Goal: Information Seeking & Learning: Learn about a topic

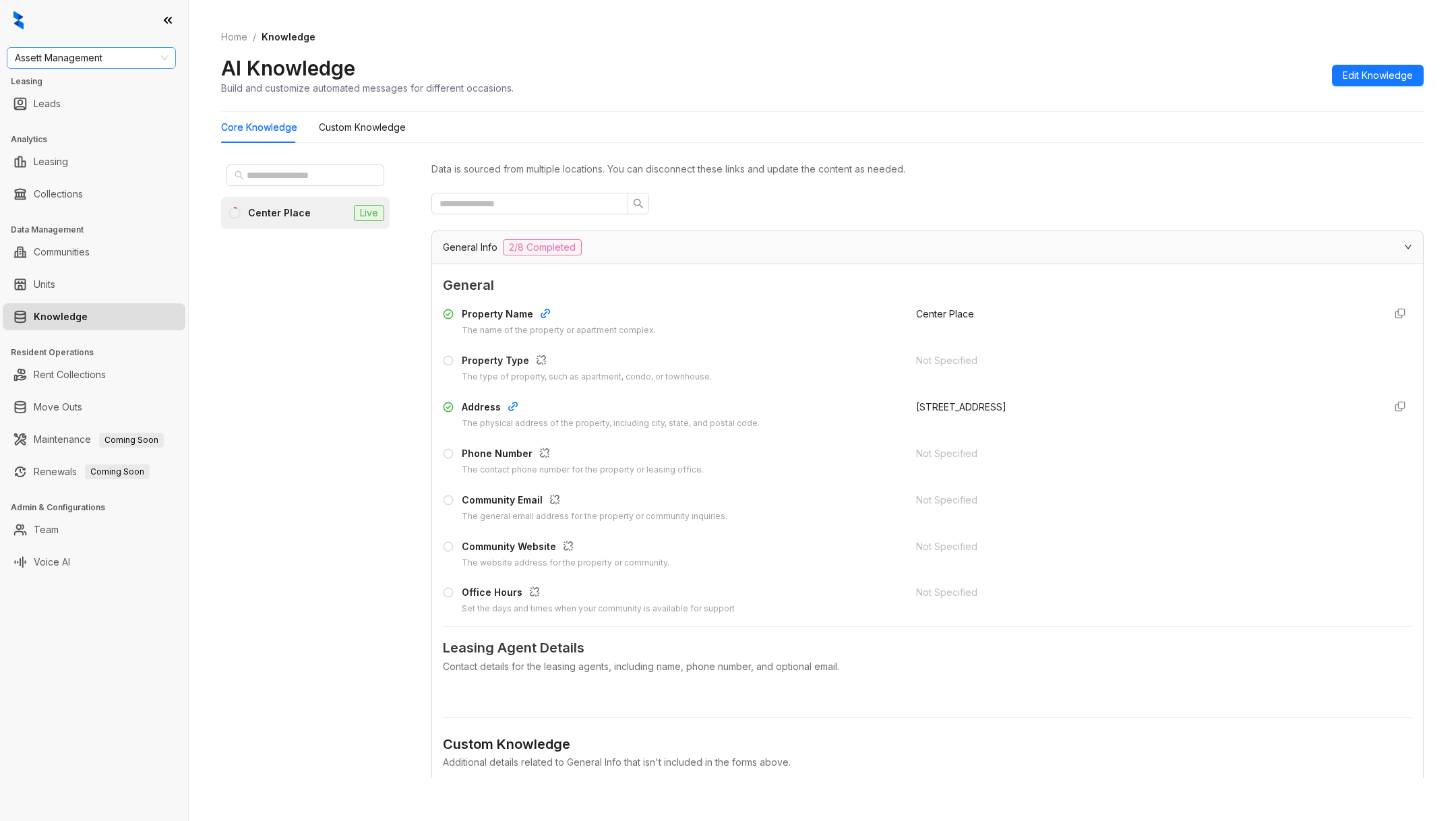
click at [135, 60] on span "Assett Management" at bounding box center [91, 58] width 153 height 20
type input "***"
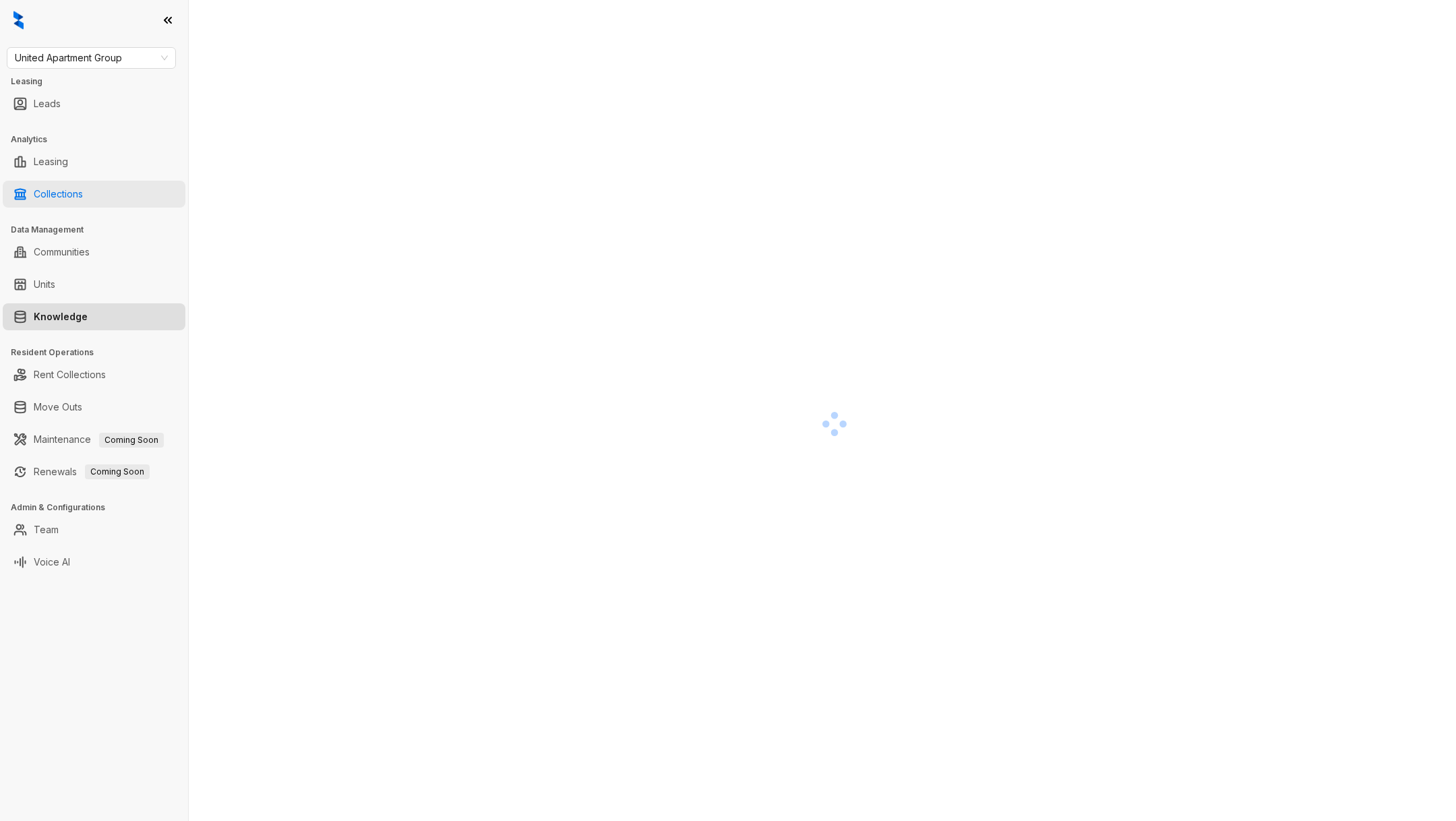
click at [64, 195] on link "Collections" at bounding box center [58, 194] width 49 height 27
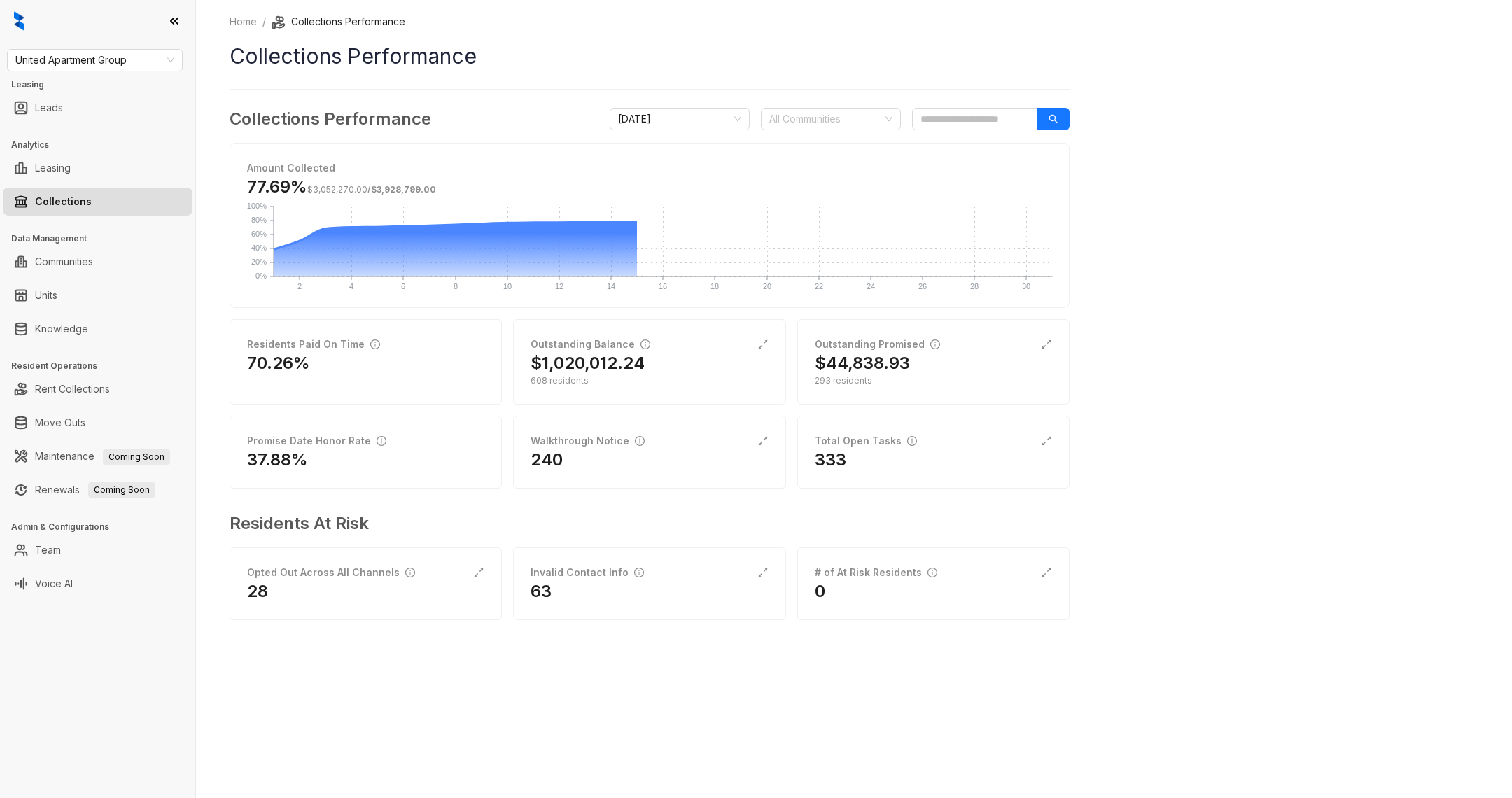
click at [842, 102] on div "Home / Collections Performance Collections Performance Collections Performance …" at bounding box center [649, 327] width 840 height 625
click at [842, 121] on div at bounding box center [824, 119] width 120 height 20
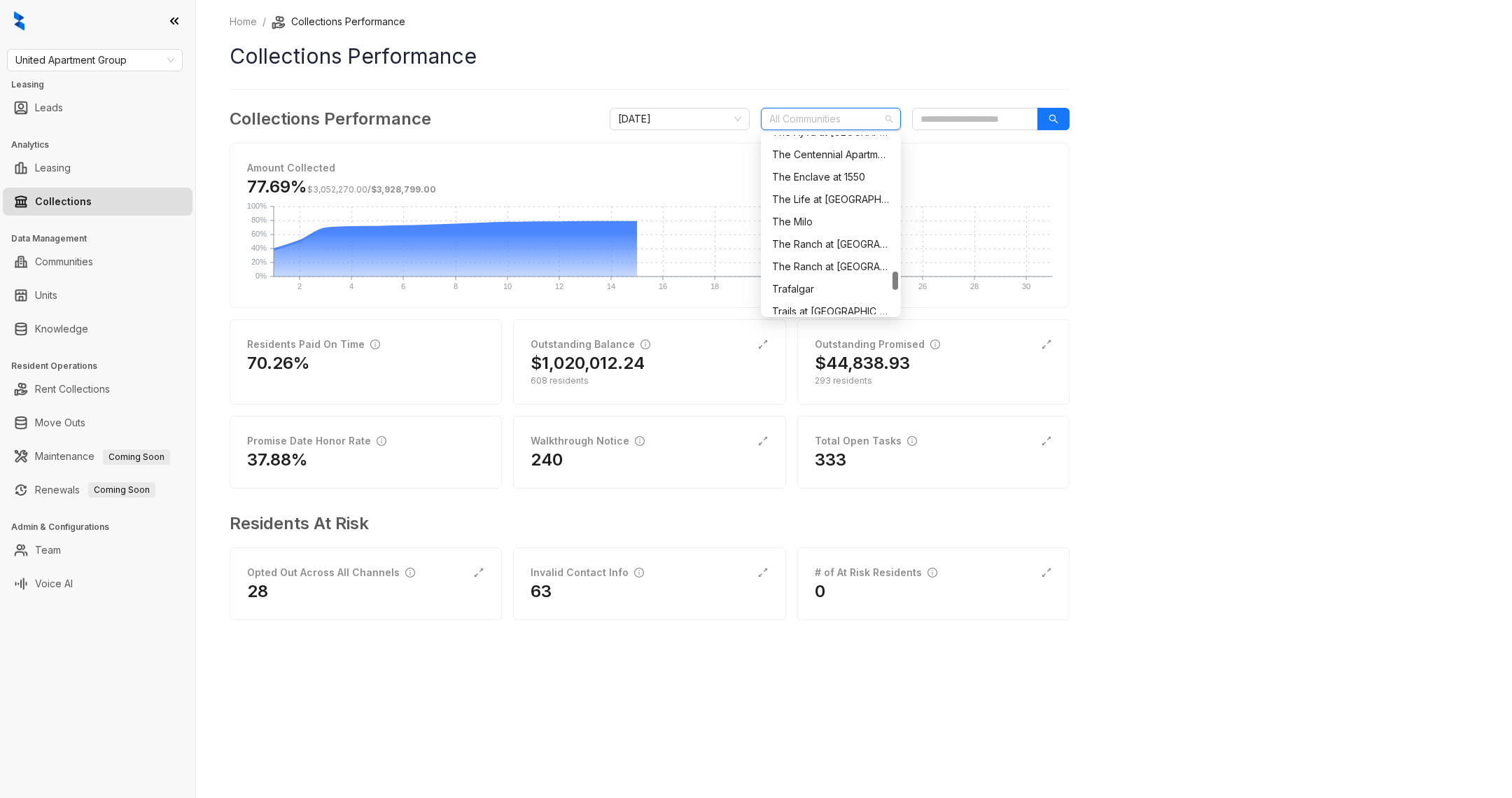
scroll to position [1356, 0]
click at [827, 120] on div at bounding box center [824, 119] width 120 height 20
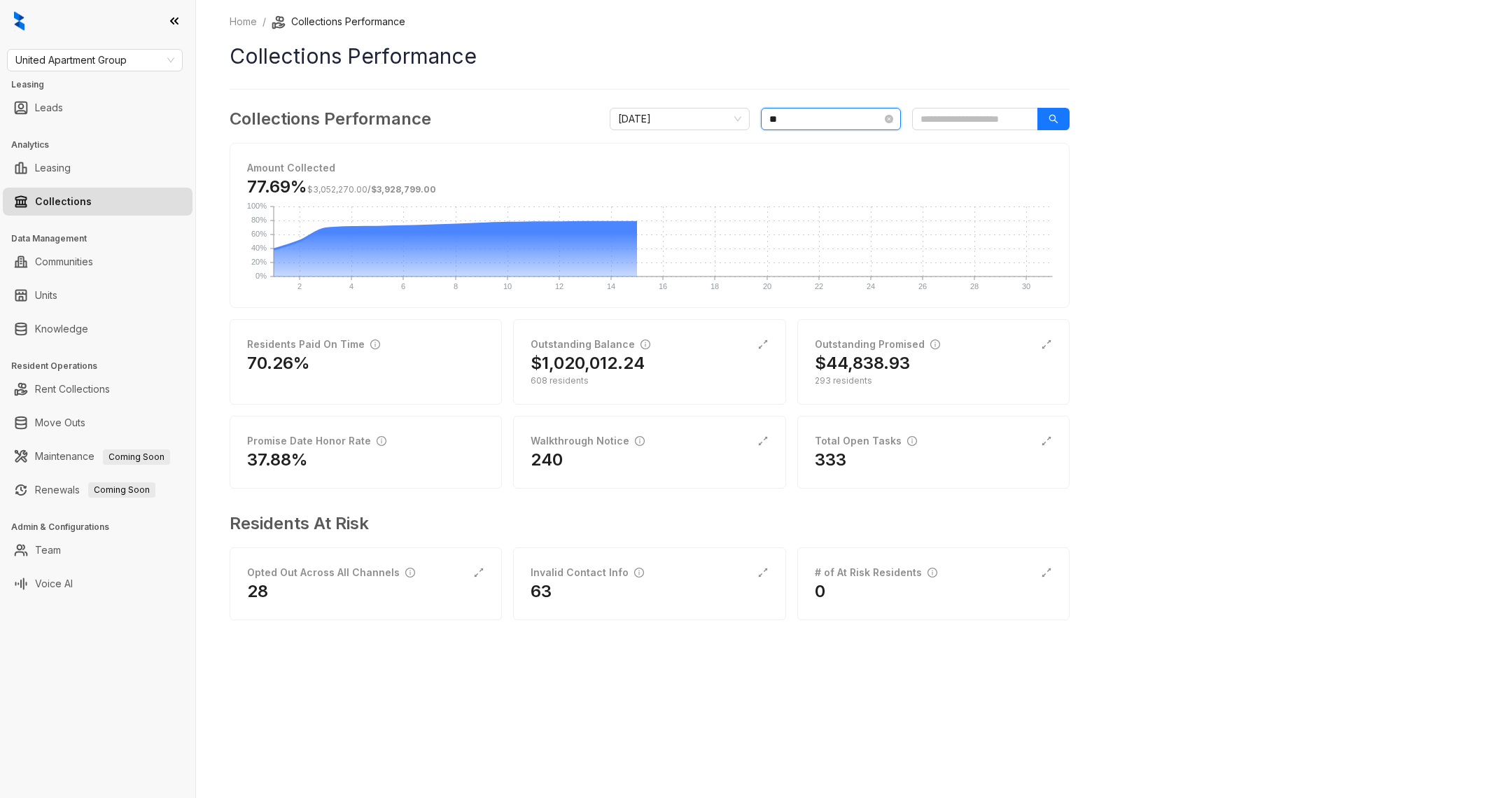
scroll to position [22, 0]
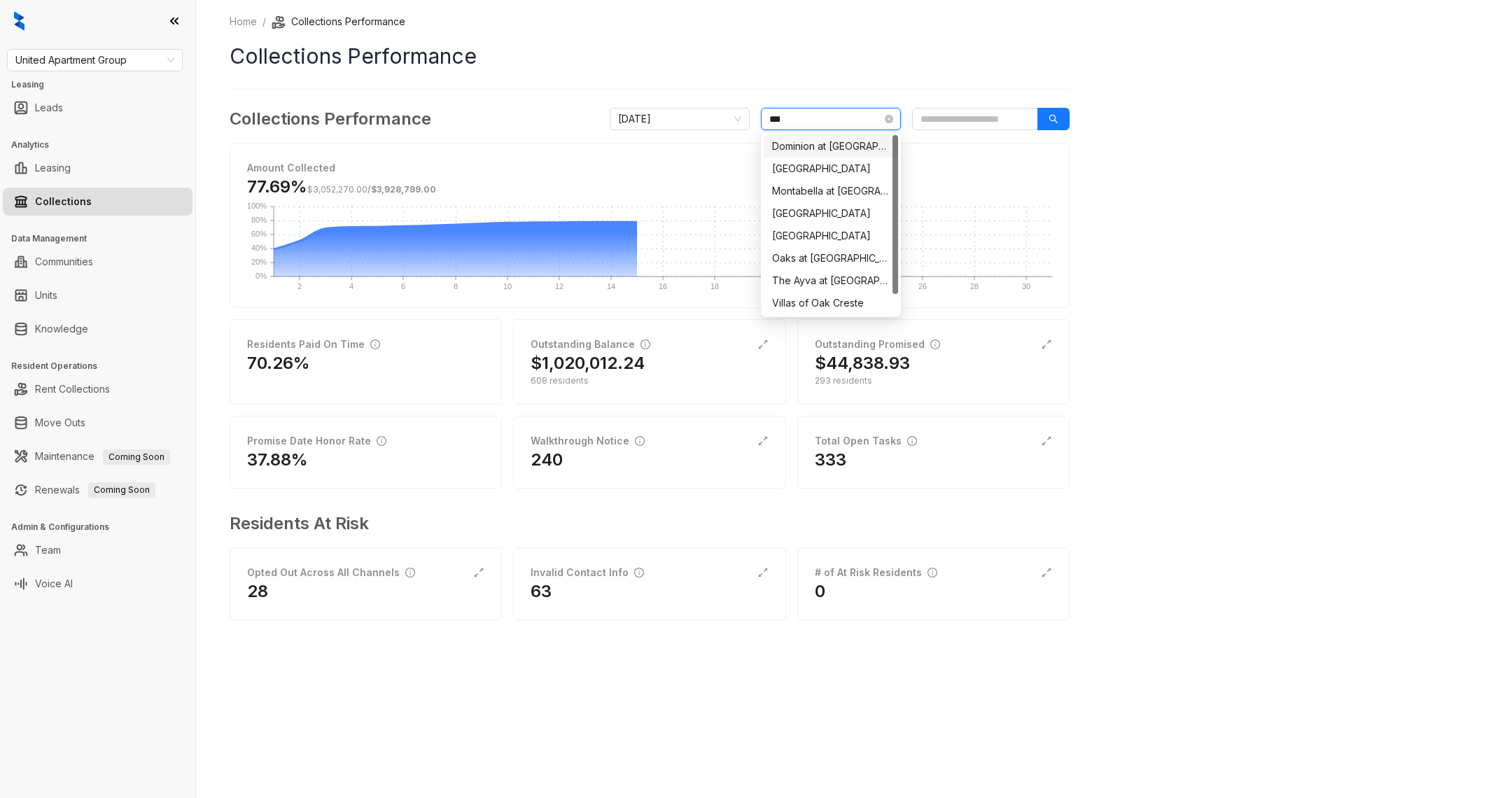
type input "****"
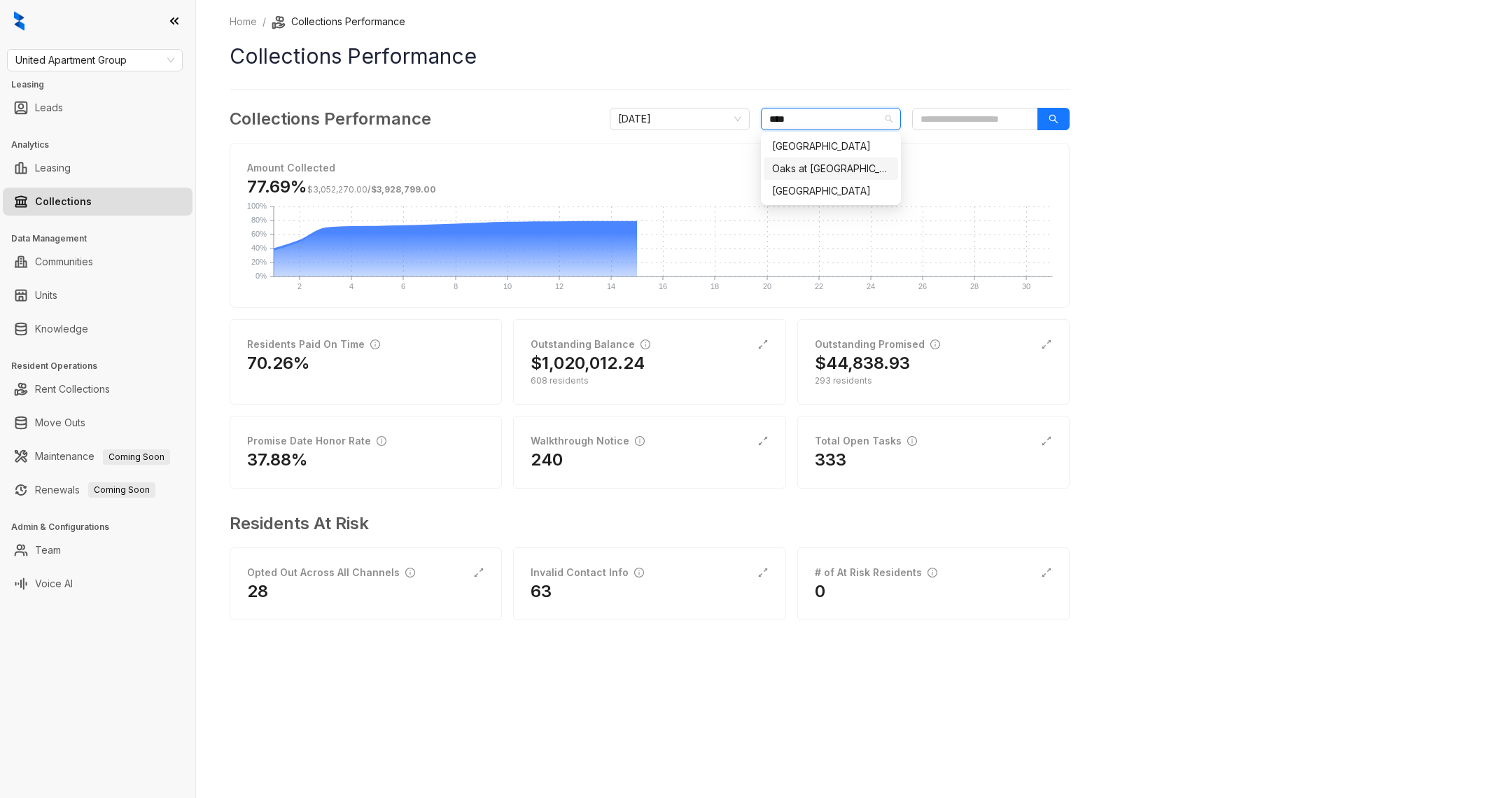
click at [863, 167] on div "Oaks at [GEOGRAPHIC_DATA]" at bounding box center [831, 168] width 117 height 15
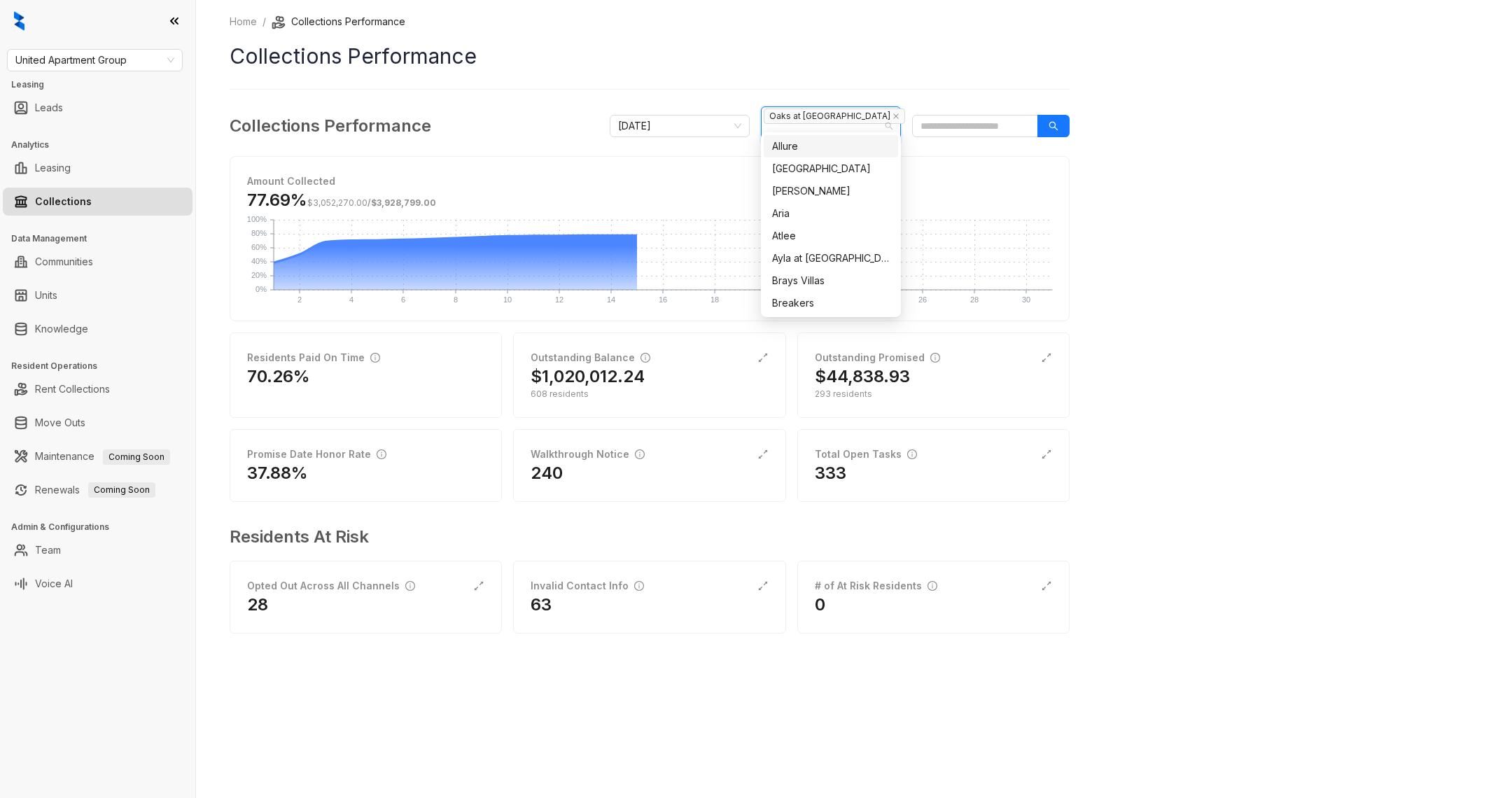
click at [838, 94] on div "Home / Collections Performance Collections Performance Collections Performance …" at bounding box center [649, 333] width 840 height 639
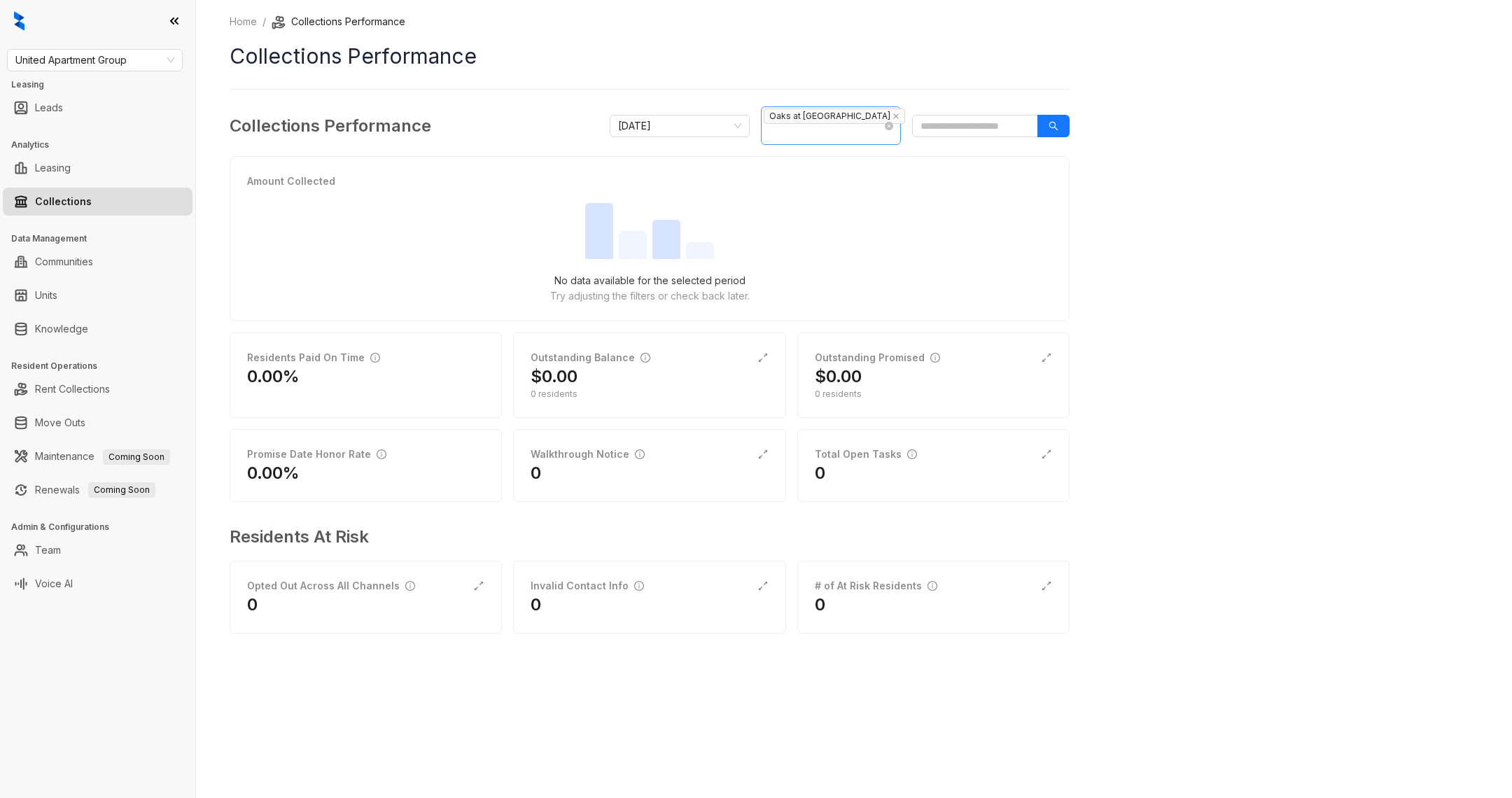
click at [834, 124] on span "Oaks at [GEOGRAPHIC_DATA]" at bounding box center [835, 116] width 142 height 15
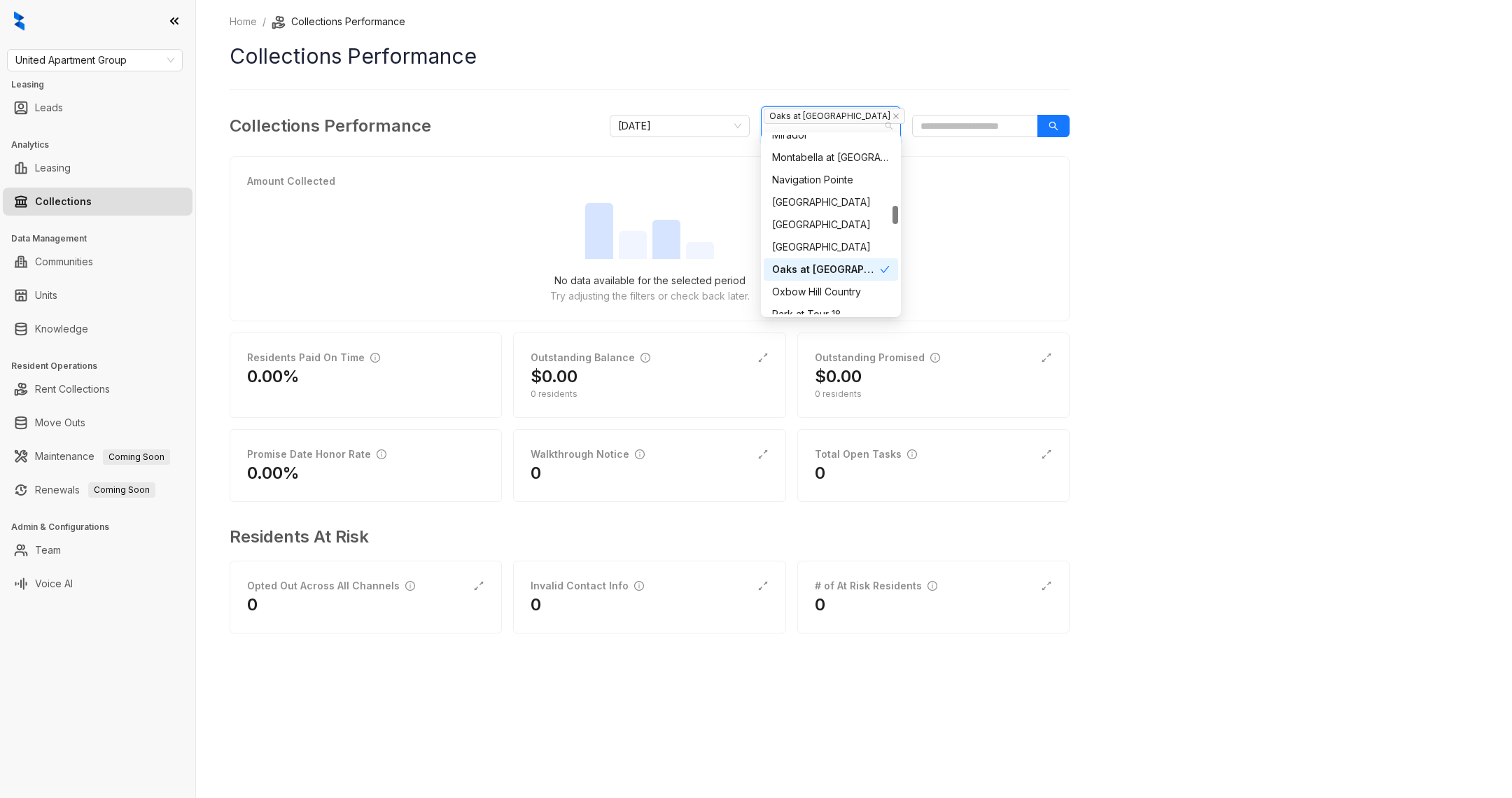
scroll to position [687, 0]
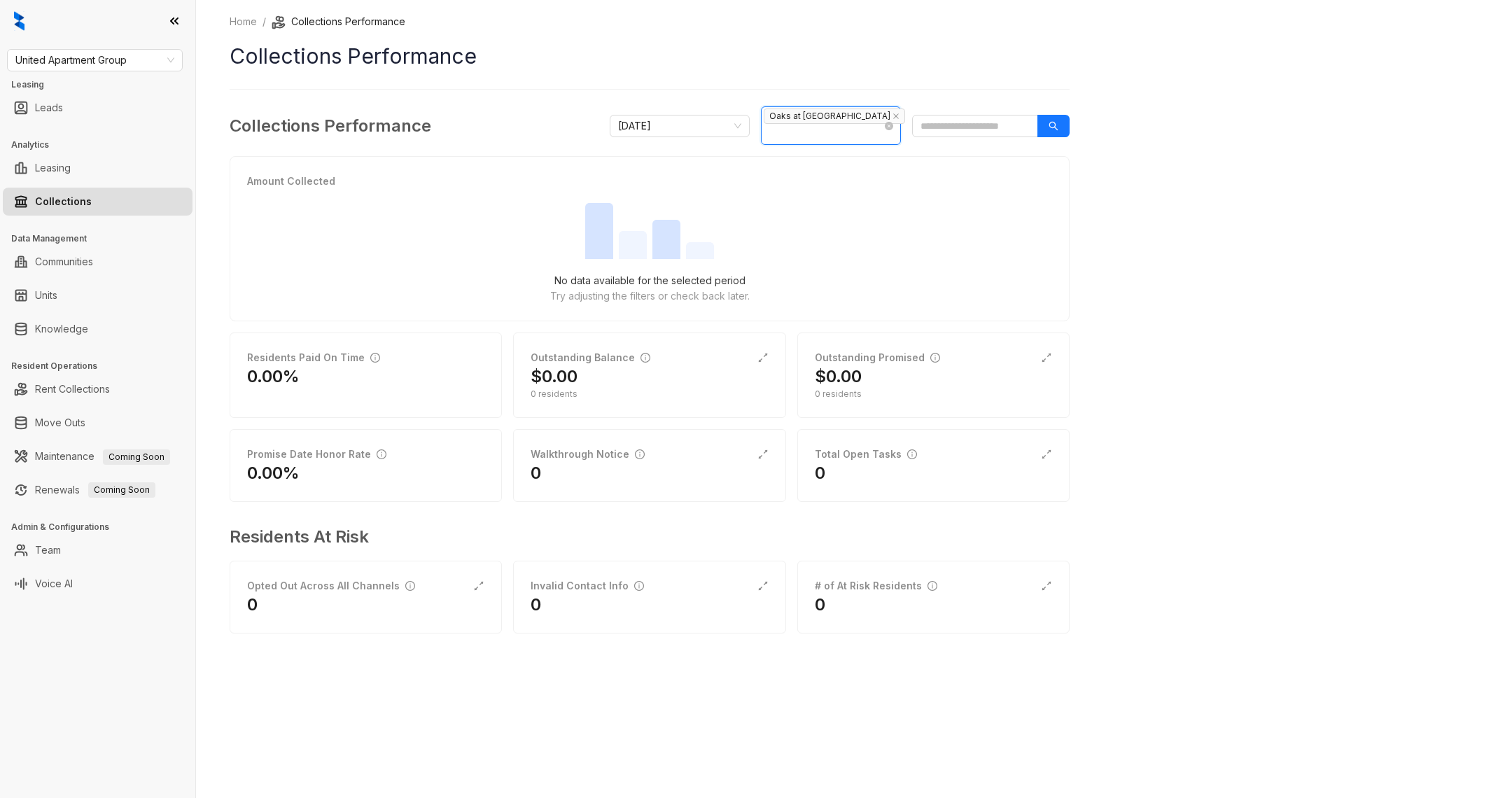
click at [857, 119] on span "Oaks at [GEOGRAPHIC_DATA]" at bounding box center [835, 116] width 142 height 15
click at [894, 119] on icon "close" at bounding box center [897, 117] width 6 height 6
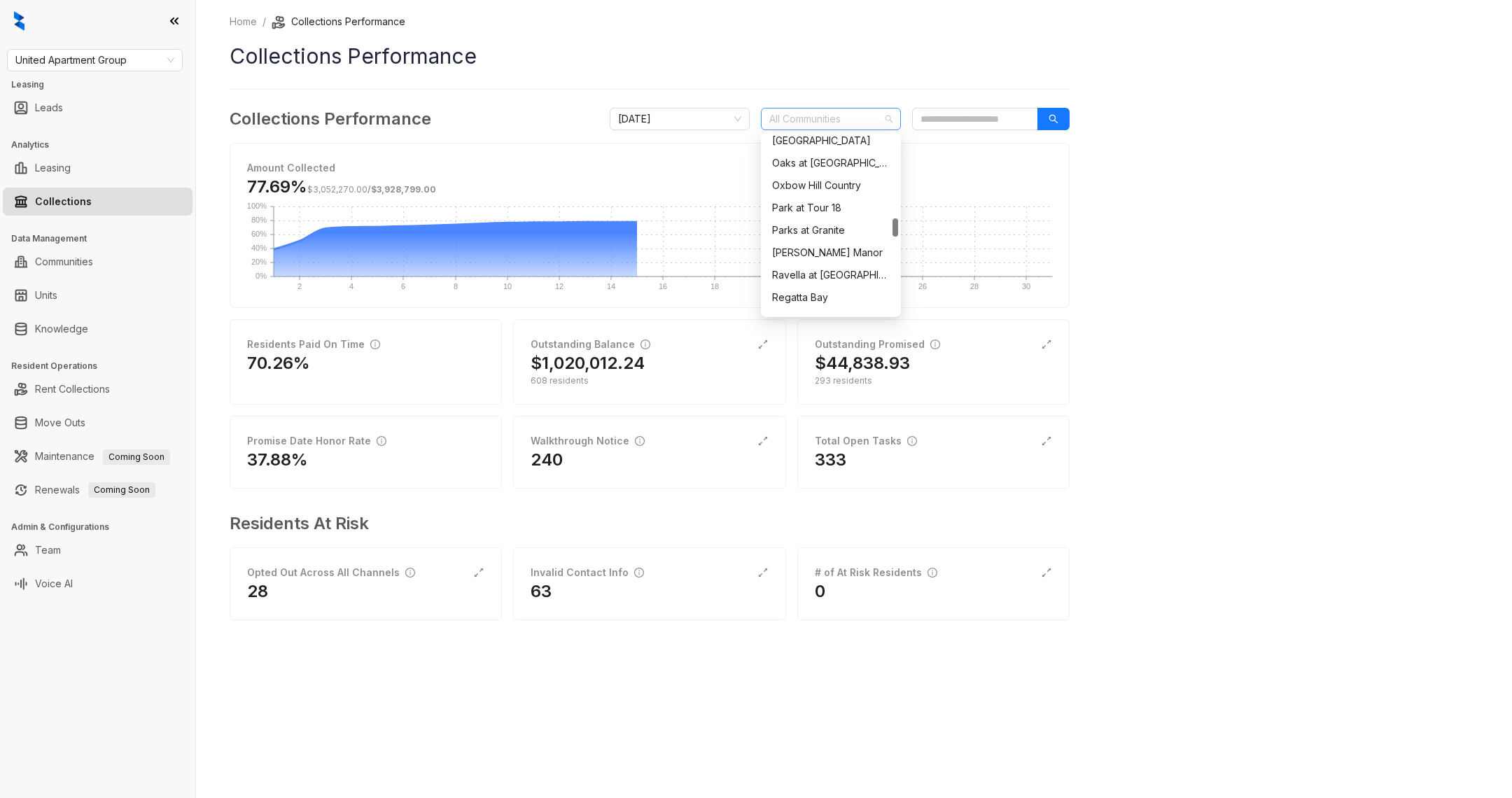
scroll to position [790, 0]
click at [804, 111] on div at bounding box center [824, 119] width 120 height 20
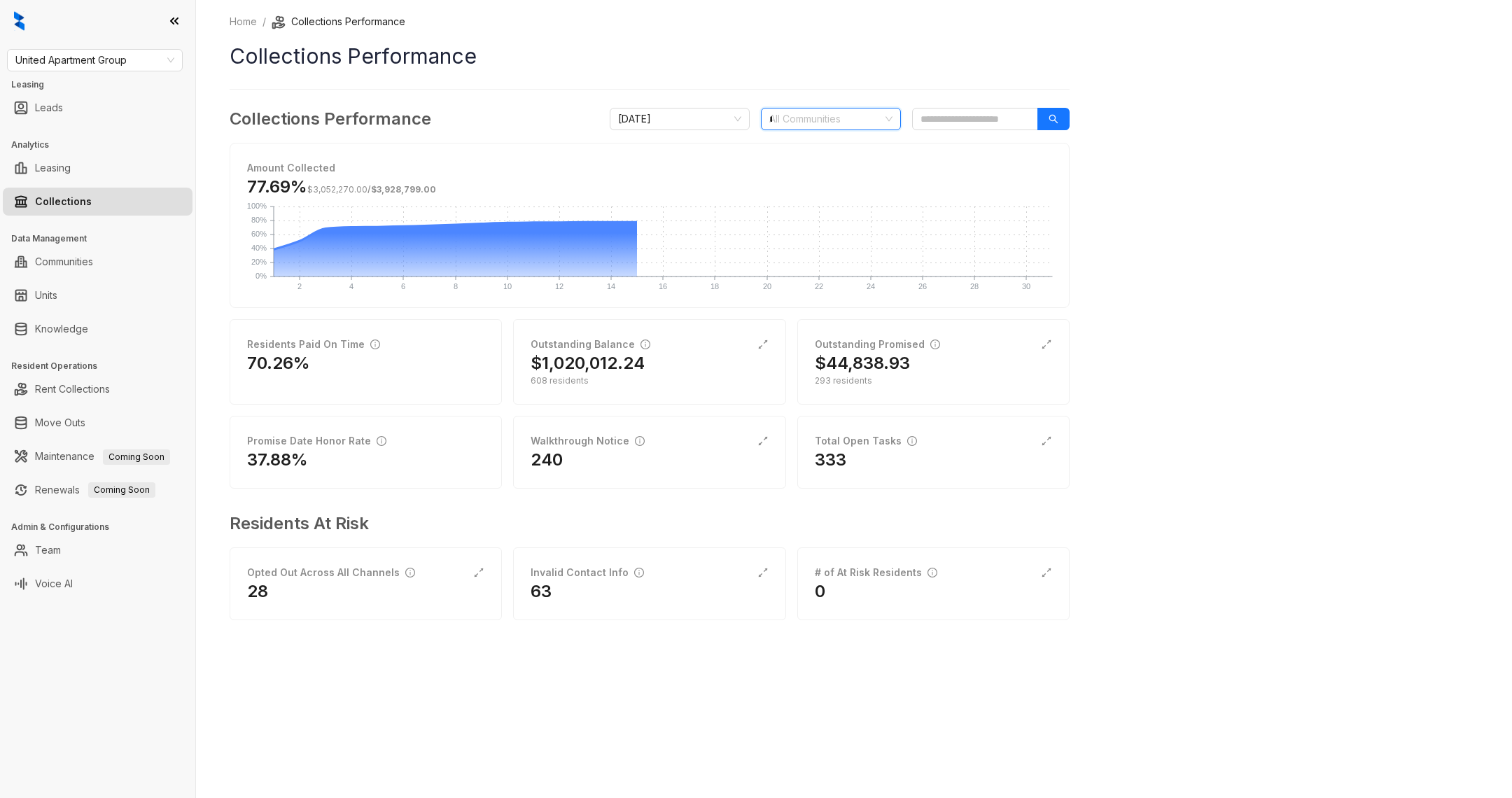
scroll to position [0, 0]
type input "*"
click at [812, 78] on div "Home / Collections Performance Collections Performance Collections Performance …" at bounding box center [649, 327] width 840 height 625
click at [61, 397] on link "Rent Collections" at bounding box center [72, 389] width 75 height 28
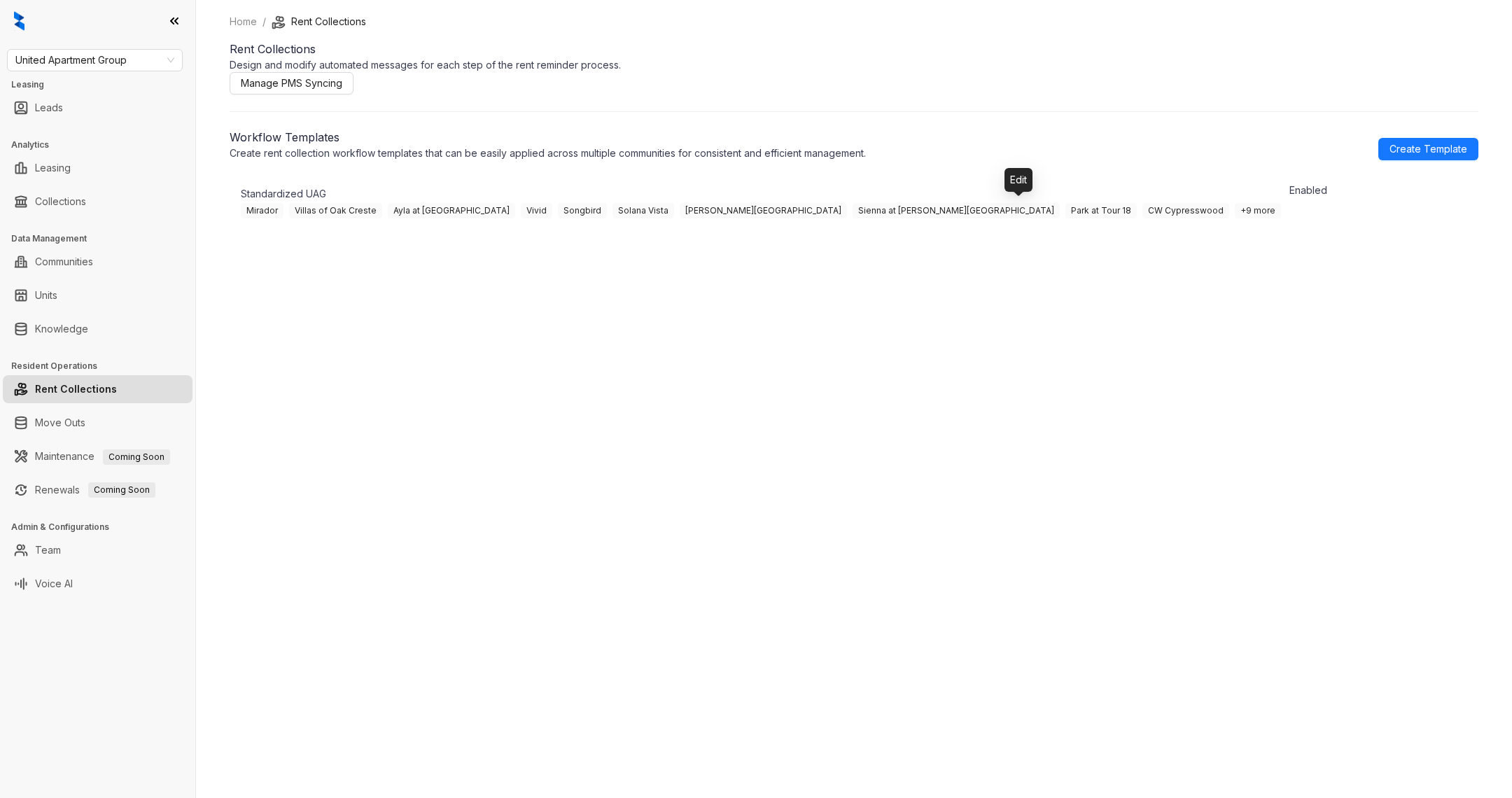
click at [1319, 213] on icon "button" at bounding box center [1326, 209] width 14 height 14
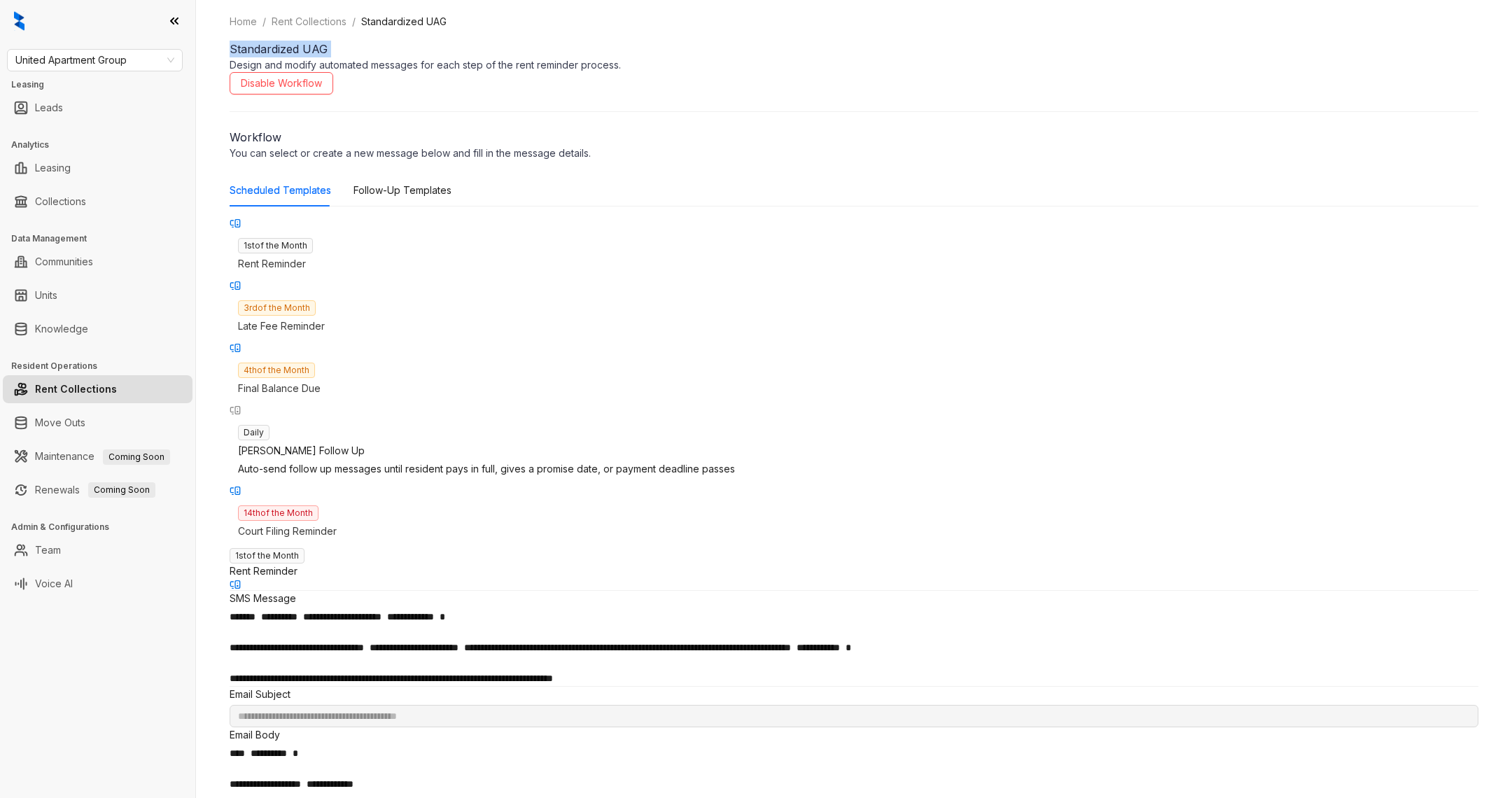
drag, startPoint x: 232, startPoint y: 45, endPoint x: 477, endPoint y: 75, distance: 246.8
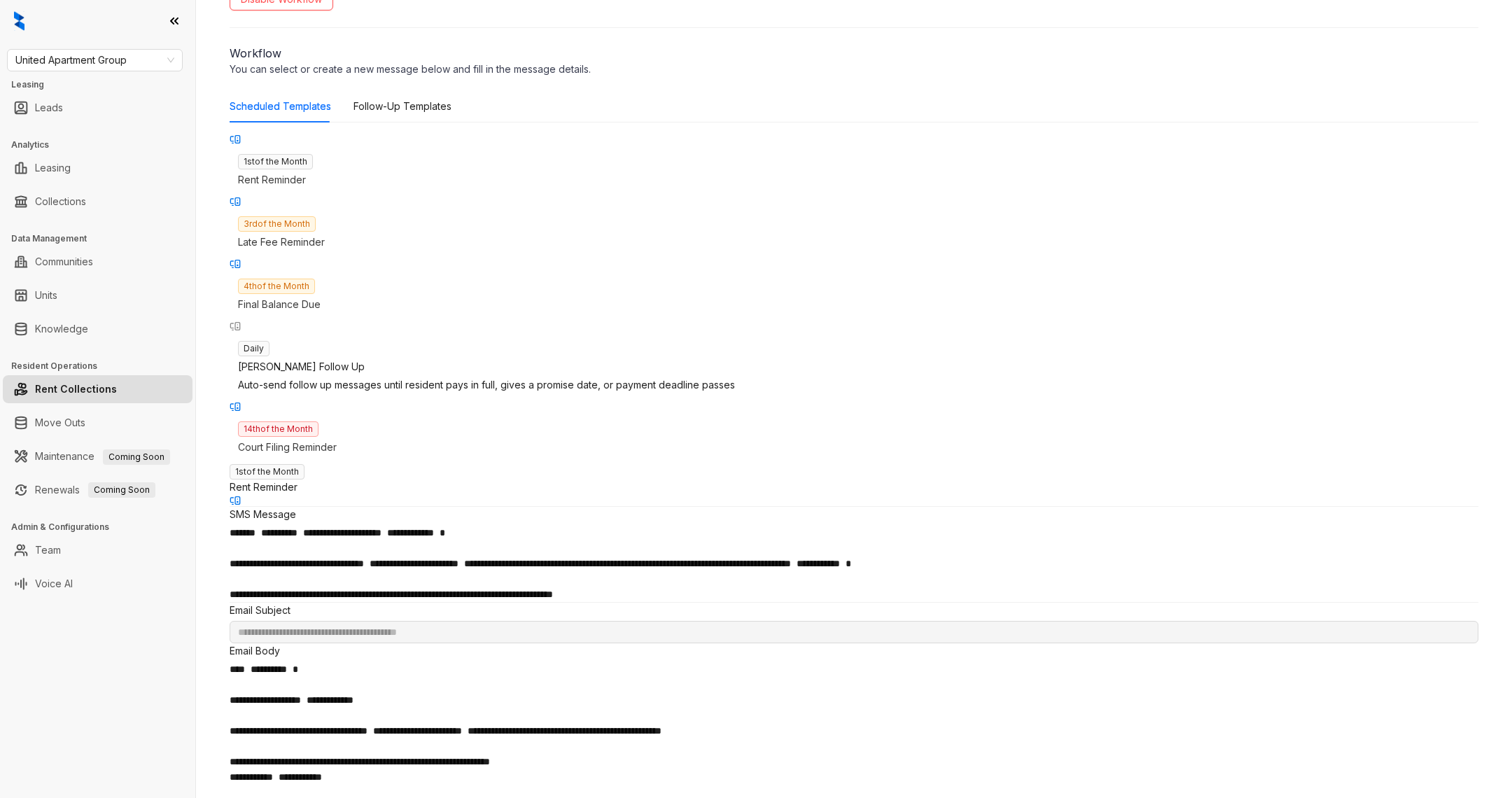
scroll to position [53, 0]
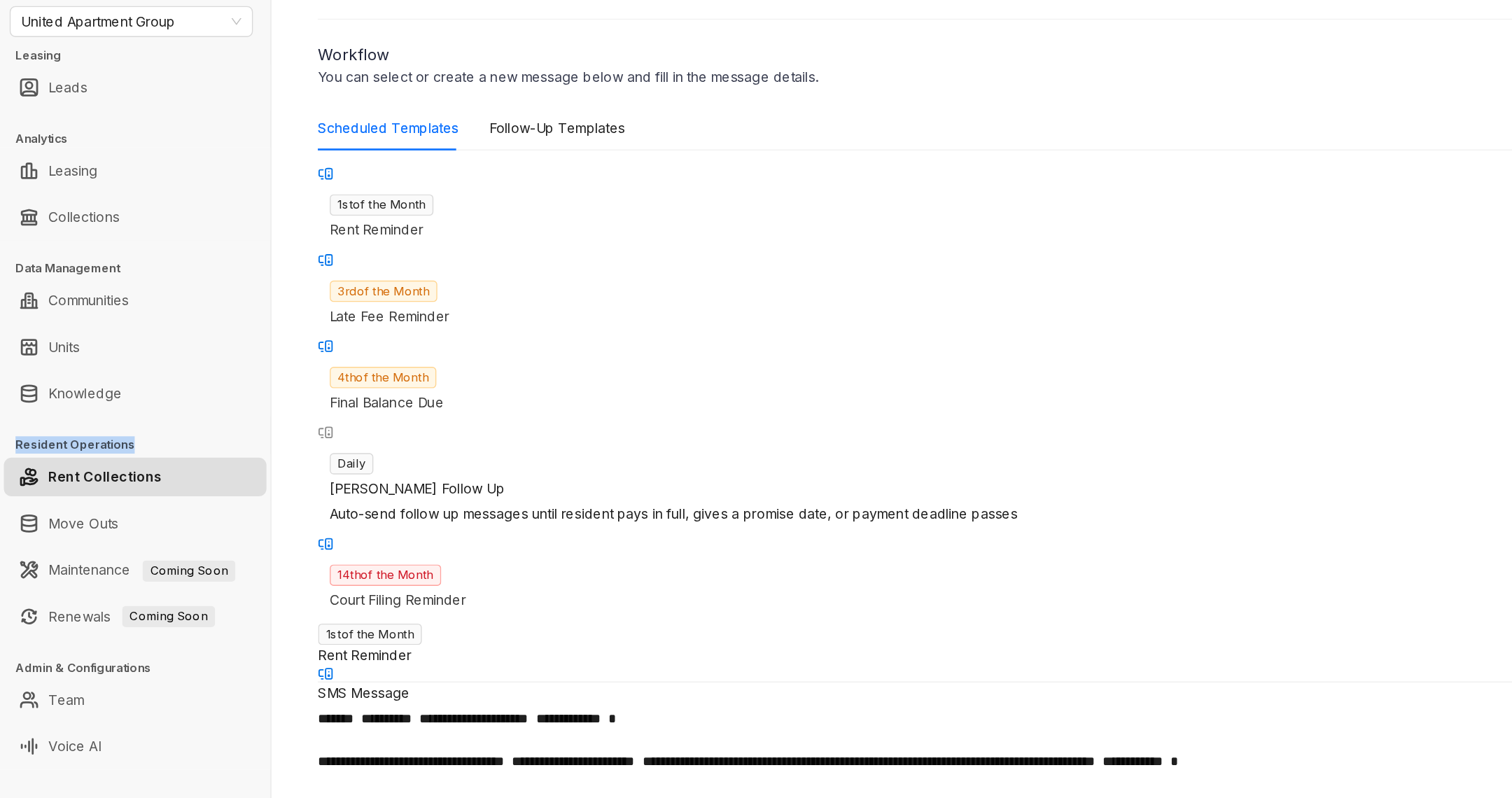
drag, startPoint x: 3, startPoint y: 371, endPoint x: 92, endPoint y: 364, distance: 89.3
click at [92, 364] on div "Resident Operations Rent Collections Move Outs Maintenance Coming Soon Renewals…" at bounding box center [97, 433] width 196 height 147
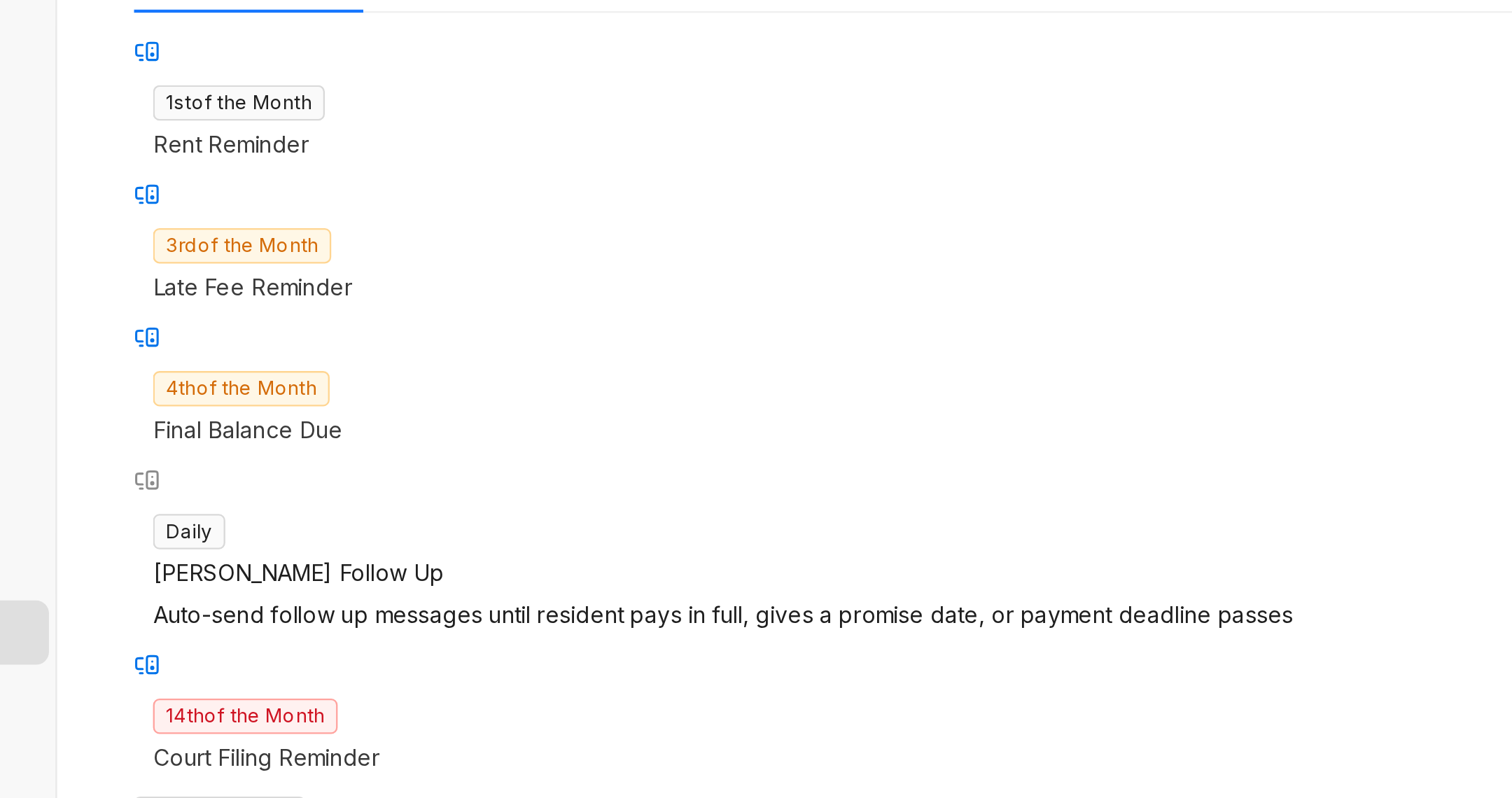
scroll to position [75, 0]
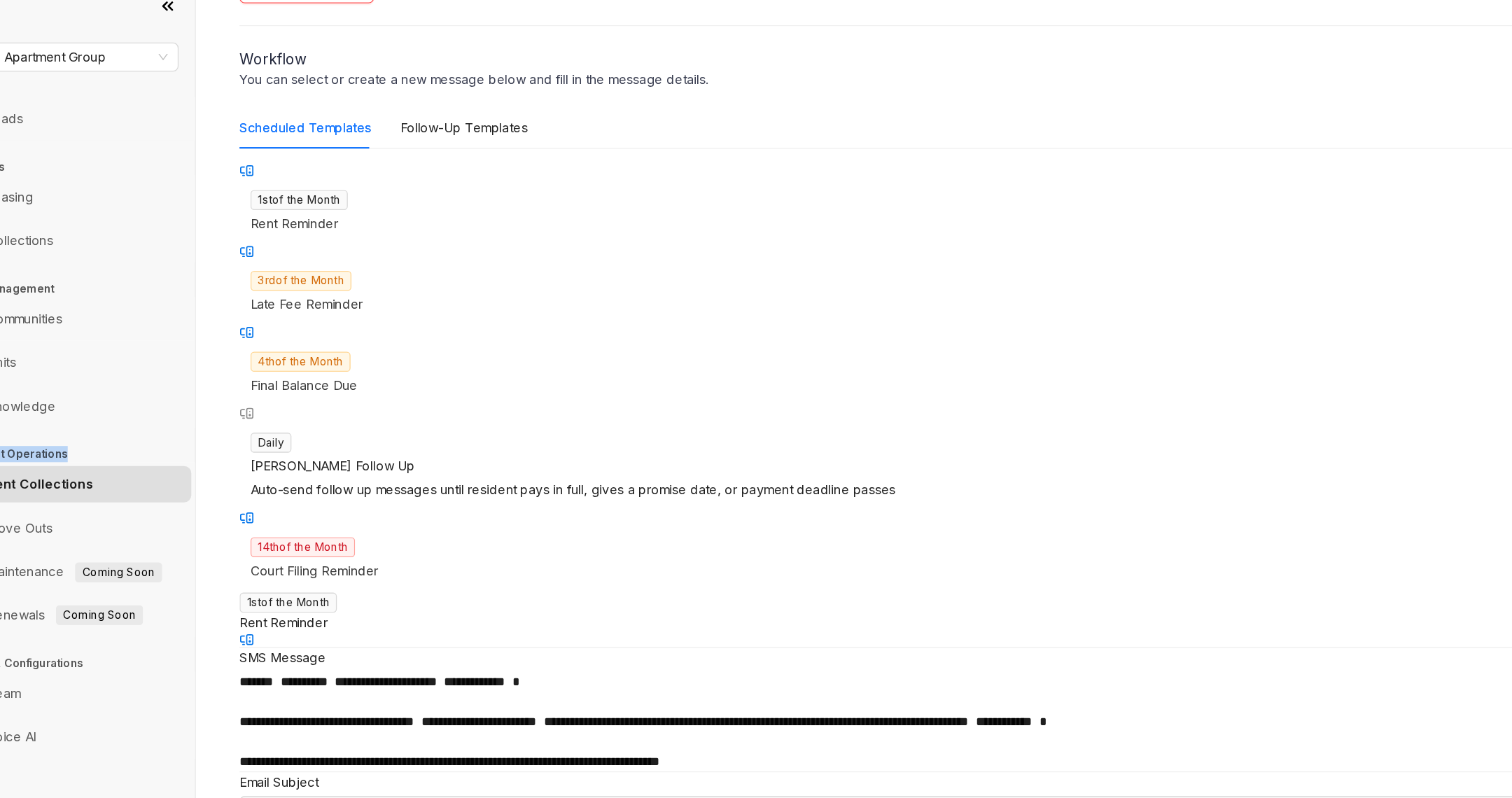
click at [320, 243] on p "Late Fee Reminder" at bounding box center [855, 250] width 1232 height 15
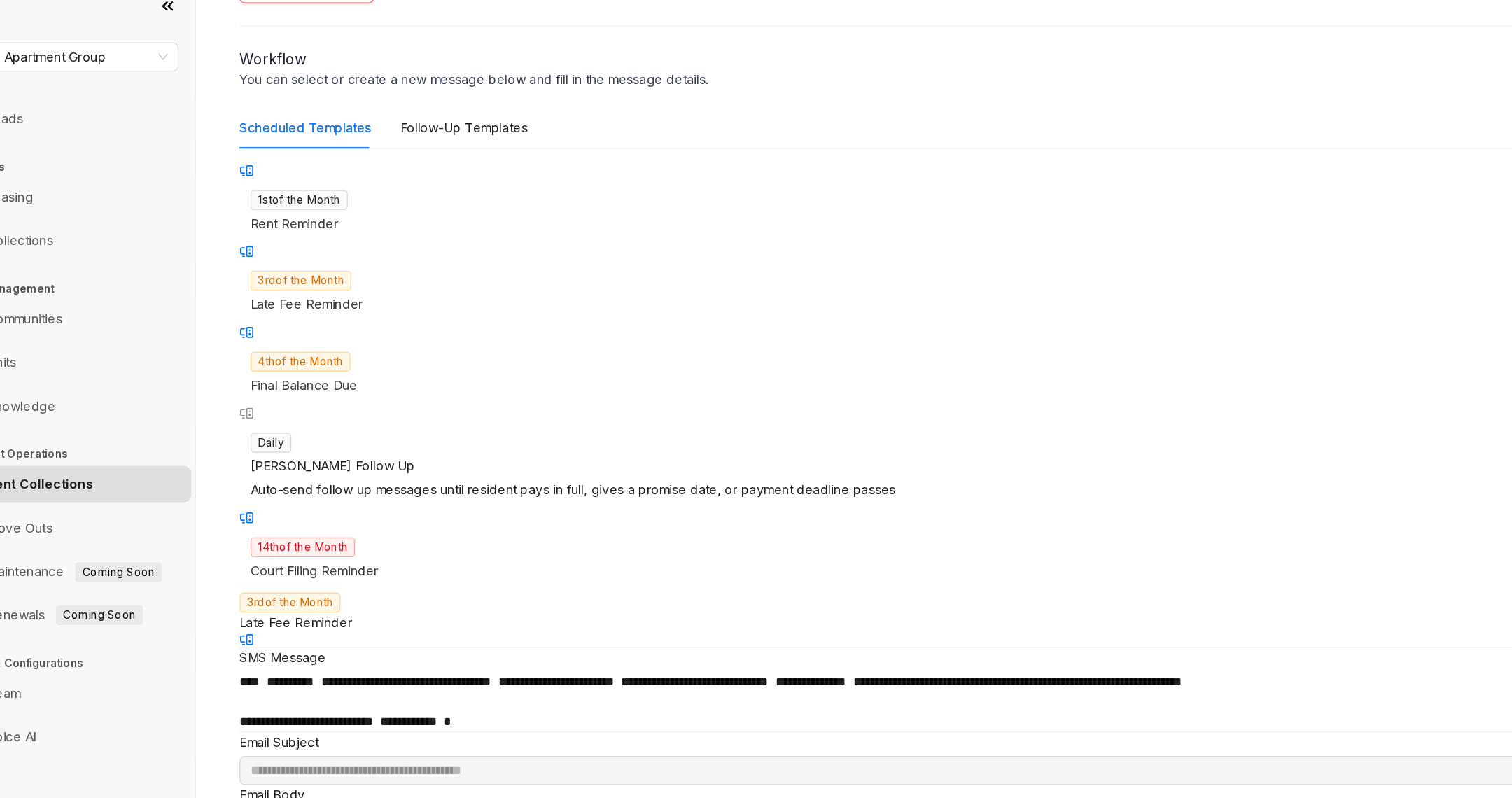
scroll to position [104, 0]
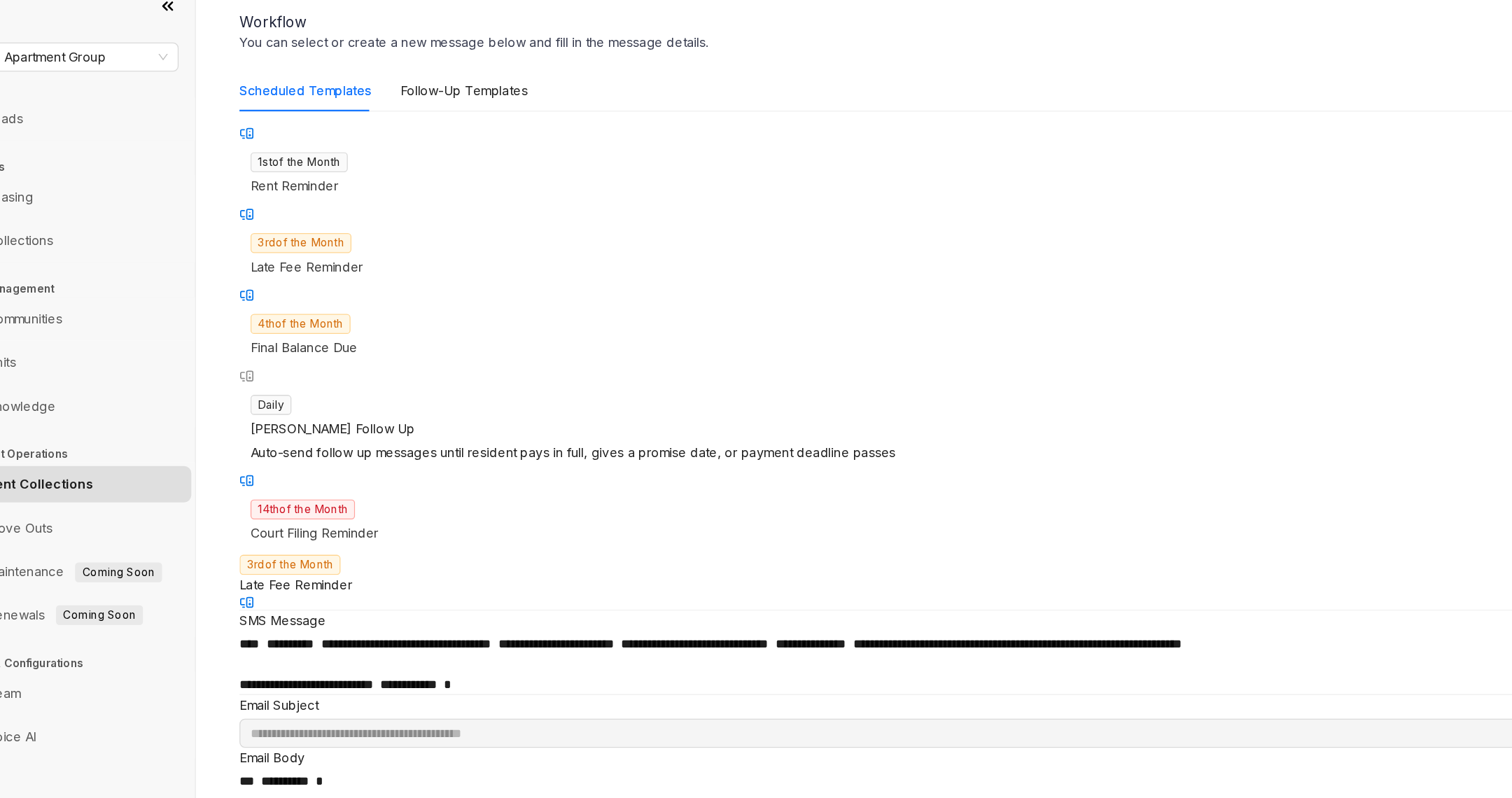
drag, startPoint x: 261, startPoint y: 180, endPoint x: 359, endPoint y: 189, distance: 98.4
click at [359, 189] on div "3rd of the Month Late Fee Reminder" at bounding box center [854, 212] width 1249 height 51
click at [968, 504] on p "**********" at bounding box center [854, 512] width 1249 height 15
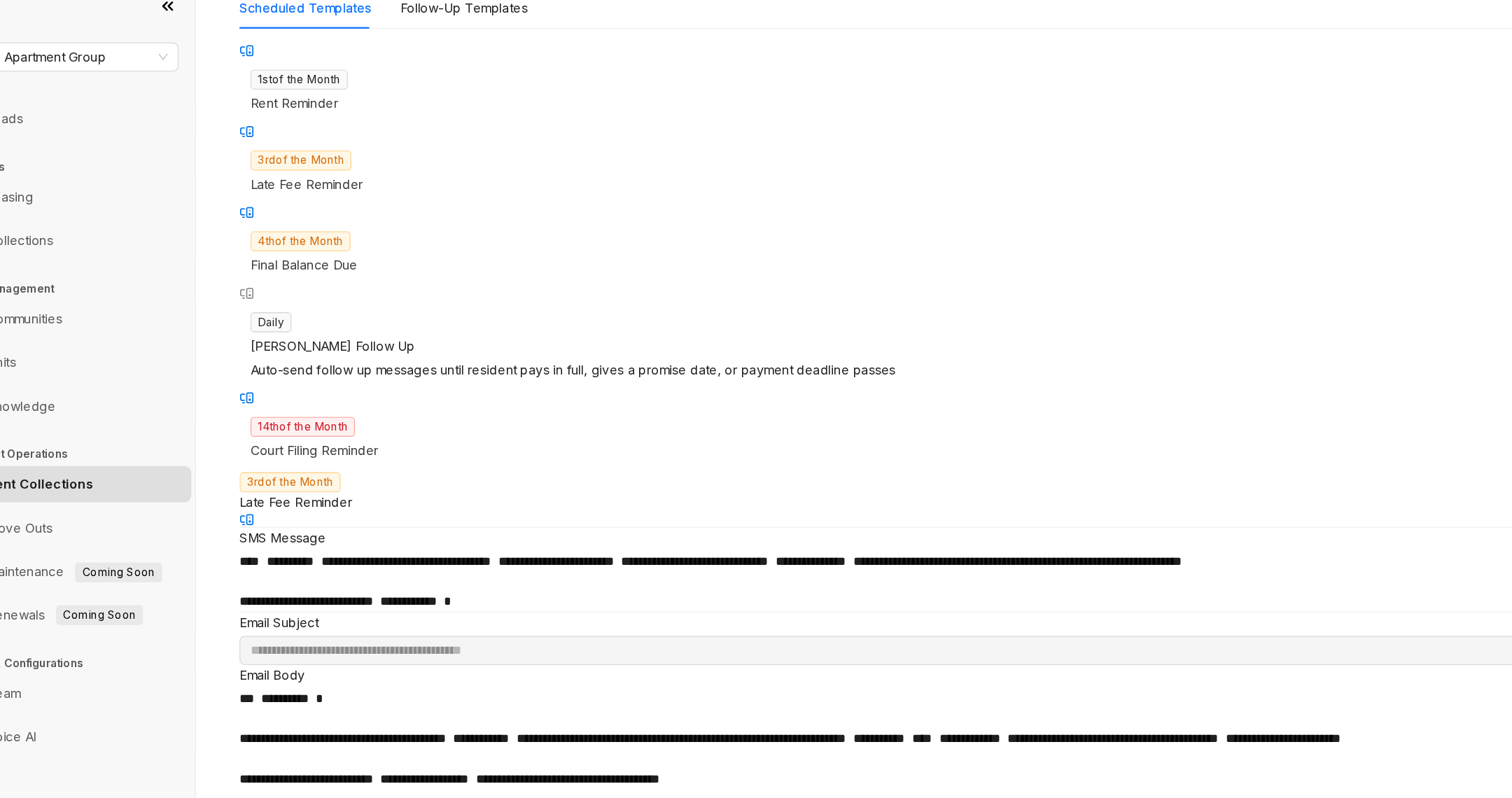
scroll to position [171, 0]
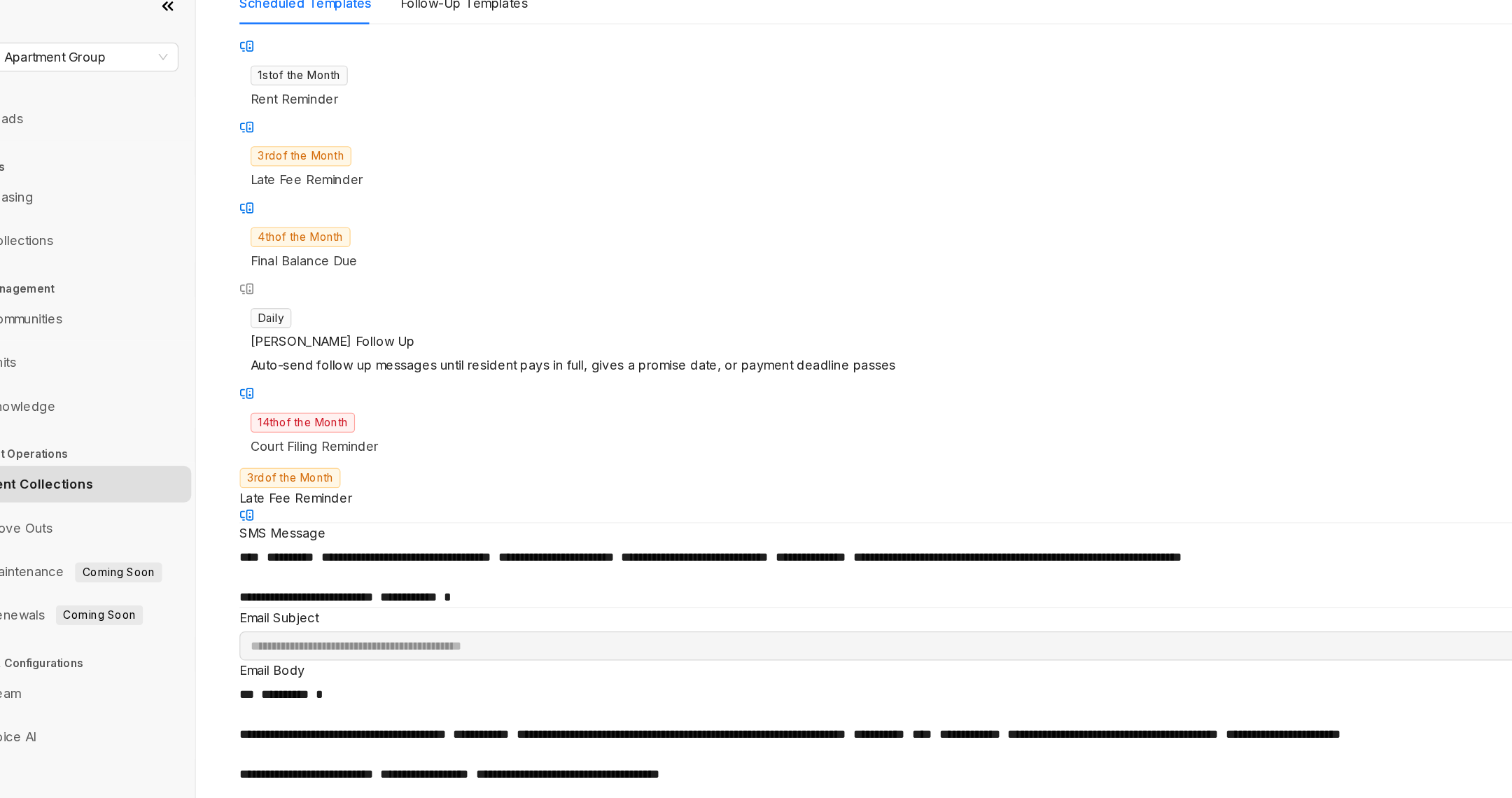
click at [343, 209] on p "Final Balance Due" at bounding box center [855, 217] width 1232 height 15
type input "**********"
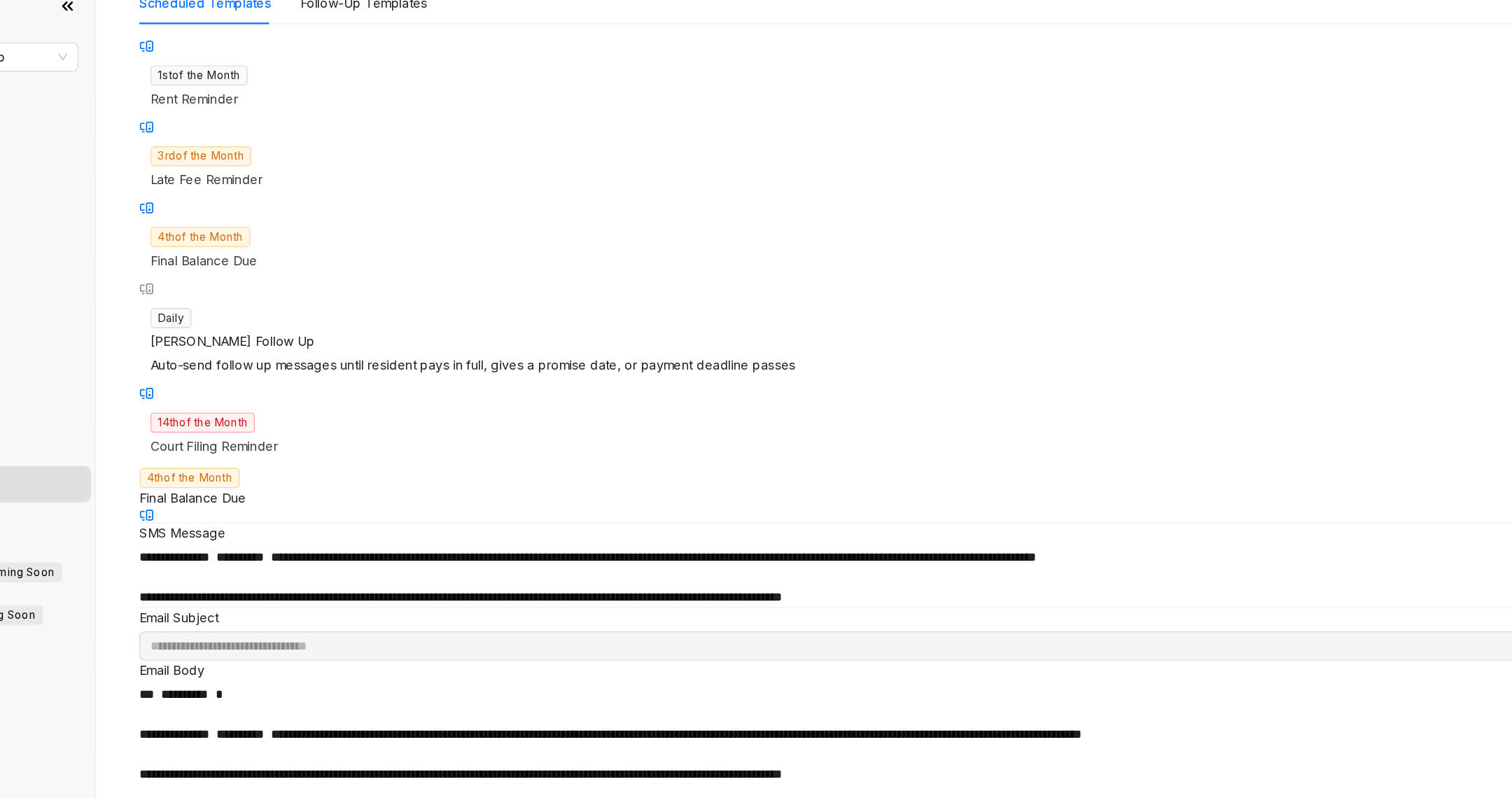
scroll to position [174, 0]
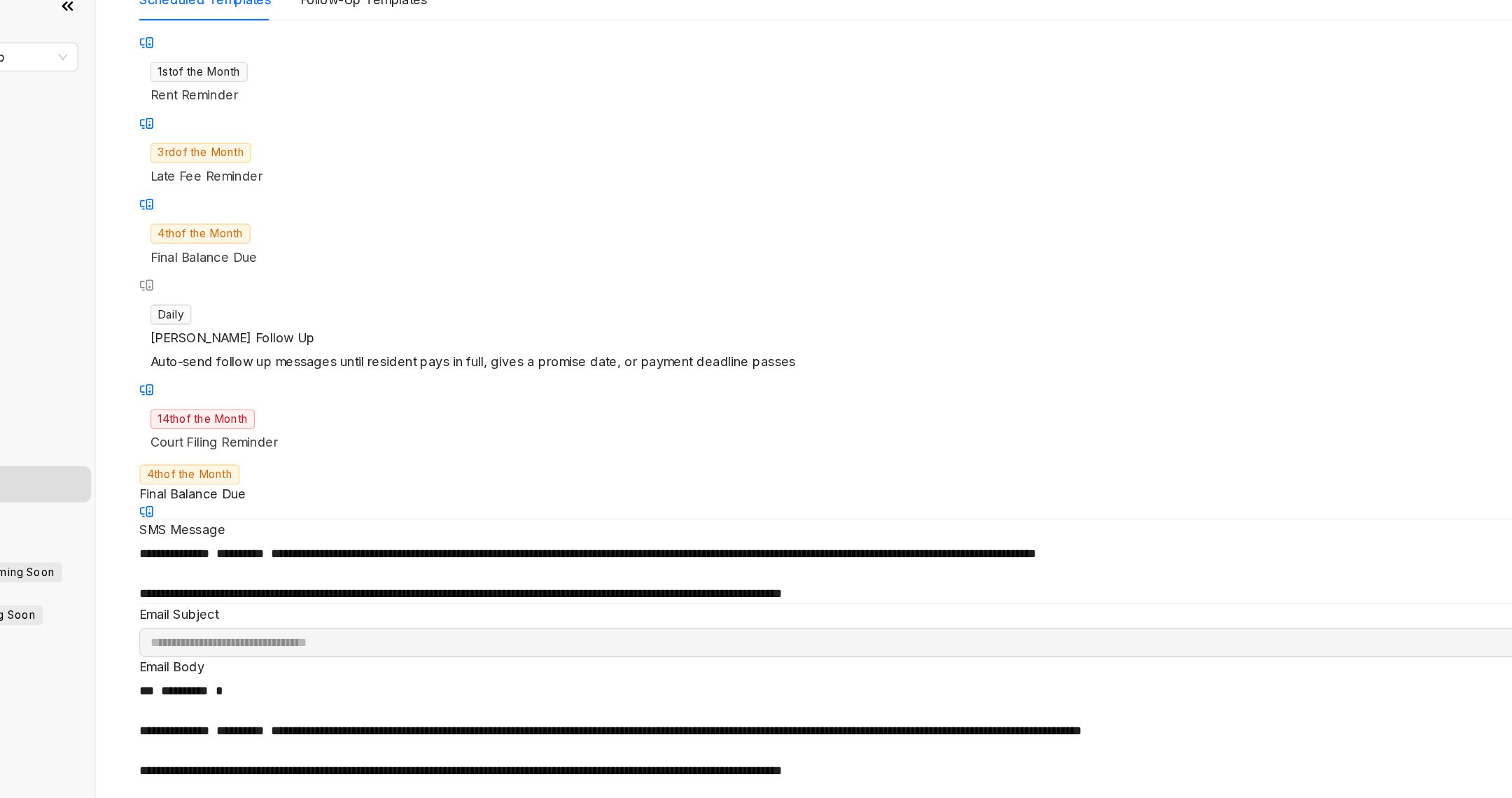
click at [600, 465] on p "**********" at bounding box center [854, 473] width 1249 height 15
click at [599, 465] on p "**********" at bounding box center [854, 473] width 1249 height 15
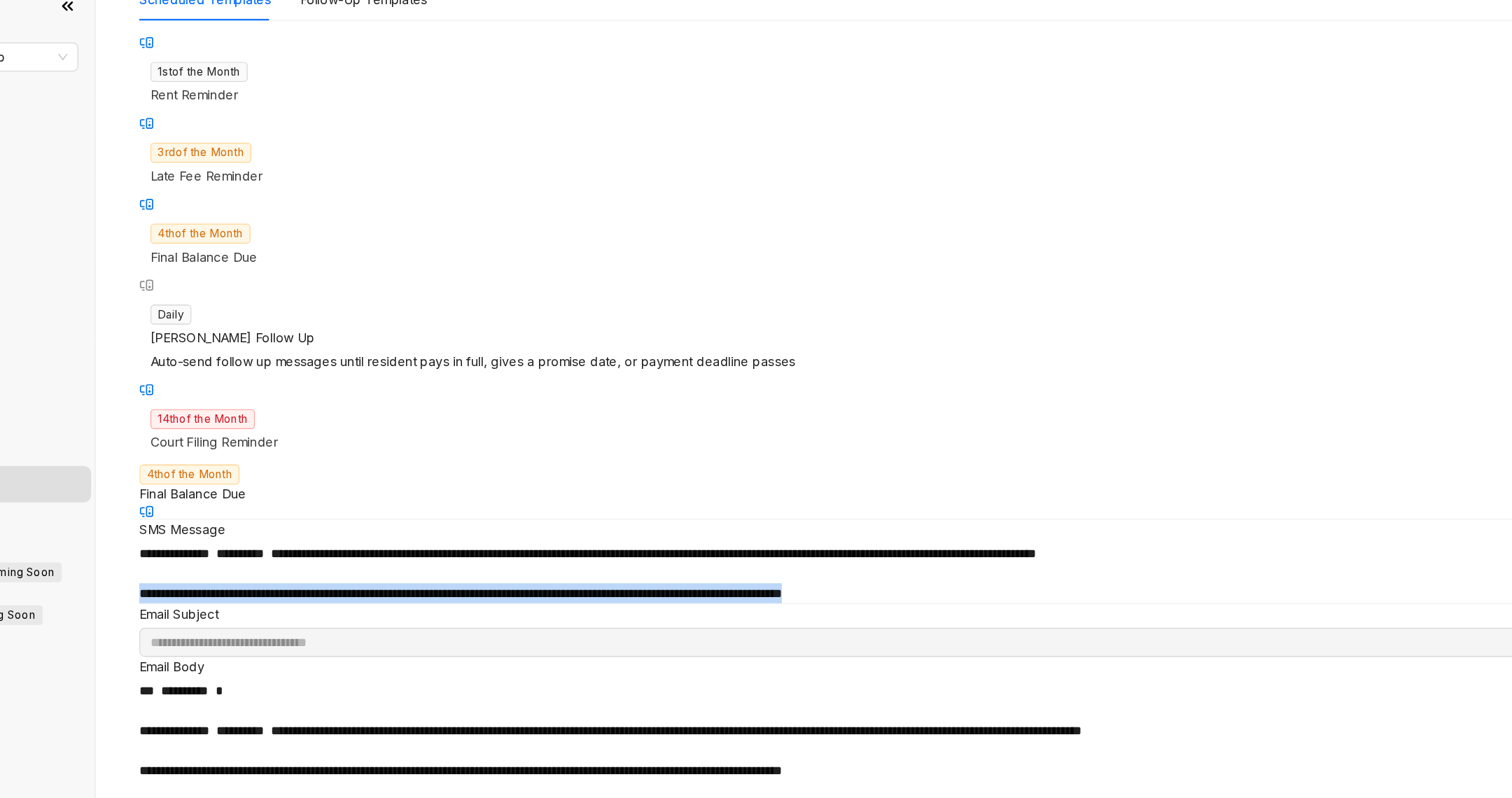
click at [599, 465] on p "**********" at bounding box center [854, 473] width 1249 height 15
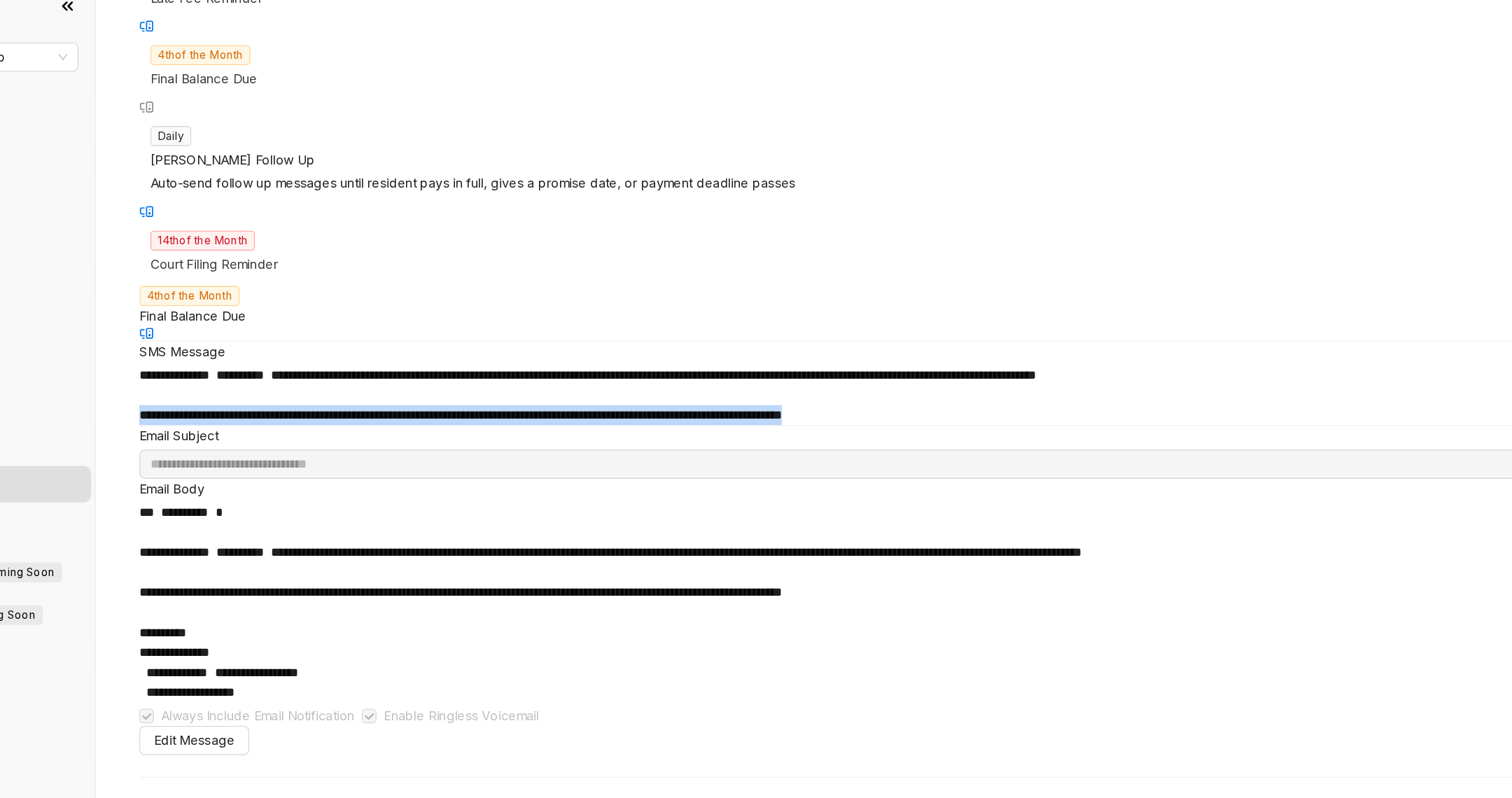
scroll to position [345, 0]
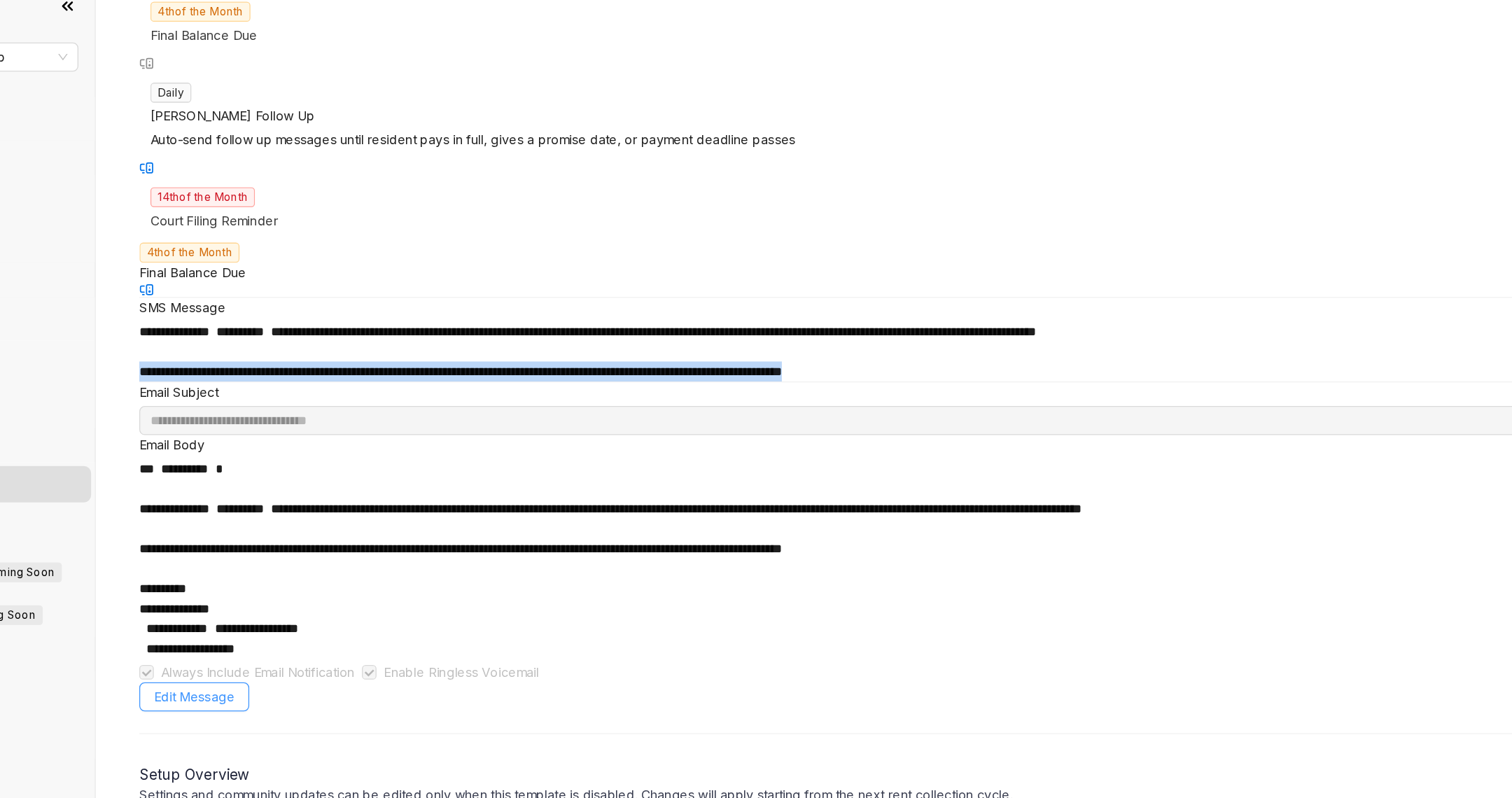
click at [303, 545] on span "Edit Message" at bounding box center [272, 552] width 62 height 15
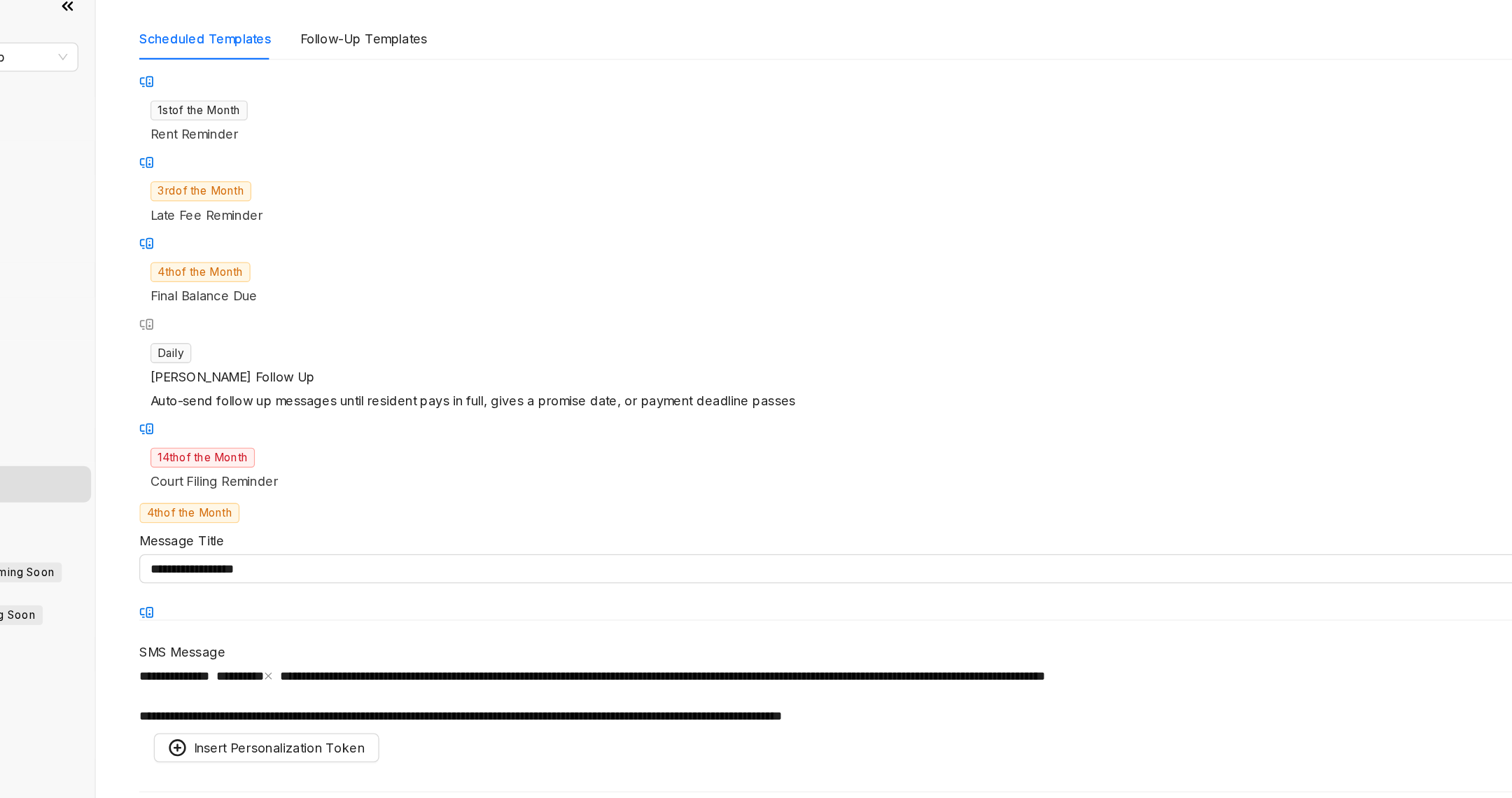
scroll to position [110, 0]
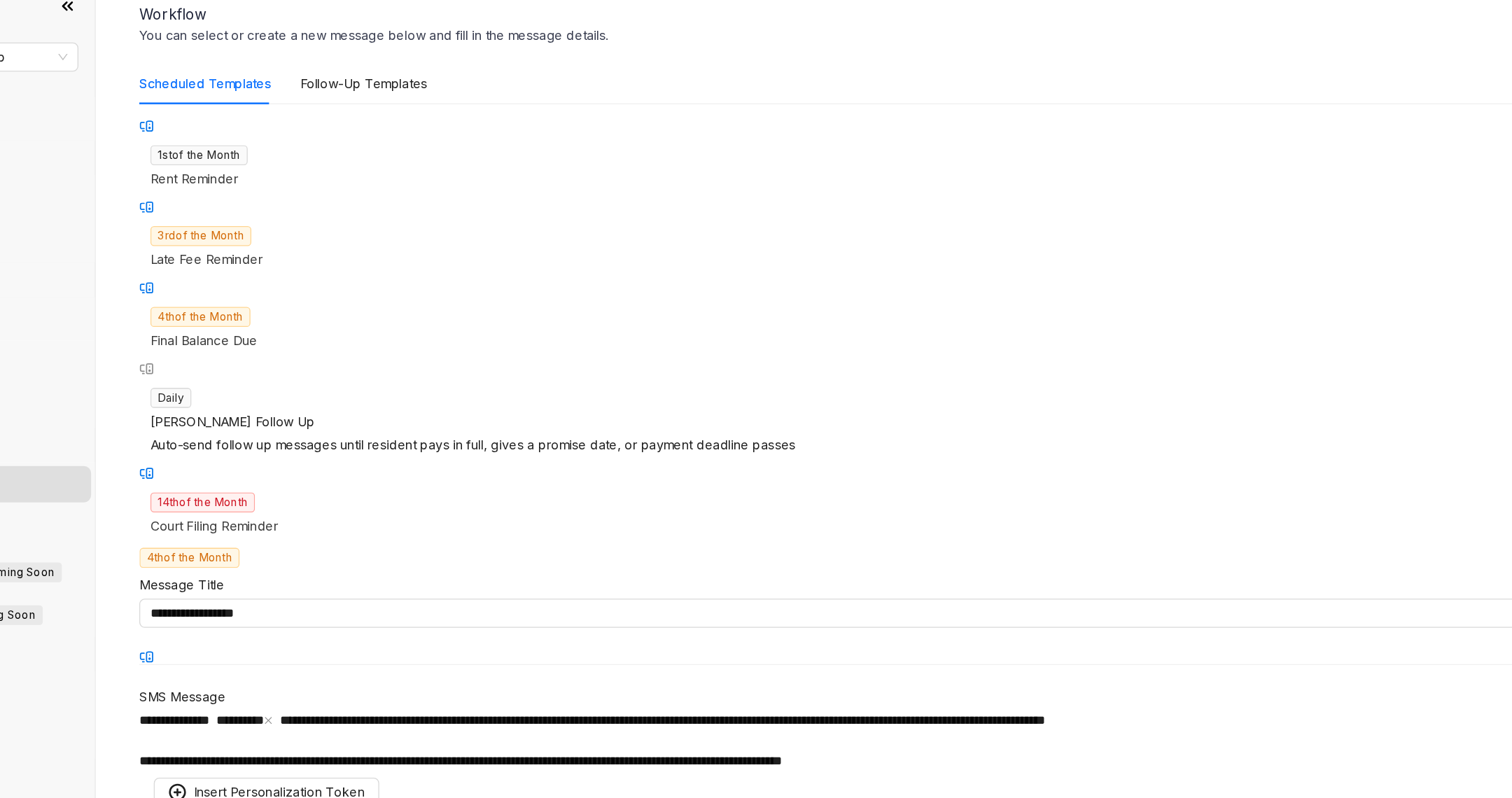
click at [690, 566] on span "**********" at bounding box center [632, 571] width 590 height 10
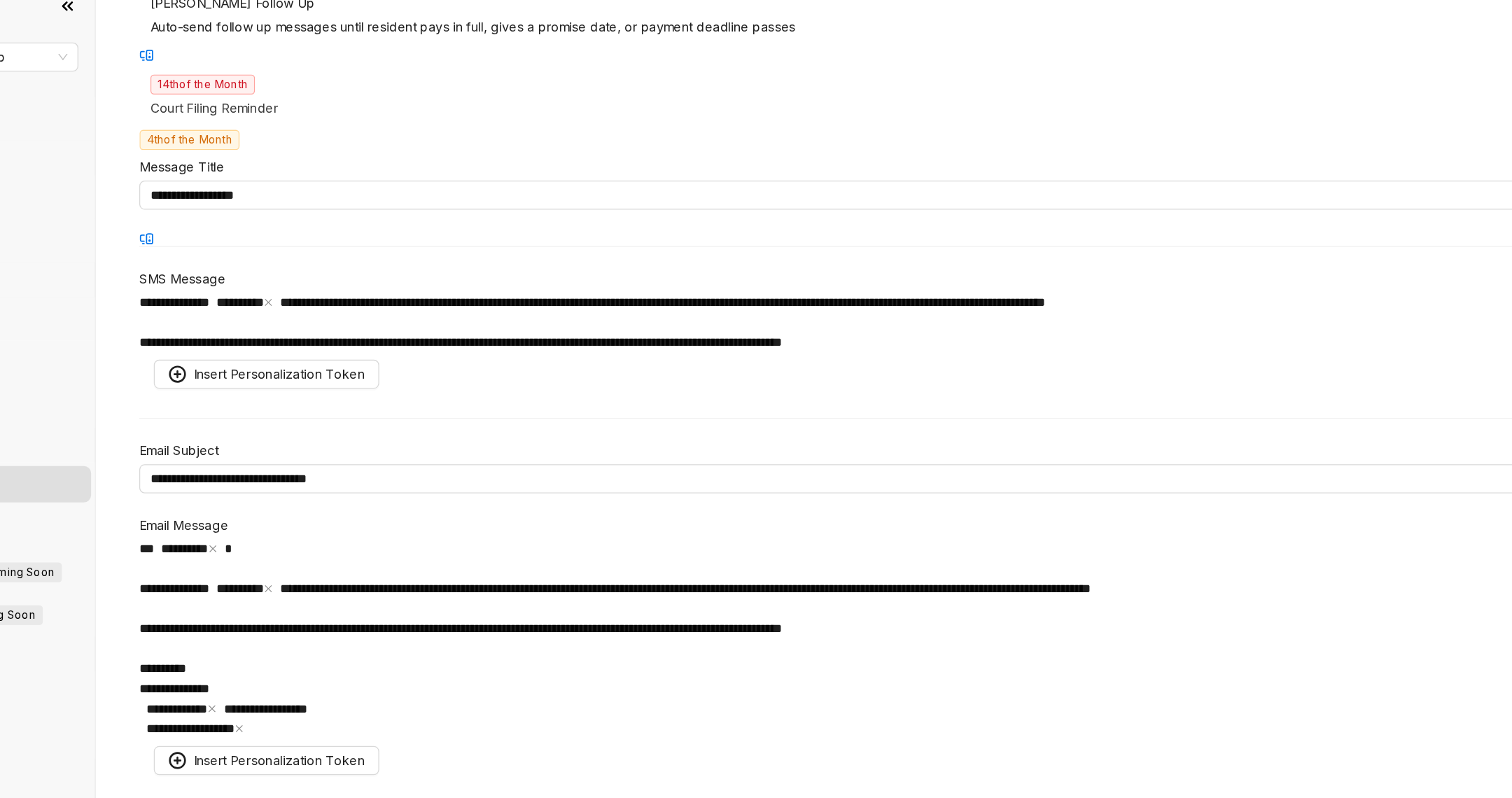
scroll to position [452, 0]
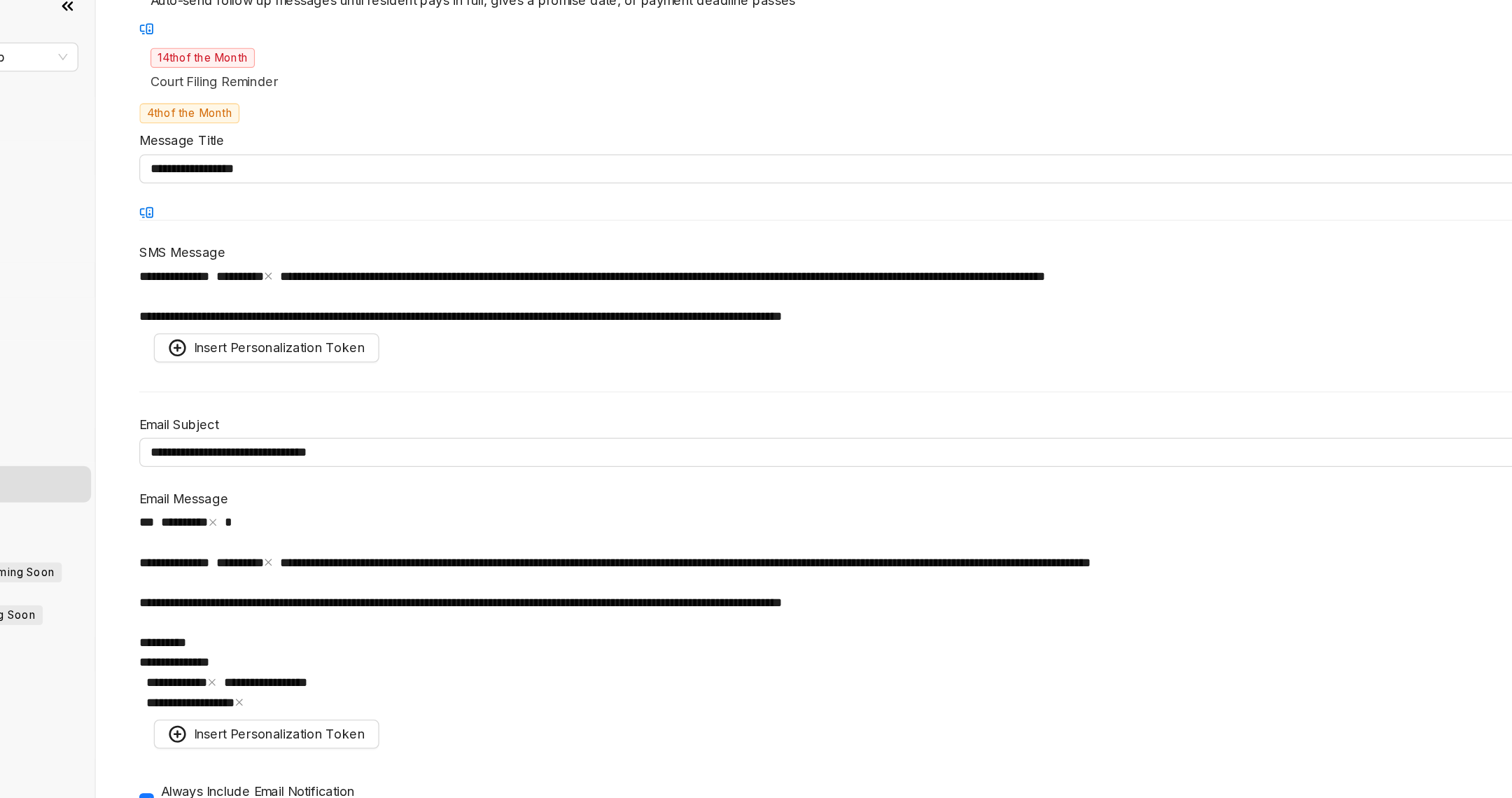
click at [375, 701] on span "Save Changes" at bounding box center [341, 709] width 68 height 15
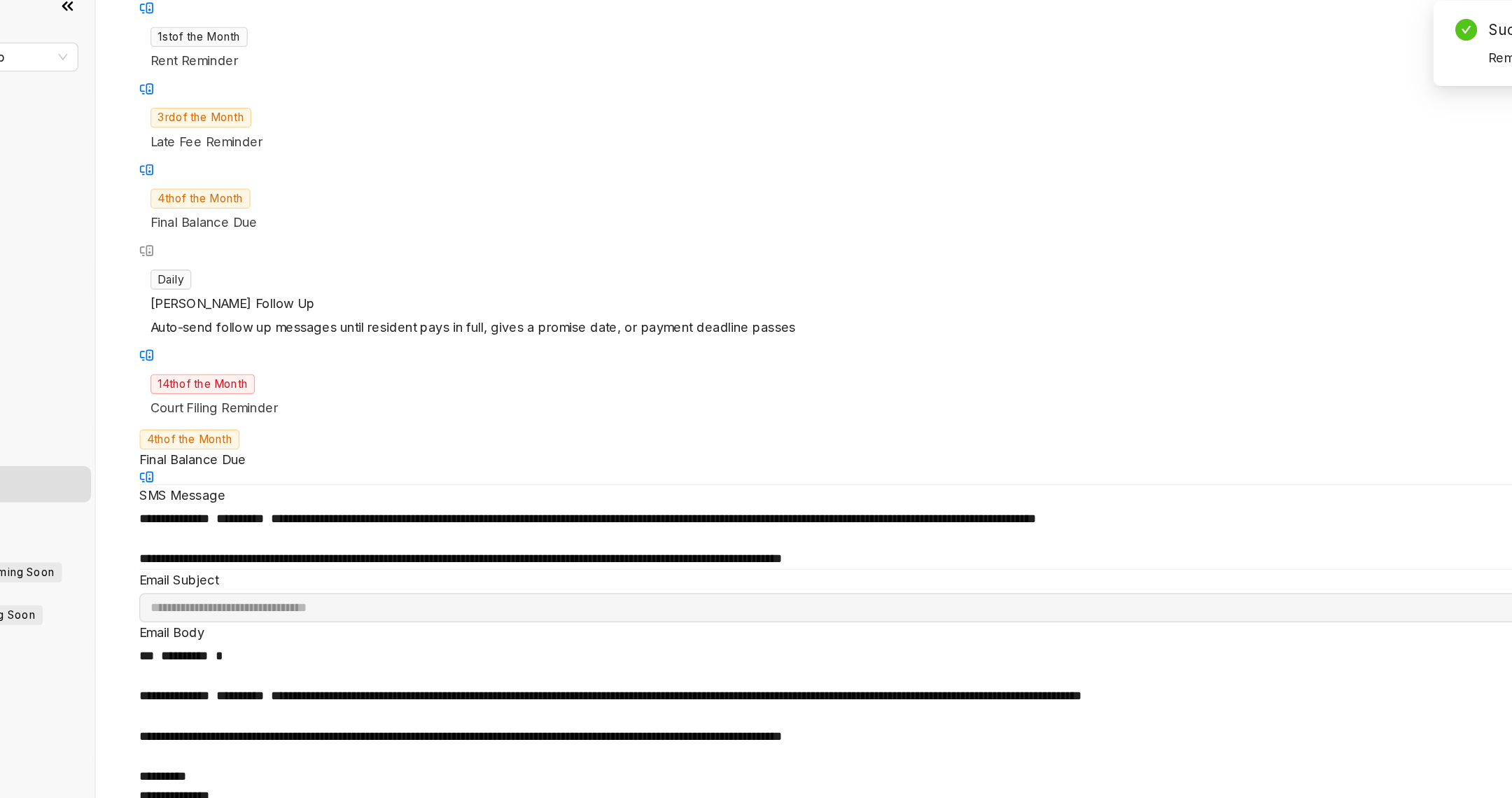
scroll to position [199, 0]
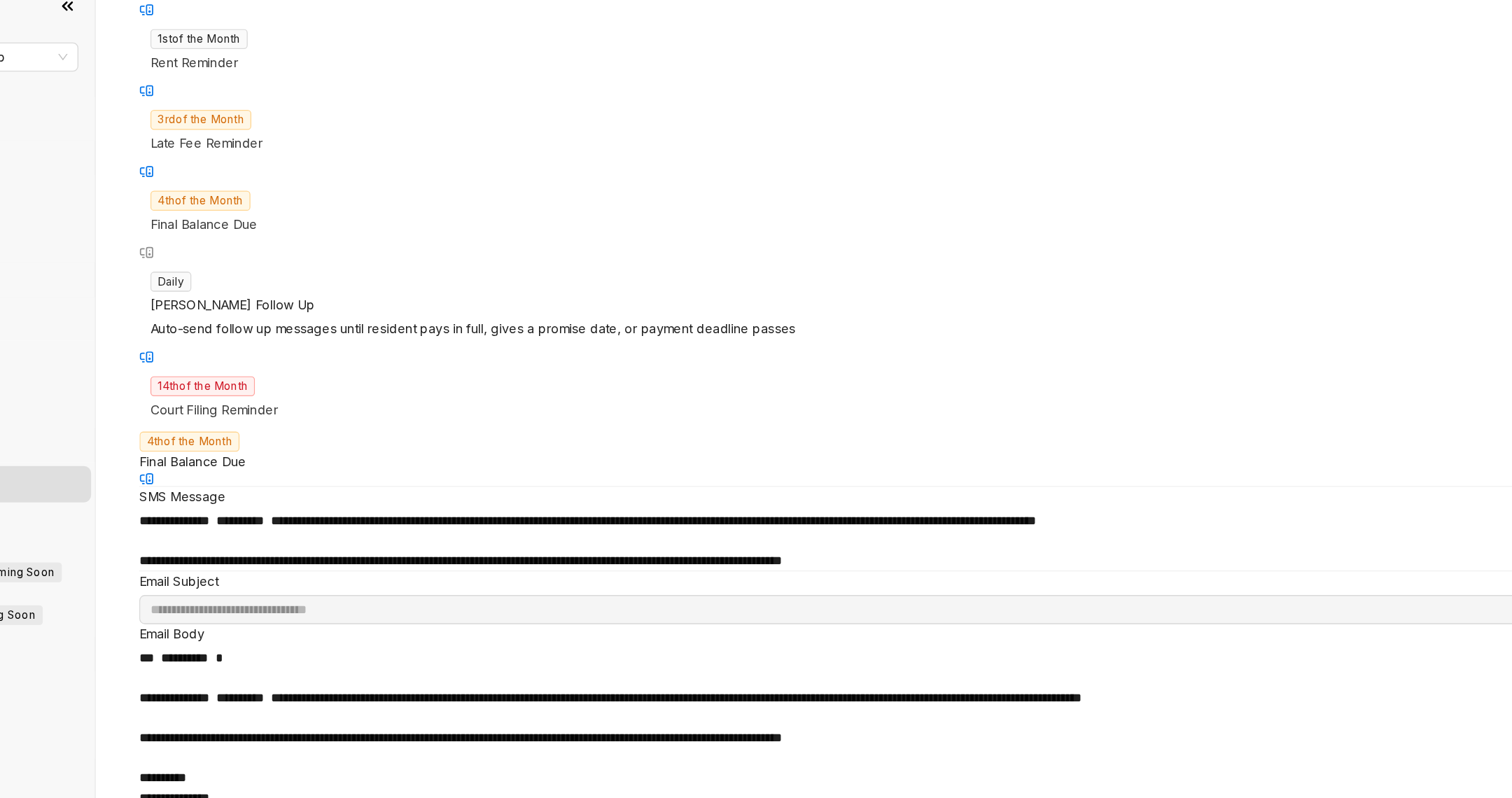
click at [328, 243] on div "Kelsey Follow Up" at bounding box center [855, 251] width 1232 height 15
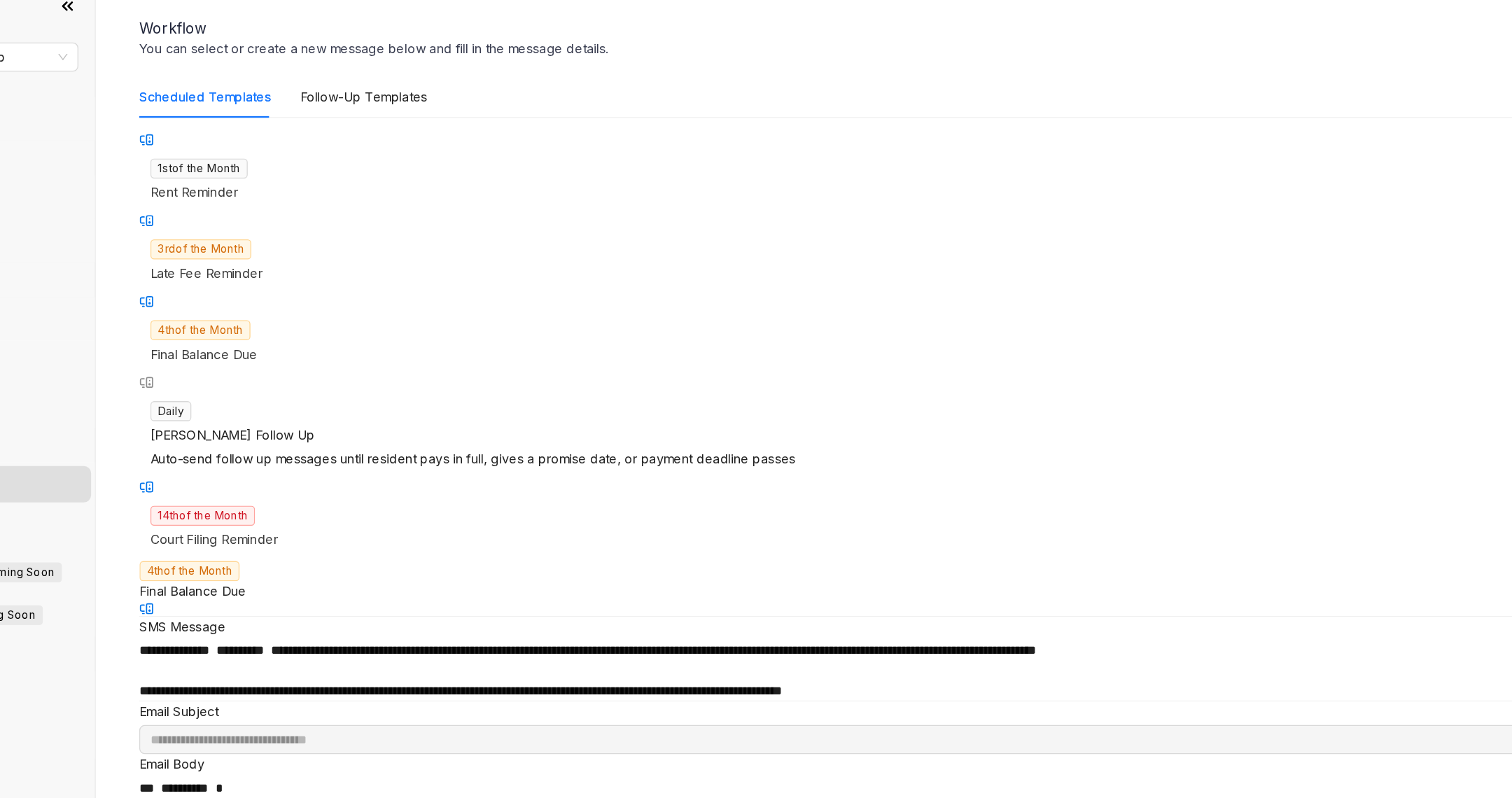
scroll to position [93, 0]
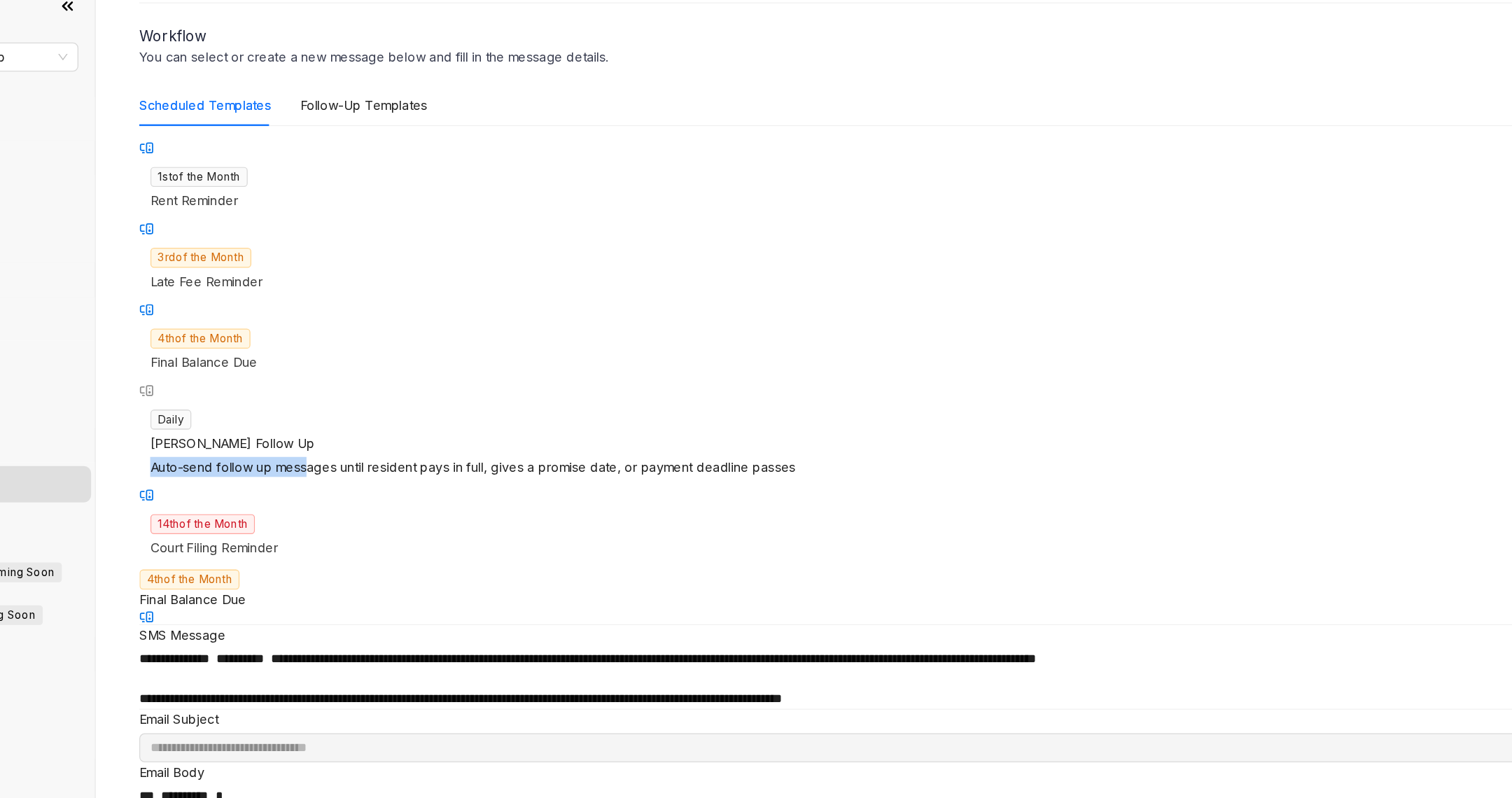
drag, startPoint x: 269, startPoint y: 333, endPoint x: 368, endPoint y: 339, distance: 99.2
click at [368, 339] on div "Daily Kelsey Follow Up Auto-send follow up messages until resident pays in full…" at bounding box center [854, 357] width 1249 height 69
click at [398, 112] on div "Follow-Up Templates" at bounding box center [402, 97] width 98 height 32
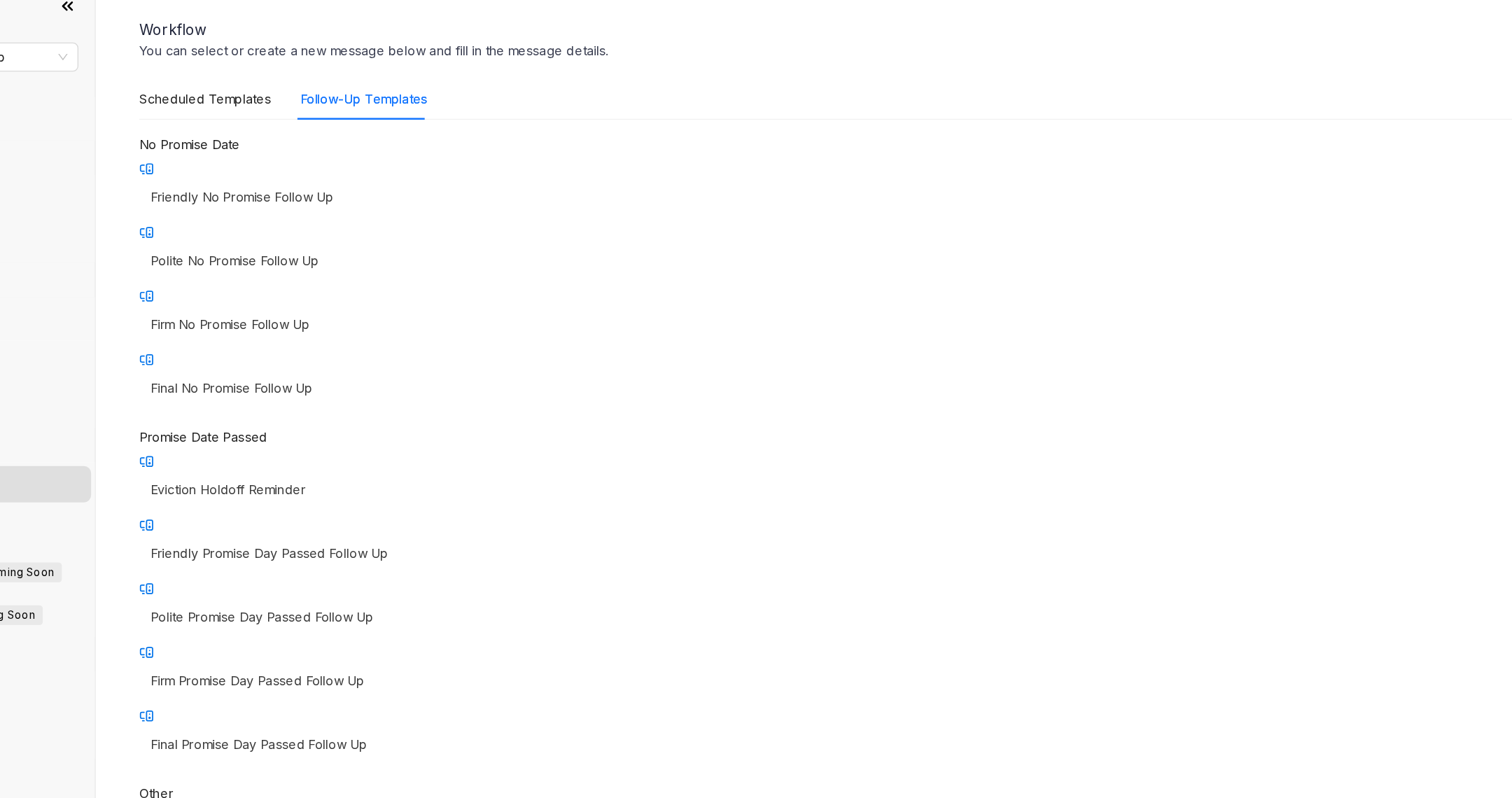
scroll to position [100, 0]
click at [344, 150] on div "Friendly No Promise Follow Up" at bounding box center [854, 167] width 1249 height 32
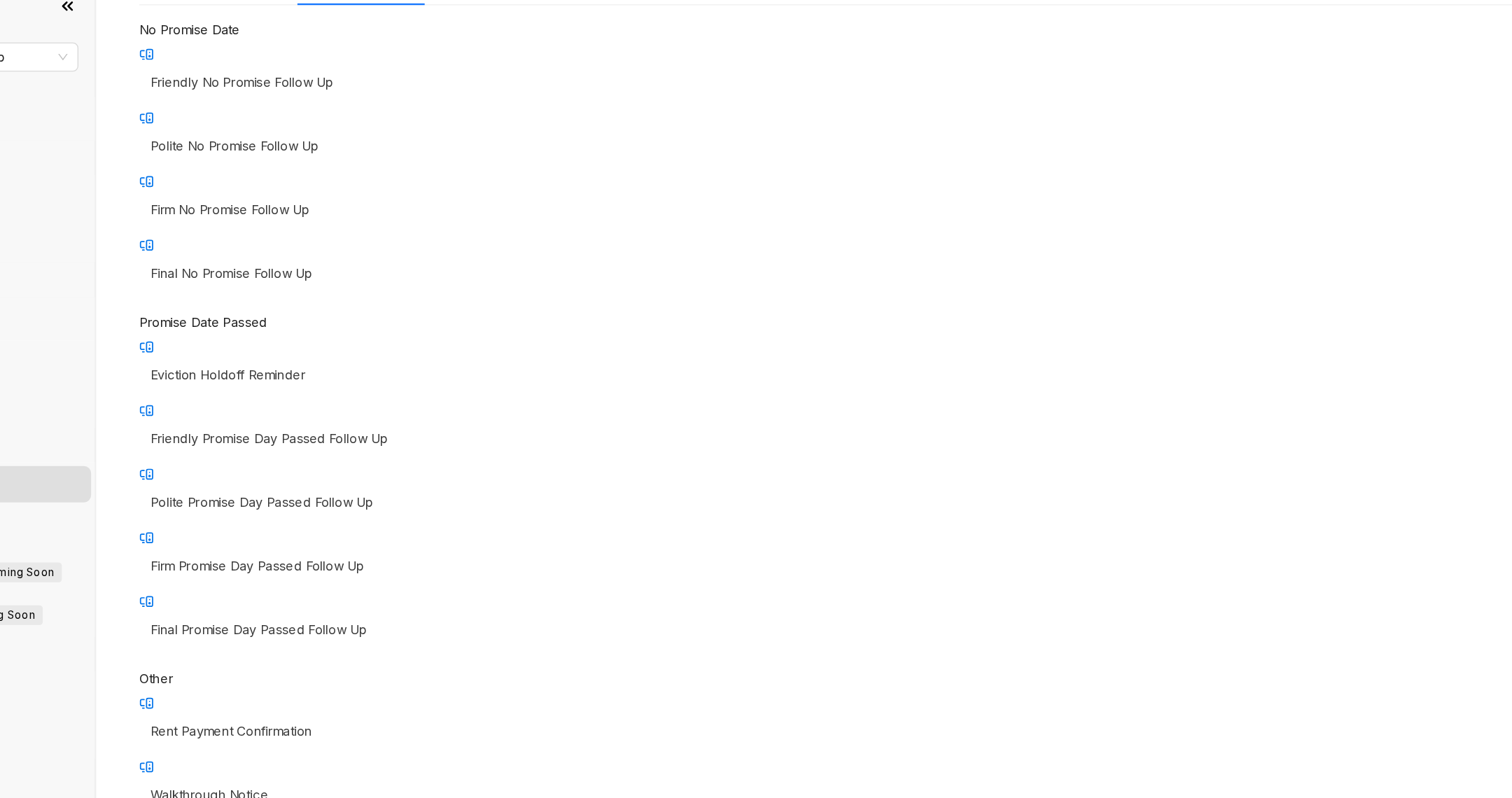
scroll to position [189, 0]
click at [334, 118] on p "Polite No Promise Follow Up" at bounding box center [855, 125] width 1232 height 15
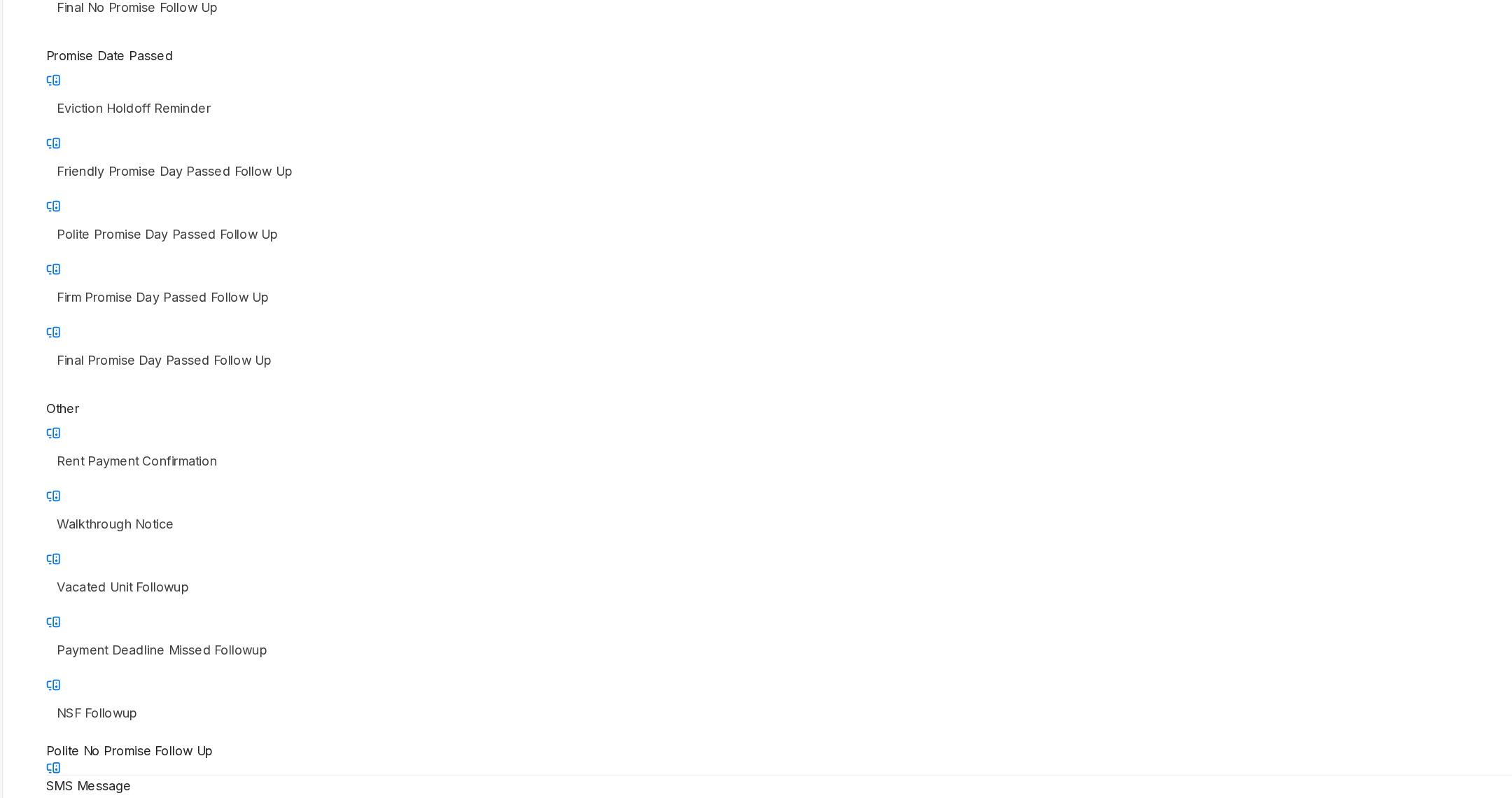
scroll to position [417, 0]
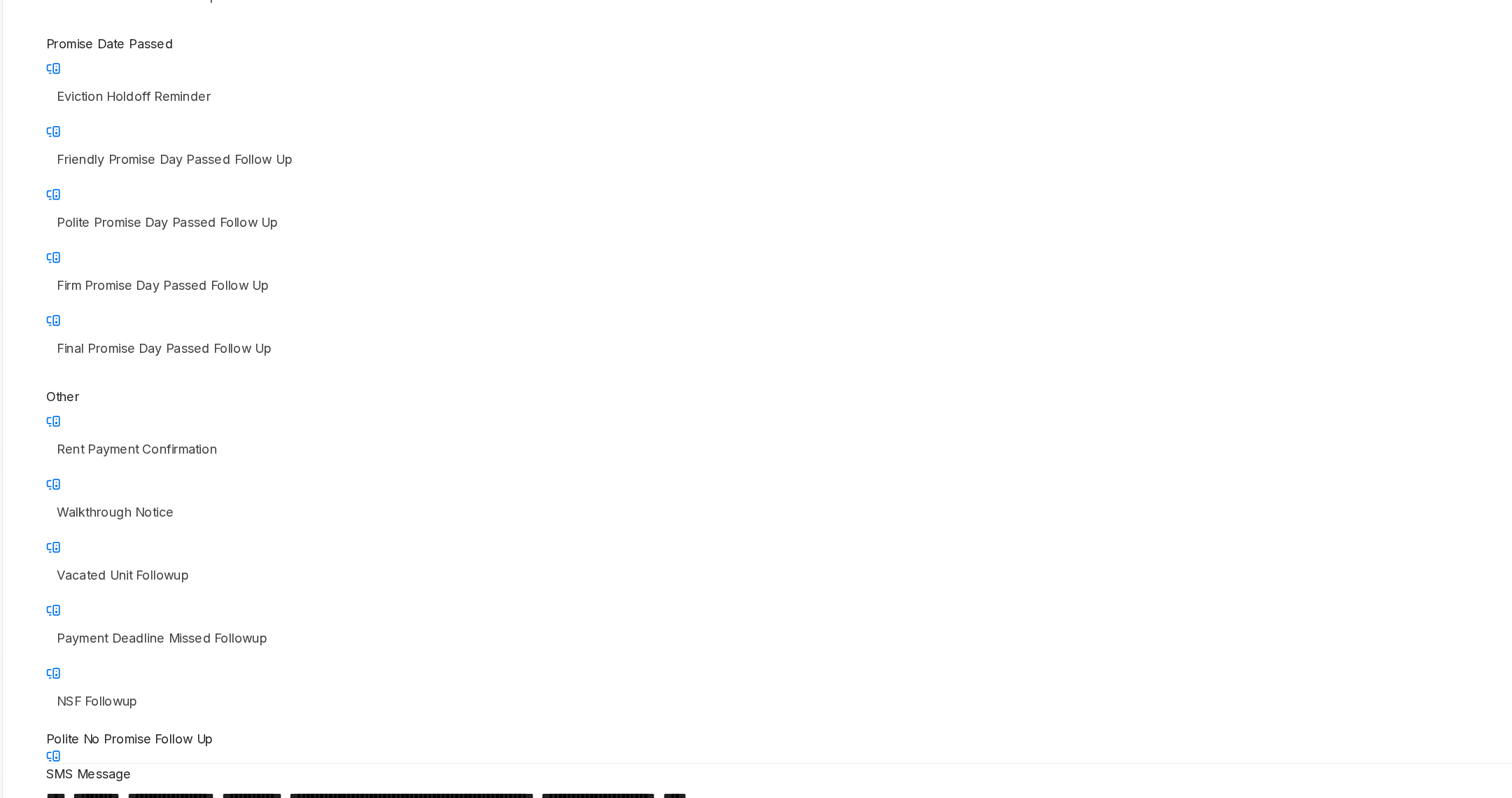
click at [339, 529] on div "NSF Followup" at bounding box center [854, 545] width 1249 height 32
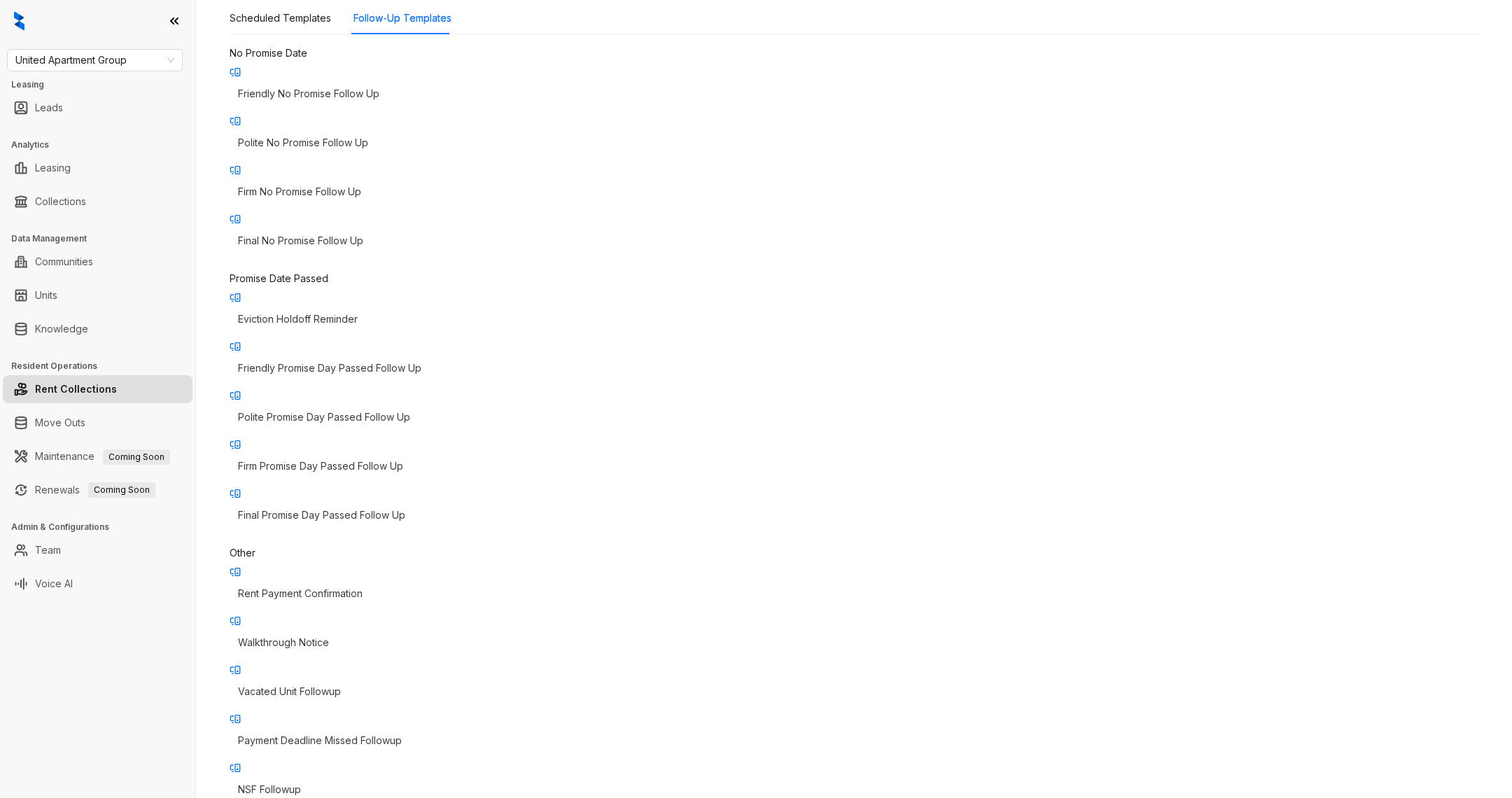
scroll to position [142, 0]
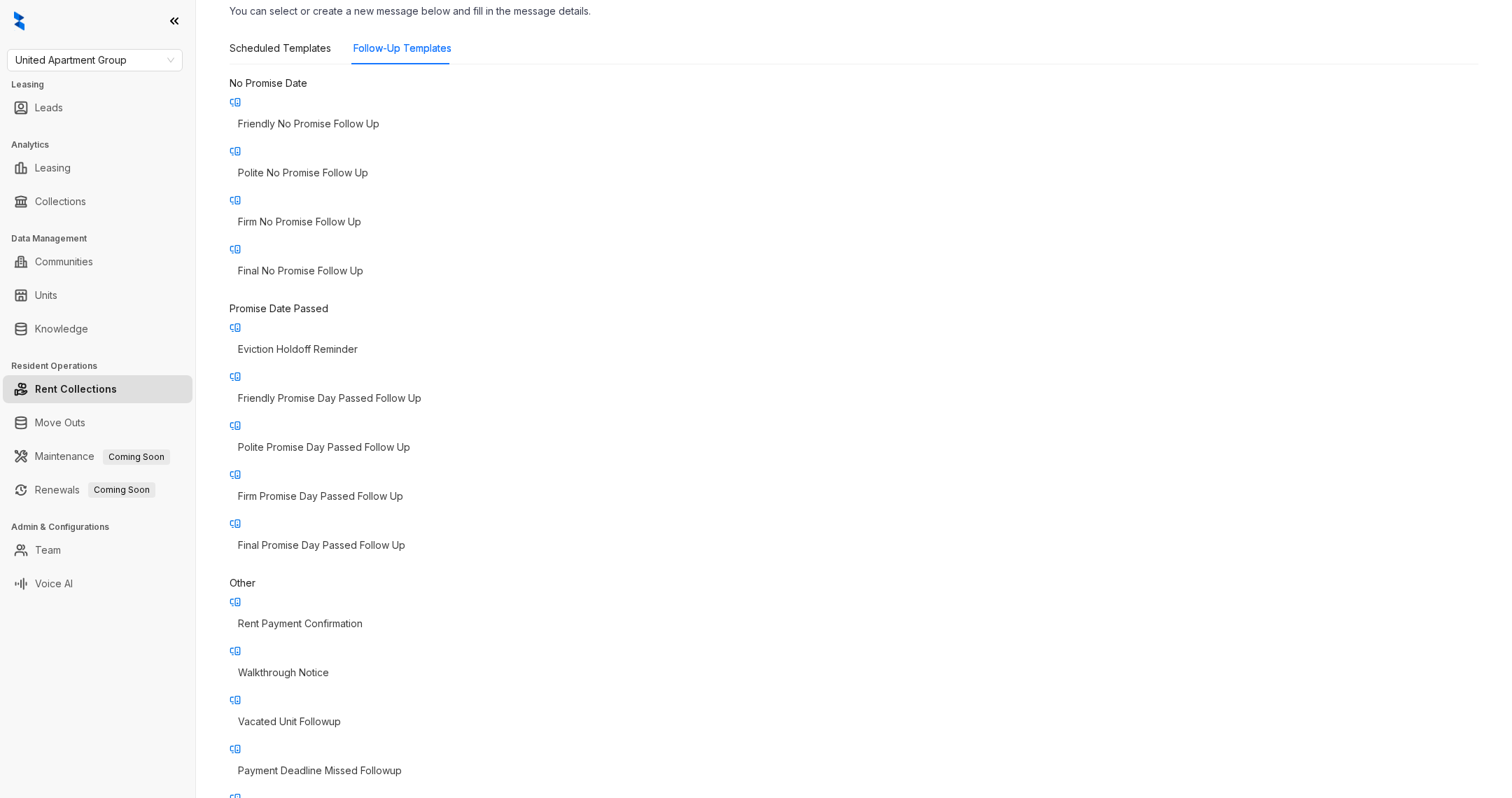
click at [339, 616] on p "Rent Payment Confirmation" at bounding box center [855, 623] width 1232 height 15
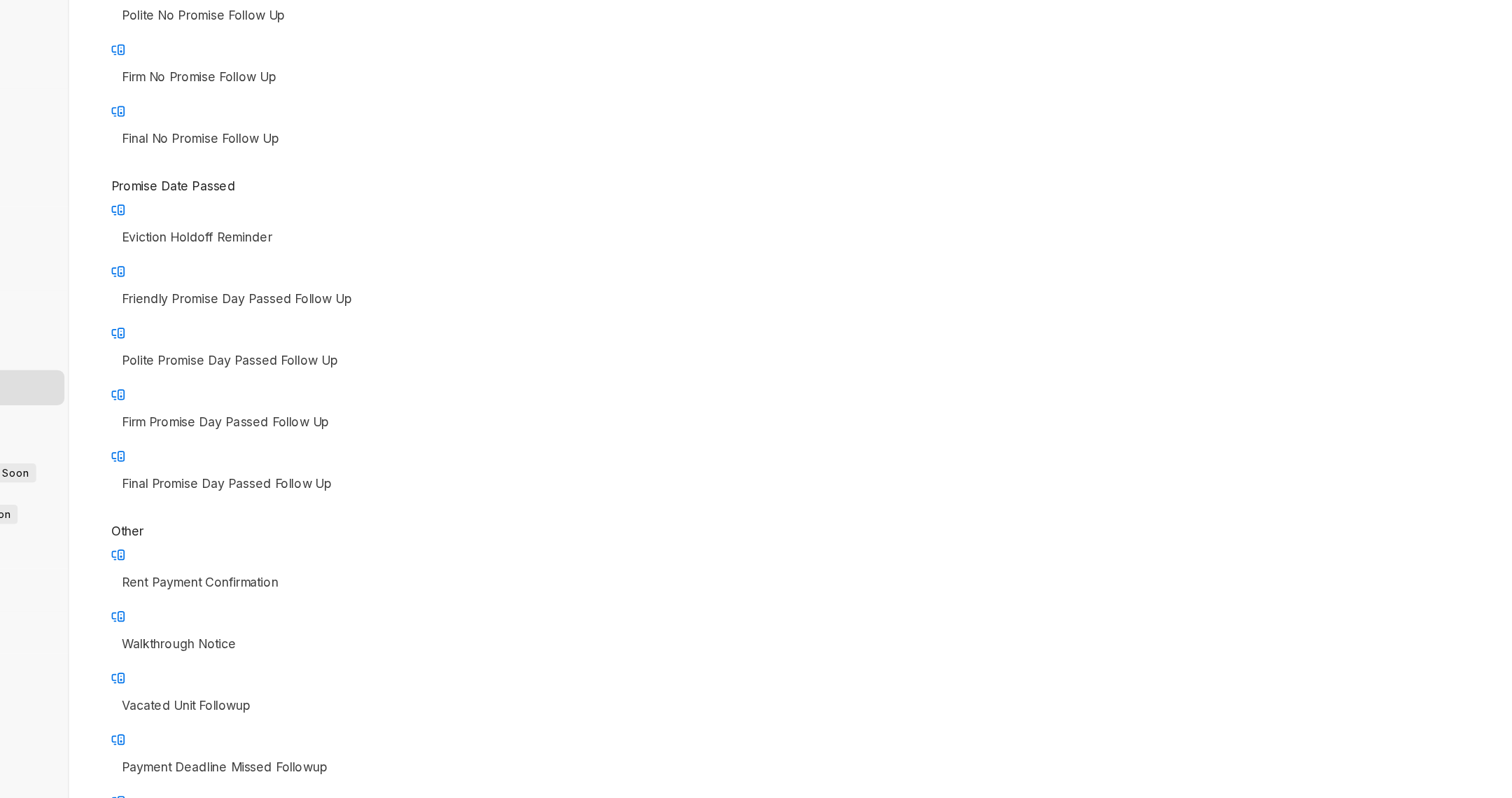
scroll to position [225, 0]
click at [344, 631] on p "Vacated Unit Followup" at bounding box center [855, 639] width 1232 height 15
type input "**********"
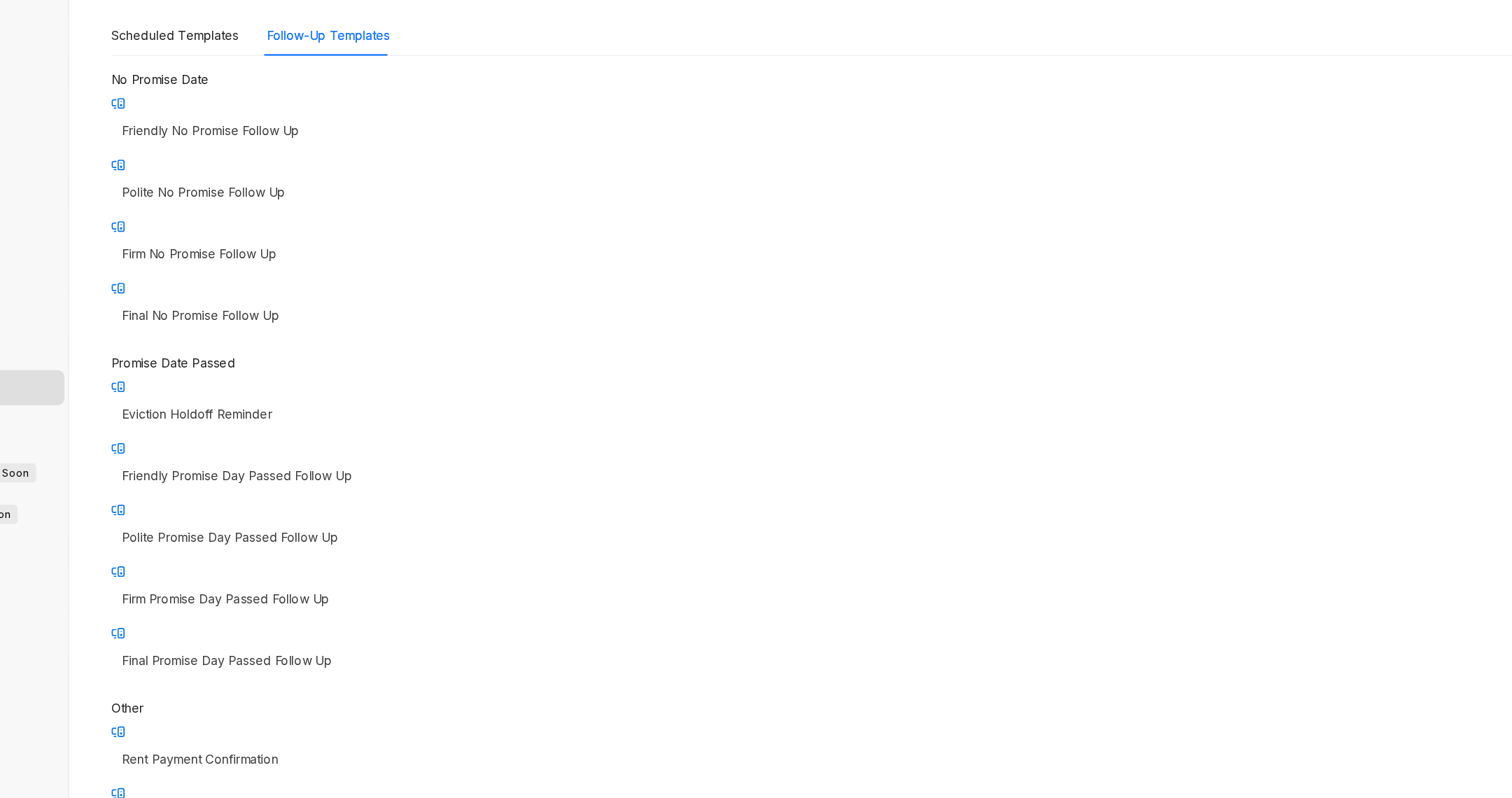
scroll to position [0, 0]
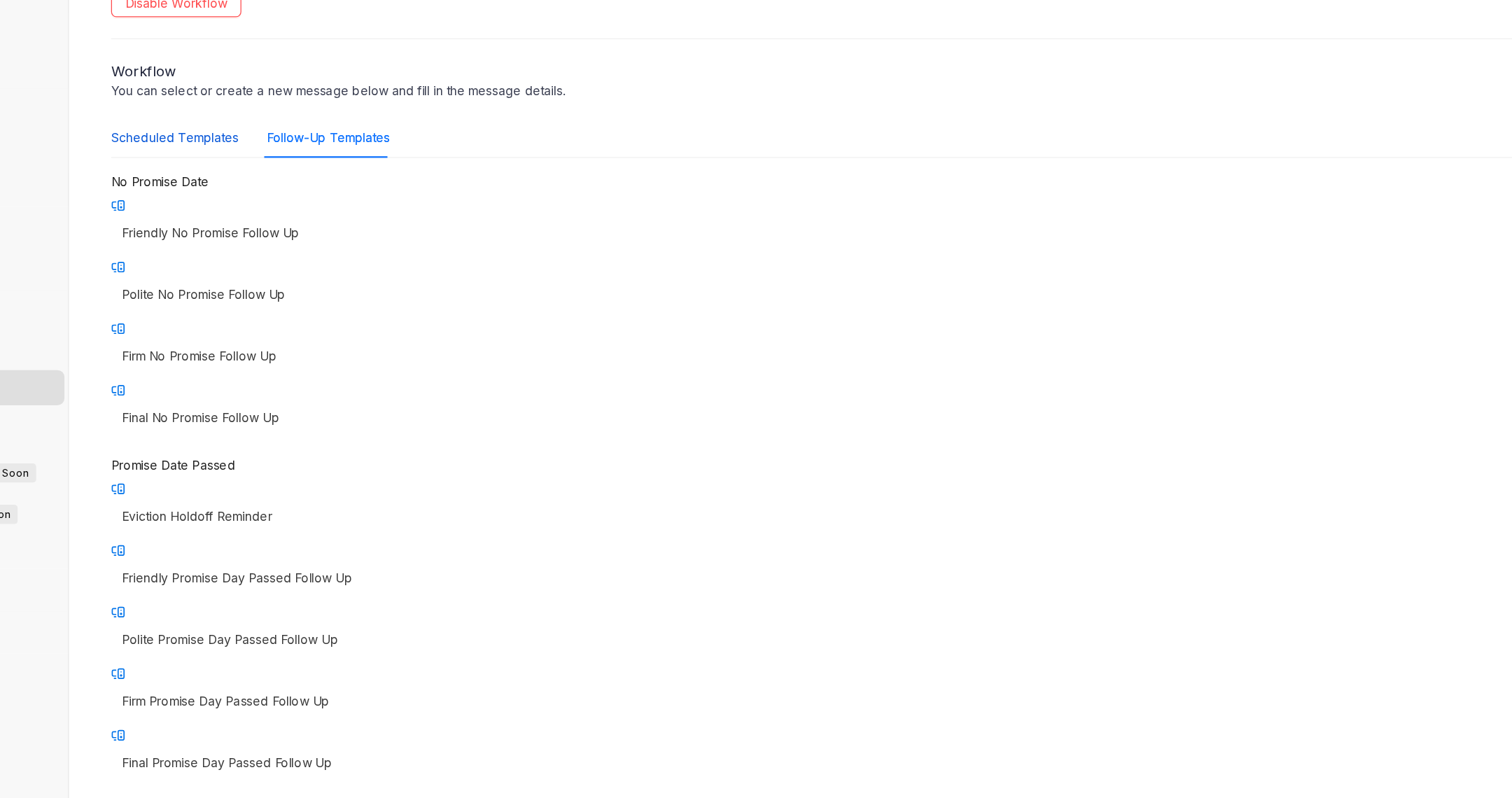
click at [265, 198] on div "Scheduled Templates" at bounding box center [280, 190] width 102 height 15
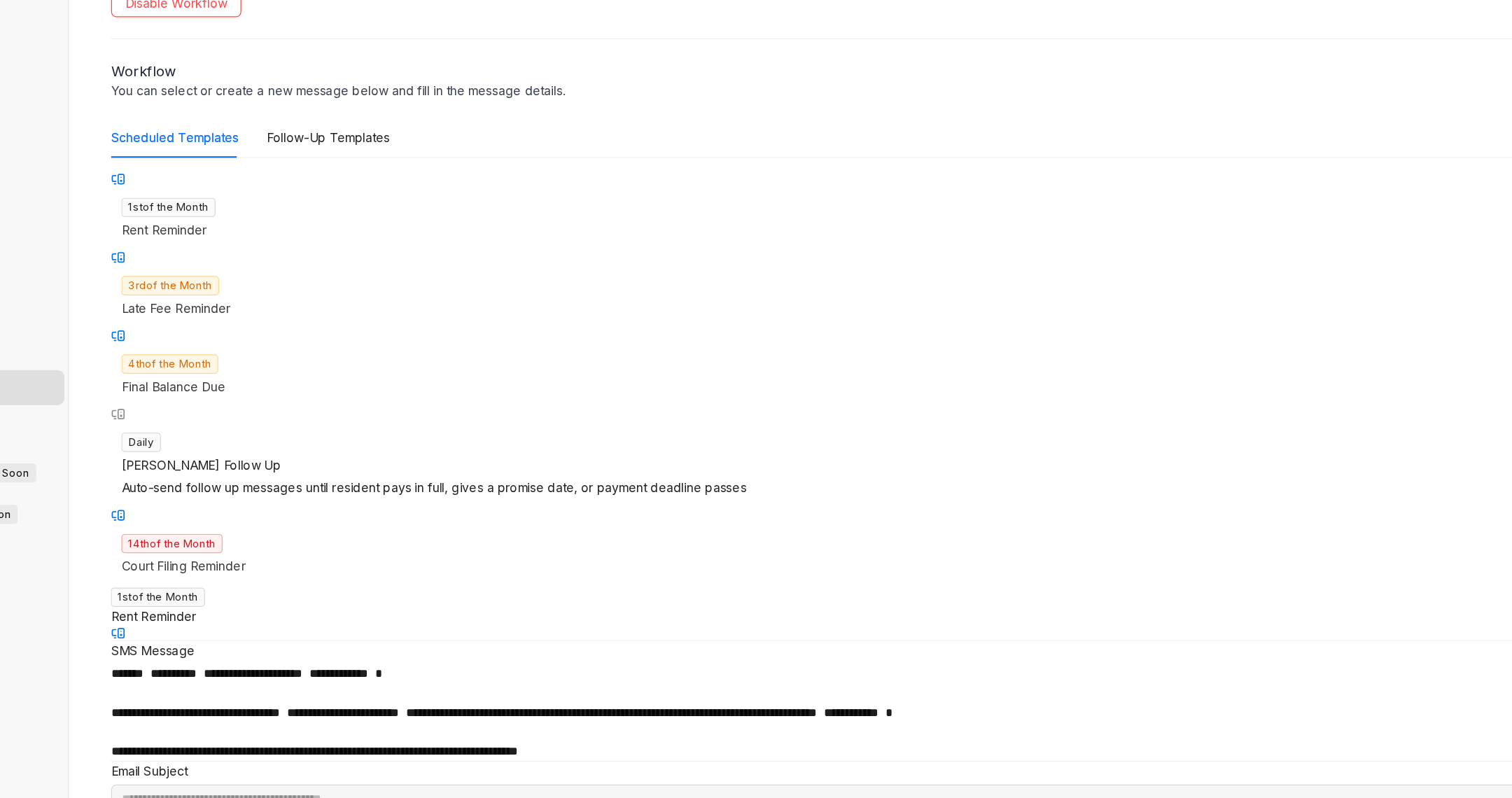
click at [331, 496] on div "14th of the Month Court Filing Reminder" at bounding box center [854, 521] width 1249 height 51
type input "**********"
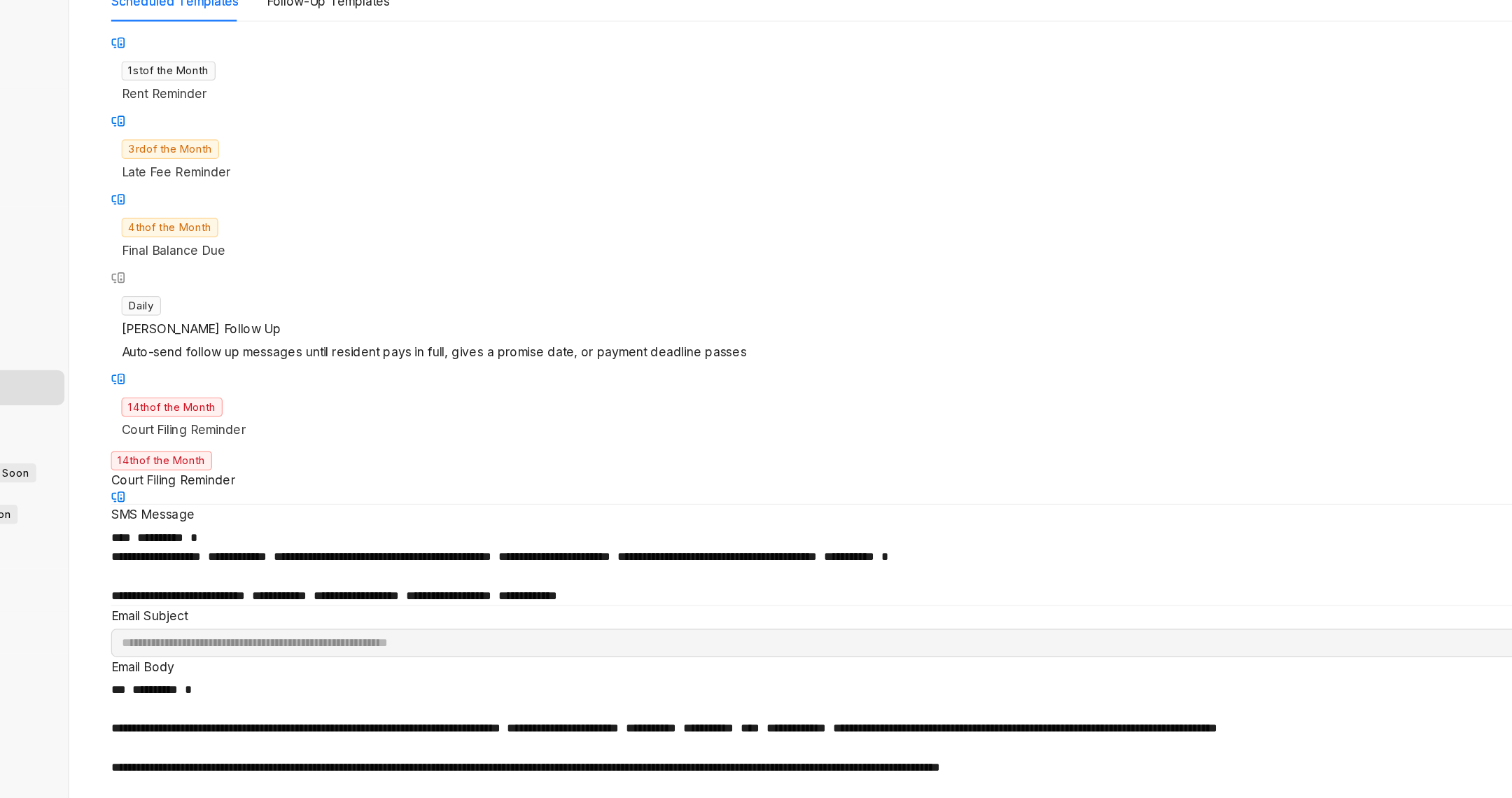
scroll to position [701, 0]
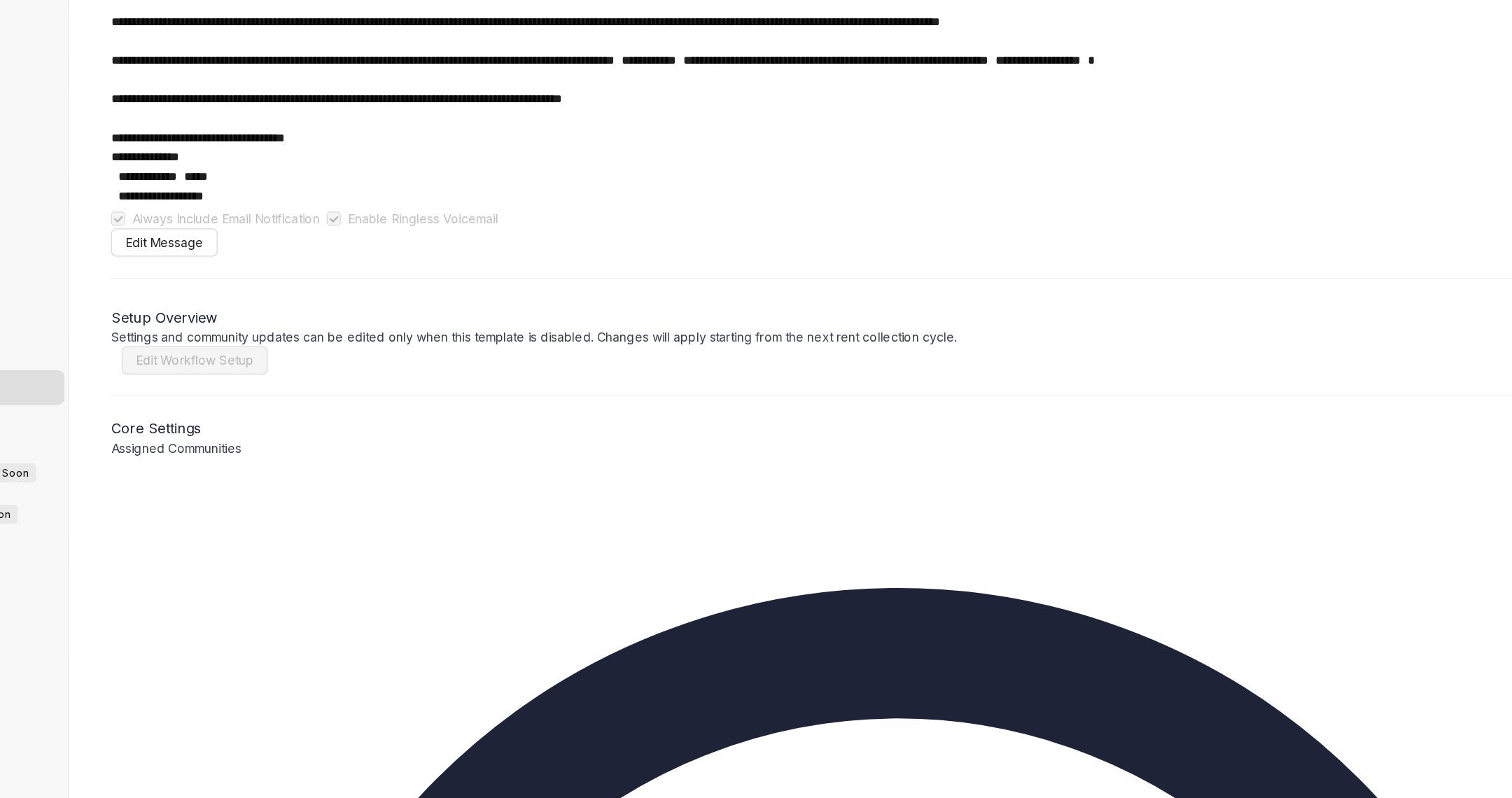
drag, startPoint x: 570, startPoint y: 565, endPoint x: 603, endPoint y: 564, distance: 33.0
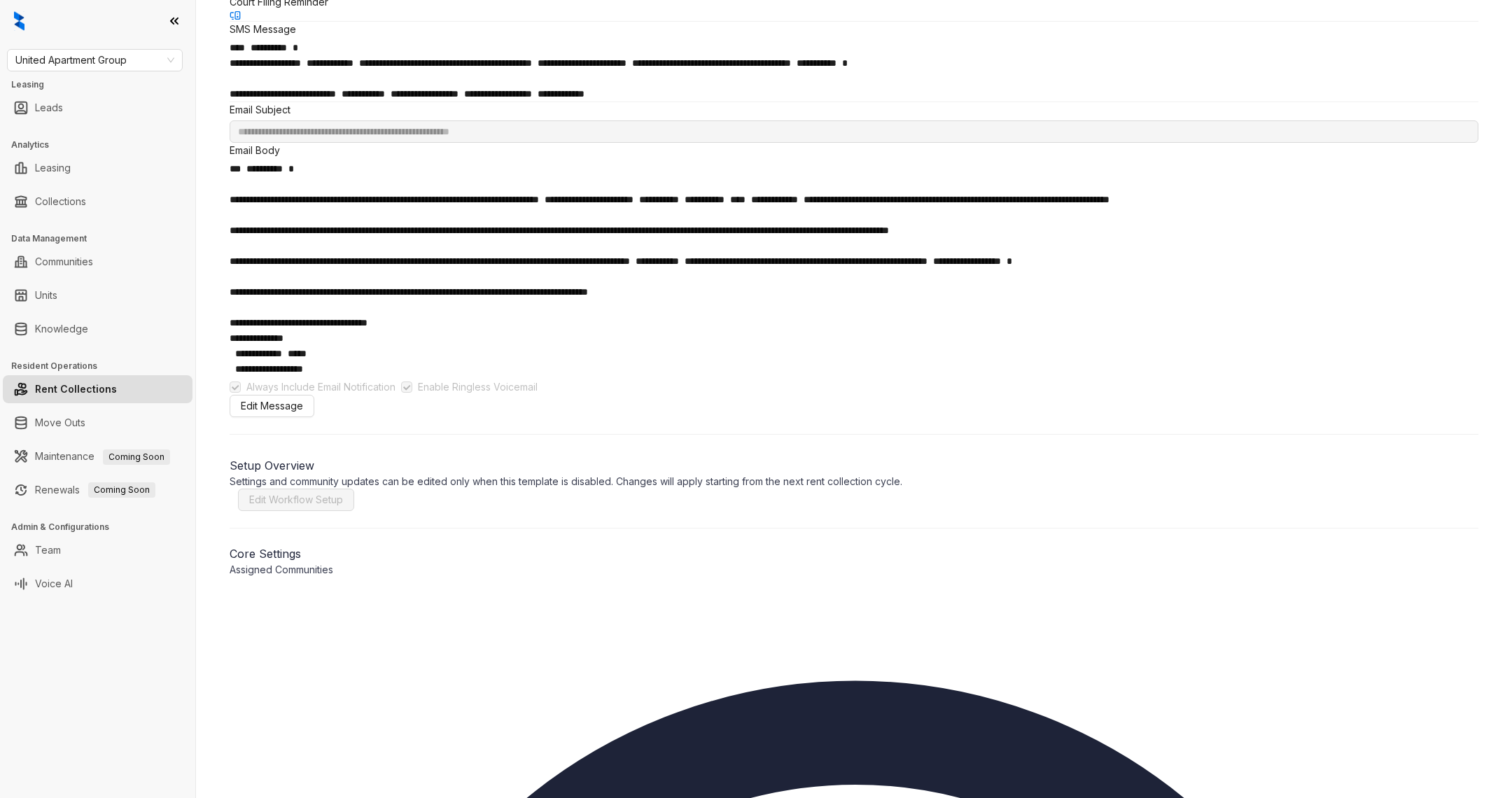
scroll to position [560, 0]
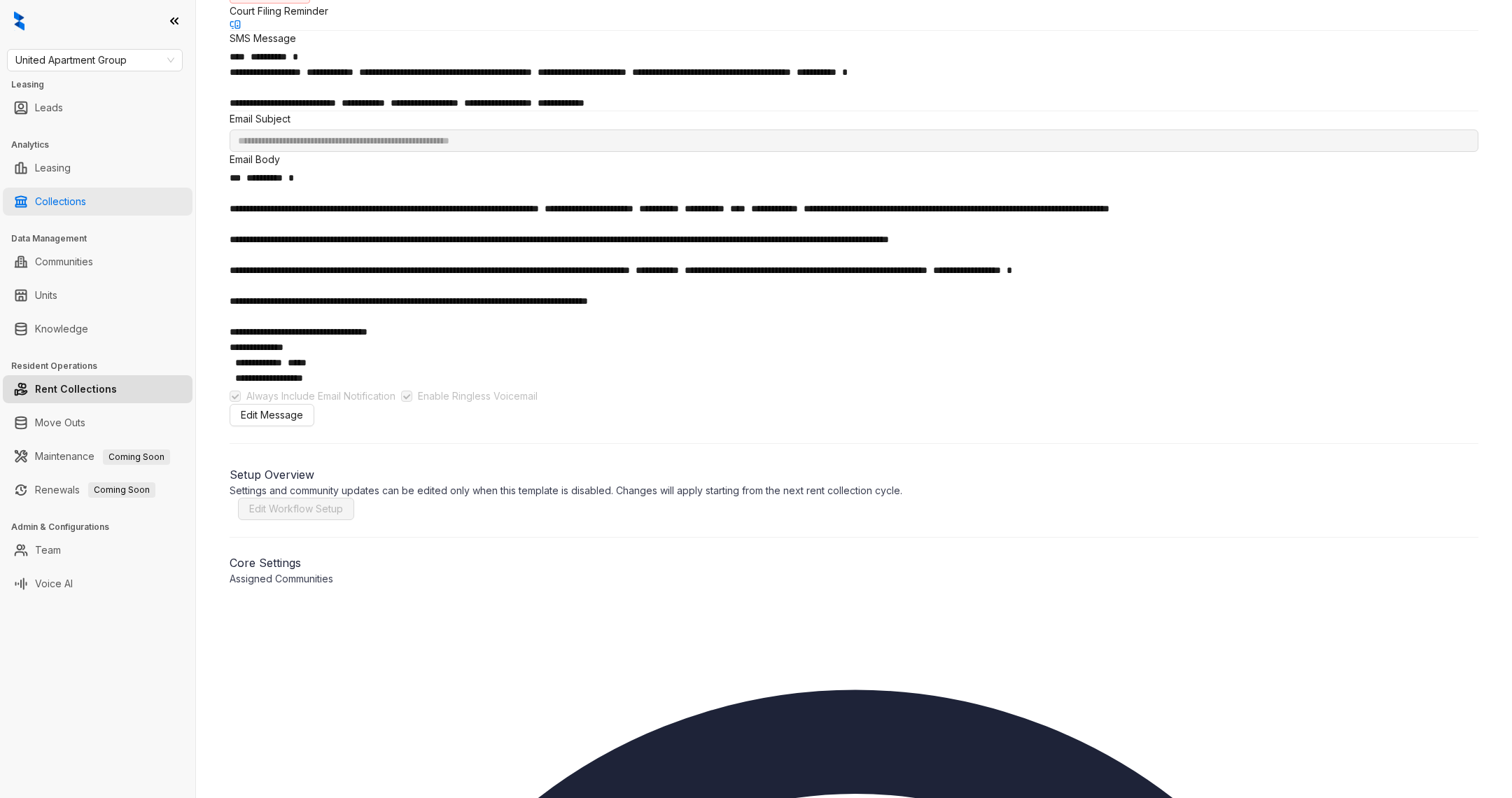
click at [83, 199] on link "Collections" at bounding box center [60, 201] width 51 height 28
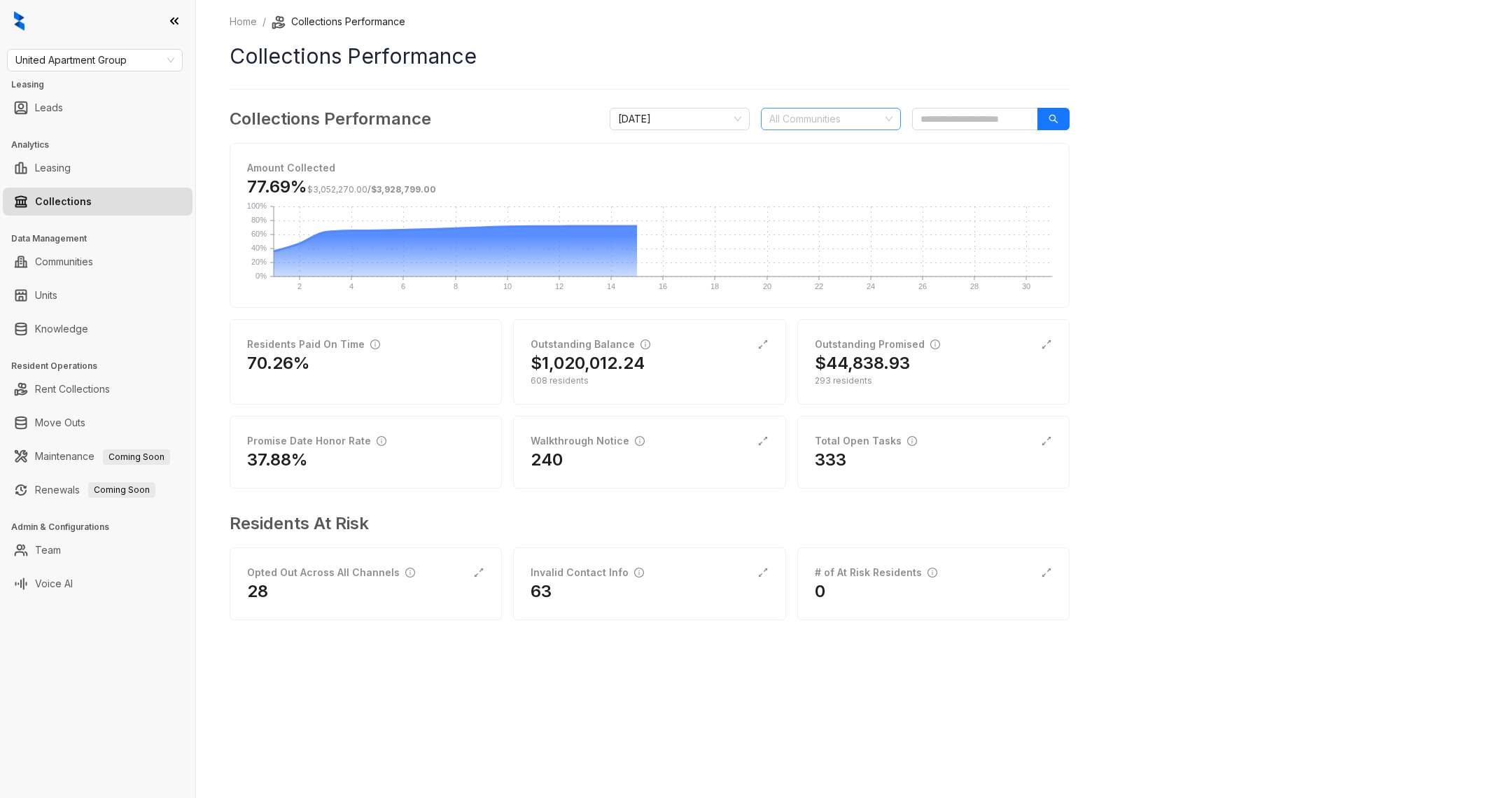
click at [826, 126] on div at bounding box center [824, 119] width 120 height 20
click at [898, 21] on ol "Home / Collections Performance" at bounding box center [649, 21] width 840 height 15
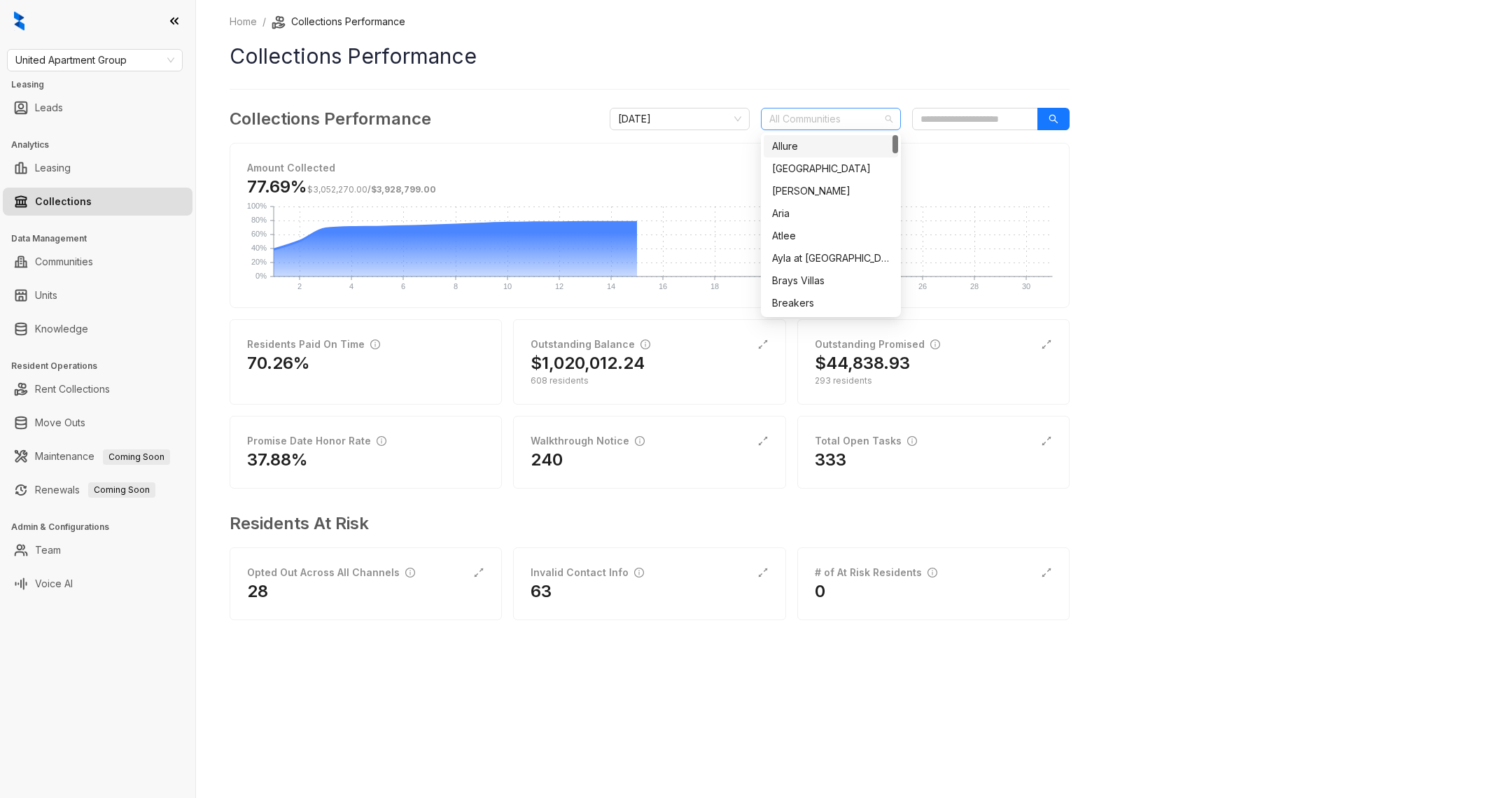
click at [830, 120] on div at bounding box center [824, 119] width 120 height 20
type input "***"
click at [849, 142] on div "Vivid" at bounding box center [831, 146] width 117 height 15
click at [861, 89] on div "Home / Collections Performance Collections Performance Collections Performance …" at bounding box center [649, 327] width 840 height 625
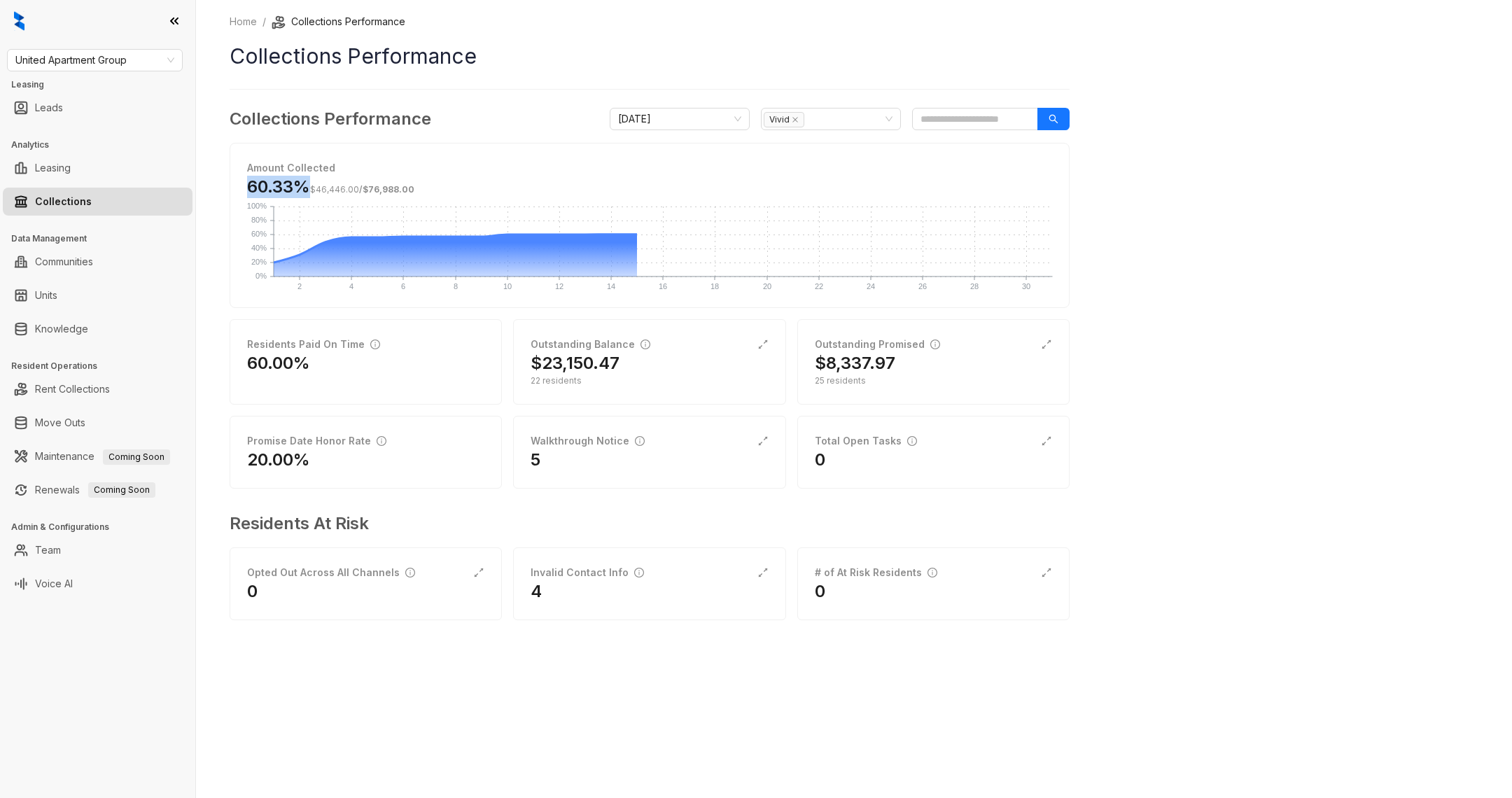
drag, startPoint x: 235, startPoint y: 180, endPoint x: 314, endPoint y: 180, distance: 79.0
click at [311, 180] on div "Amount Collected 60.33% $46,446.00 / $76,988.00 2 2 4 4 6 6 8 8 10 10 12 12 14 …" at bounding box center [649, 226] width 839 height 164
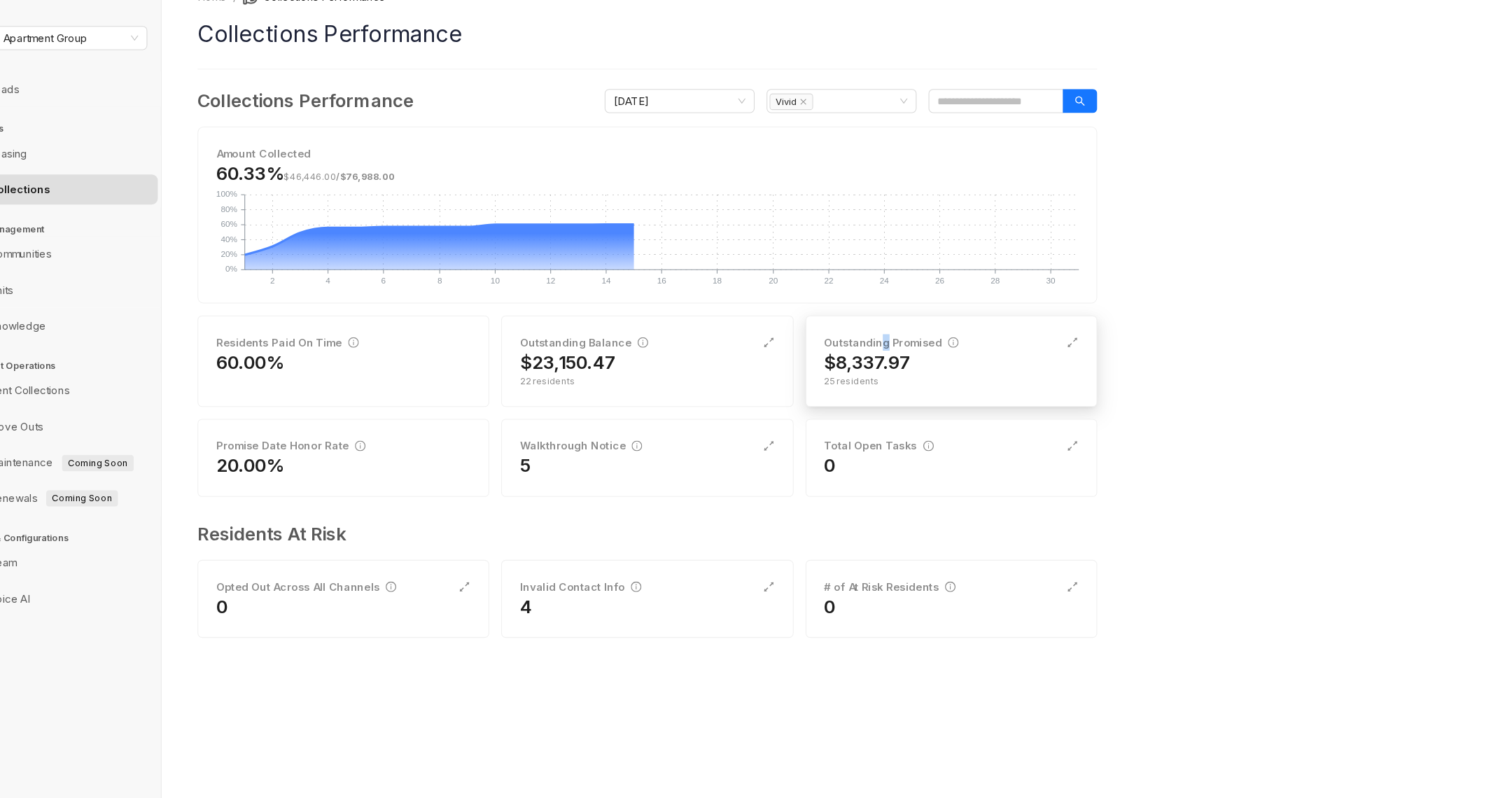
click at [869, 336] on div "Outstanding Promised" at bounding box center [877, 344] width 125 height 15
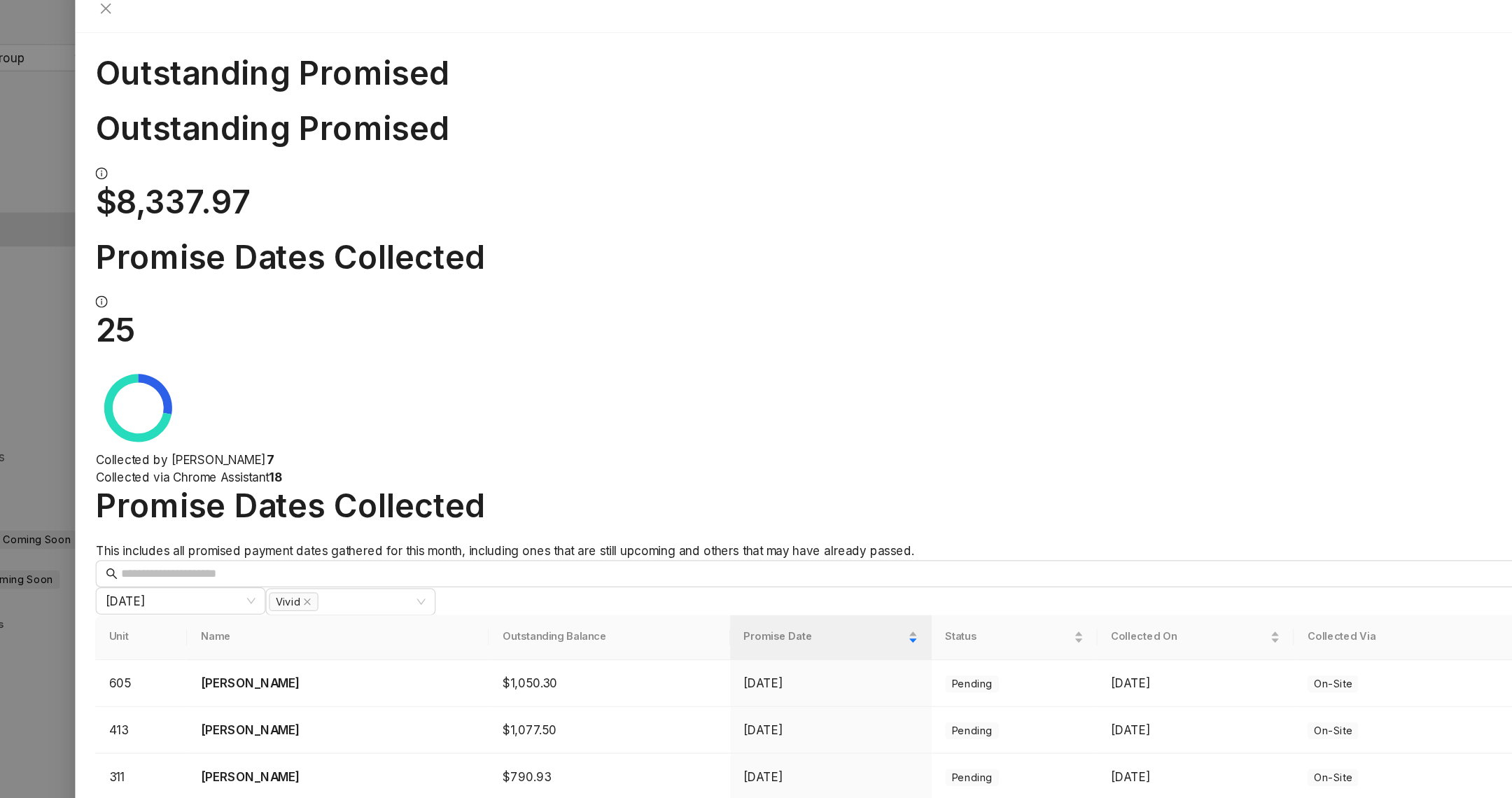
click at [404, 208] on h1 "Promise Dates Collected" at bounding box center [840, 224] width 1311 height 32
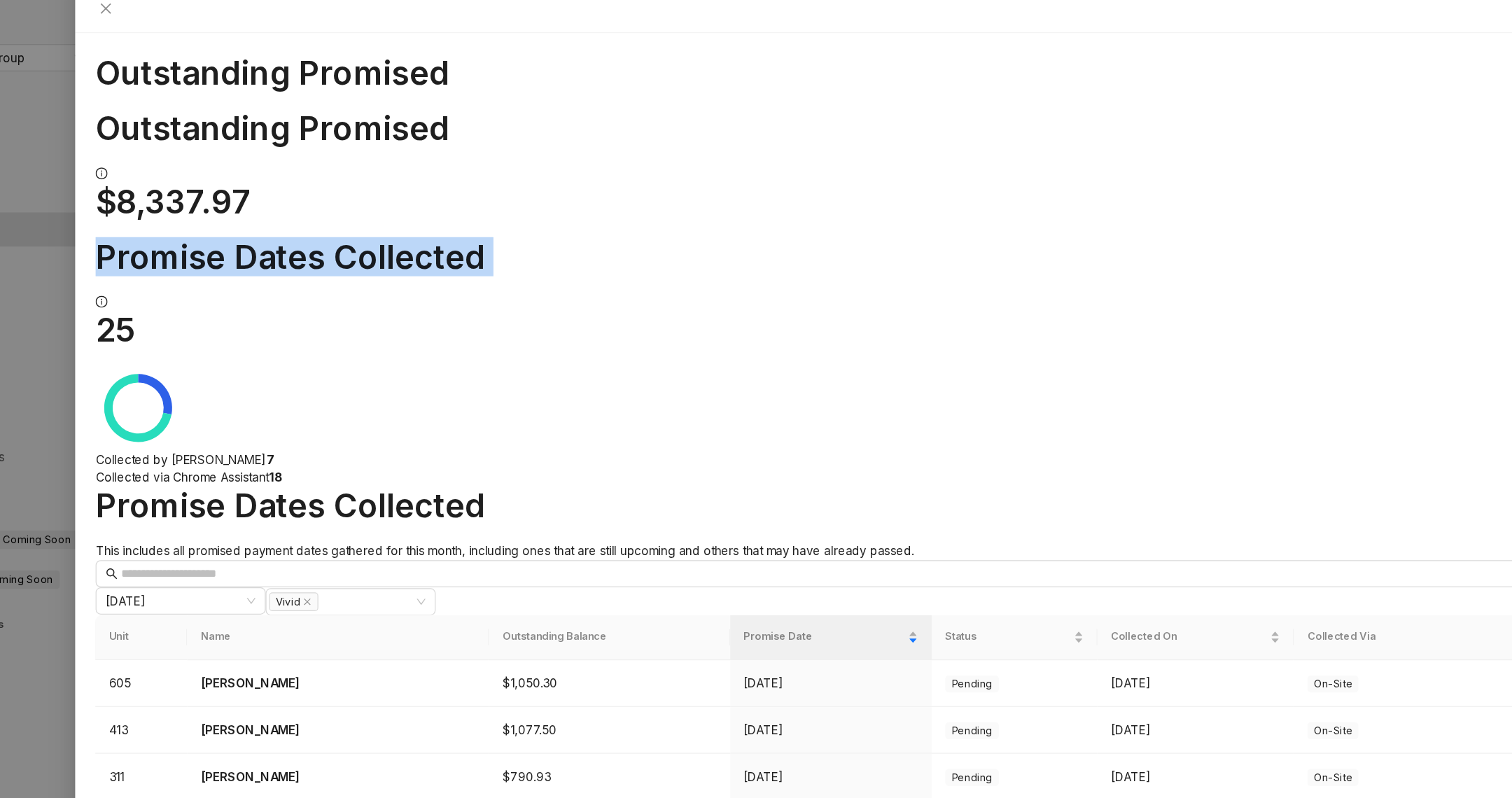
drag, startPoint x: 404, startPoint y: 87, endPoint x: 512, endPoint y: 86, distance: 108.0
click at [512, 208] on h1 "Promise Dates Collected" at bounding box center [840, 224] width 1311 height 32
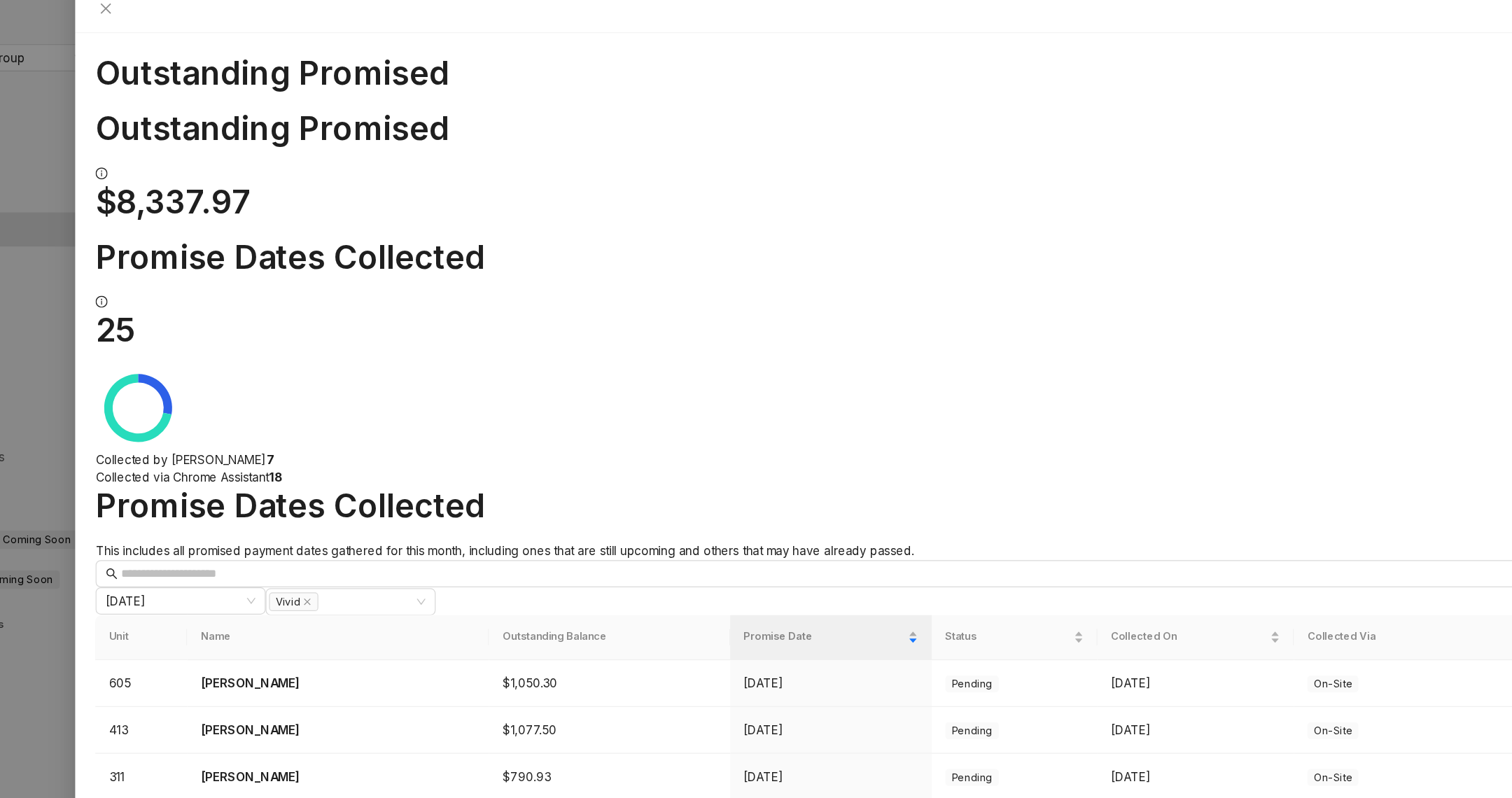
click at [665, 313] on div "Collected by Kelsey 7 Collected via Chrome Assistant 18" at bounding box center [840, 363] width 1311 height 100
click at [672, 384] on div at bounding box center [840, 384] width 1311 height 0
drag, startPoint x: 669, startPoint y: 108, endPoint x: 830, endPoint y: 101, distance: 161.2
click at [832, 313] on div "Collected by Kelsey 7 Collected via Chrome Assistant 18" at bounding box center [840, 363] width 1311 height 100
click at [710, 384] on div "Collected by Kelsey 7 Collected via Chrome Assistant 18" at bounding box center [840, 398] width 1311 height 30
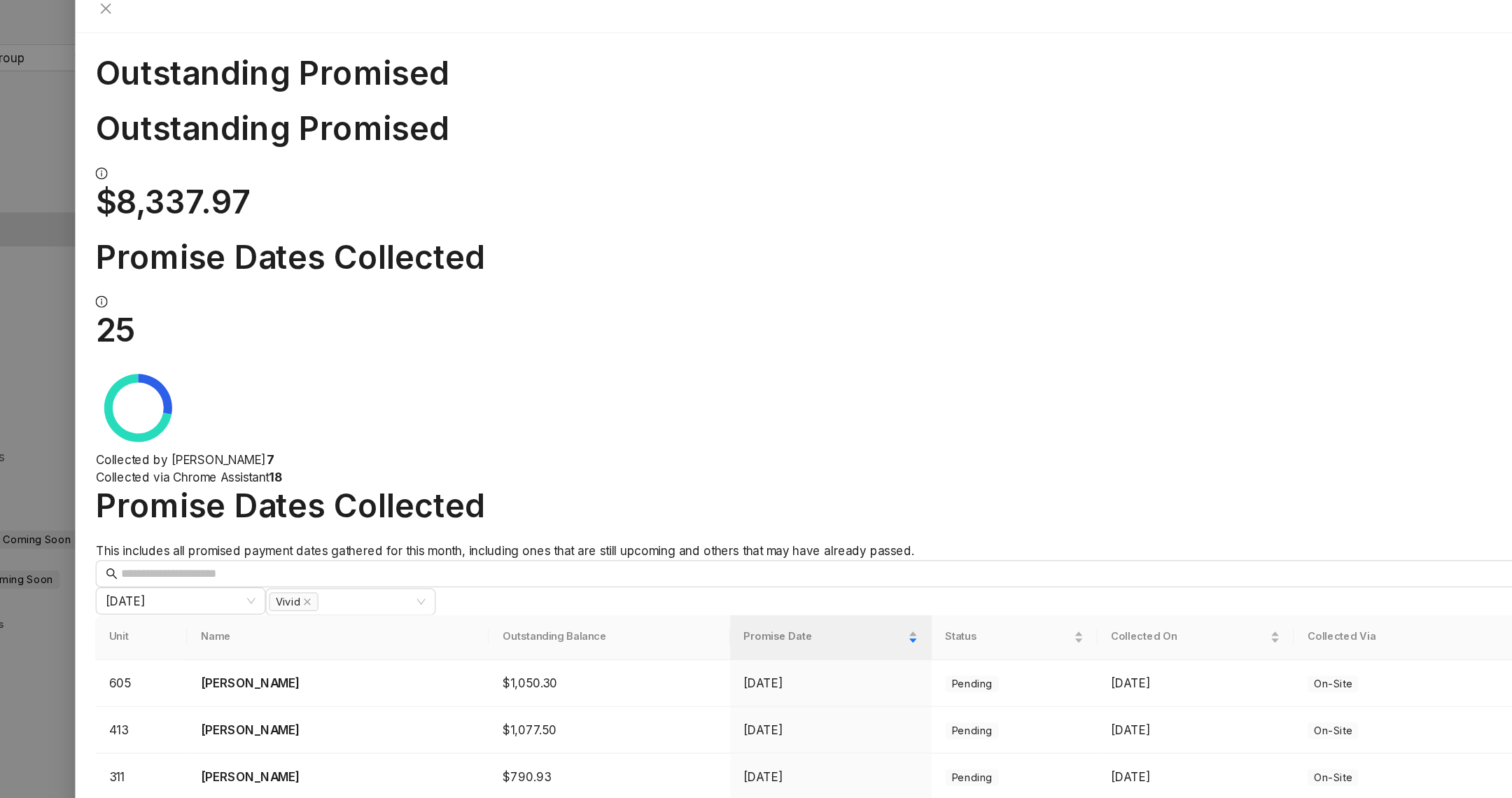
click at [709, 384] on div "Collected by Kelsey 7 Collected via Chrome Assistant 18" at bounding box center [840, 398] width 1311 height 30
click at [328, 400] on span "Collected via Chrome Assistant" at bounding box center [256, 406] width 143 height 12
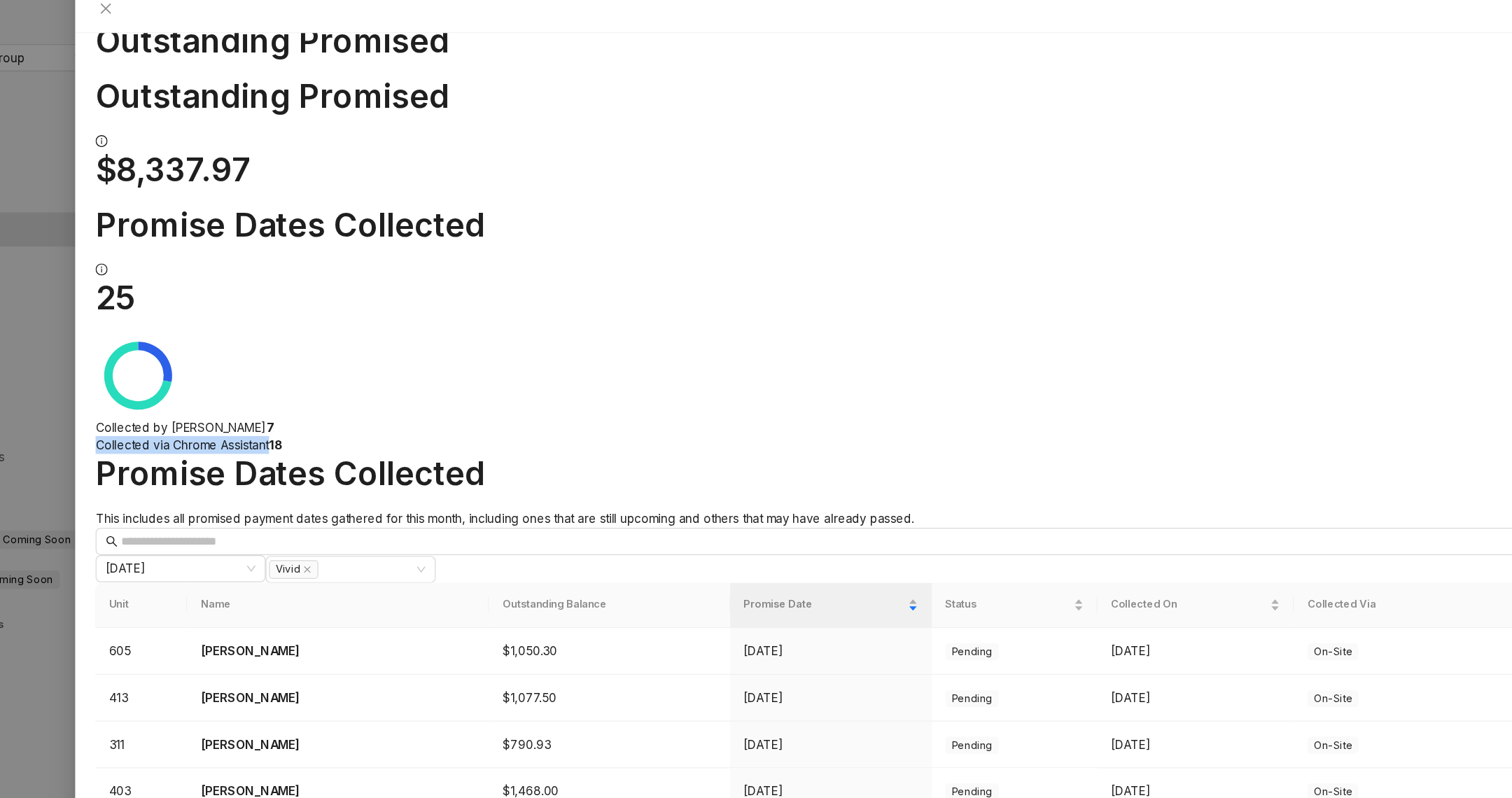
scroll to position [41, 0]
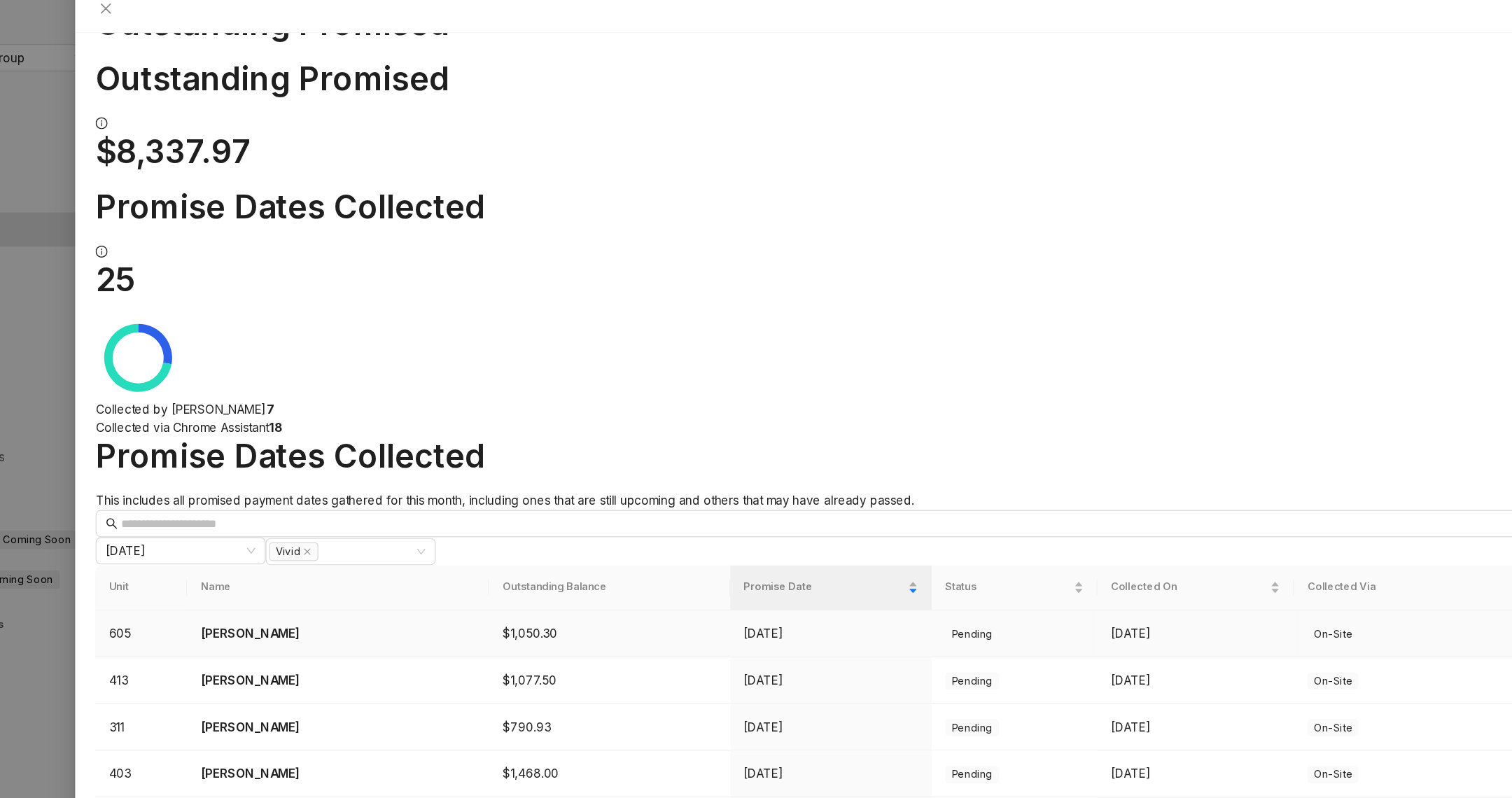
click at [325, 527] on p "Raymond Velez" at bounding box center [384, 534] width 226 height 15
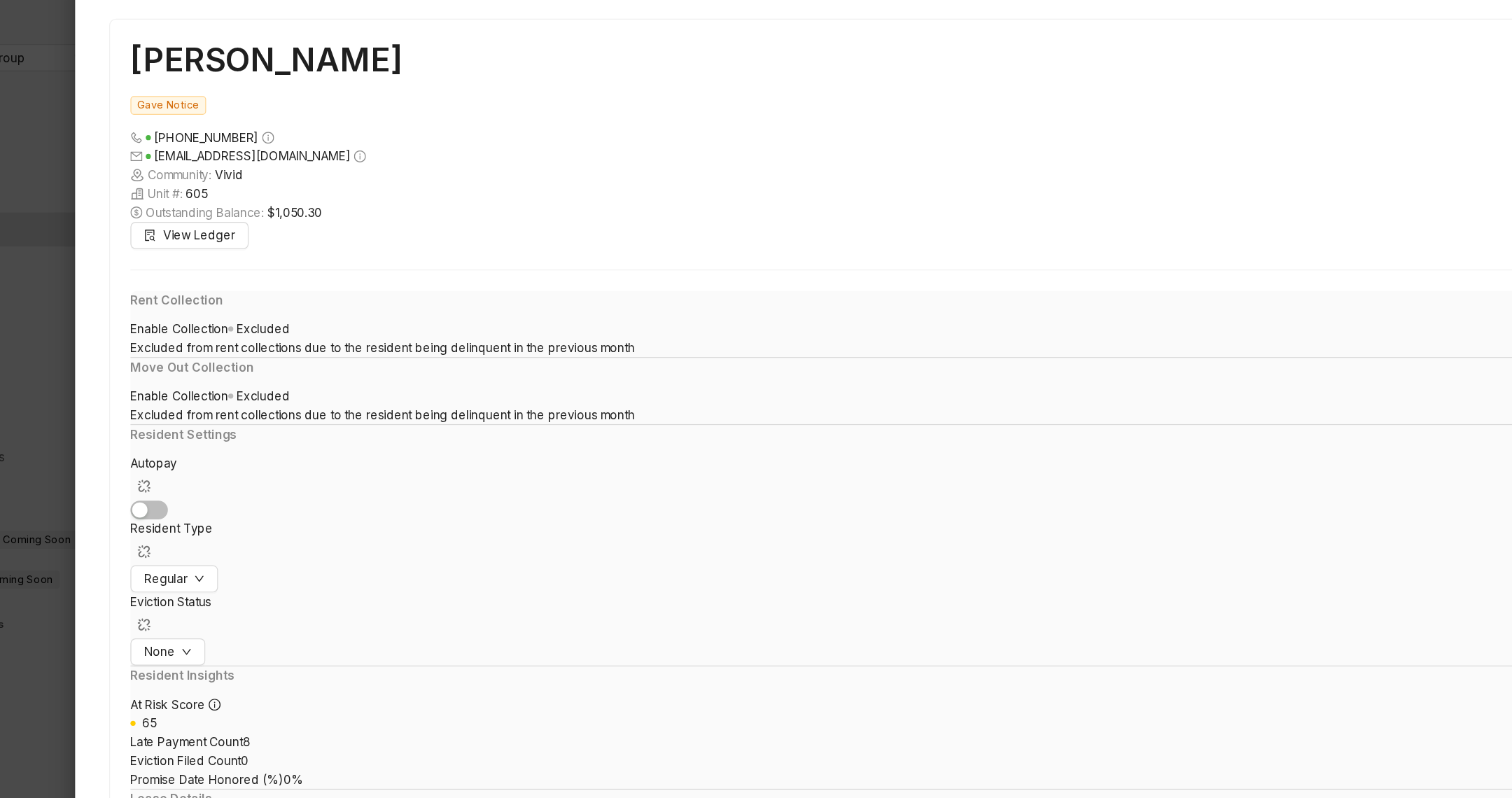
scroll to position [2140, 0]
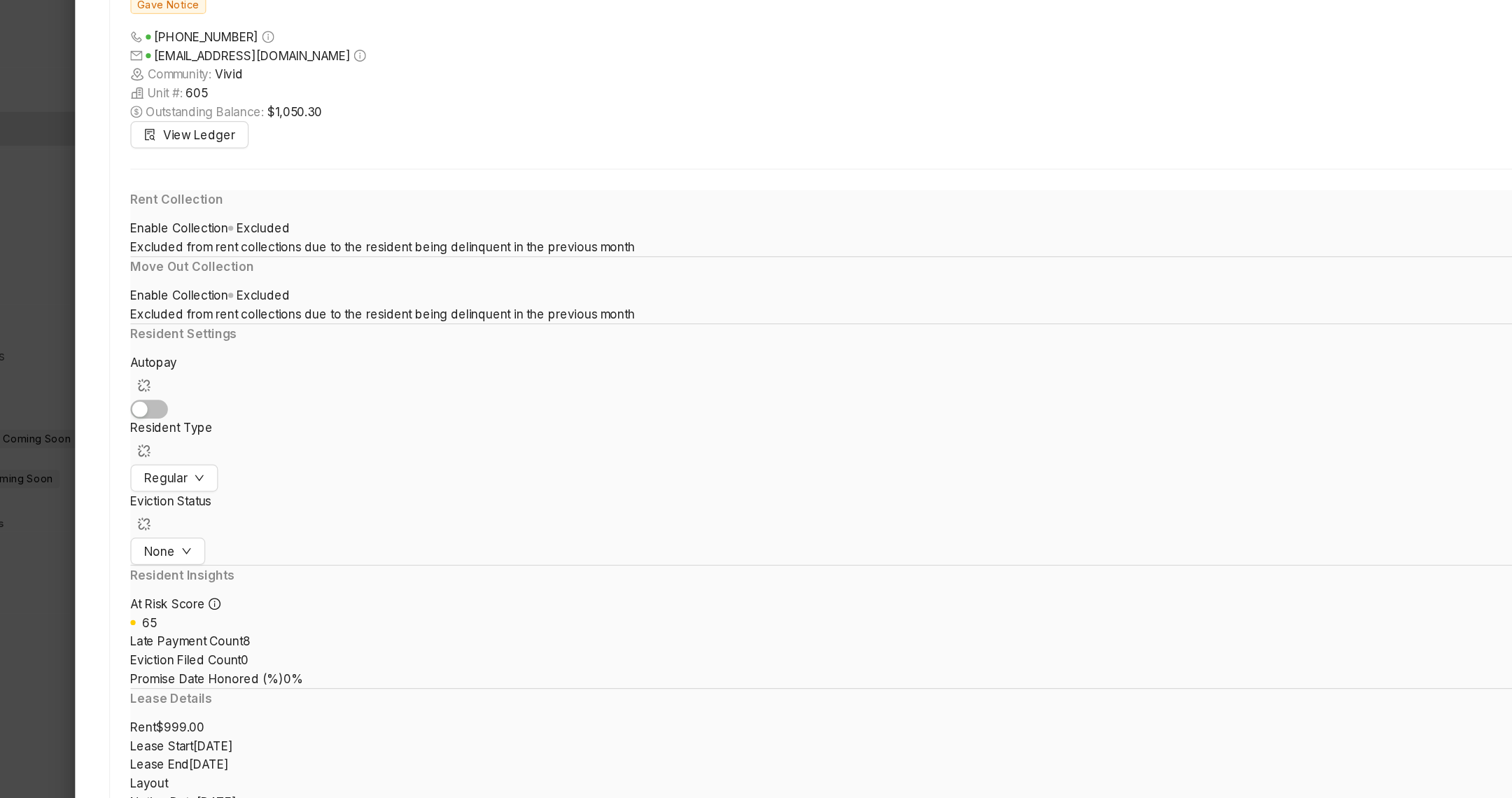
drag, startPoint x: 576, startPoint y: 634, endPoint x: 467, endPoint y: 622, distance: 109.7
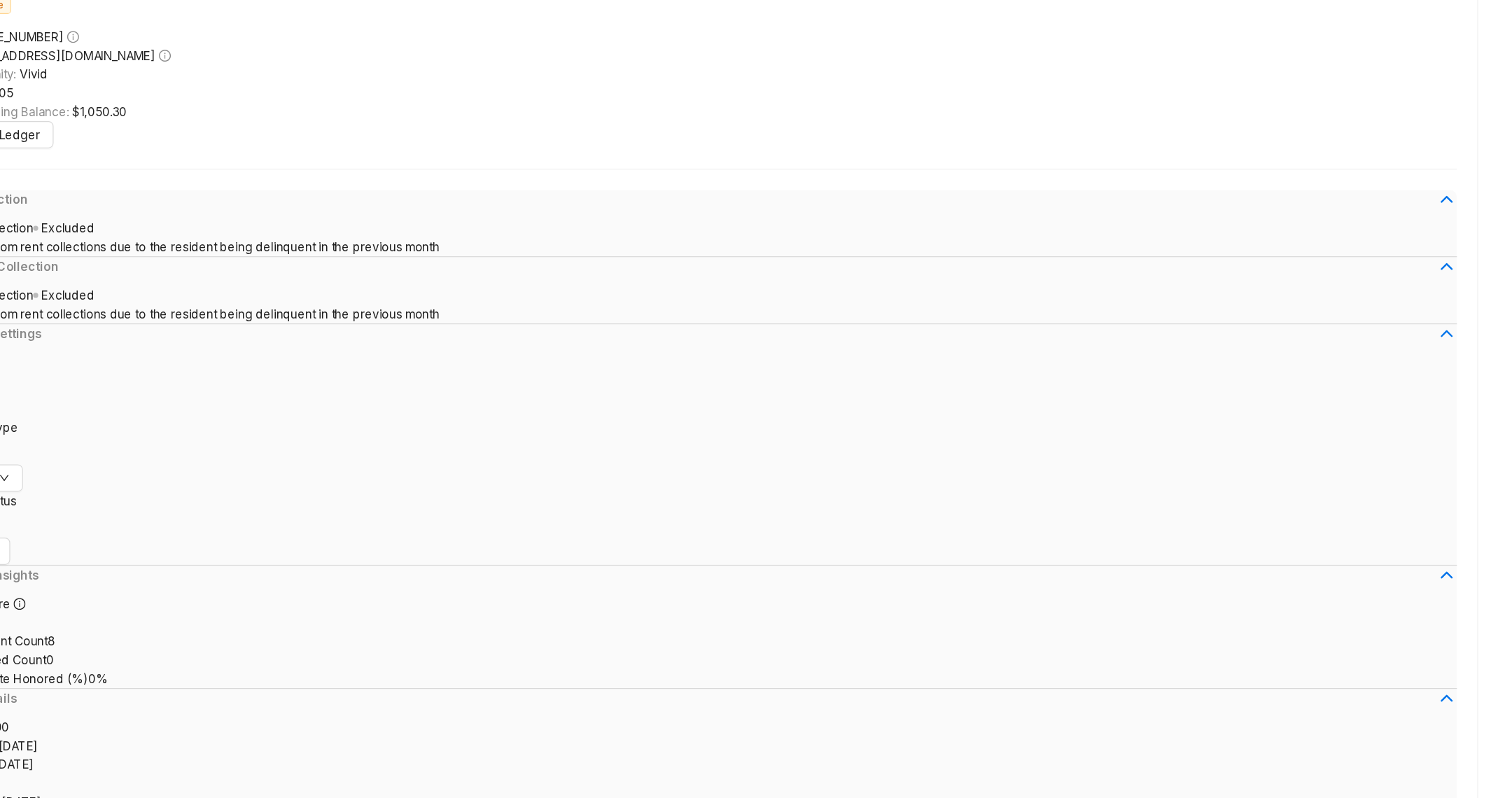
drag, startPoint x: 564, startPoint y: 579, endPoint x: 553, endPoint y: 558, distance: 23.7
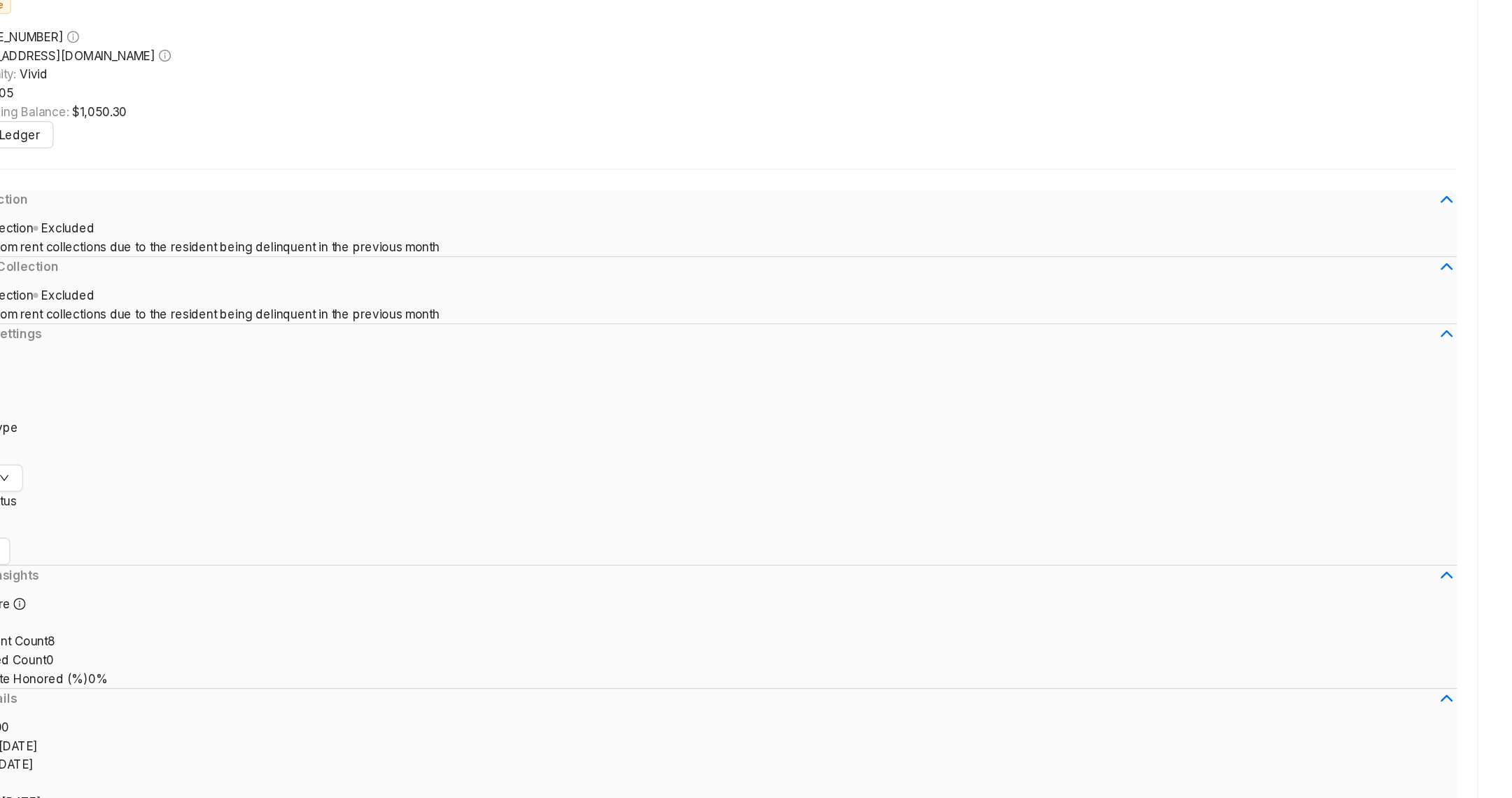
drag, startPoint x: 553, startPoint y: 558, endPoint x: 565, endPoint y: 567, distance: 15.0
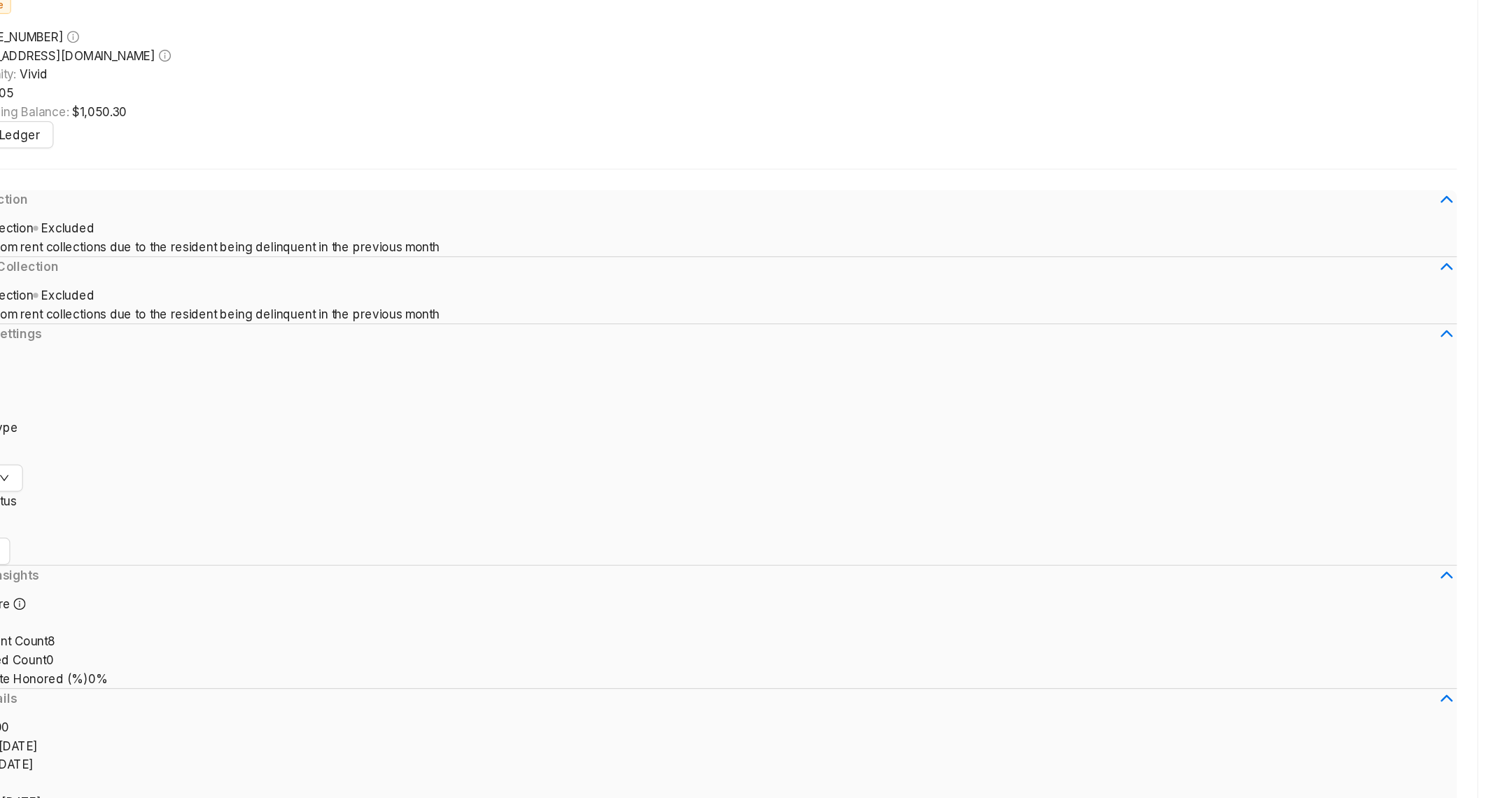
drag, startPoint x: 517, startPoint y: 547, endPoint x: 590, endPoint y: 575, distance: 78.2
drag, startPoint x: 590, startPoint y: 575, endPoint x: 450, endPoint y: 551, distance: 142.0
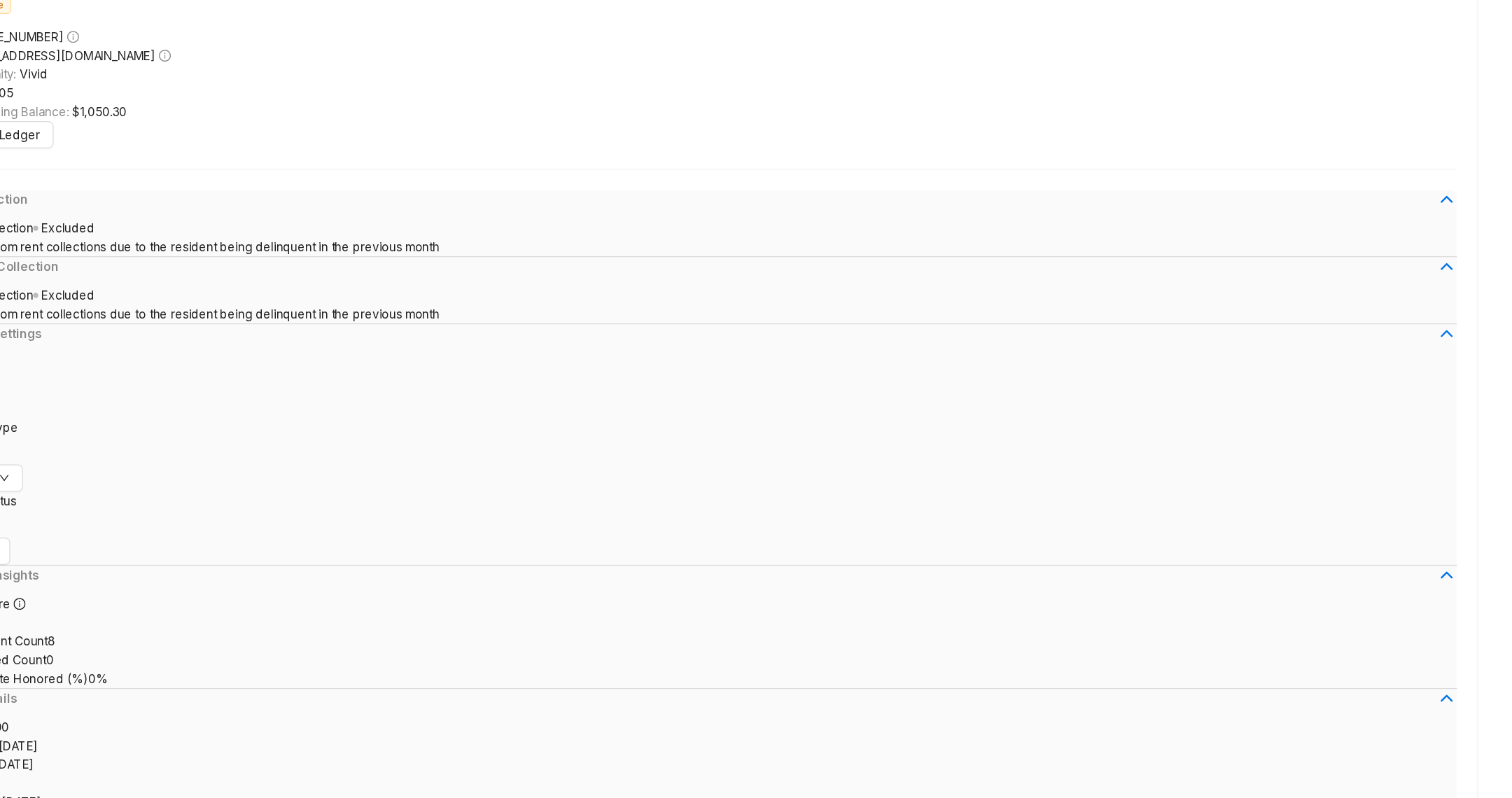
drag, startPoint x: 450, startPoint y: 551, endPoint x: 886, endPoint y: 575, distance: 436.7
drag, startPoint x: 645, startPoint y: 626, endPoint x: 491, endPoint y: 624, distance: 154.0
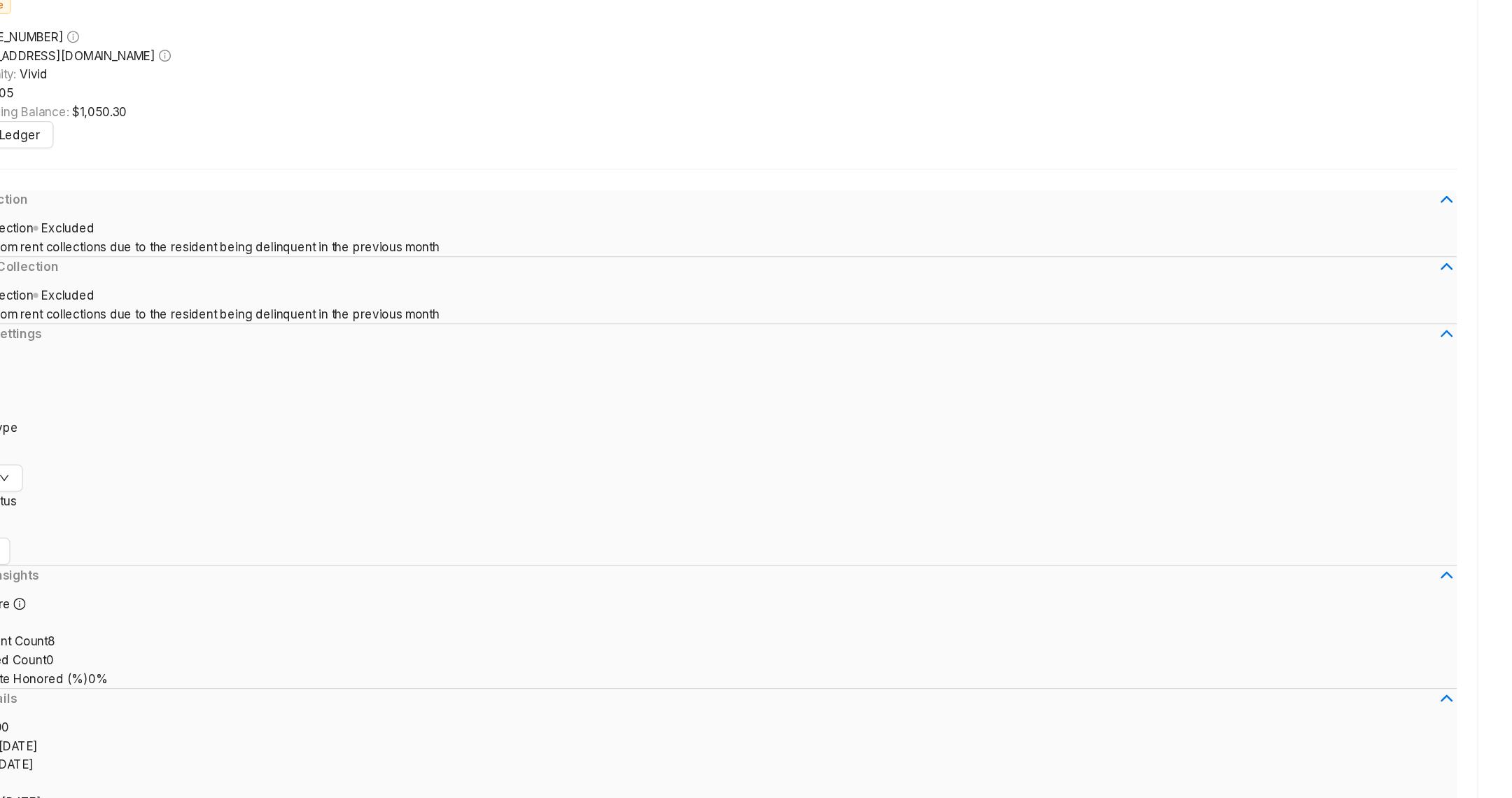
drag, startPoint x: 491, startPoint y: 624, endPoint x: 474, endPoint y: 622, distance: 17.1
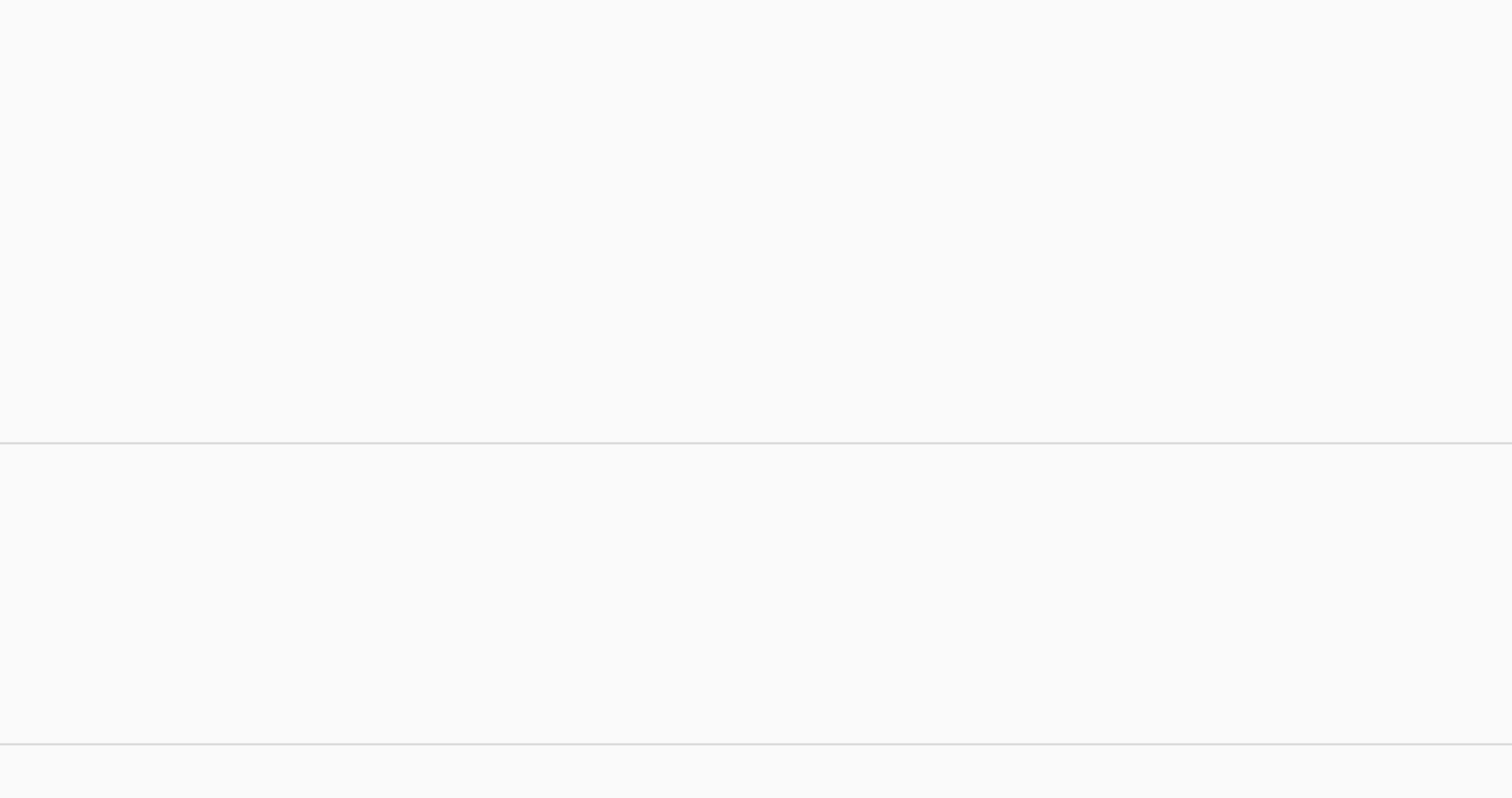
drag, startPoint x: 501, startPoint y: 628, endPoint x: 548, endPoint y: 628, distance: 47.0
drag, startPoint x: 541, startPoint y: 623, endPoint x: 505, endPoint y: 617, distance: 36.5
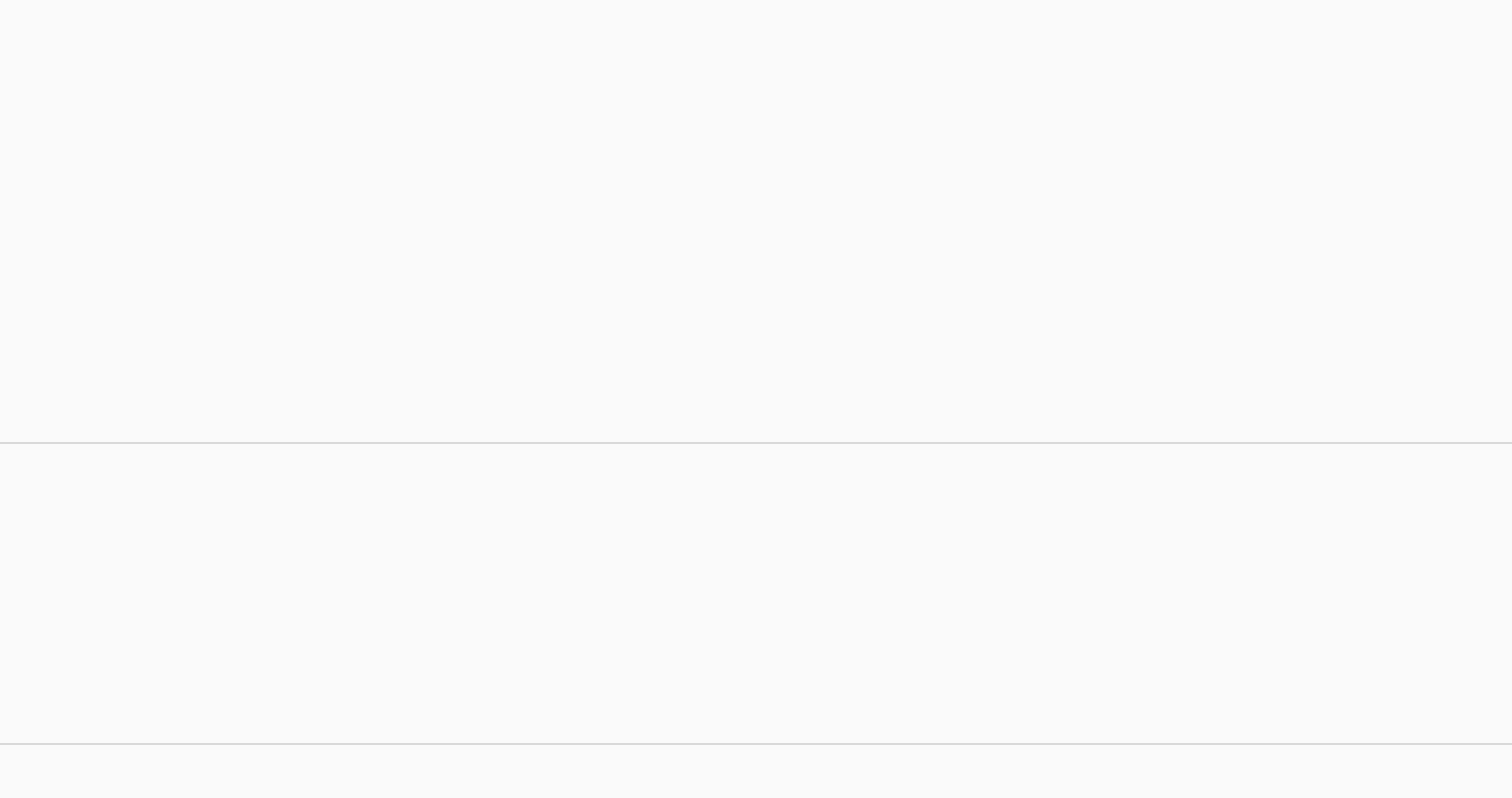
drag, startPoint x: 572, startPoint y: 620, endPoint x: 483, endPoint y: 620, distance: 89.0
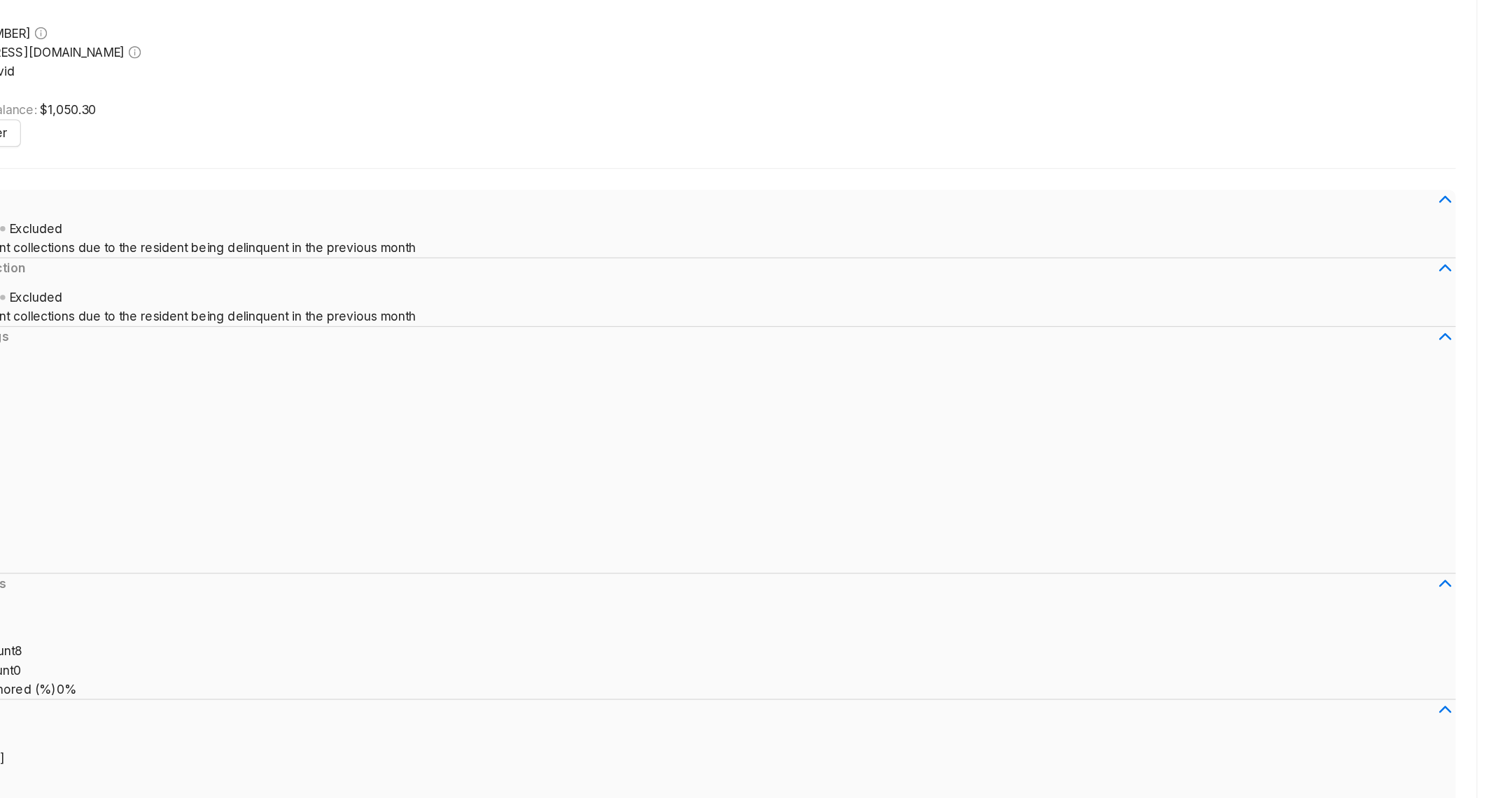
scroll to position [0, 0]
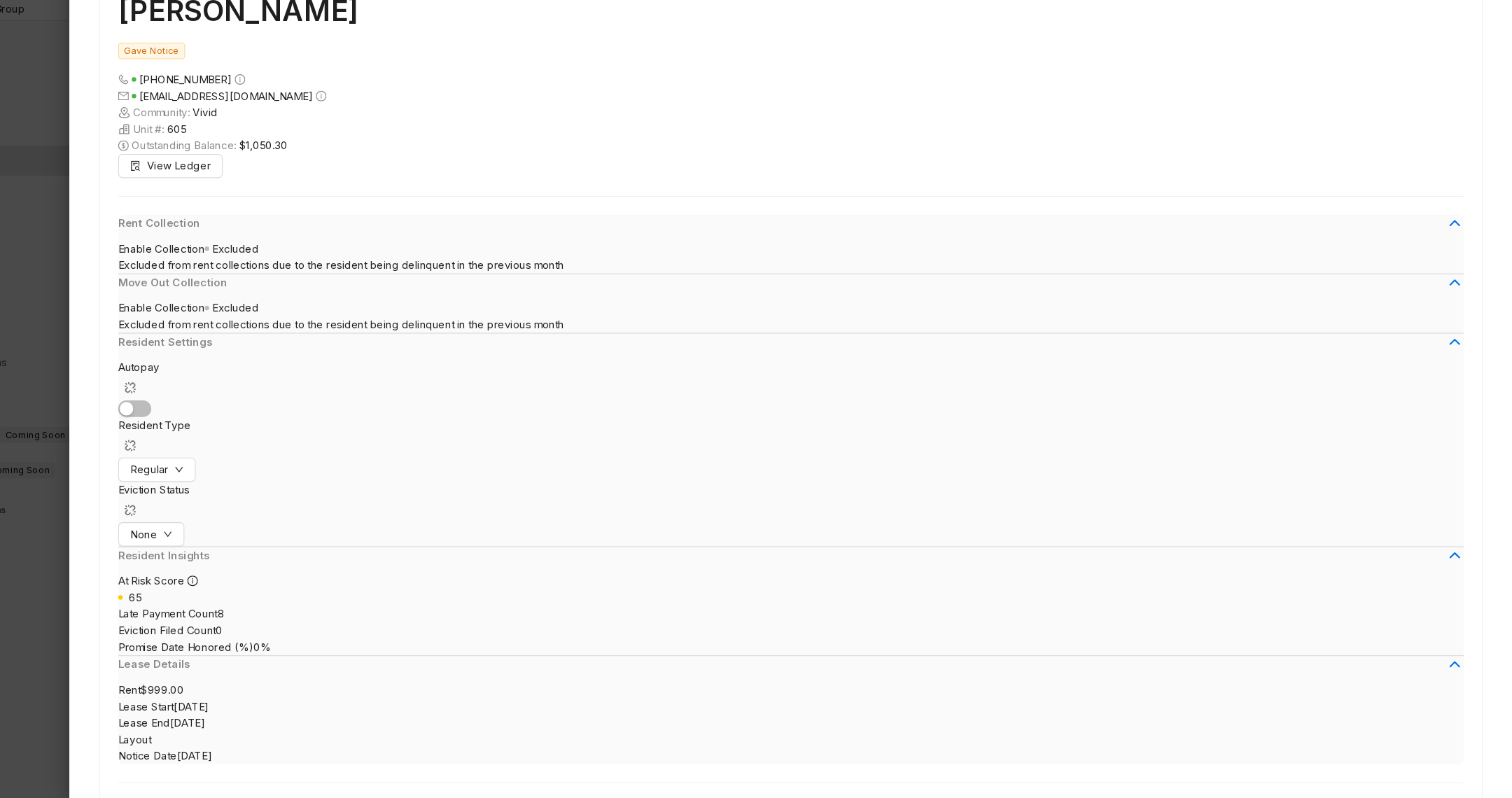
click at [124, 568] on div at bounding box center [756, 399] width 1512 height 798
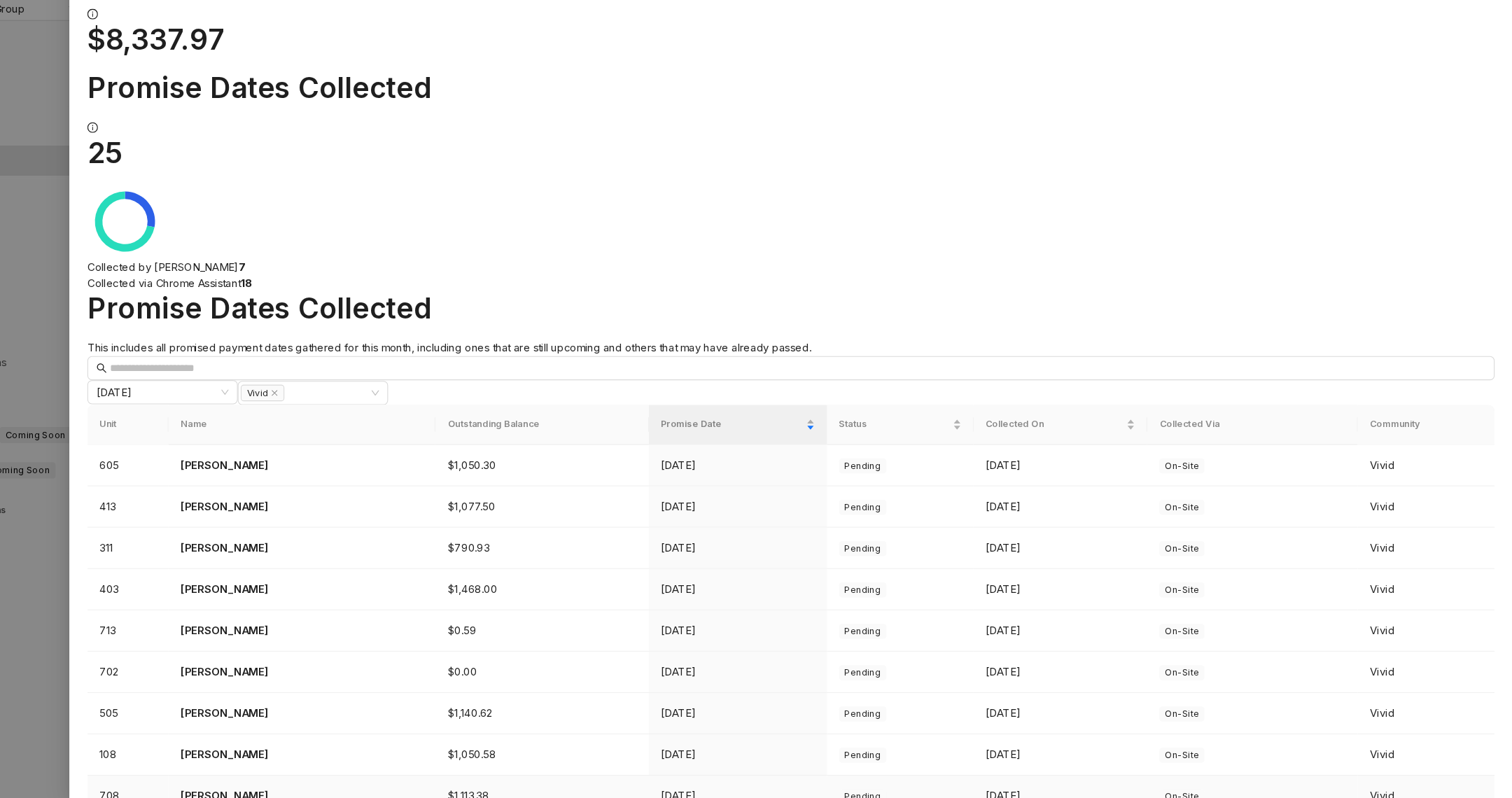
scroll to position [91, 0]
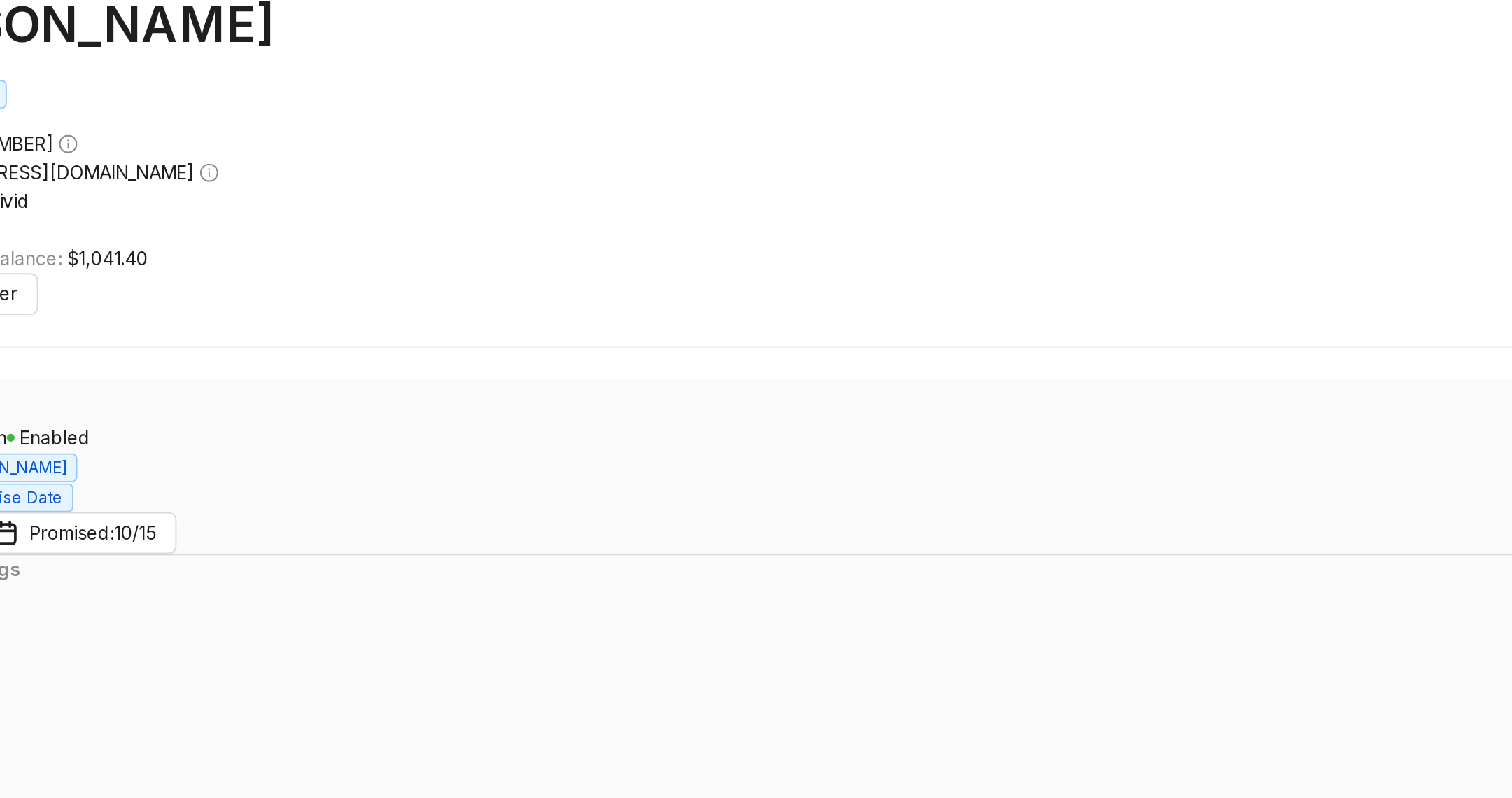
drag, startPoint x: 513, startPoint y: 83, endPoint x: 548, endPoint y: 83, distance: 35.0
drag, startPoint x: 503, startPoint y: 215, endPoint x: 564, endPoint y: 215, distance: 61.0
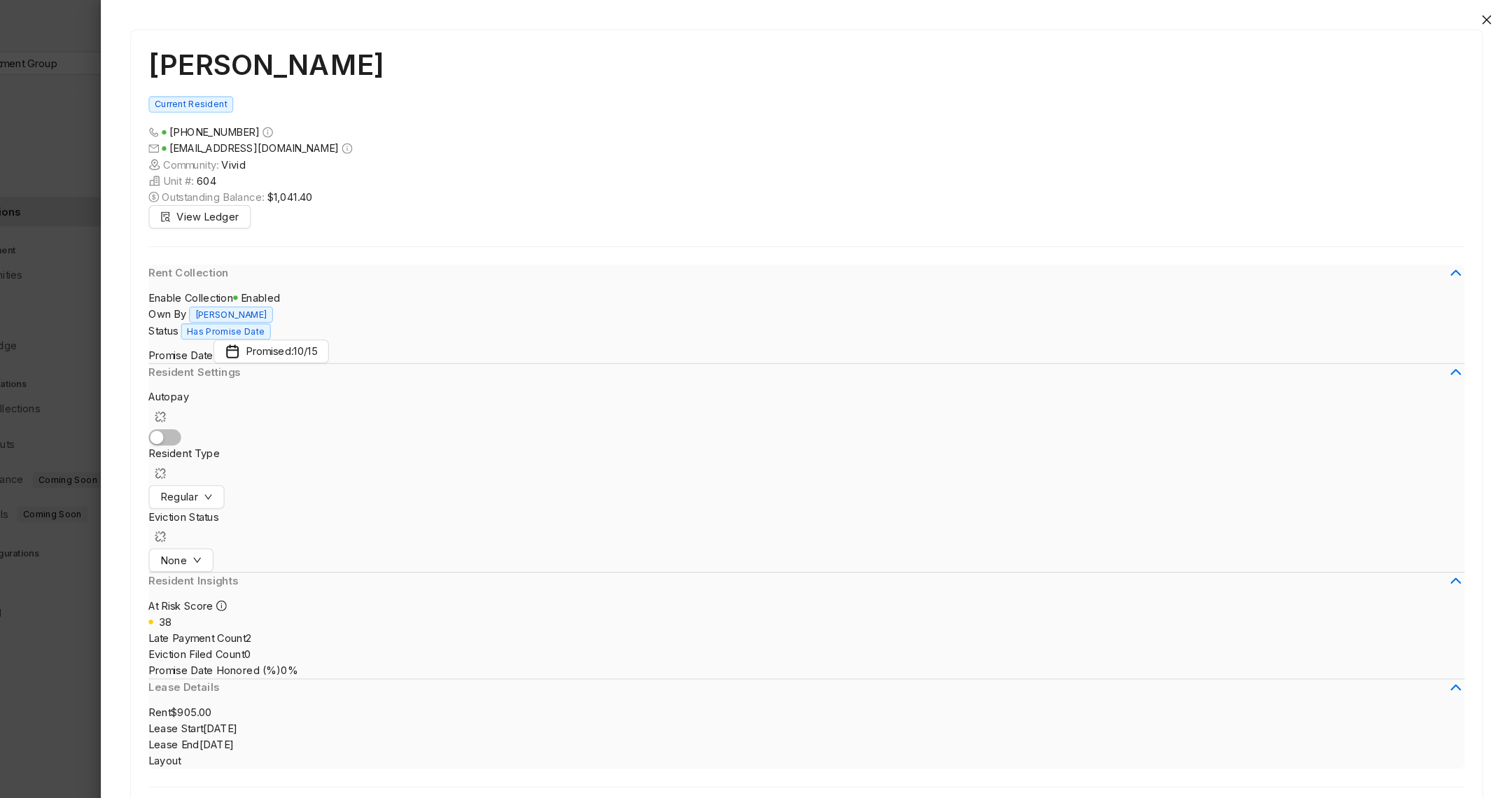
drag, startPoint x: 1346, startPoint y: 305, endPoint x: 1416, endPoint y: 292, distance: 71.2
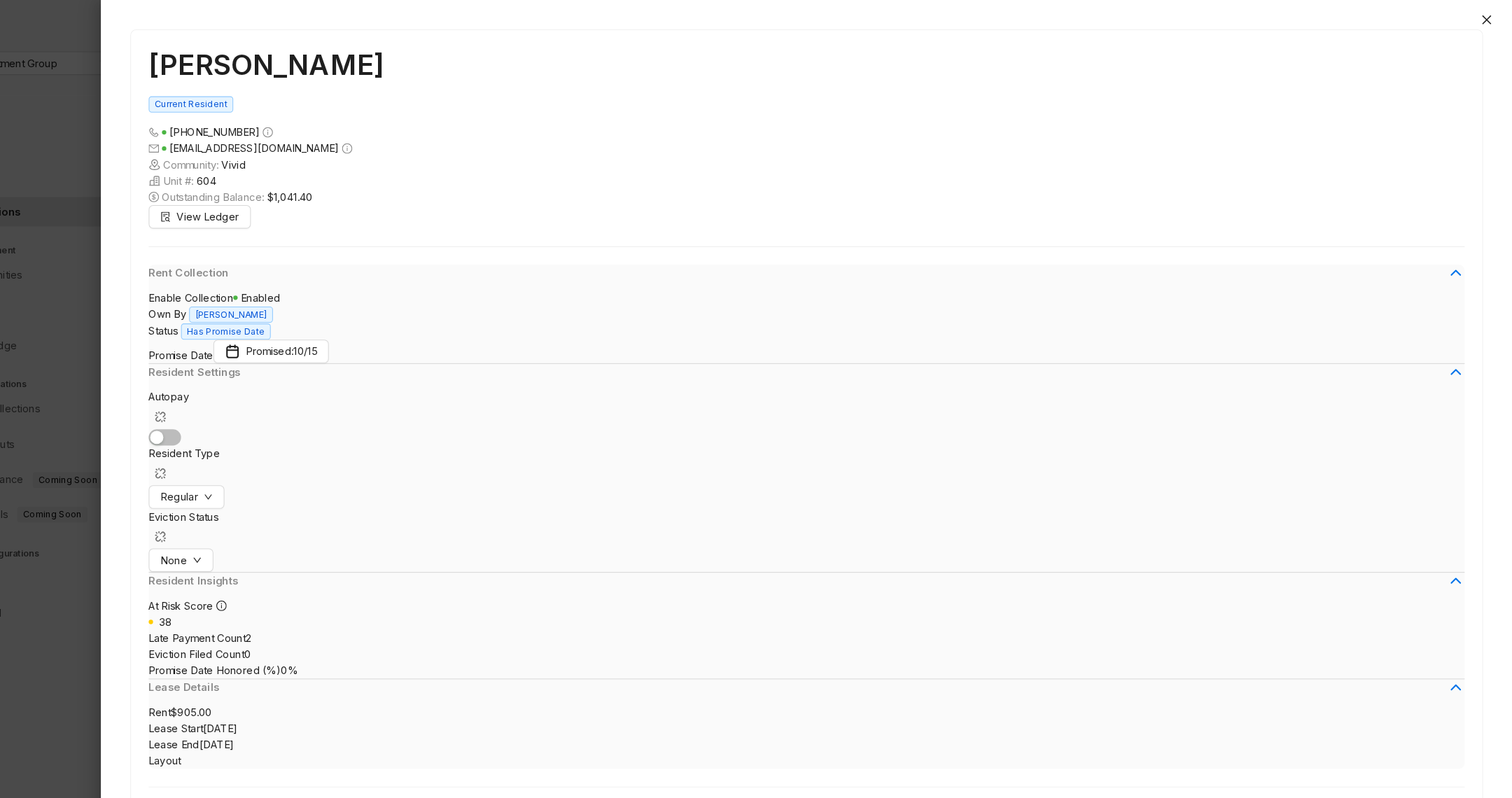
drag, startPoint x: 773, startPoint y: 321, endPoint x: 853, endPoint y: 321, distance: 80.0
drag, startPoint x: 534, startPoint y: 289, endPoint x: 550, endPoint y: 294, distance: 16.8
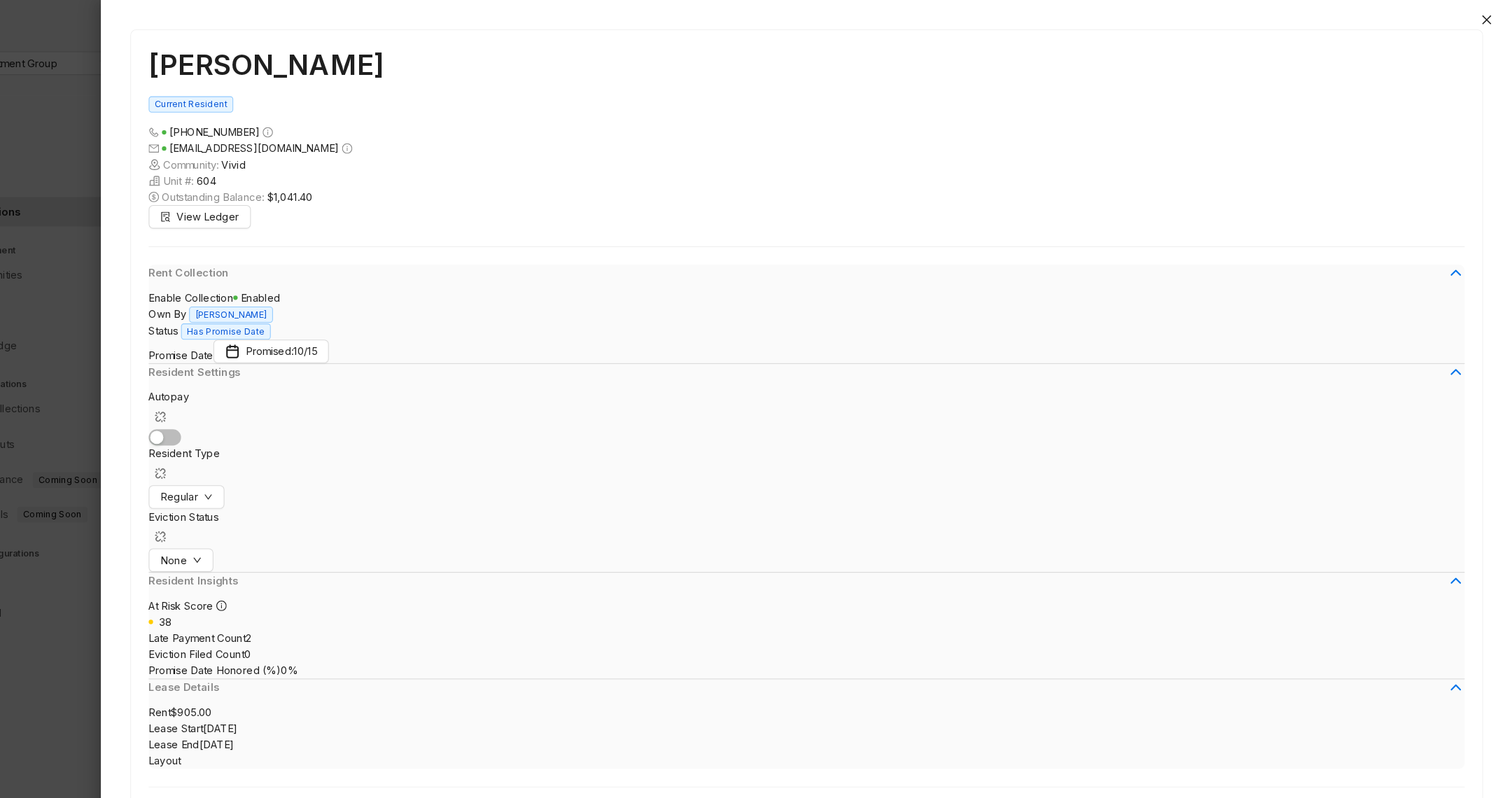
drag, startPoint x: 527, startPoint y: 392, endPoint x: 554, endPoint y: 399, distance: 27.9
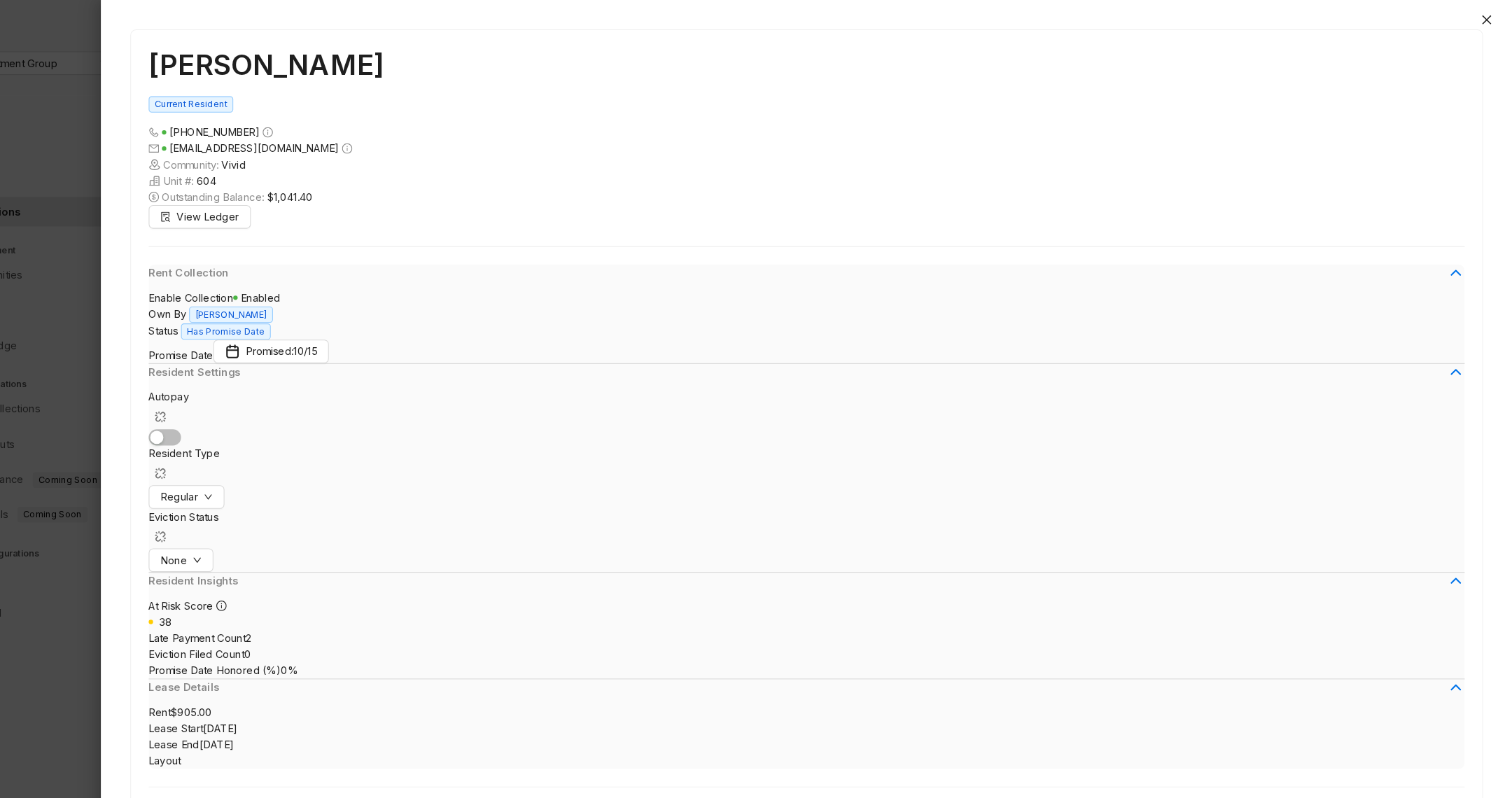
drag, startPoint x: 514, startPoint y: 310, endPoint x: 608, endPoint y: 311, distance: 94.0
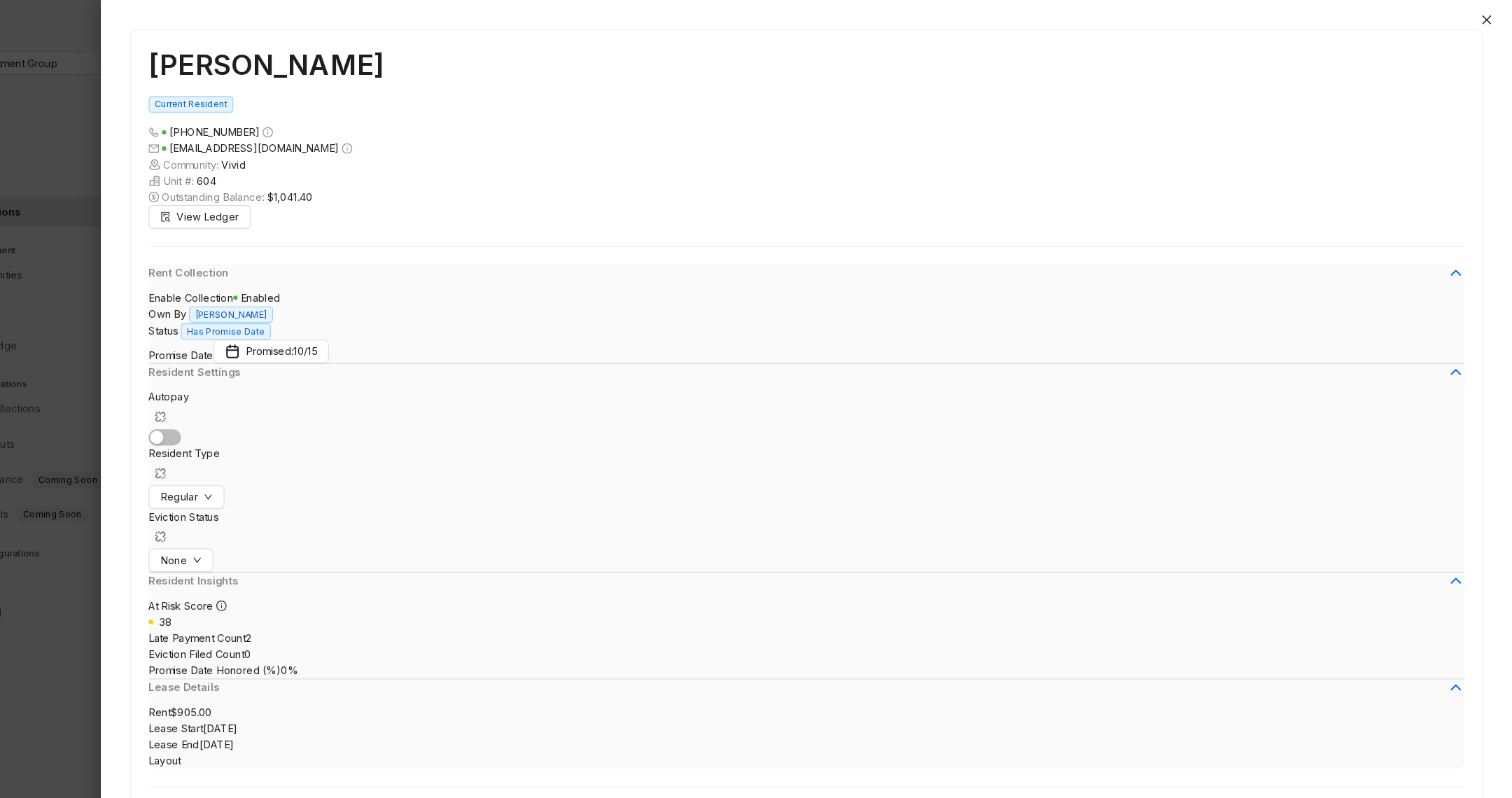
drag, startPoint x: 581, startPoint y: 380, endPoint x: 551, endPoint y: 349, distance: 43.1
drag, startPoint x: 669, startPoint y: 370, endPoint x: 492, endPoint y: 348, distance: 178.4
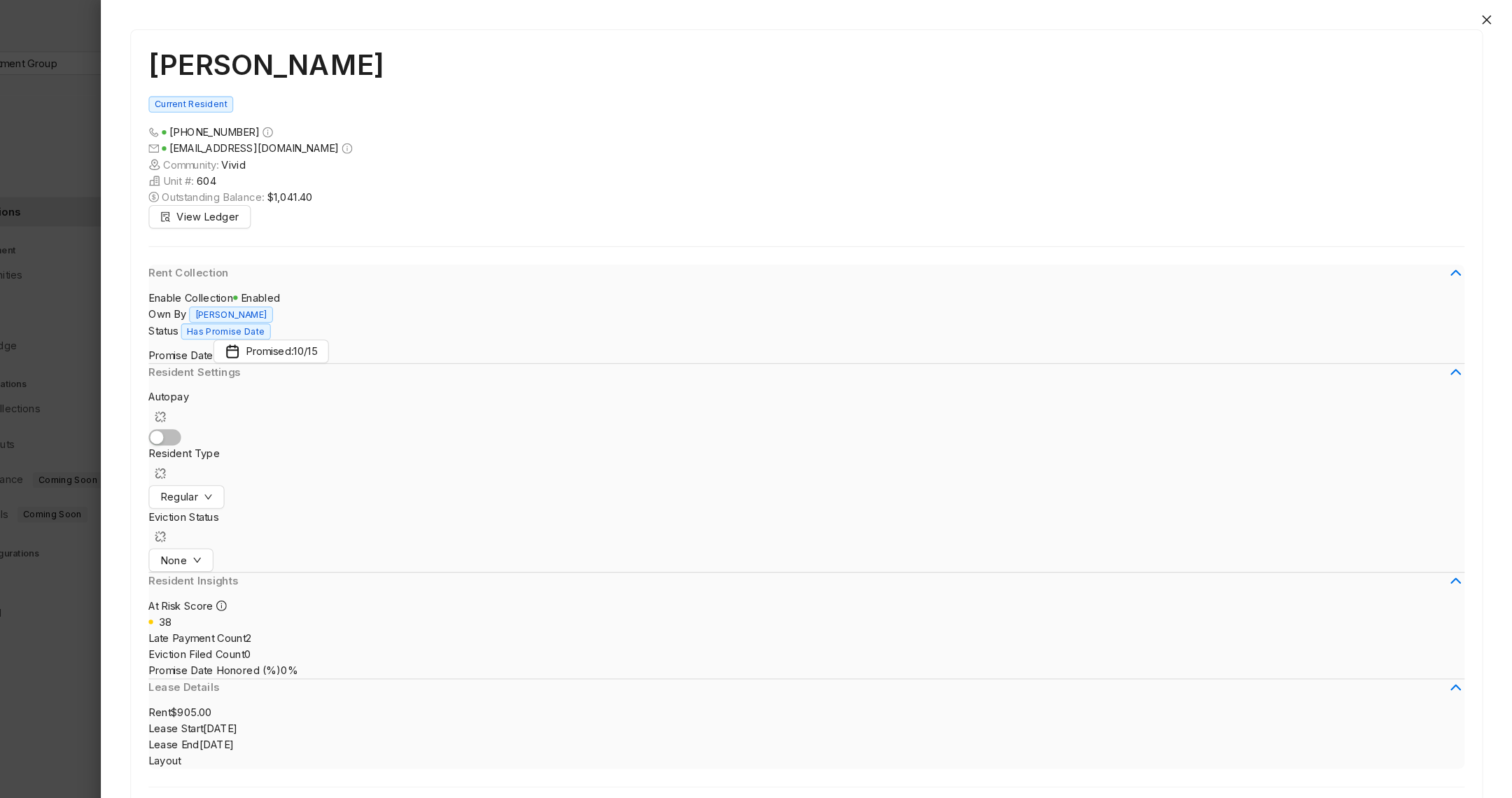
scroll to position [276, 0]
drag, startPoint x: 565, startPoint y: 257, endPoint x: 645, endPoint y: 259, distance: 80.0
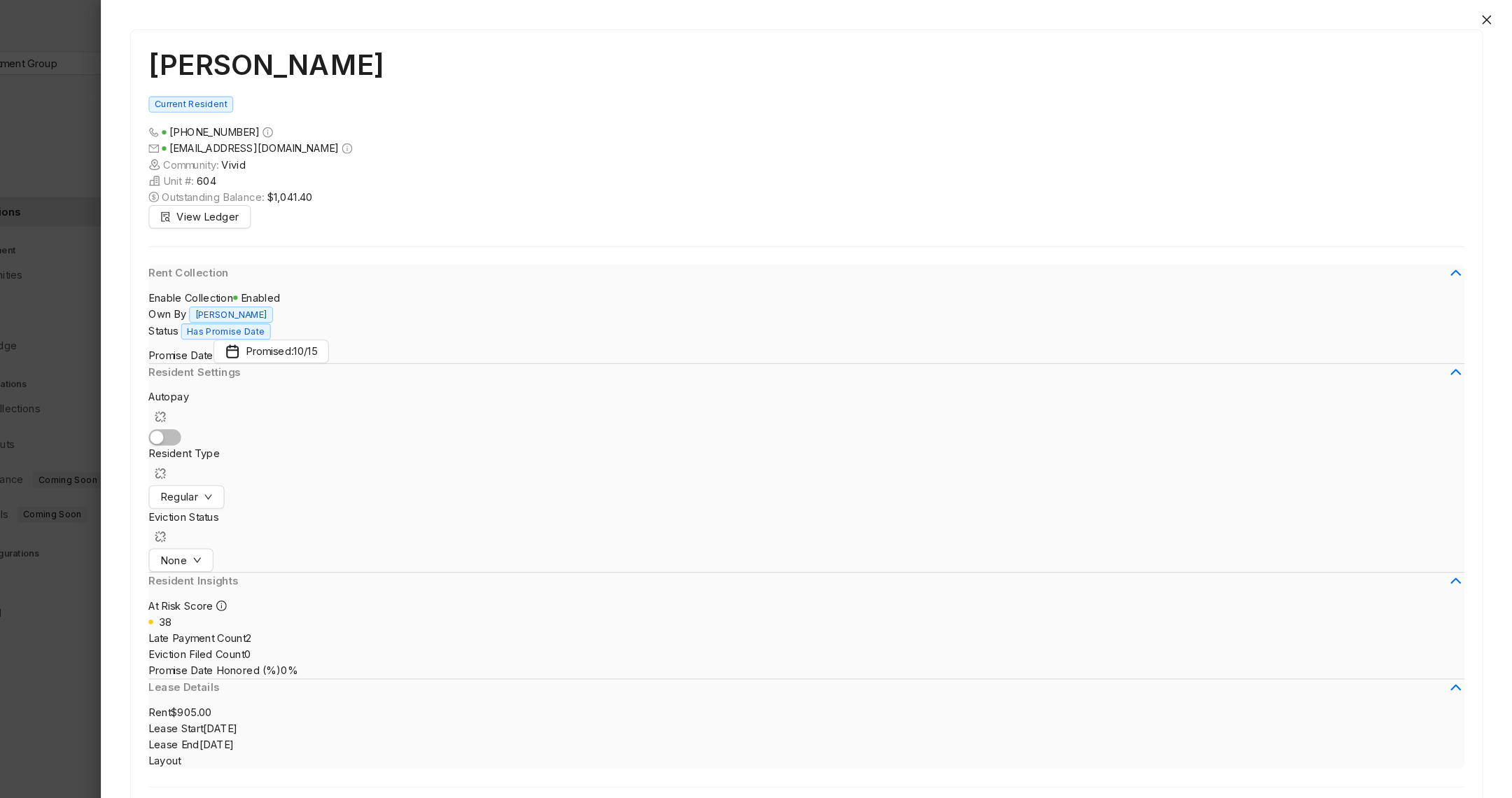
scroll to position [220, 0]
drag, startPoint x: 1357, startPoint y: 341, endPoint x: 1391, endPoint y: 341, distance: 34.0
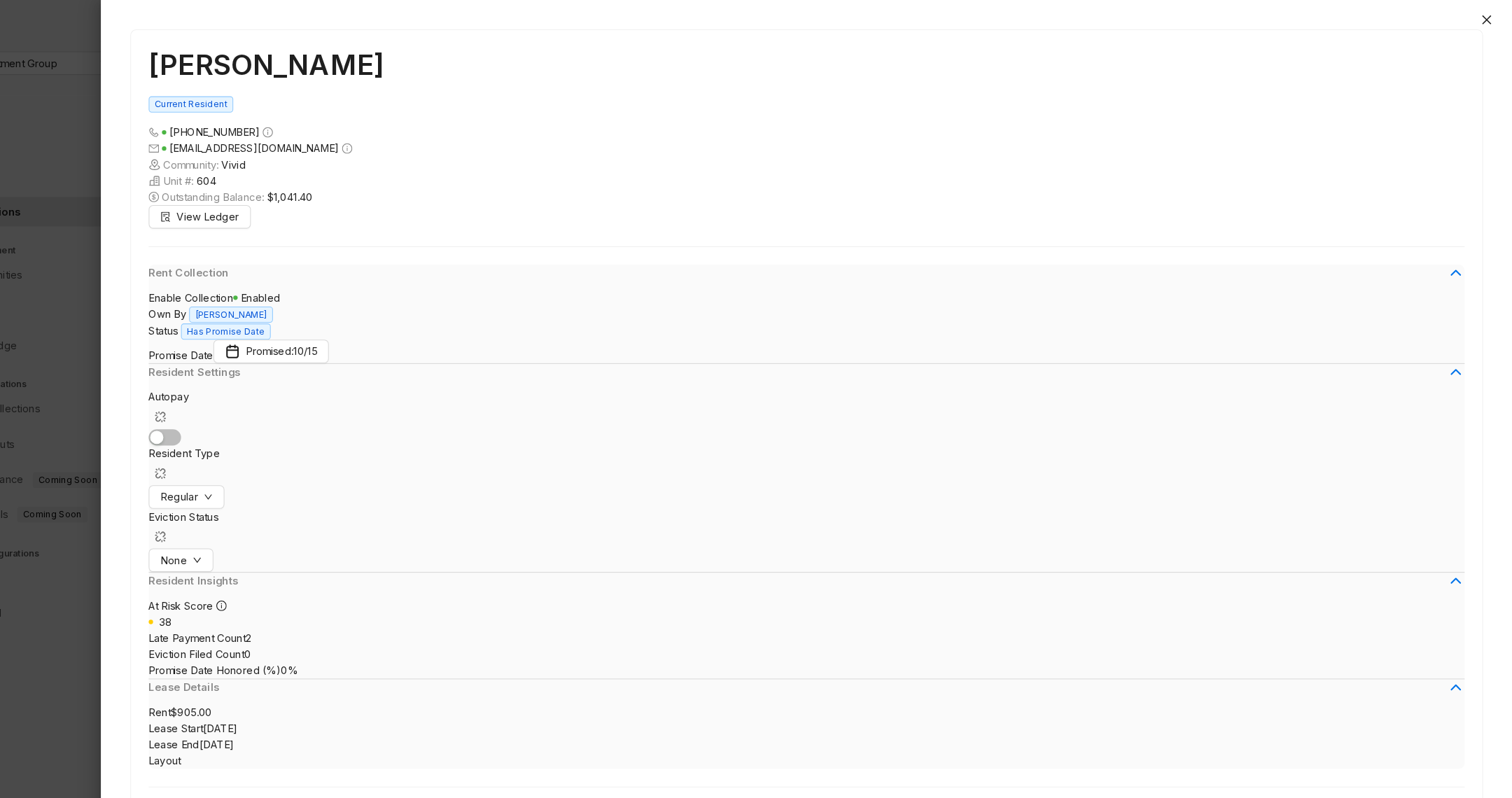
drag, startPoint x: 793, startPoint y: 331, endPoint x: 774, endPoint y: 313, distance: 26.2
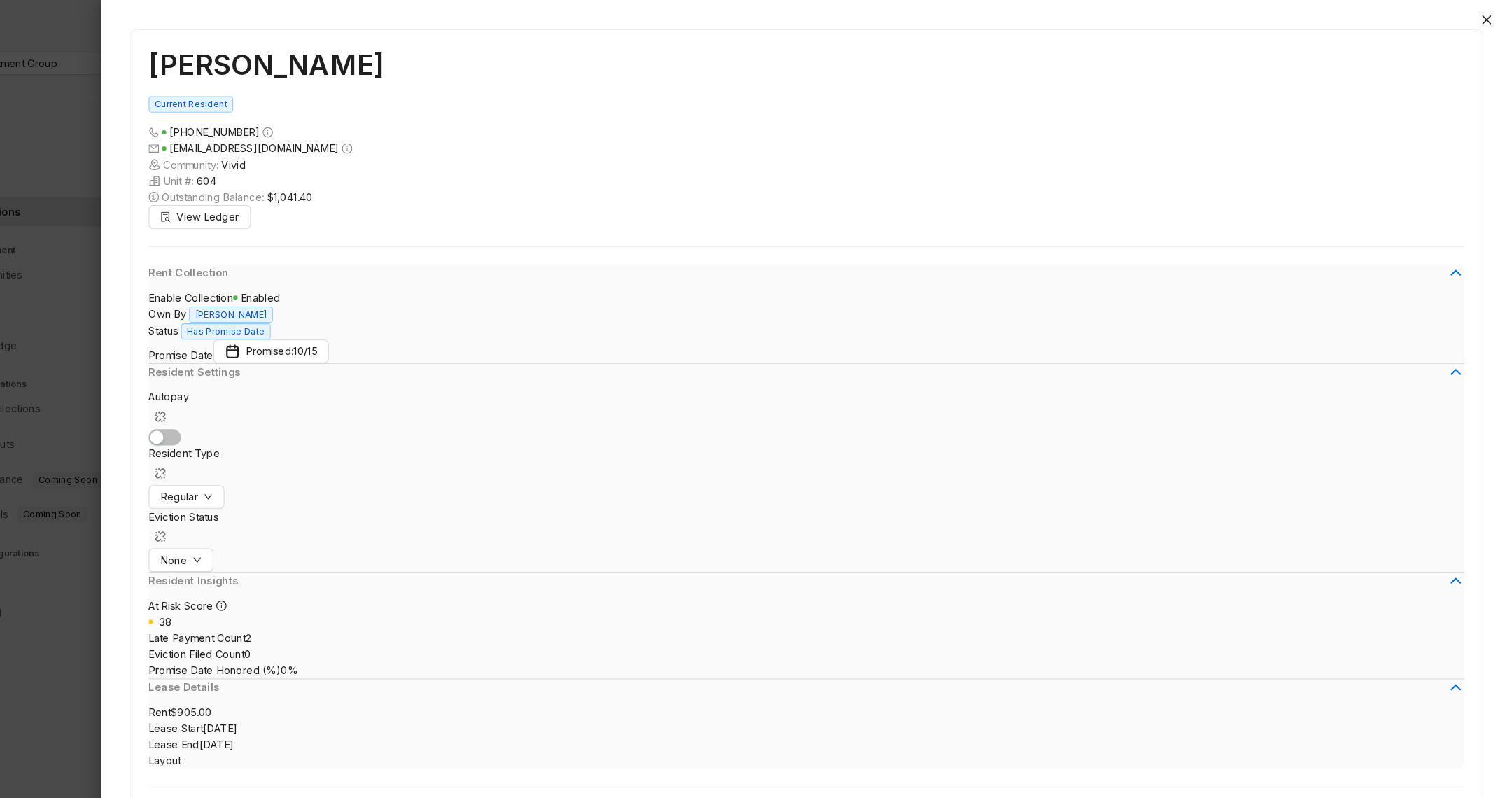
drag, startPoint x: 894, startPoint y: 164, endPoint x: 463, endPoint y: 143, distance: 431.5
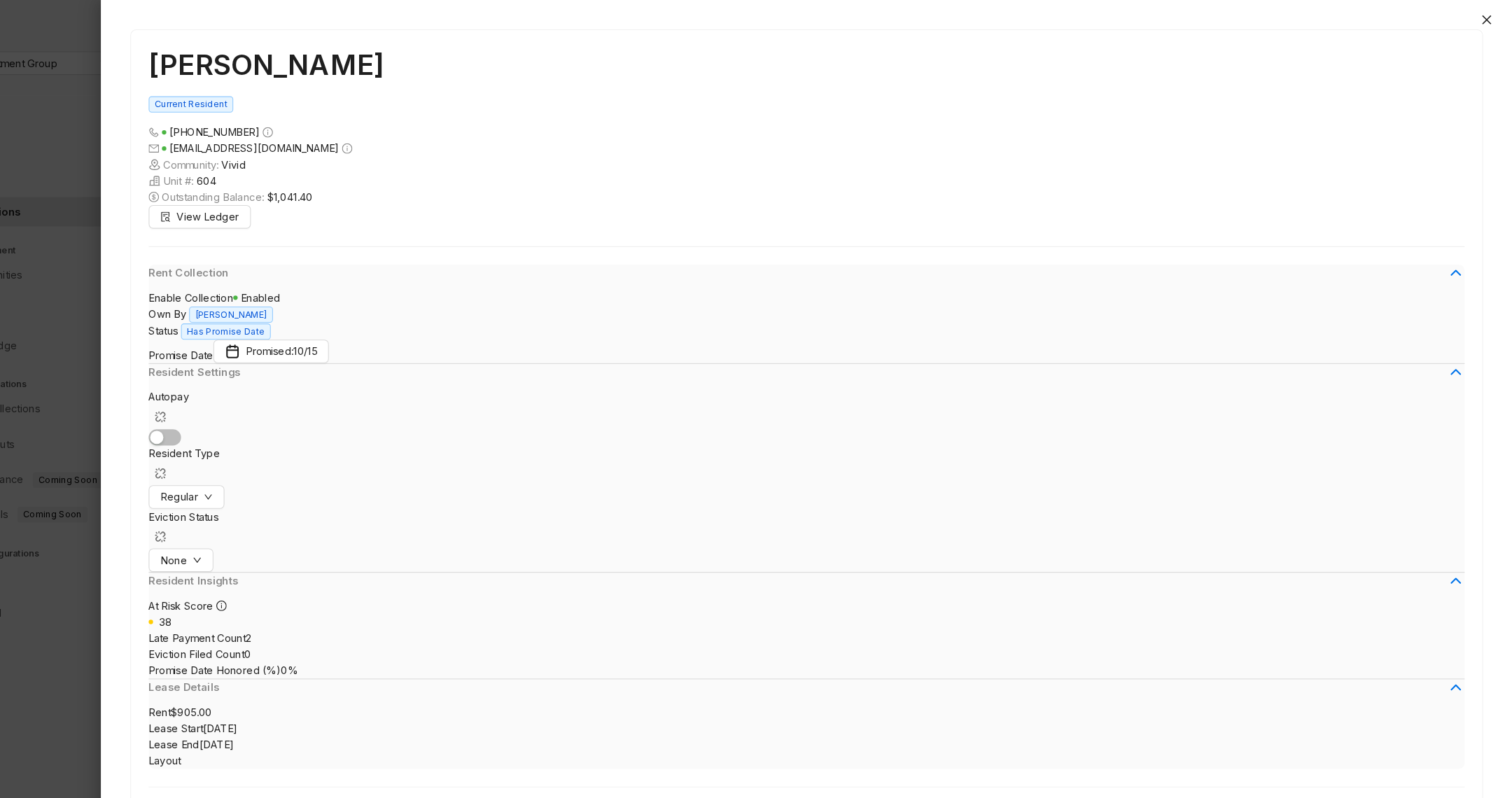
drag, startPoint x: 463, startPoint y: 143, endPoint x: 842, endPoint y: 172, distance: 380.1
drag, startPoint x: 488, startPoint y: 371, endPoint x: 835, endPoint y: 395, distance: 347.8
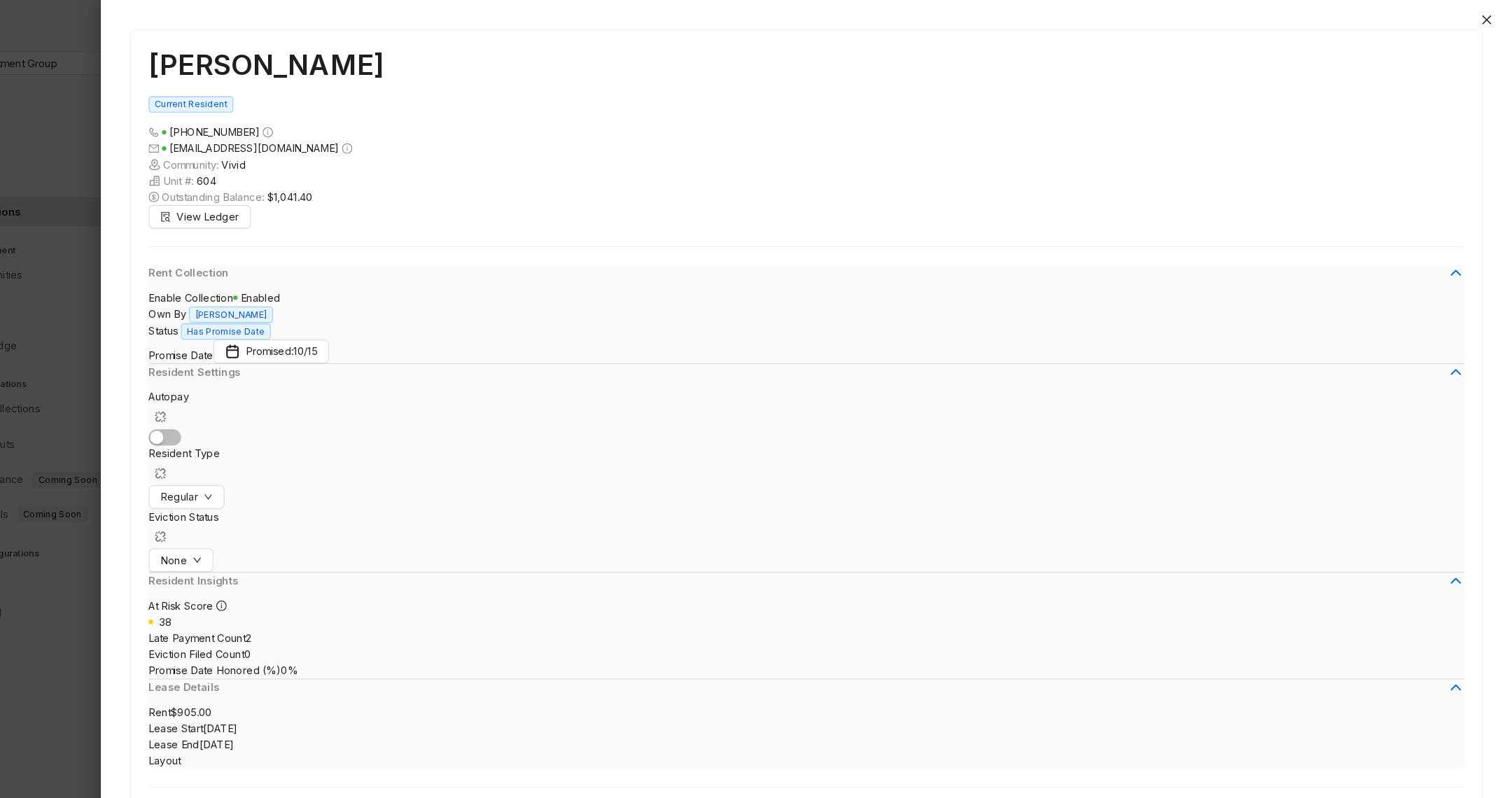
scroll to position [1311, 0]
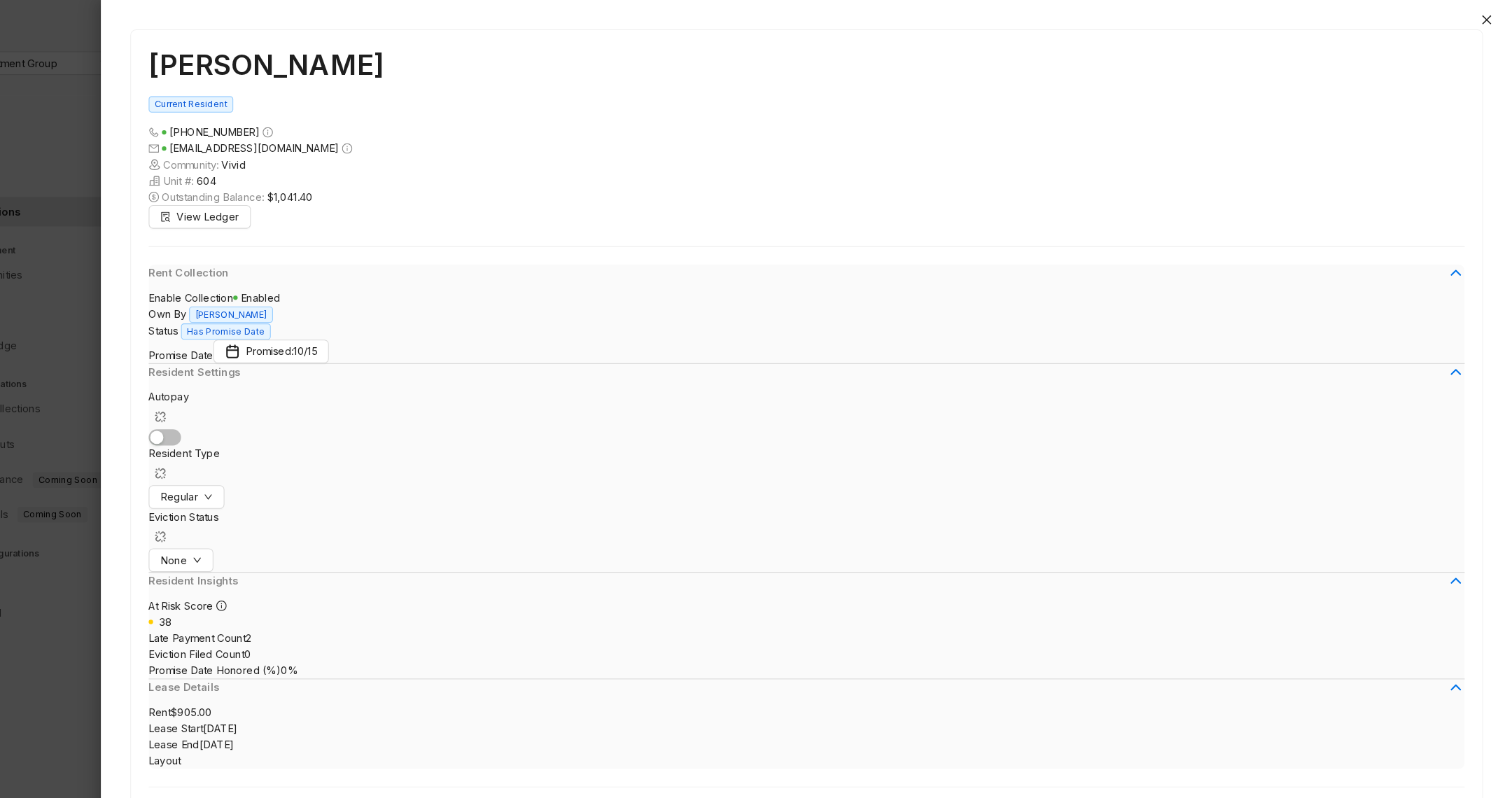
drag, startPoint x: 660, startPoint y: 352, endPoint x: 453, endPoint y: 331, distance: 208.1
drag, startPoint x: 521, startPoint y: 347, endPoint x: 531, endPoint y: 353, distance: 11.7
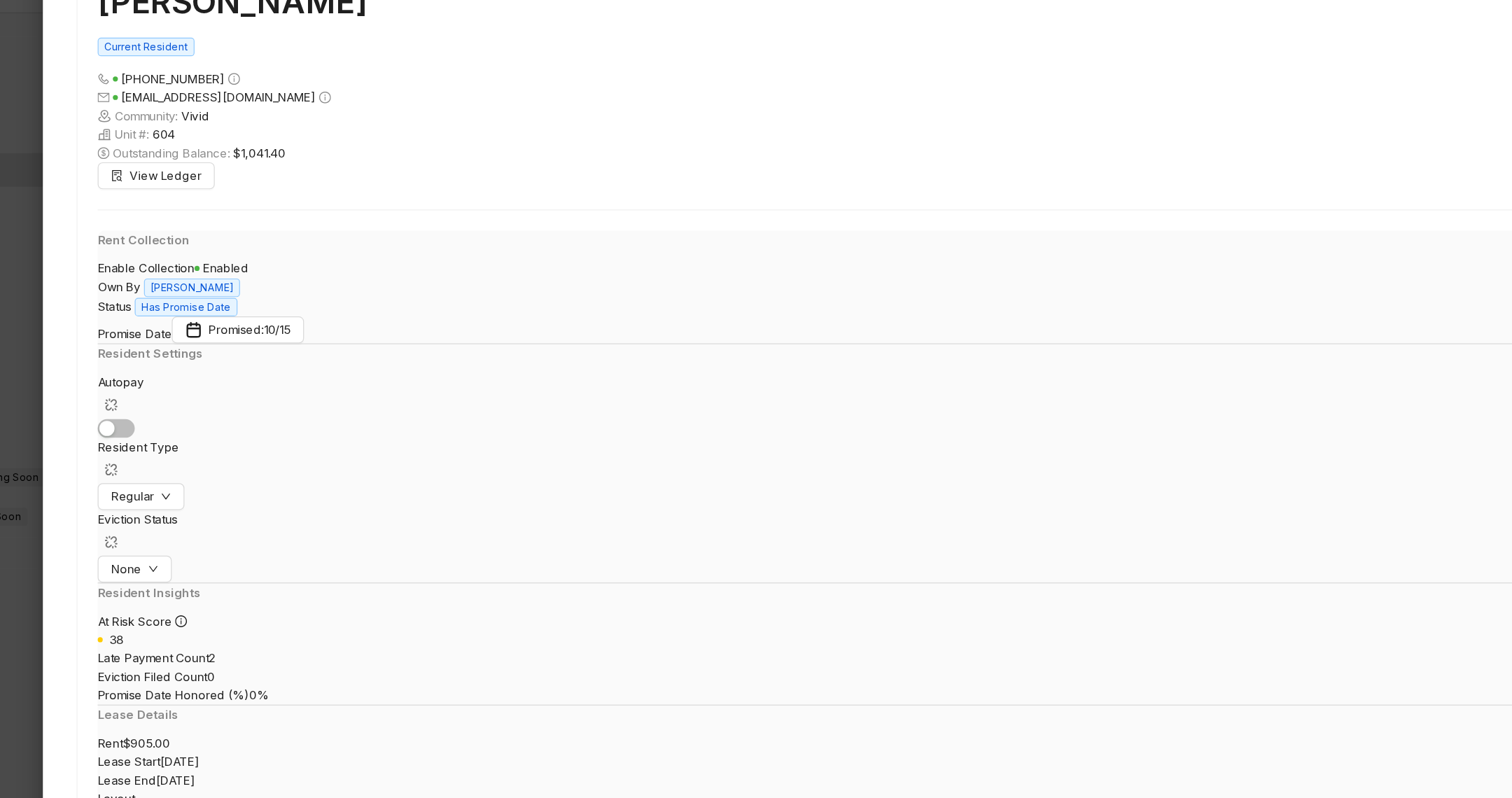
drag, startPoint x: 461, startPoint y: 414, endPoint x: 515, endPoint y: 414, distance: 54.0
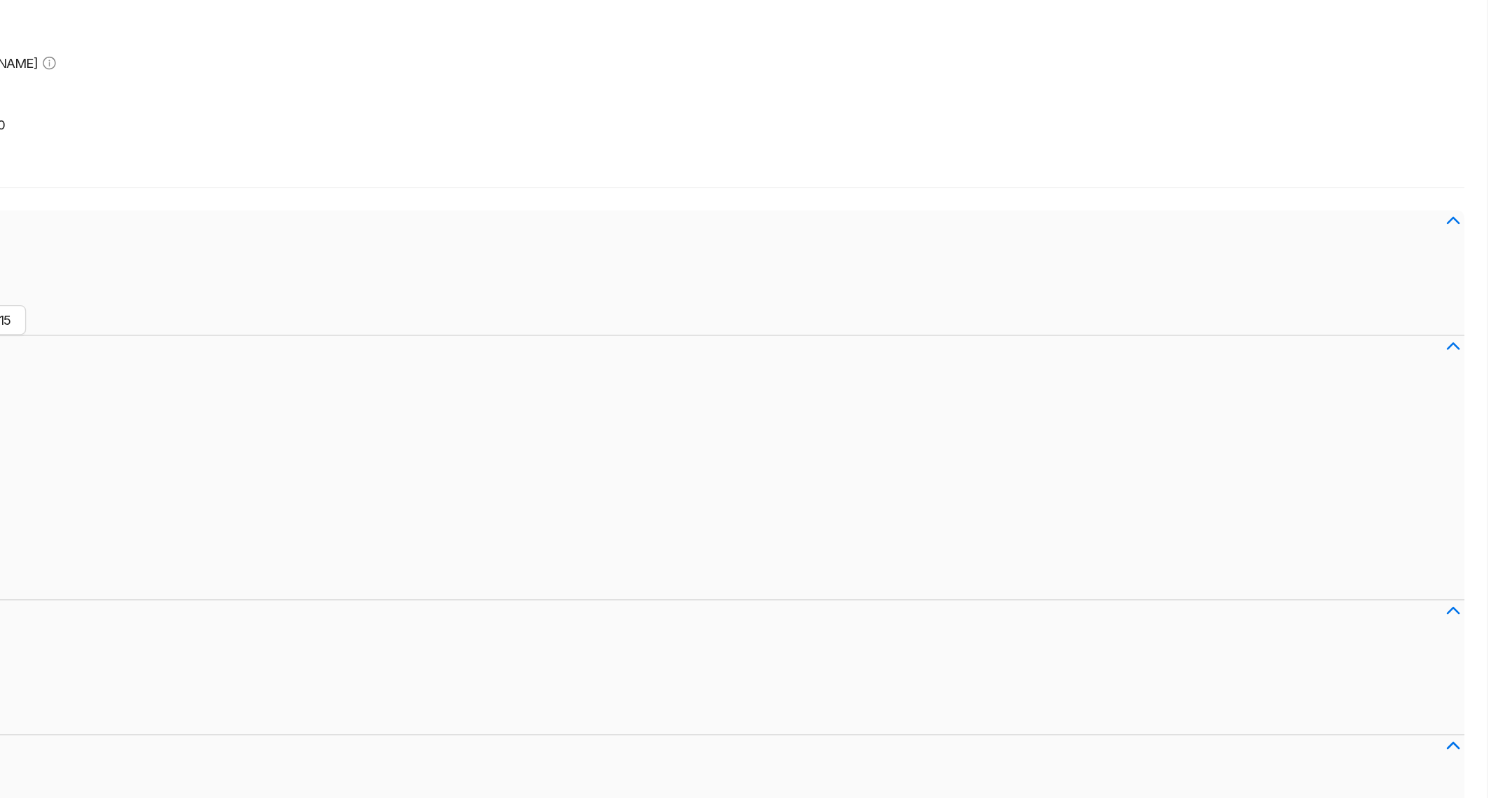
drag, startPoint x: 840, startPoint y: 451, endPoint x: 877, endPoint y: 474, distance: 43.6
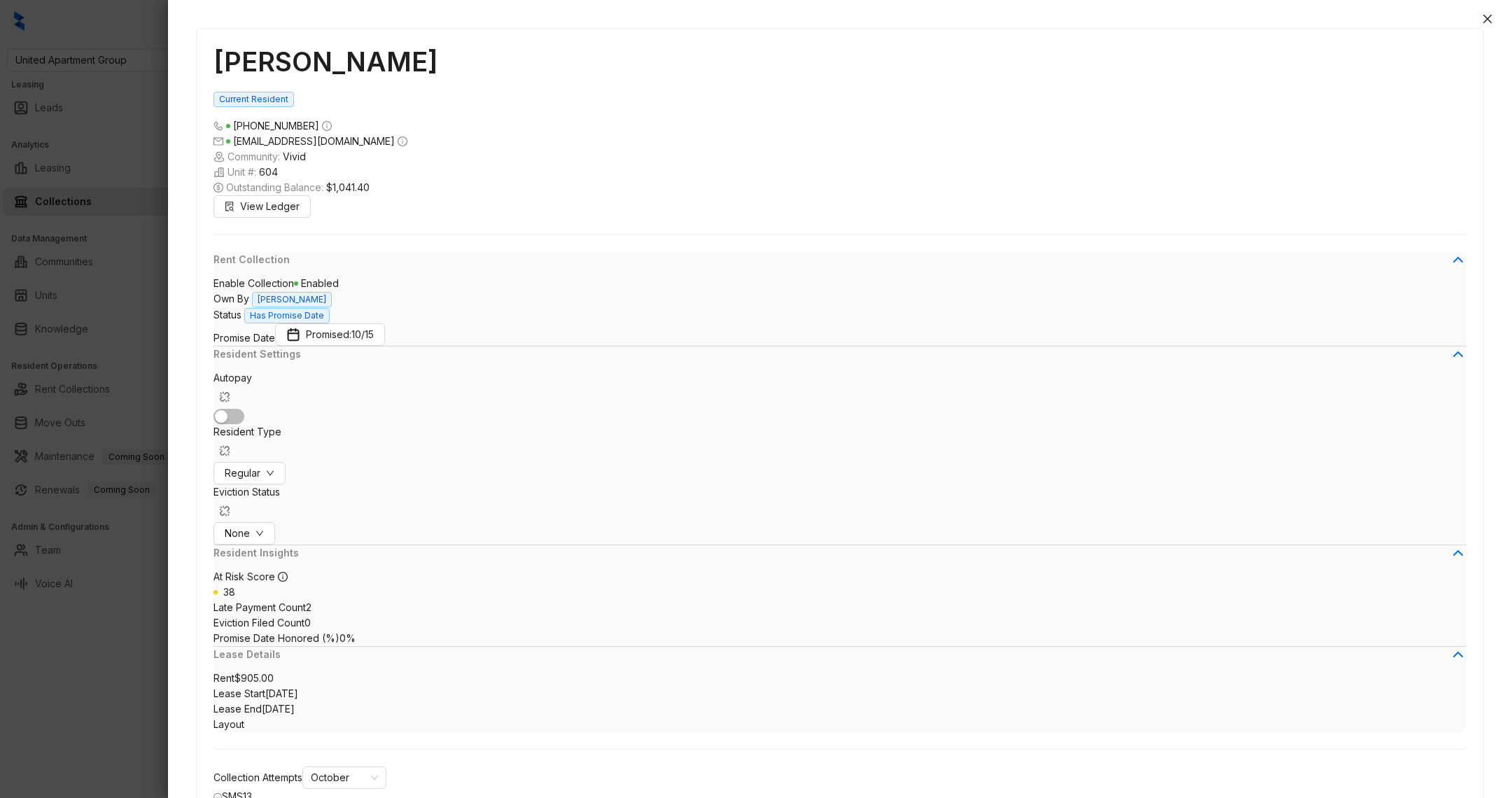
type textarea "**********"
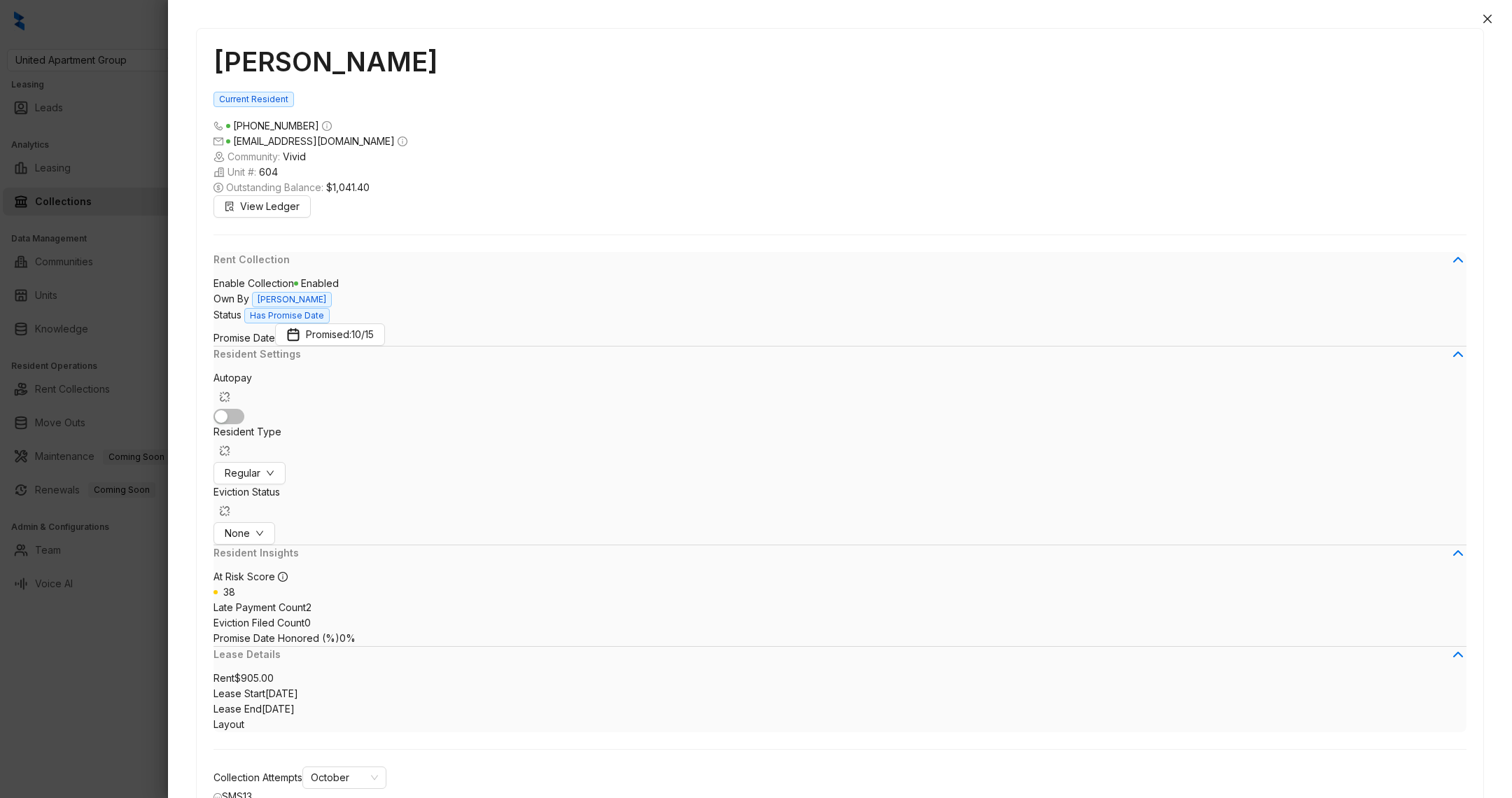
click at [137, 712] on div at bounding box center [756, 399] width 1512 height 798
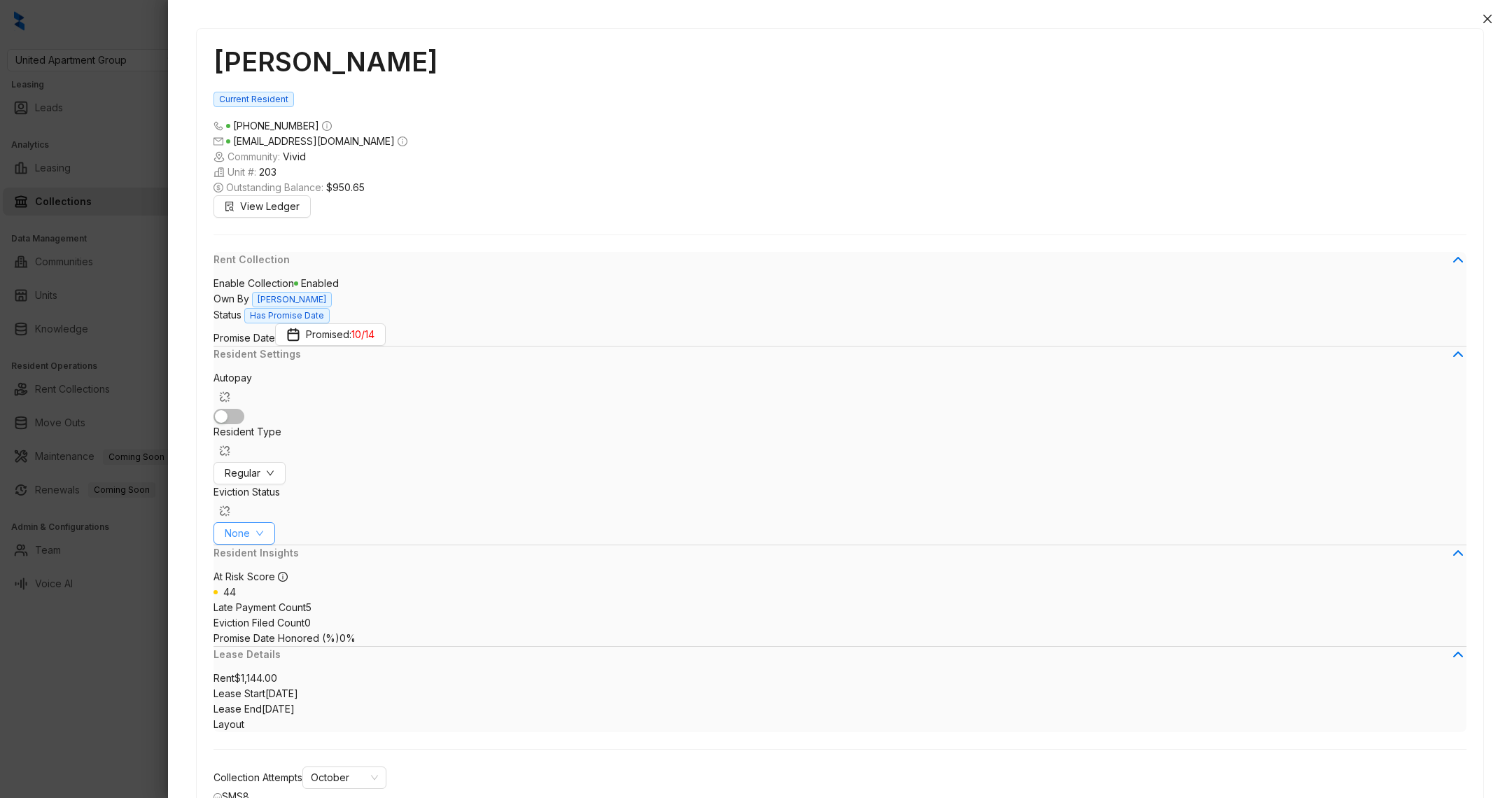
scroll to position [52, 0]
click at [259, 198] on span "View Ledger" at bounding box center [269, 206] width 60 height 15
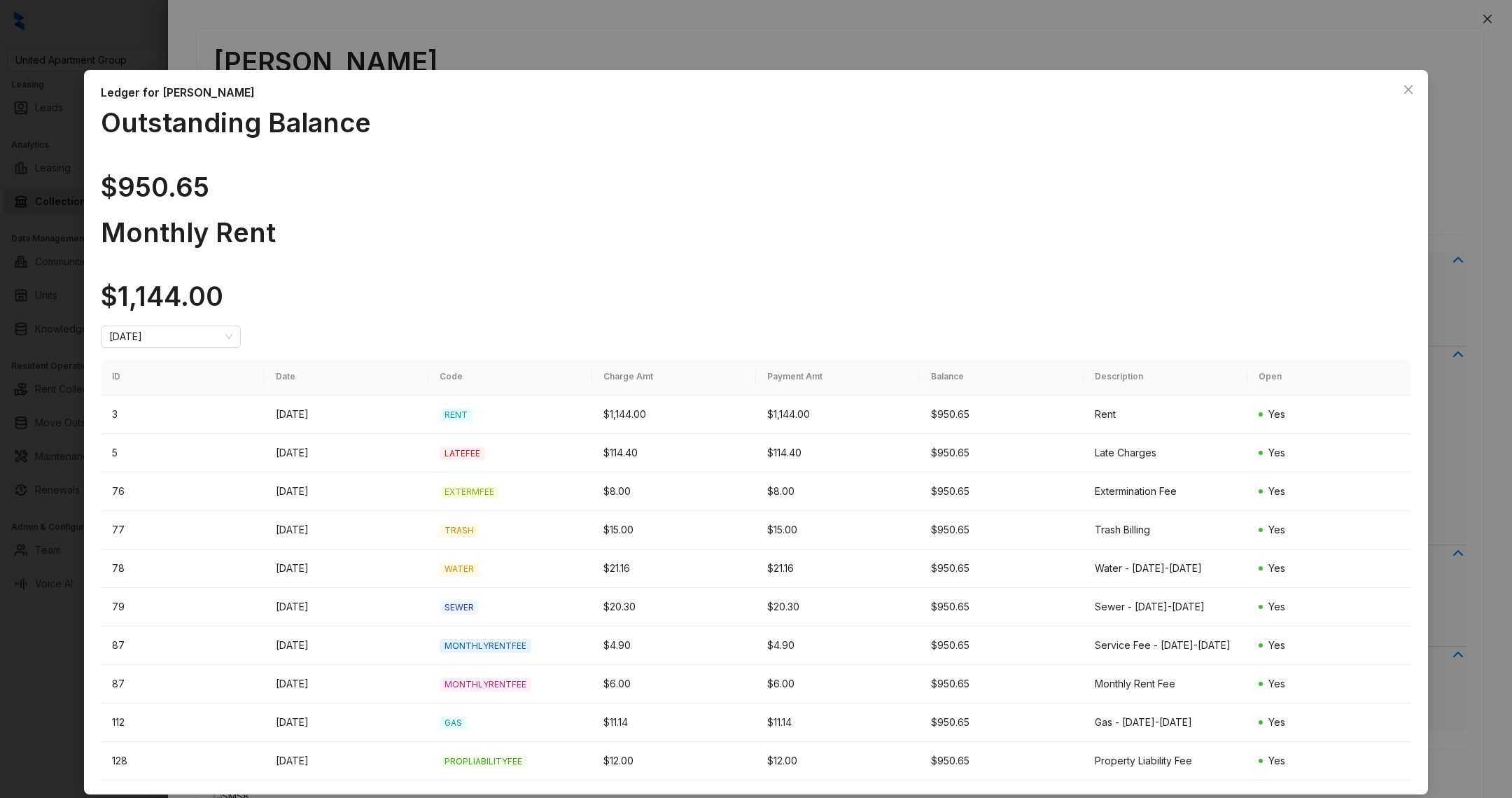
click at [96, 736] on div "Ledger for Fernando Vidales Outstanding Balance $950.65 Monthly Rent $1,144.00 …" at bounding box center [756, 399] width 1512 height 798
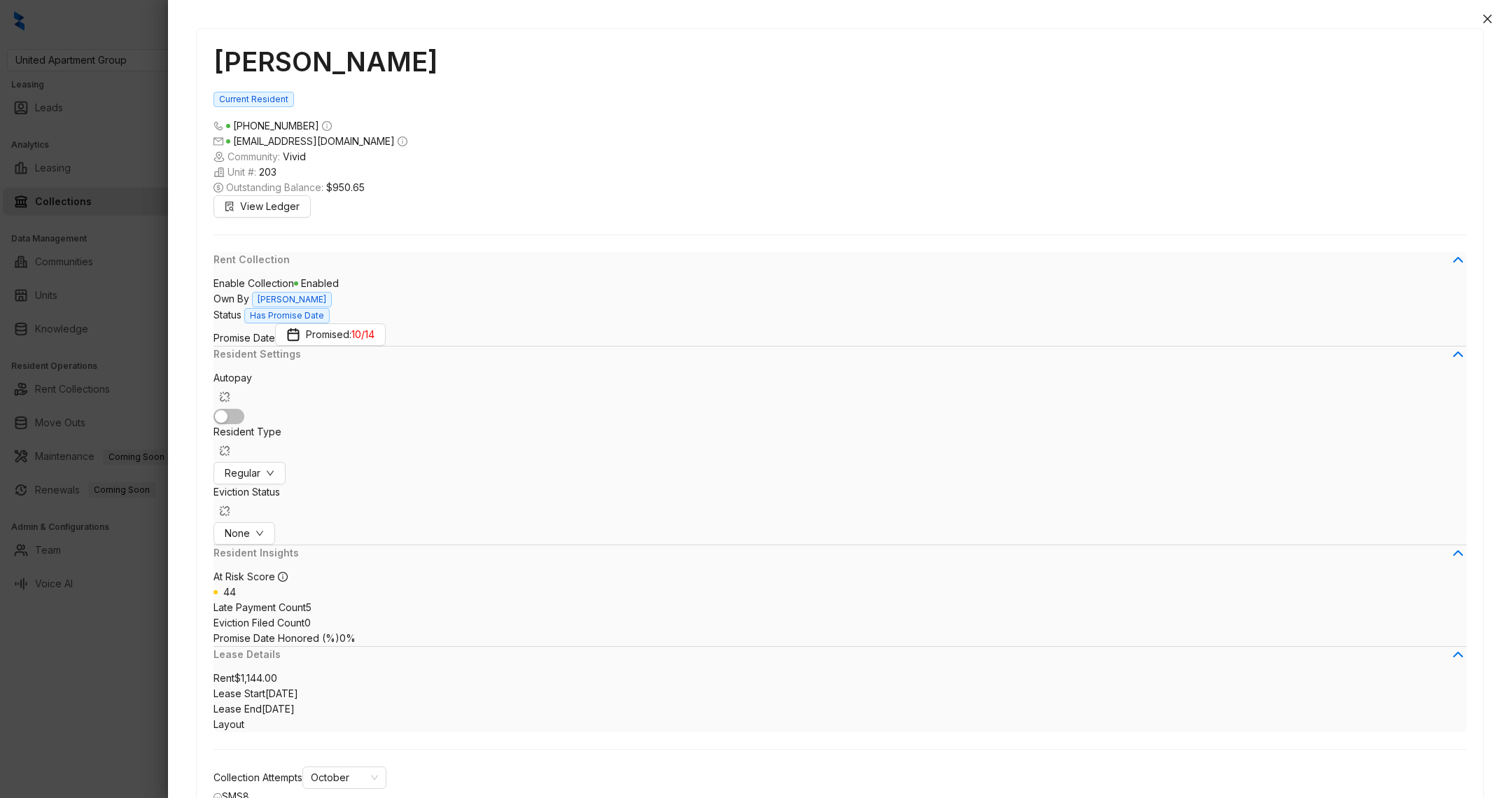
scroll to position [5286, 0]
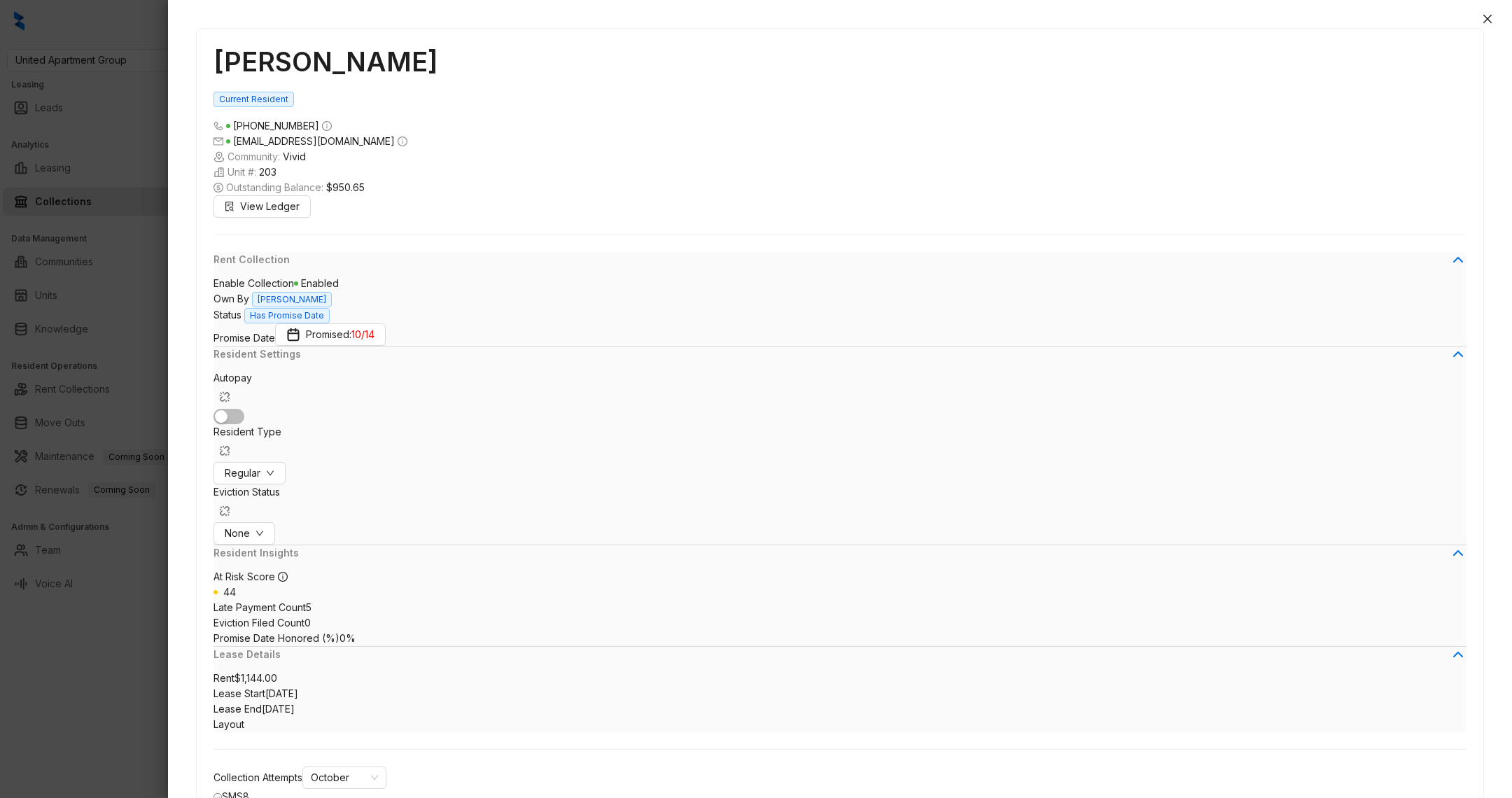
click at [341, 327] on span "Promised: 10/14" at bounding box center [340, 334] width 69 height 15
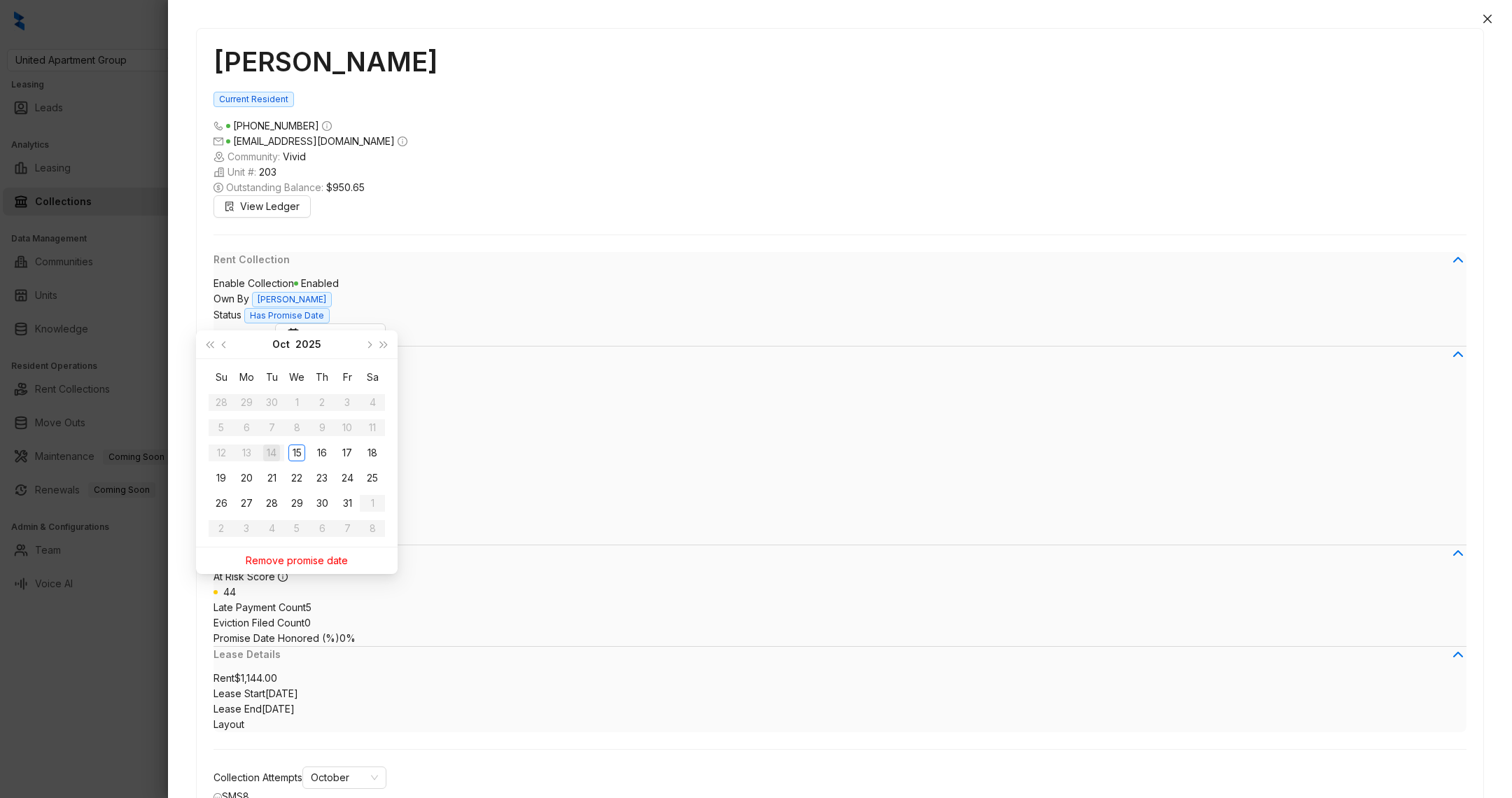
type input "**********"
click at [316, 323] on button "Promised: 10/14" at bounding box center [331, 334] width 111 height 22
type input "**********"
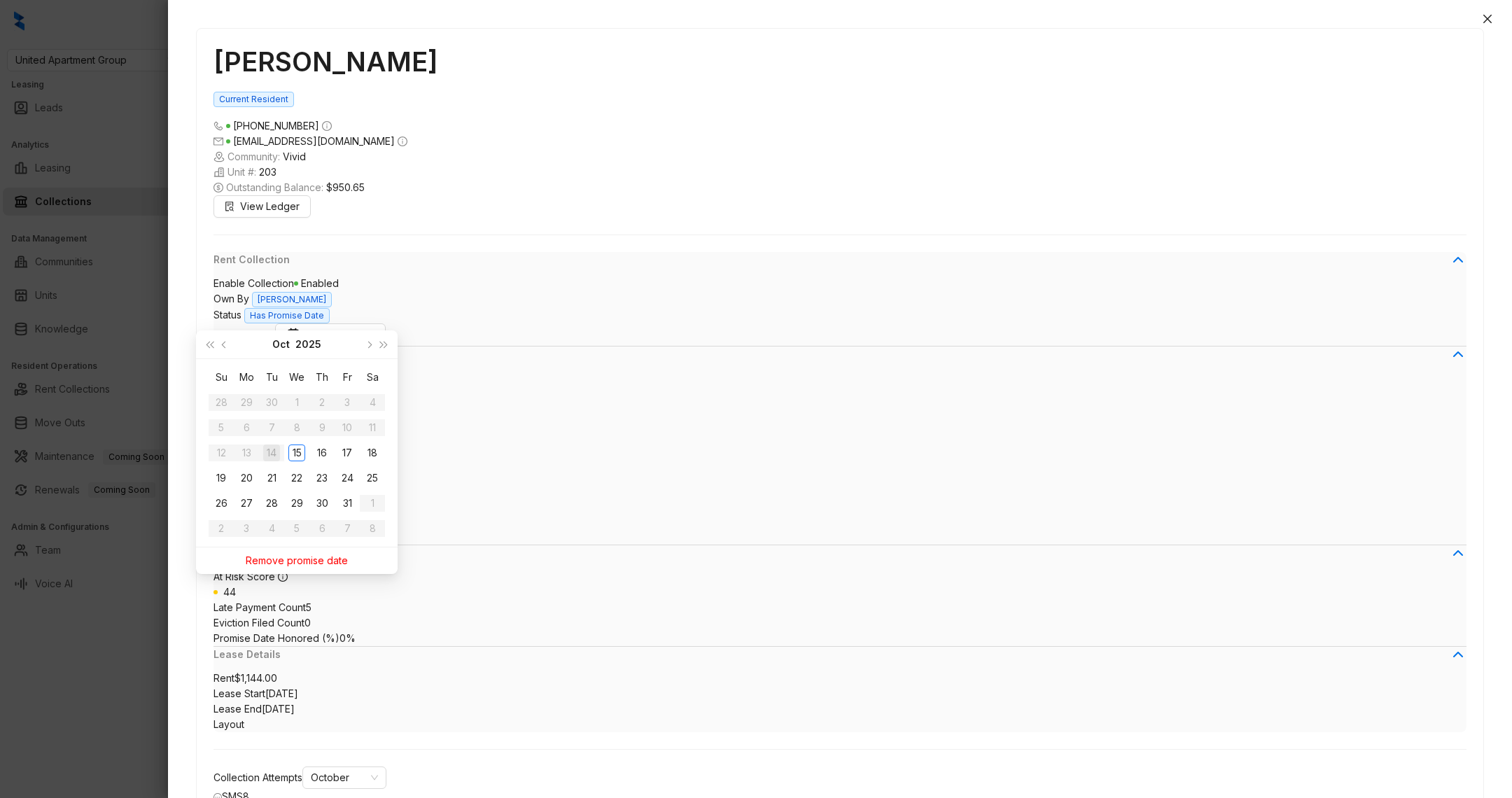
drag, startPoint x: 572, startPoint y: 462, endPoint x: 522, endPoint y: 434, distance: 57.3
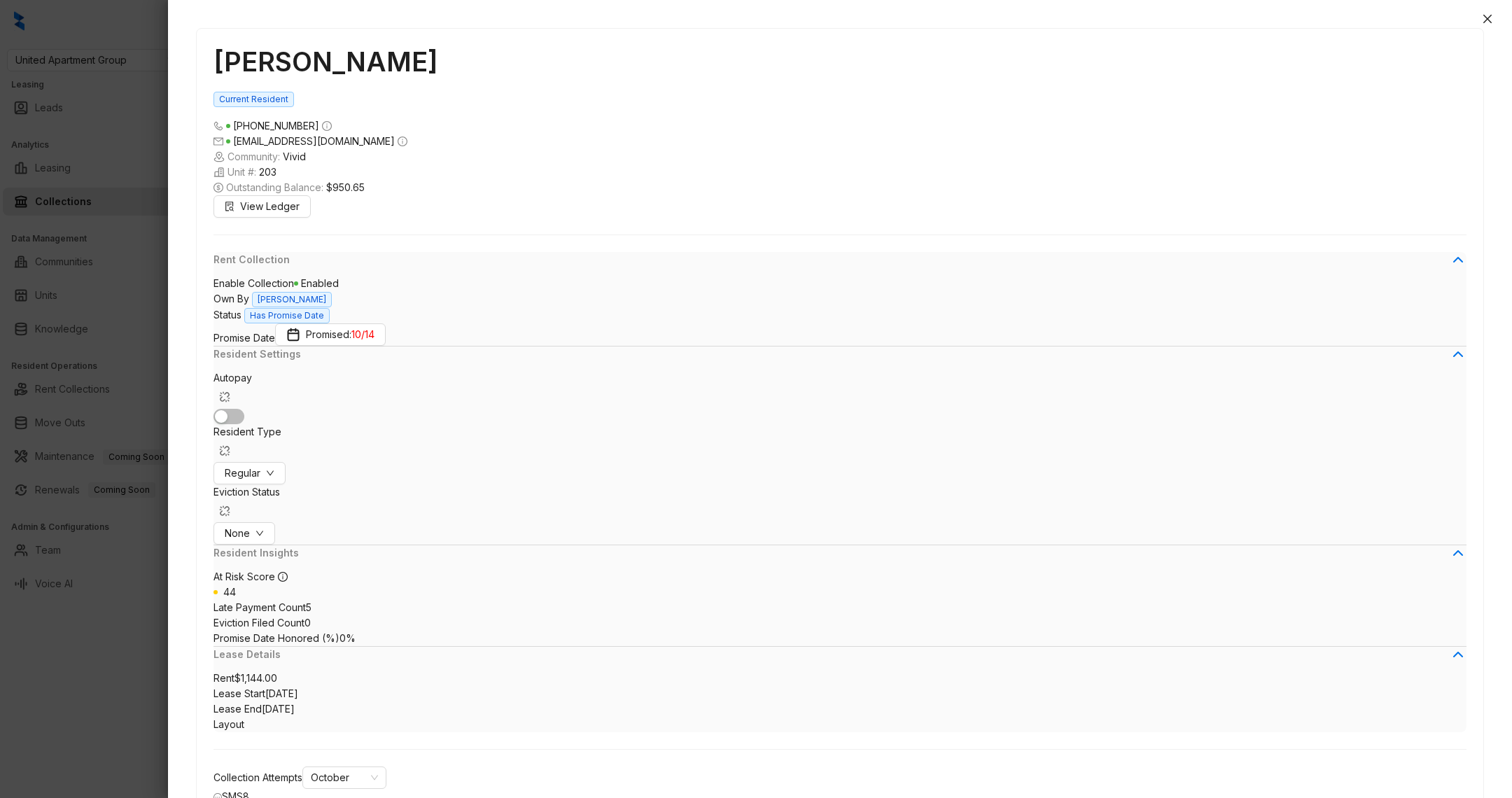
drag, startPoint x: 545, startPoint y: 459, endPoint x: 456, endPoint y: 459, distance: 89.0
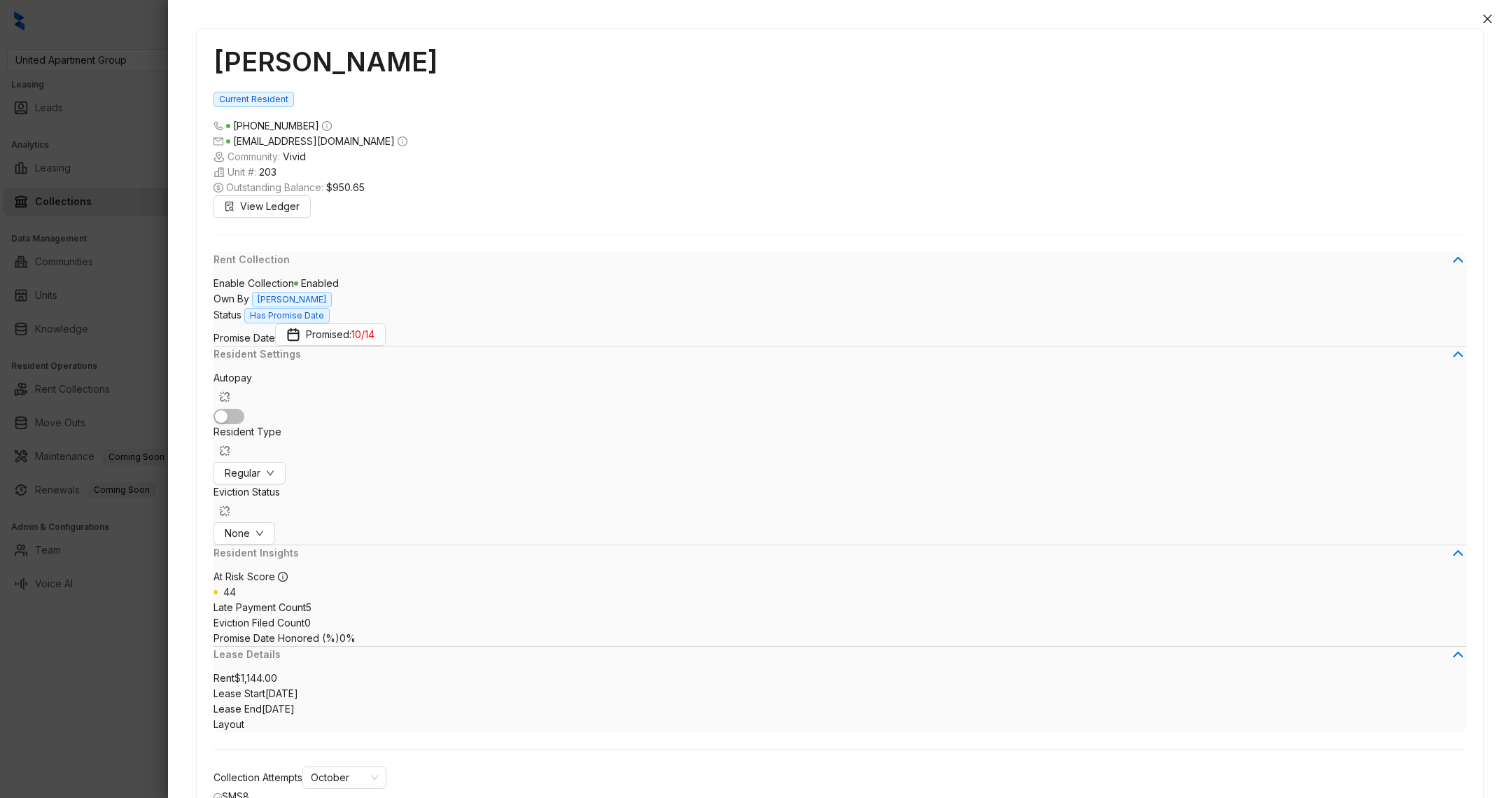
drag, startPoint x: 1373, startPoint y: 439, endPoint x: 1432, endPoint y: 437, distance: 59.0
drag, startPoint x: 539, startPoint y: 443, endPoint x: 595, endPoint y: 443, distance: 56.0
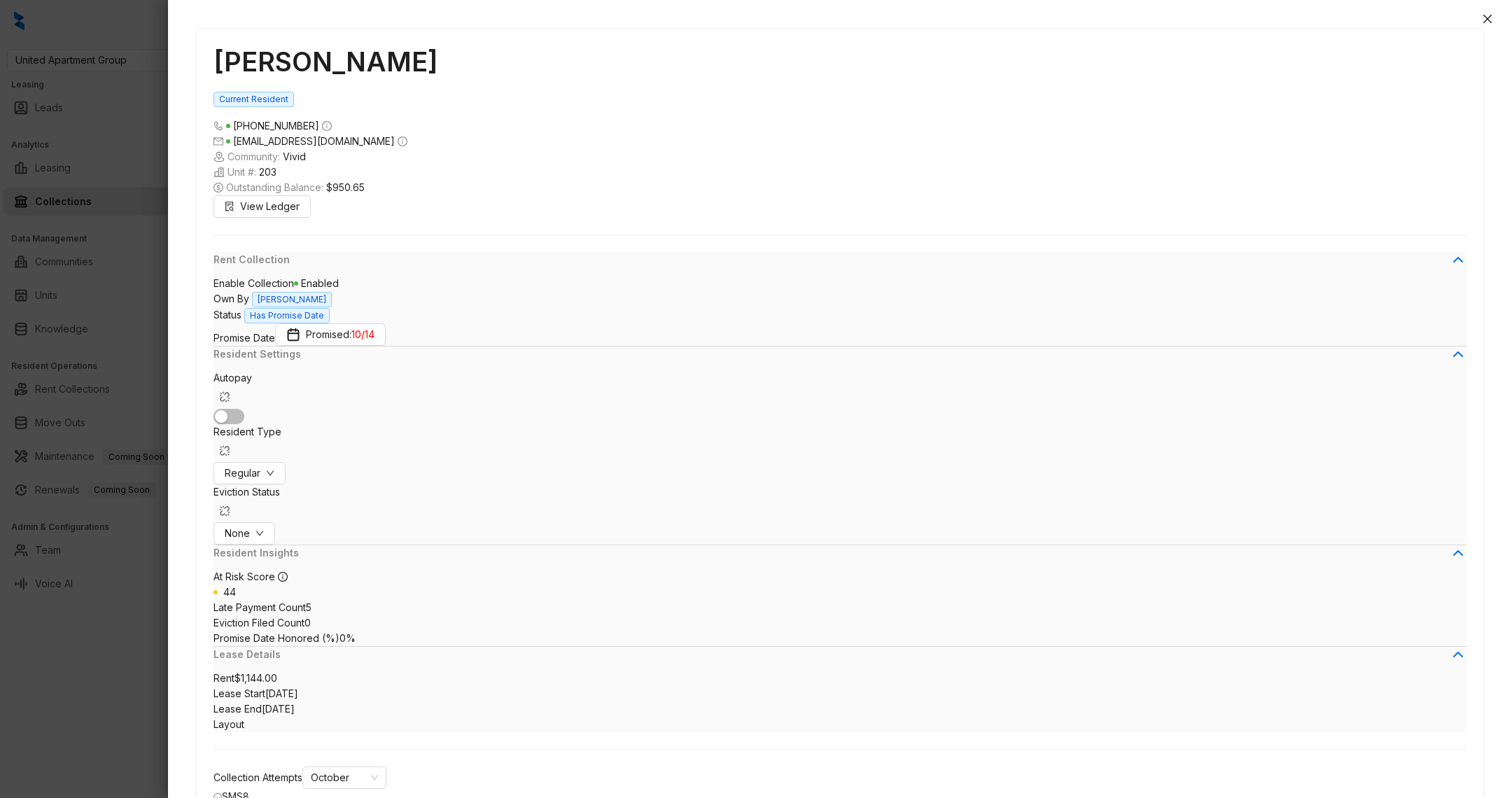
scroll to position [6445, 0]
click at [144, 667] on div at bounding box center [756, 399] width 1512 height 798
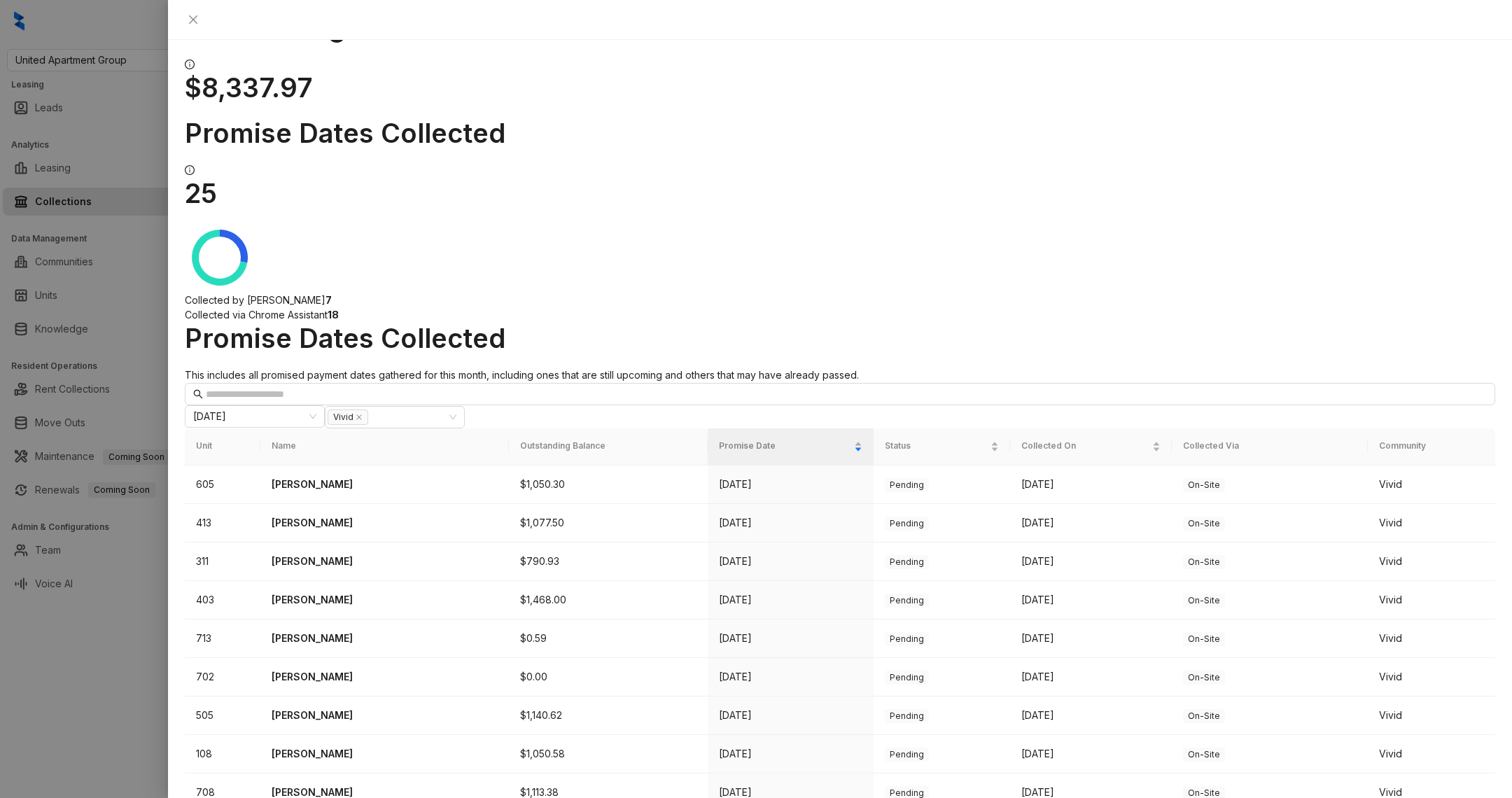
click at [145, 663] on div at bounding box center [756, 399] width 1512 height 798
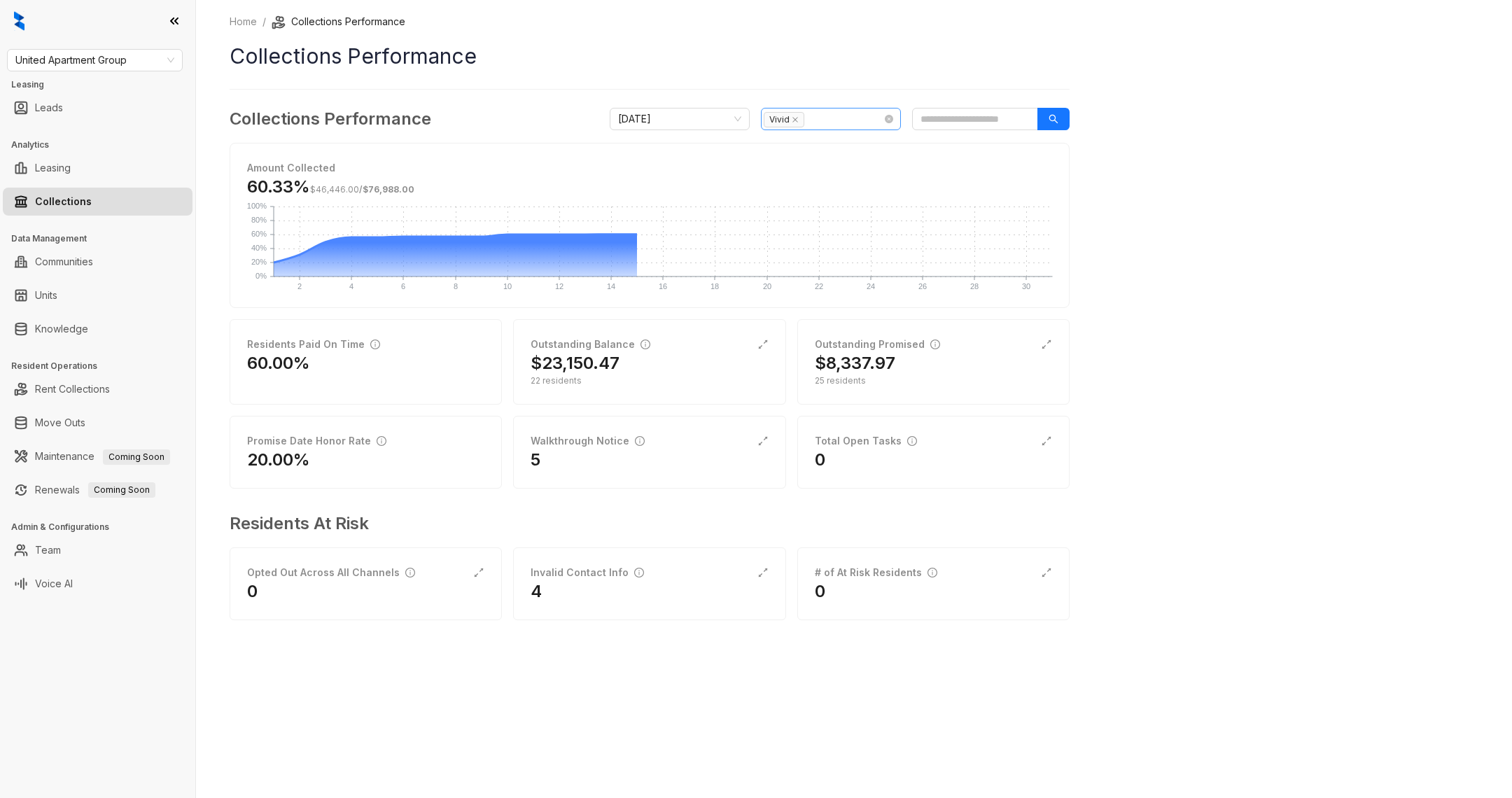
click at [798, 115] on span "Vivid" at bounding box center [784, 119] width 41 height 15
click at [798, 116] on span "Vivid" at bounding box center [784, 119] width 41 height 15
click at [793, 117] on icon "close" at bounding box center [795, 119] width 7 height 7
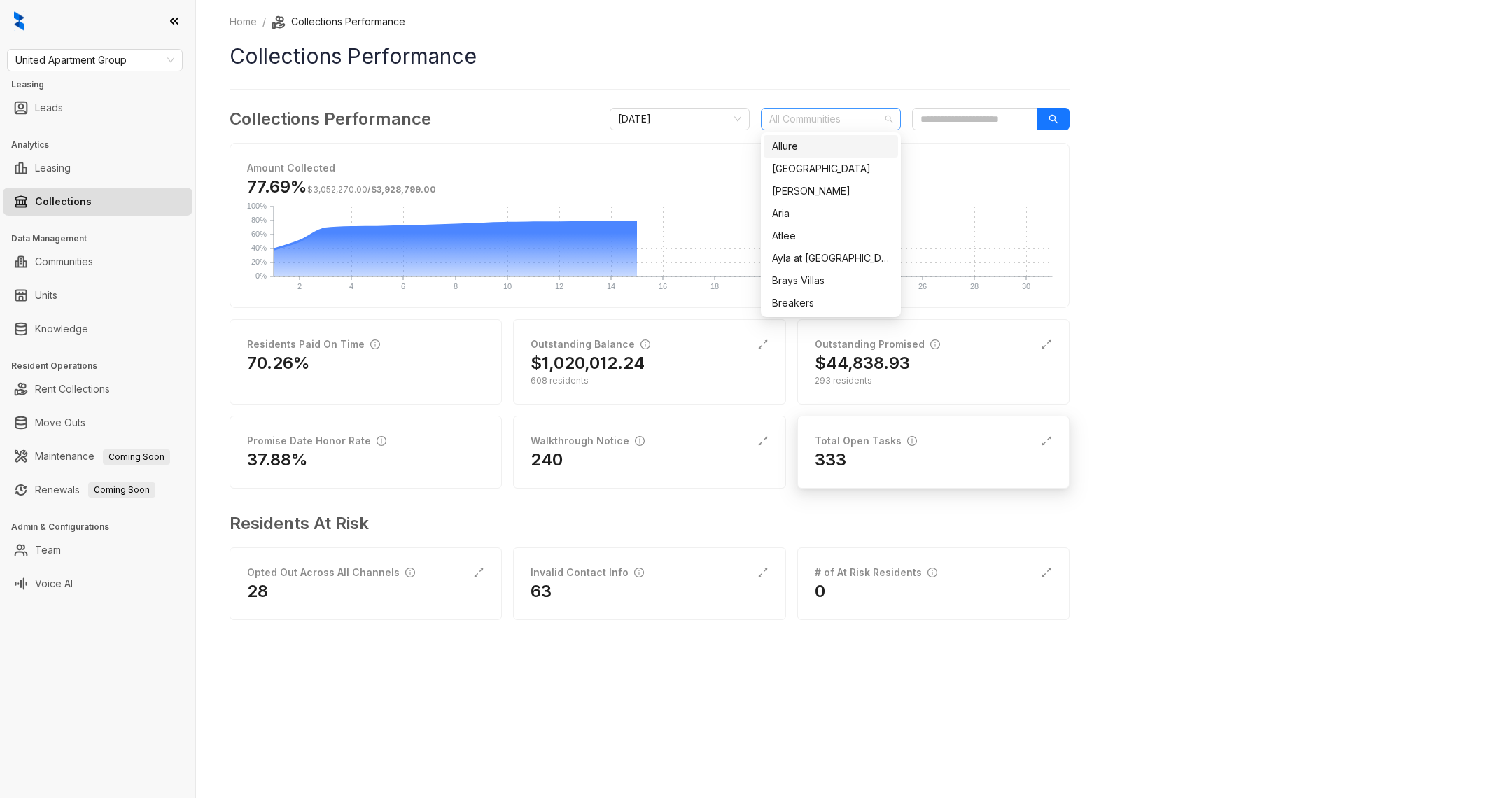
click at [863, 445] on div "Total Open Tasks" at bounding box center [866, 440] width 103 height 15
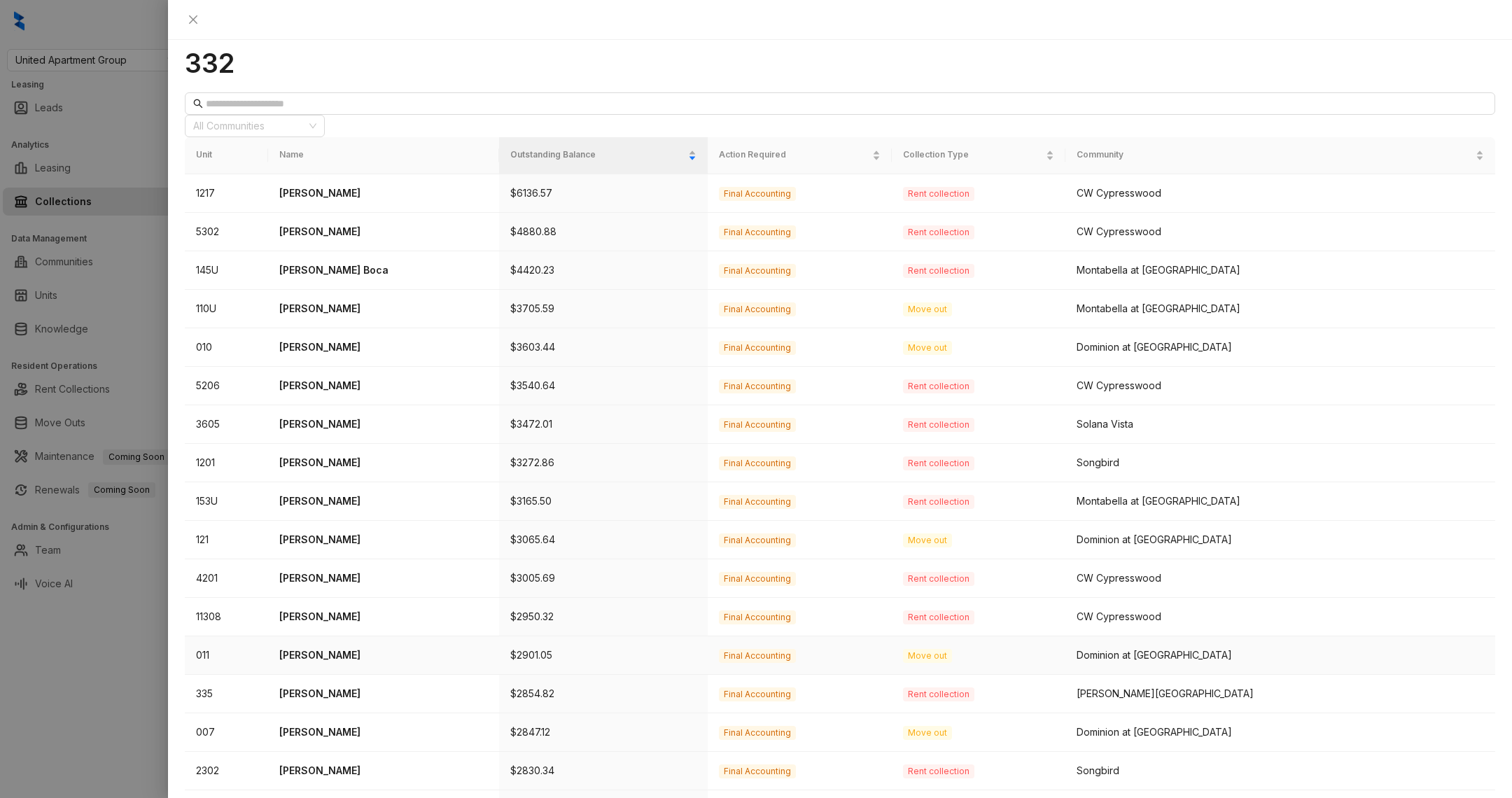
scroll to position [49, 0]
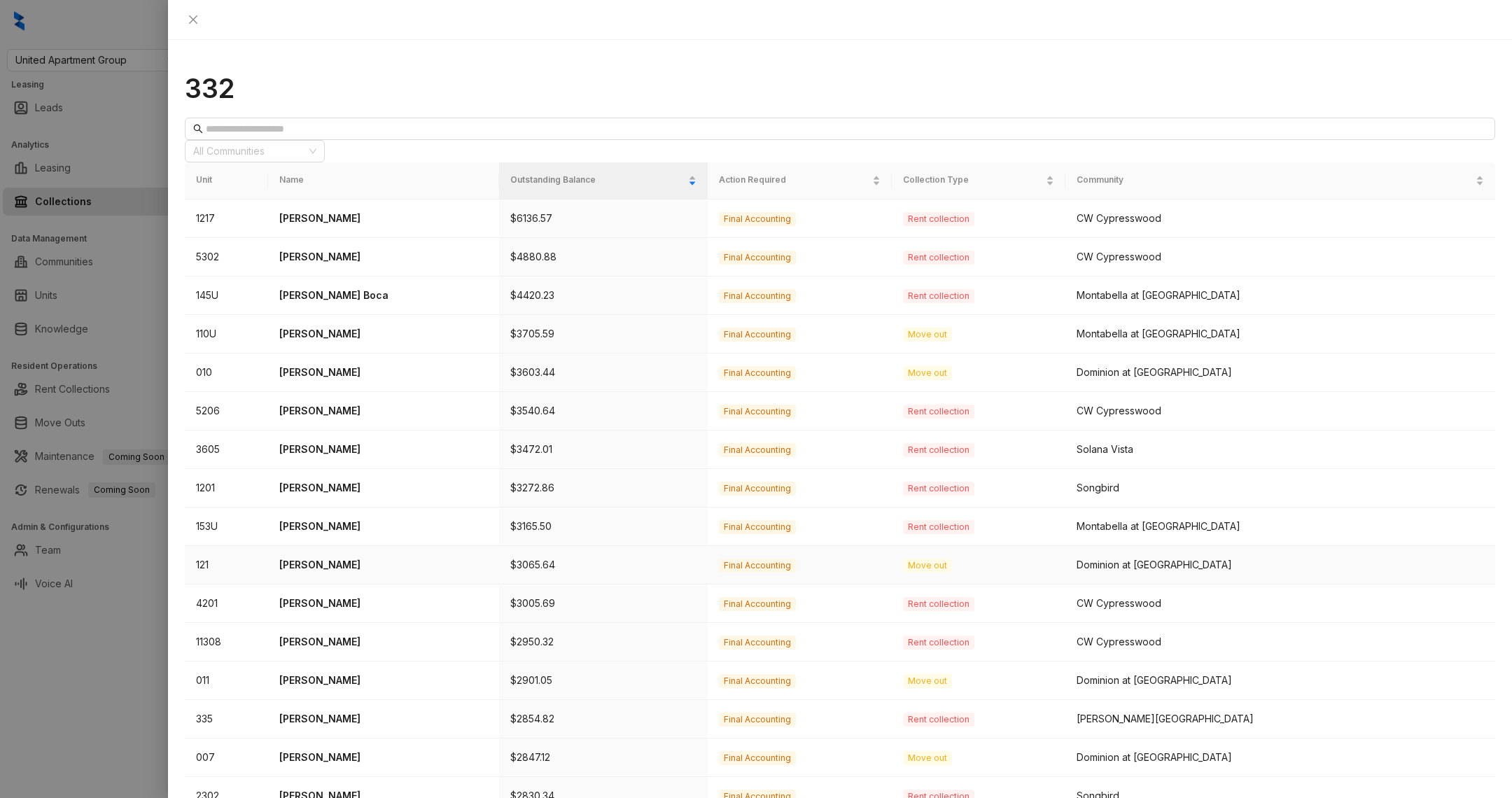
click at [339, 557] on p "Juan Villegas" at bounding box center [384, 564] width 209 height 15
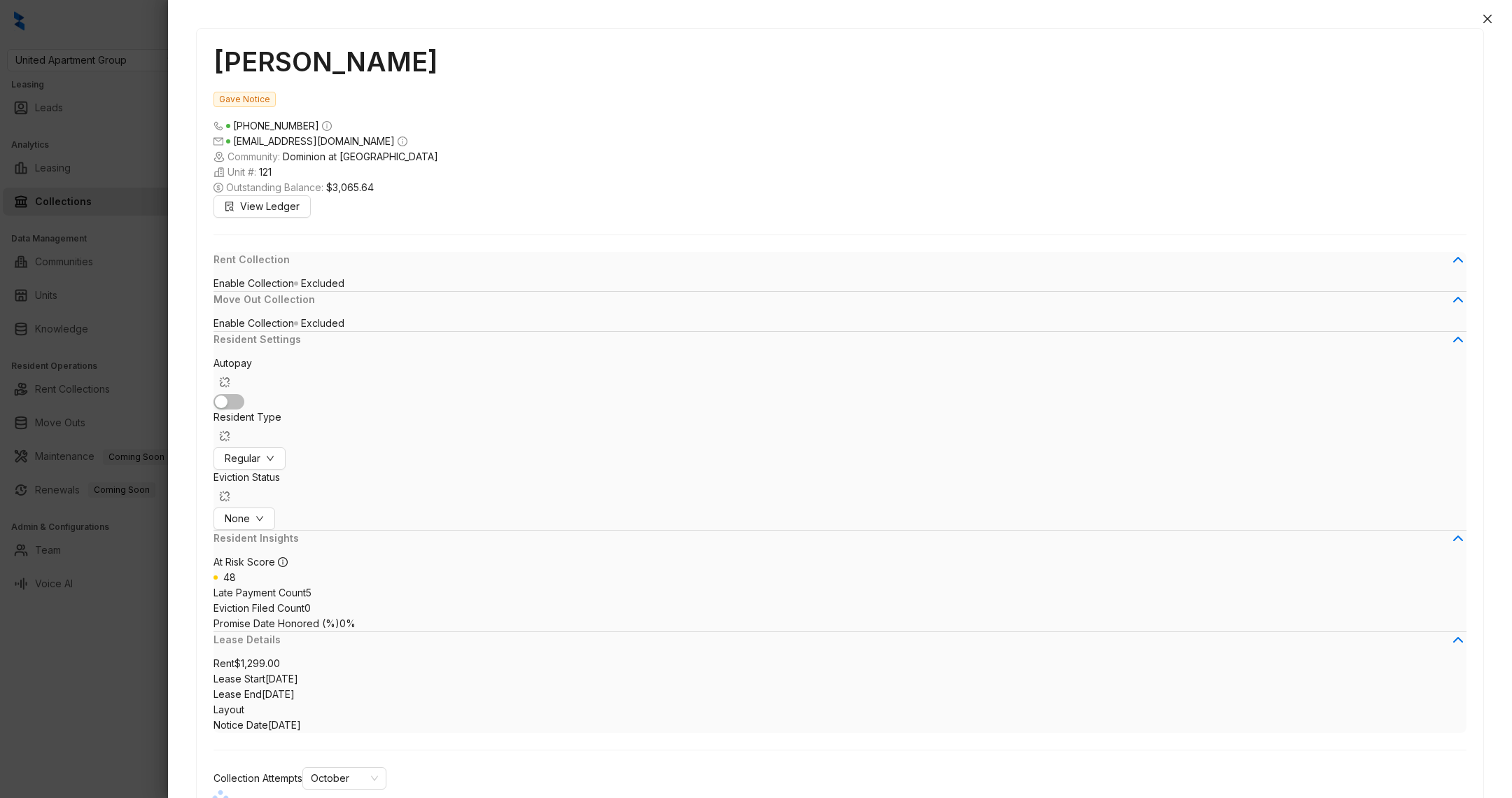
scroll to position [2837, 0]
drag, startPoint x: 587, startPoint y: 629, endPoint x: 570, endPoint y: 595, distance: 38.0
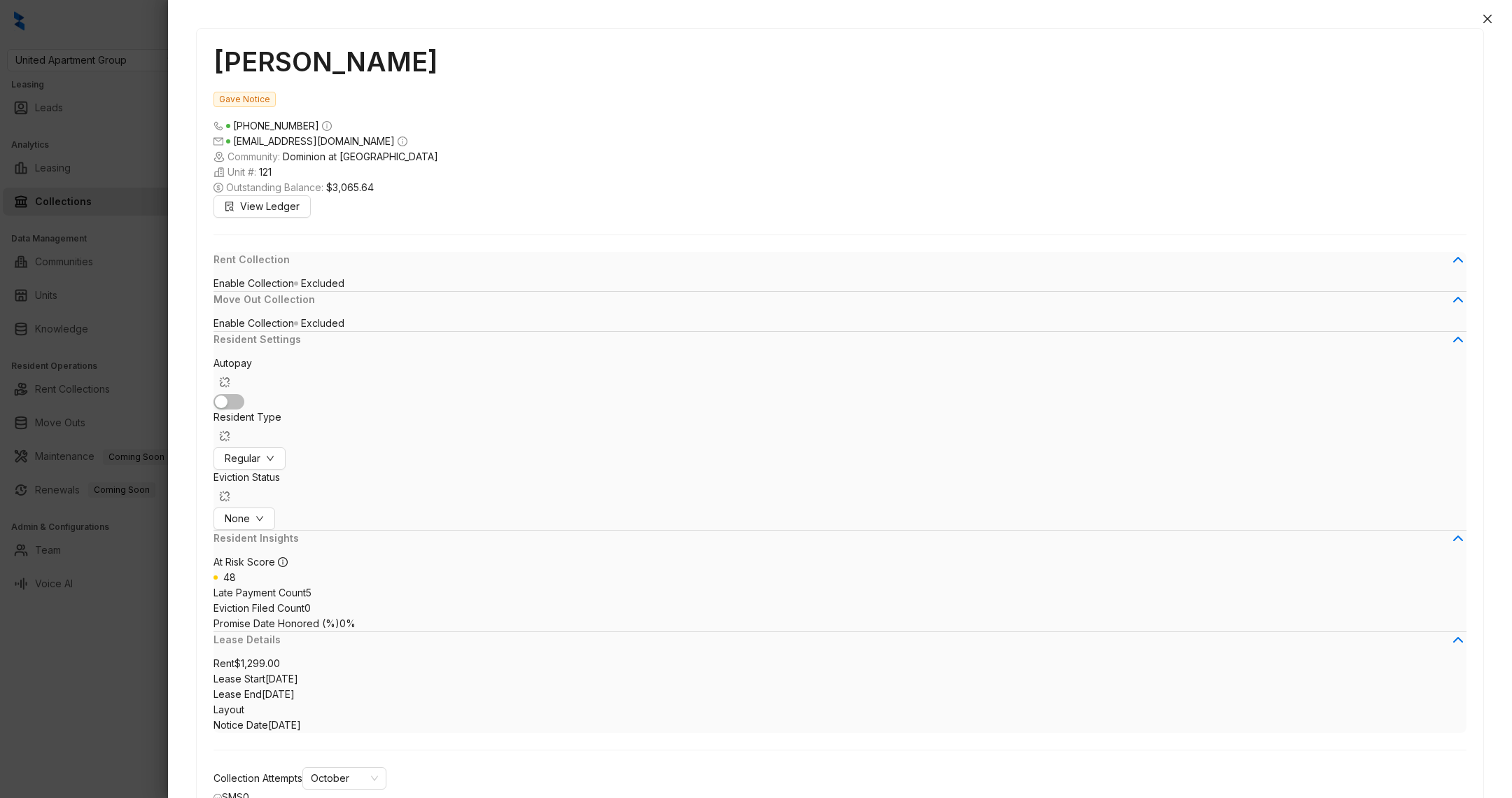
drag, startPoint x: 1359, startPoint y: 504, endPoint x: 1421, endPoint y: 613, distance: 125.4
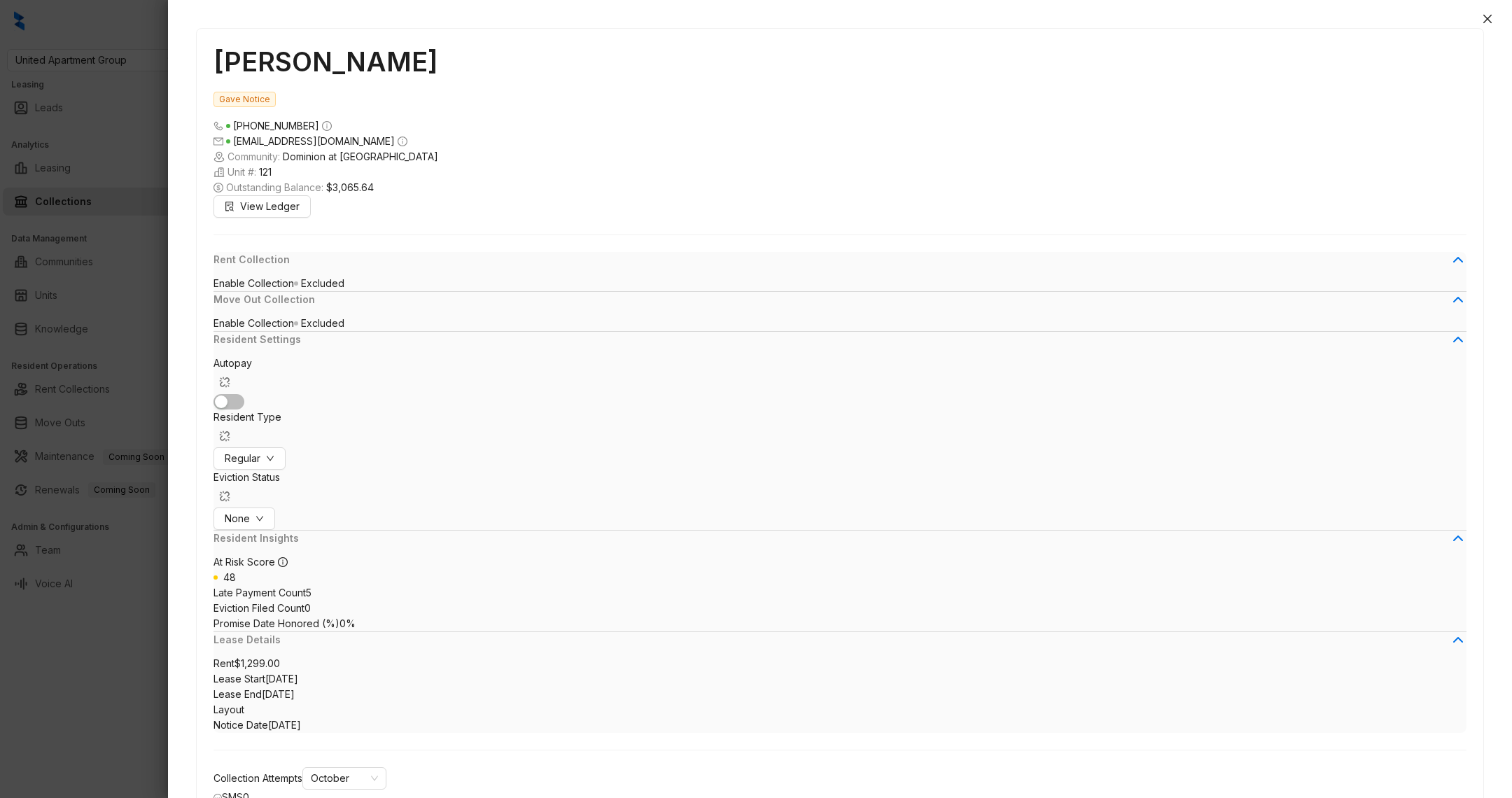
click at [161, 662] on div at bounding box center [756, 399] width 1512 height 798
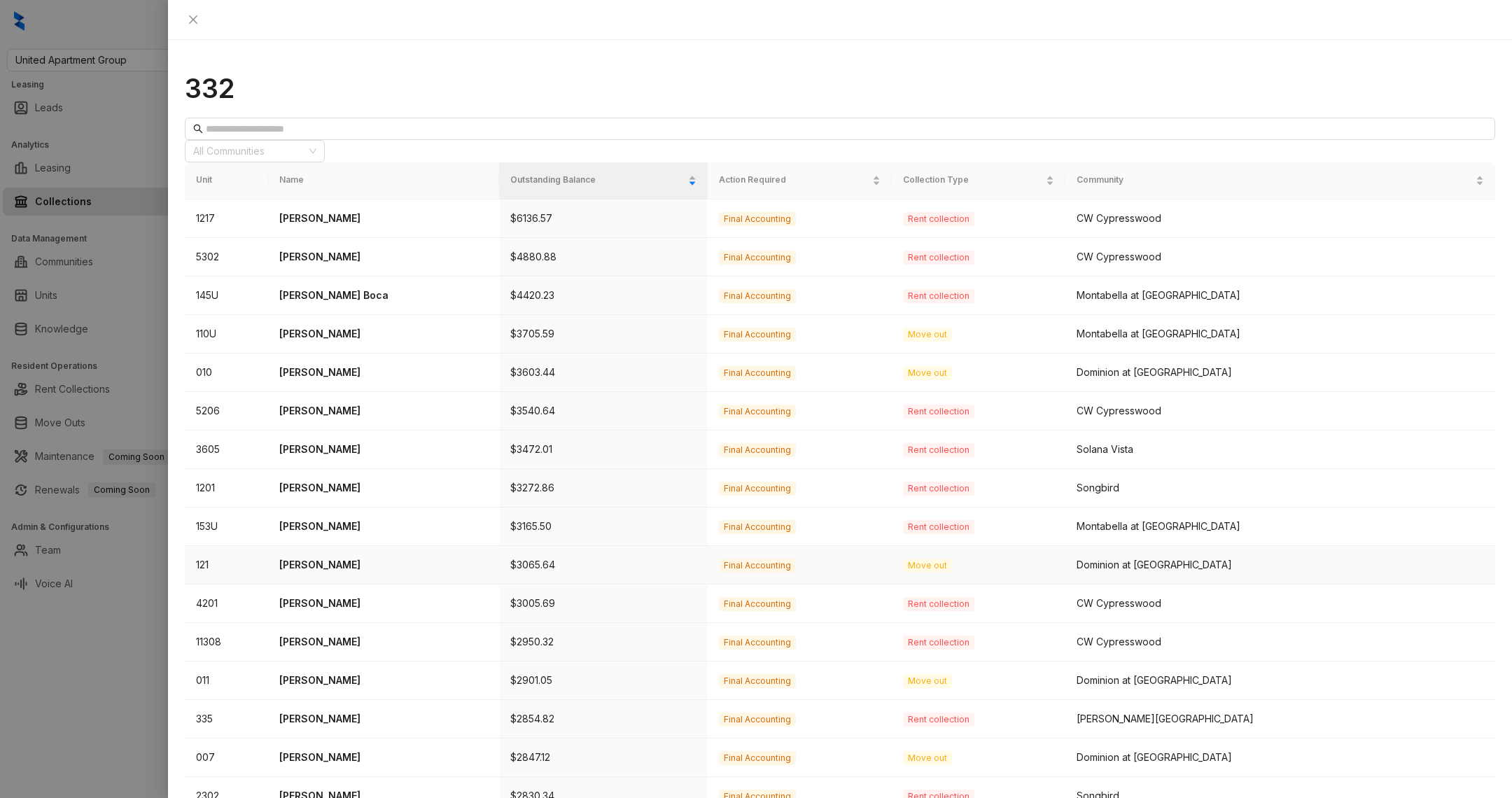
scroll to position [48, 0]
click at [103, 684] on div at bounding box center [756, 399] width 1512 height 798
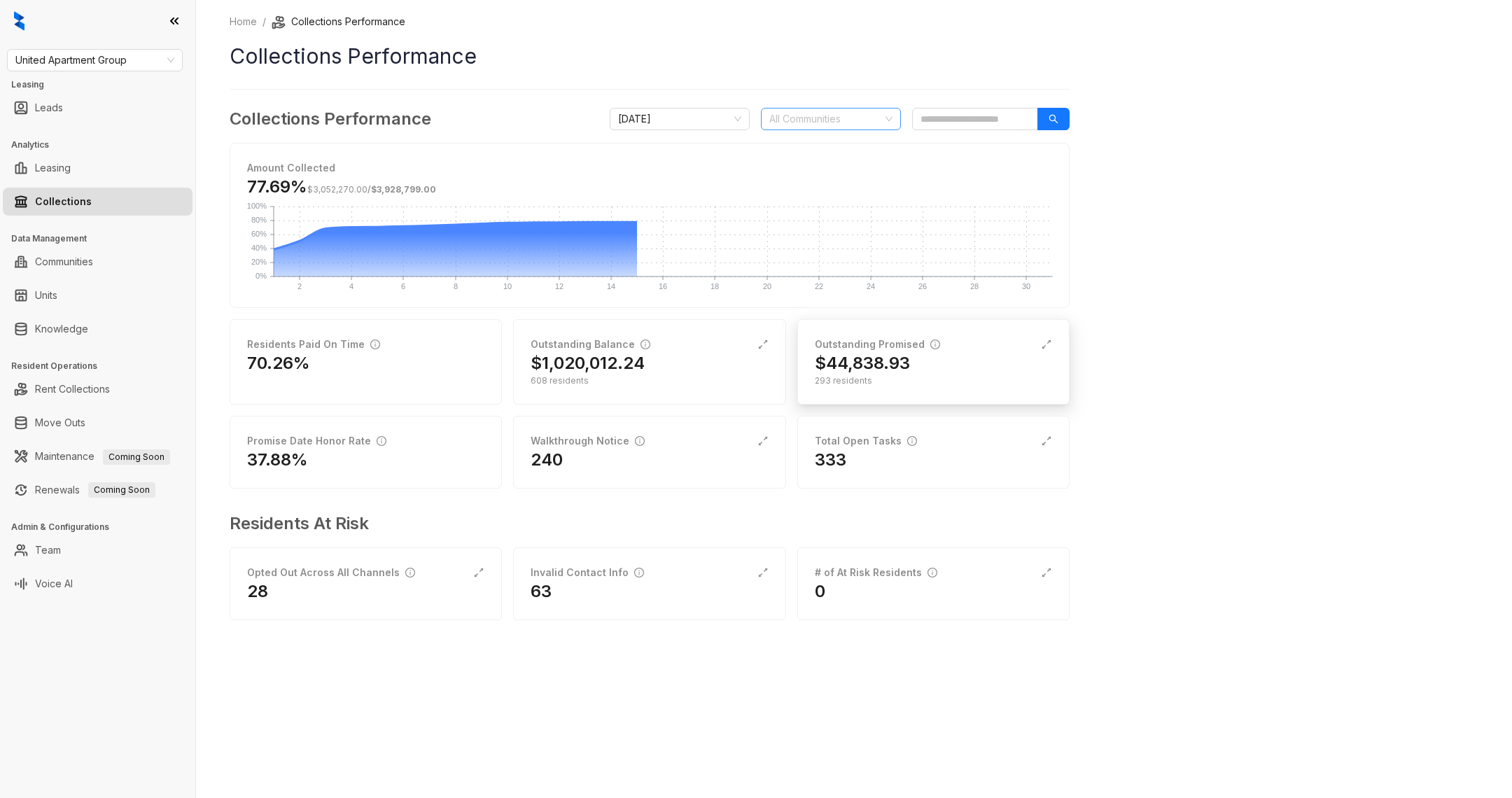
click at [844, 372] on h2 "$44,838.93" at bounding box center [862, 363] width 95 height 22
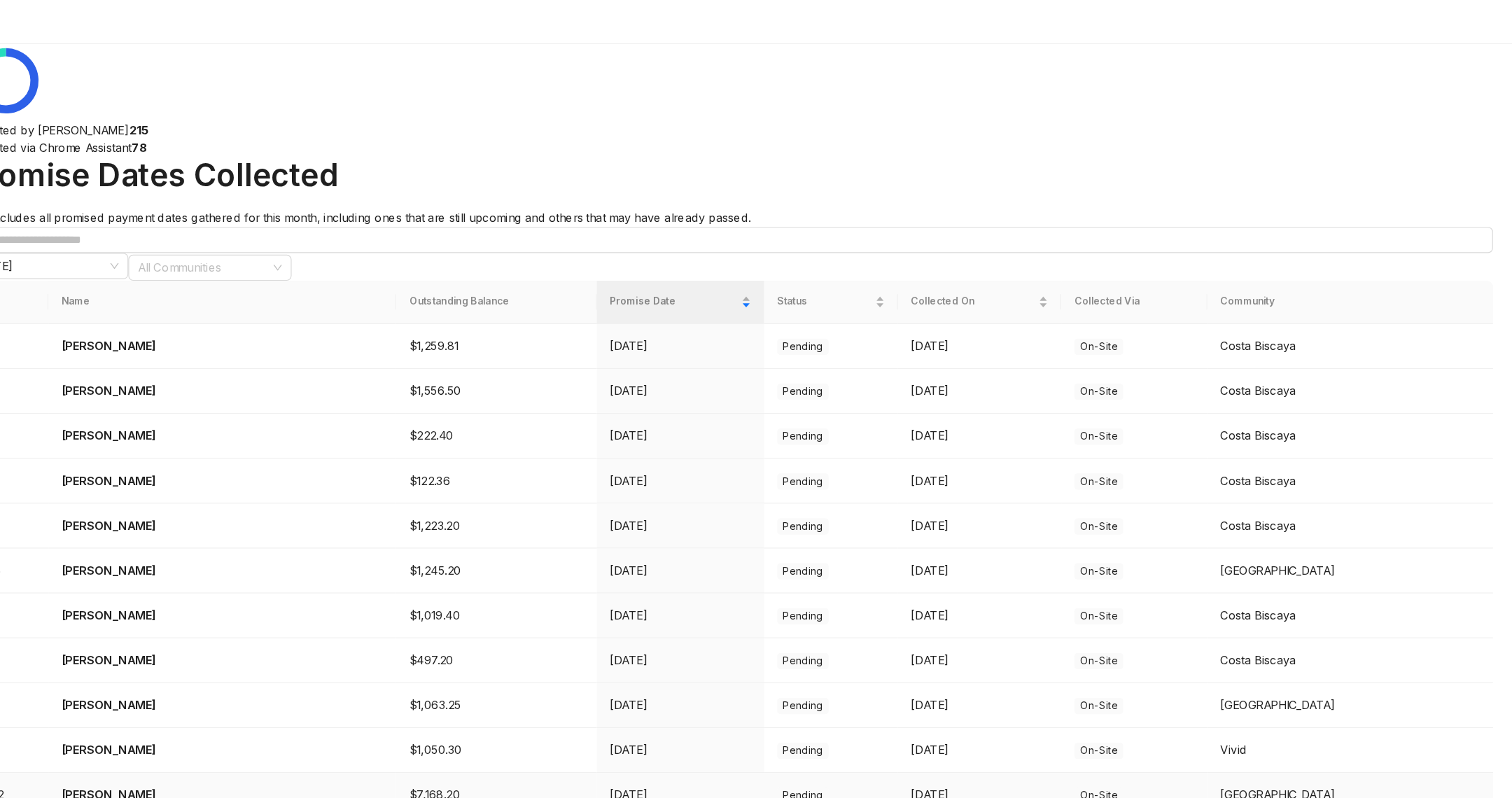
scroll to position [310, 0]
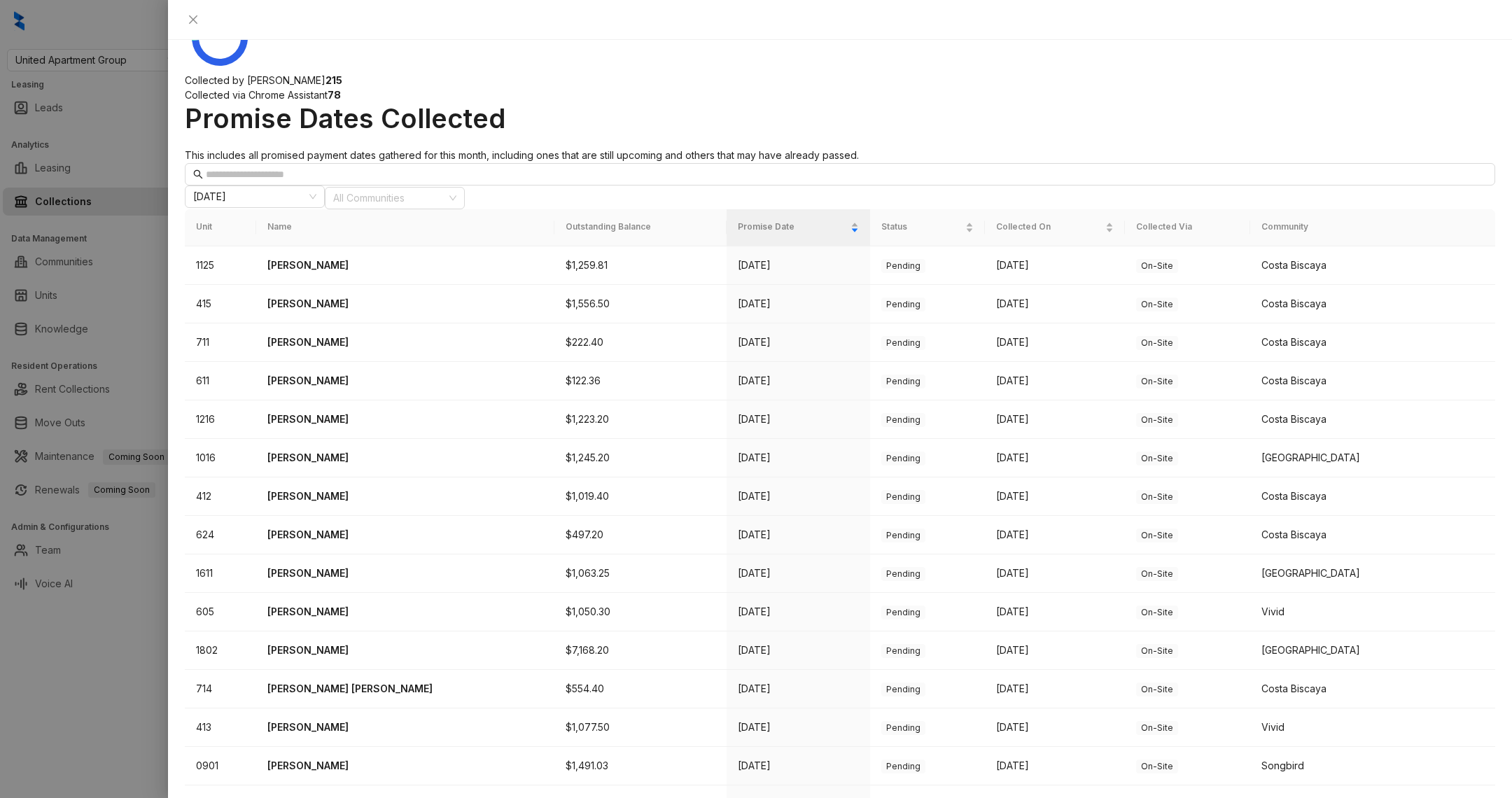
click at [80, 639] on div at bounding box center [756, 399] width 1512 height 798
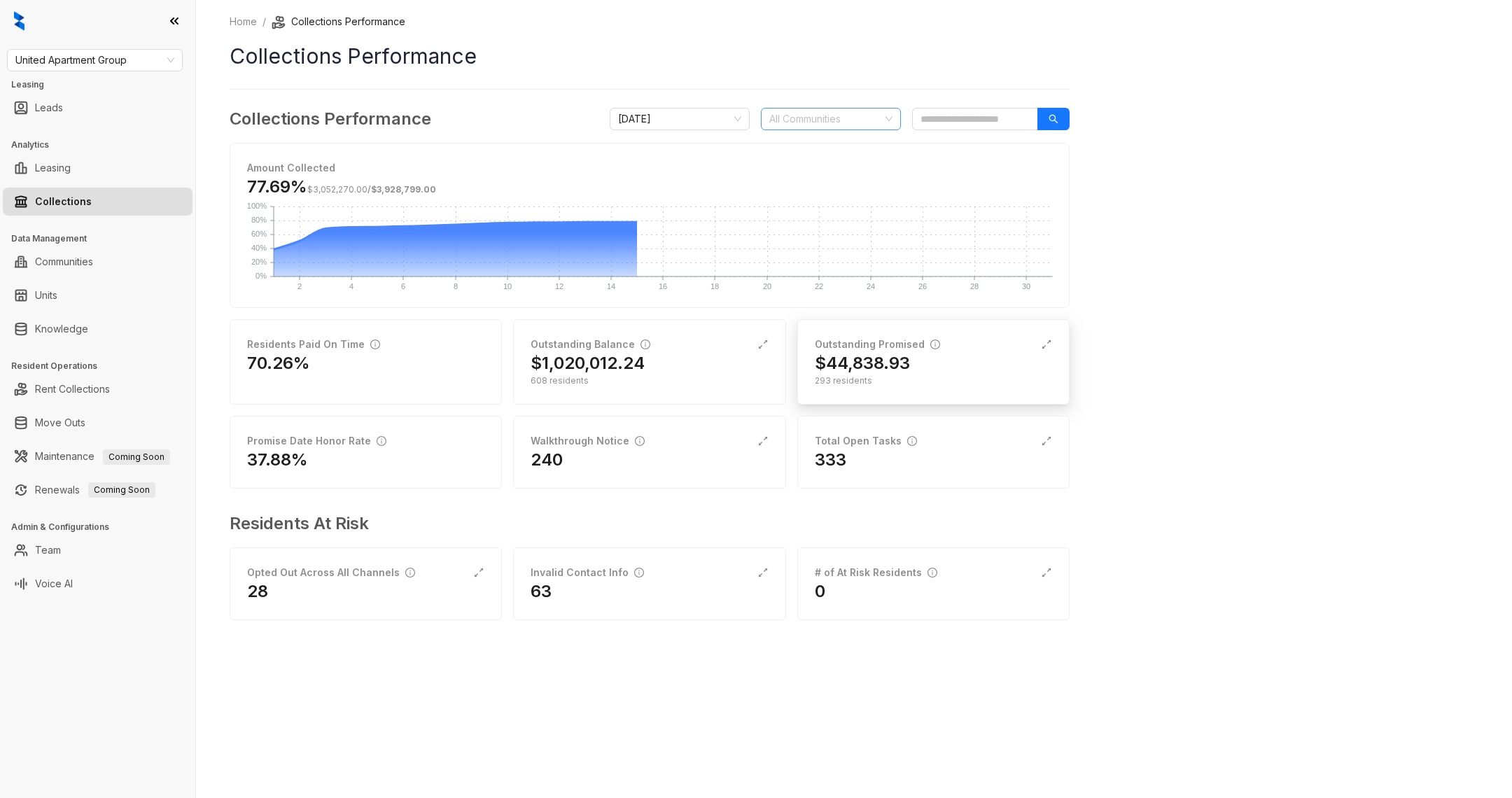
click at [937, 333] on div "Outstanding Promised $44,838.93 293 residents" at bounding box center [933, 362] width 272 height 86
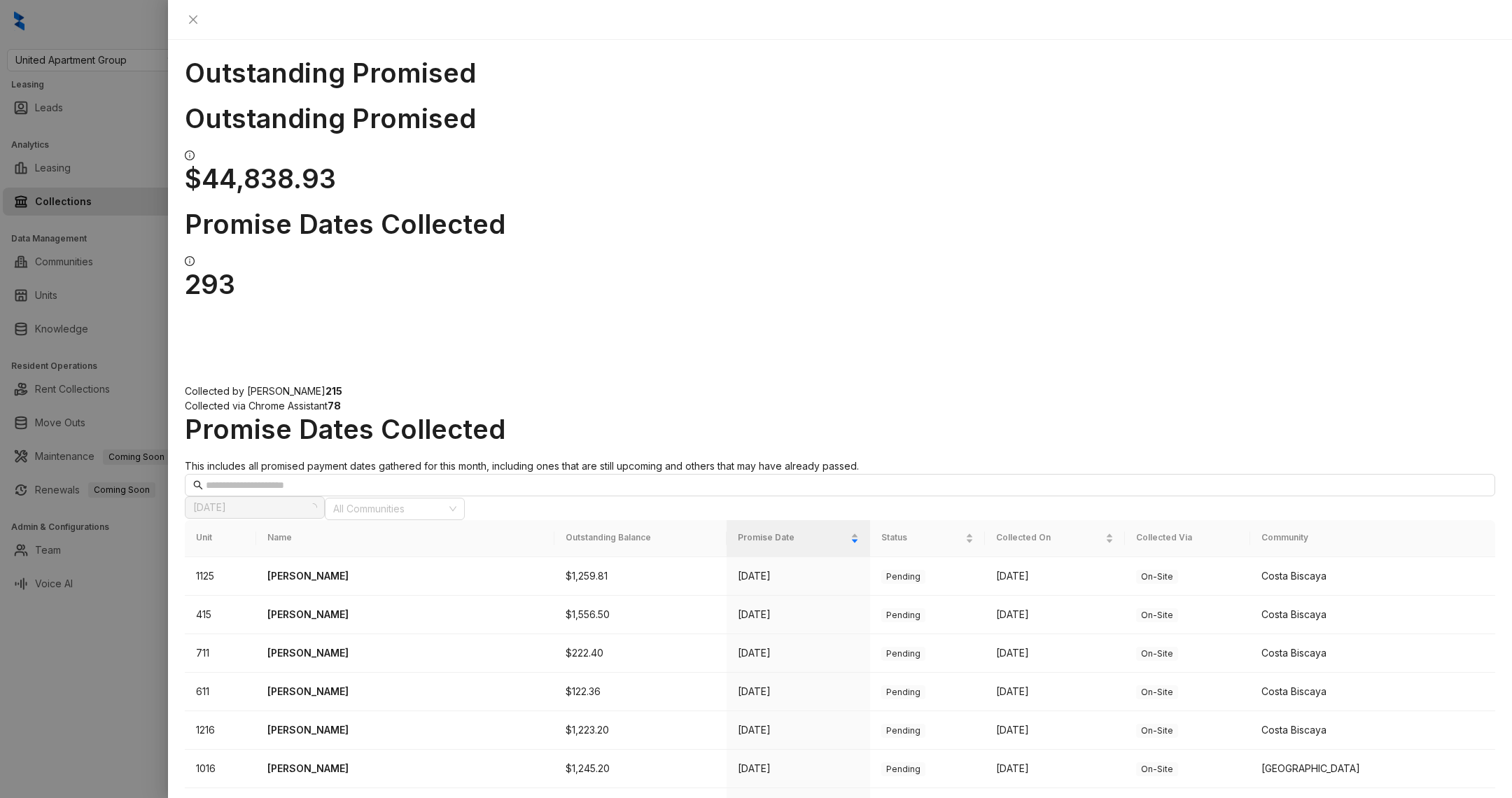
click at [112, 729] on div at bounding box center [756, 399] width 1512 height 798
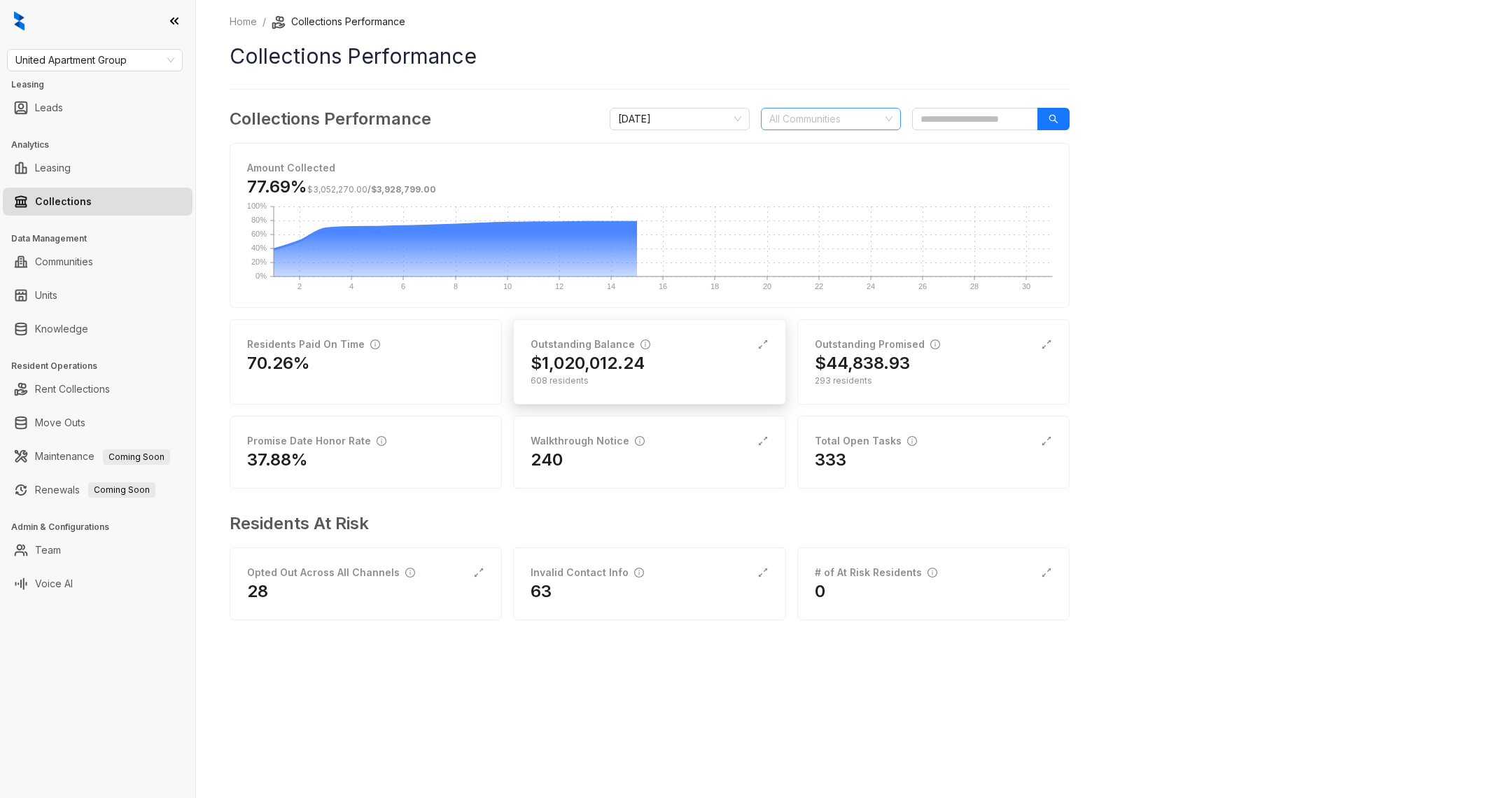
click at [647, 352] on div "$1,020,012.24" at bounding box center [649, 363] width 238 height 22
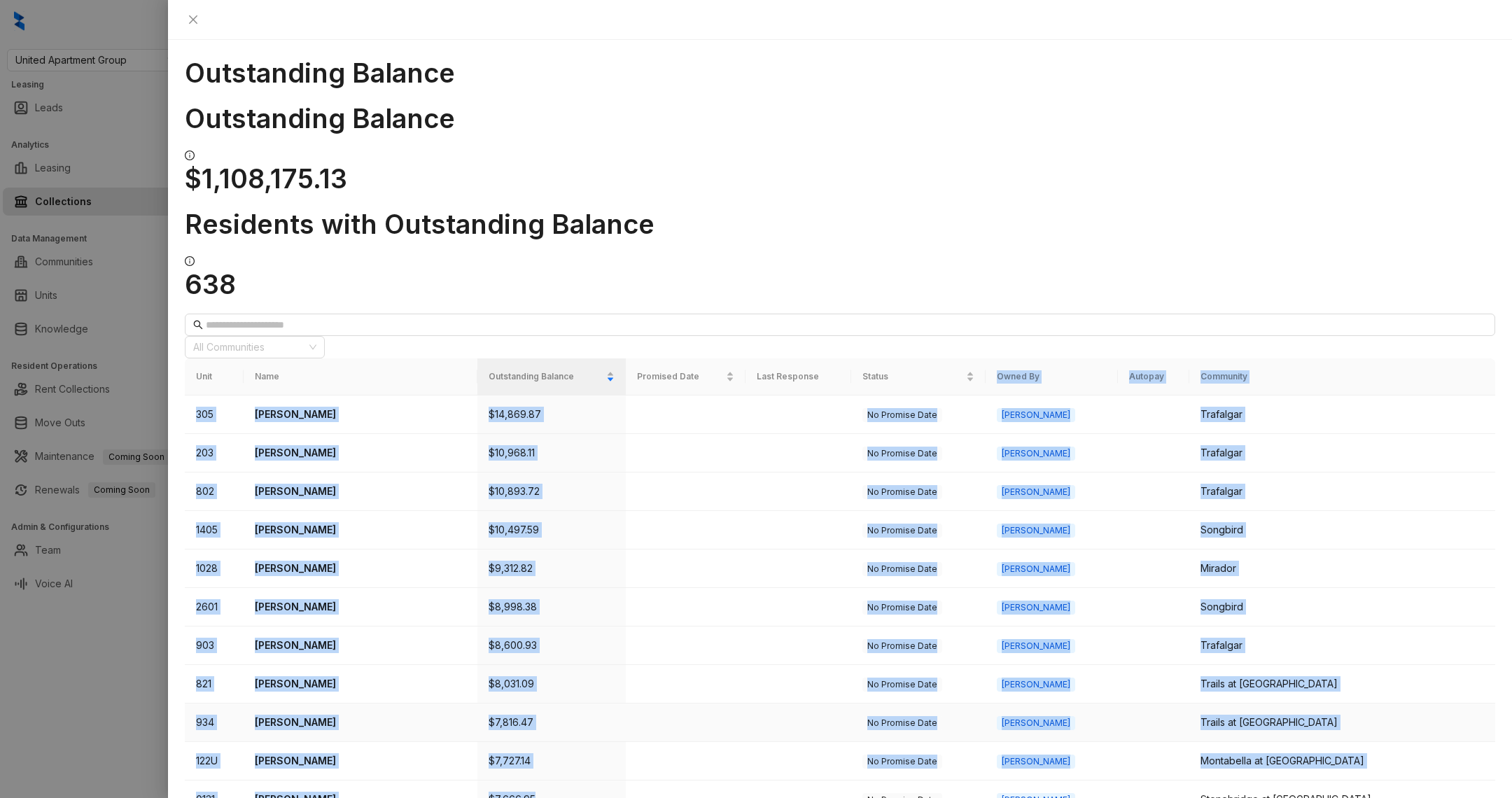
drag, startPoint x: 1094, startPoint y: 191, endPoint x: 1074, endPoint y: 618, distance: 427.5
click at [1074, 618] on table "Unit Name Outstanding Balance Promised Date Last Response Status Owned By Autop…" at bounding box center [840, 762] width 1311 height 807
click at [53, 743] on div at bounding box center [756, 399] width 1512 height 798
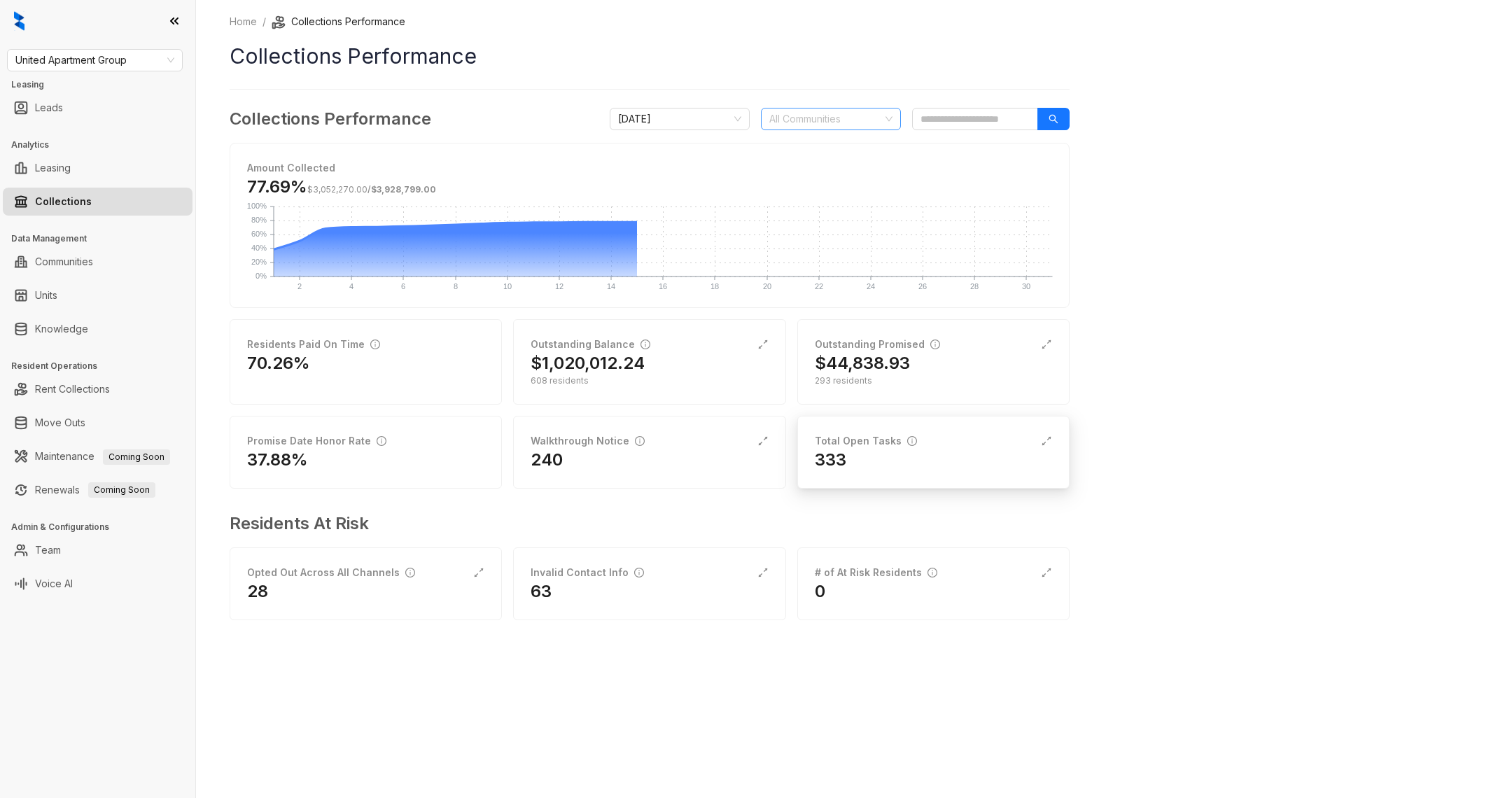
click at [855, 469] on div "333" at bounding box center [933, 459] width 238 height 22
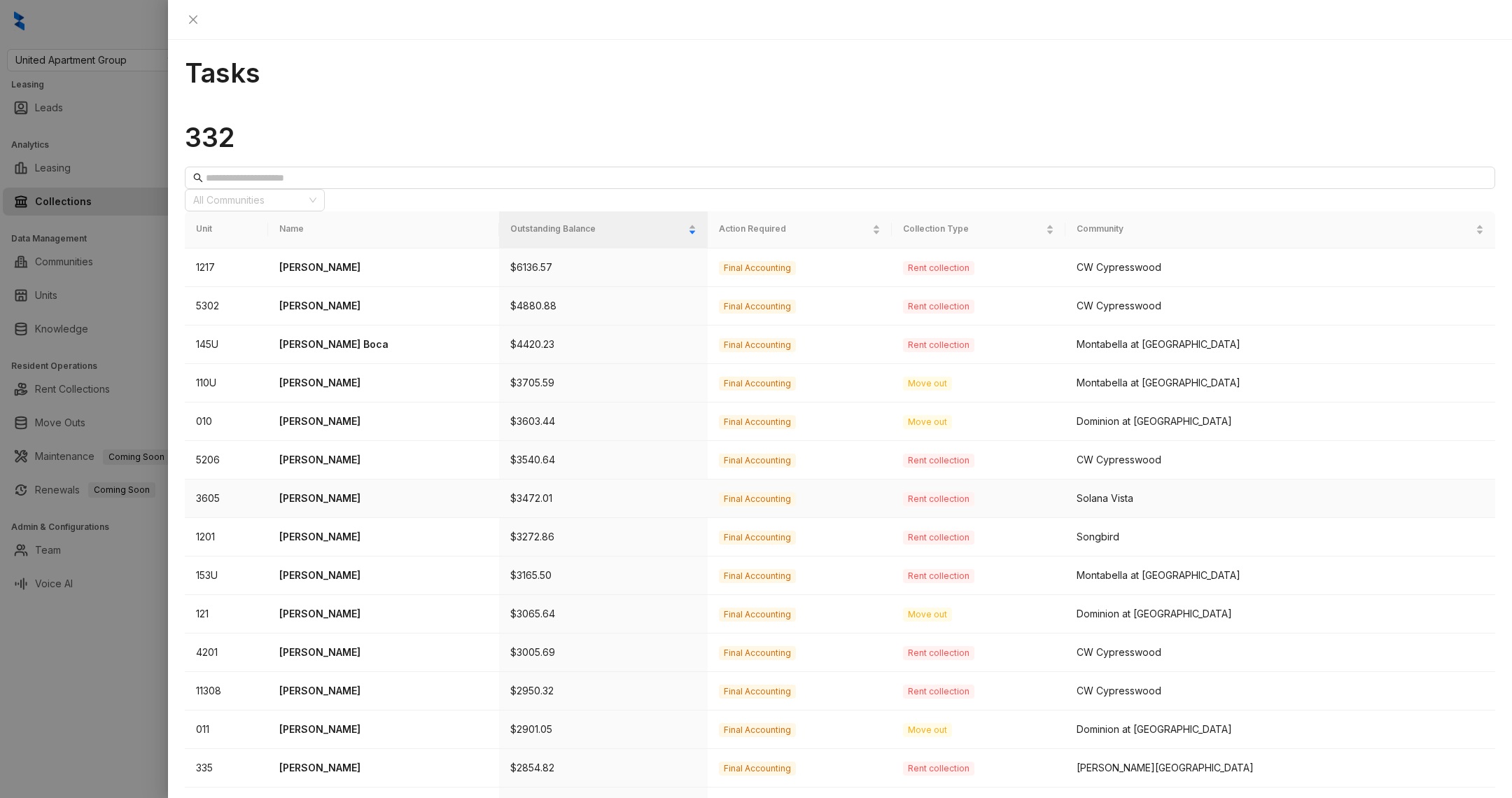
scroll to position [196, 0]
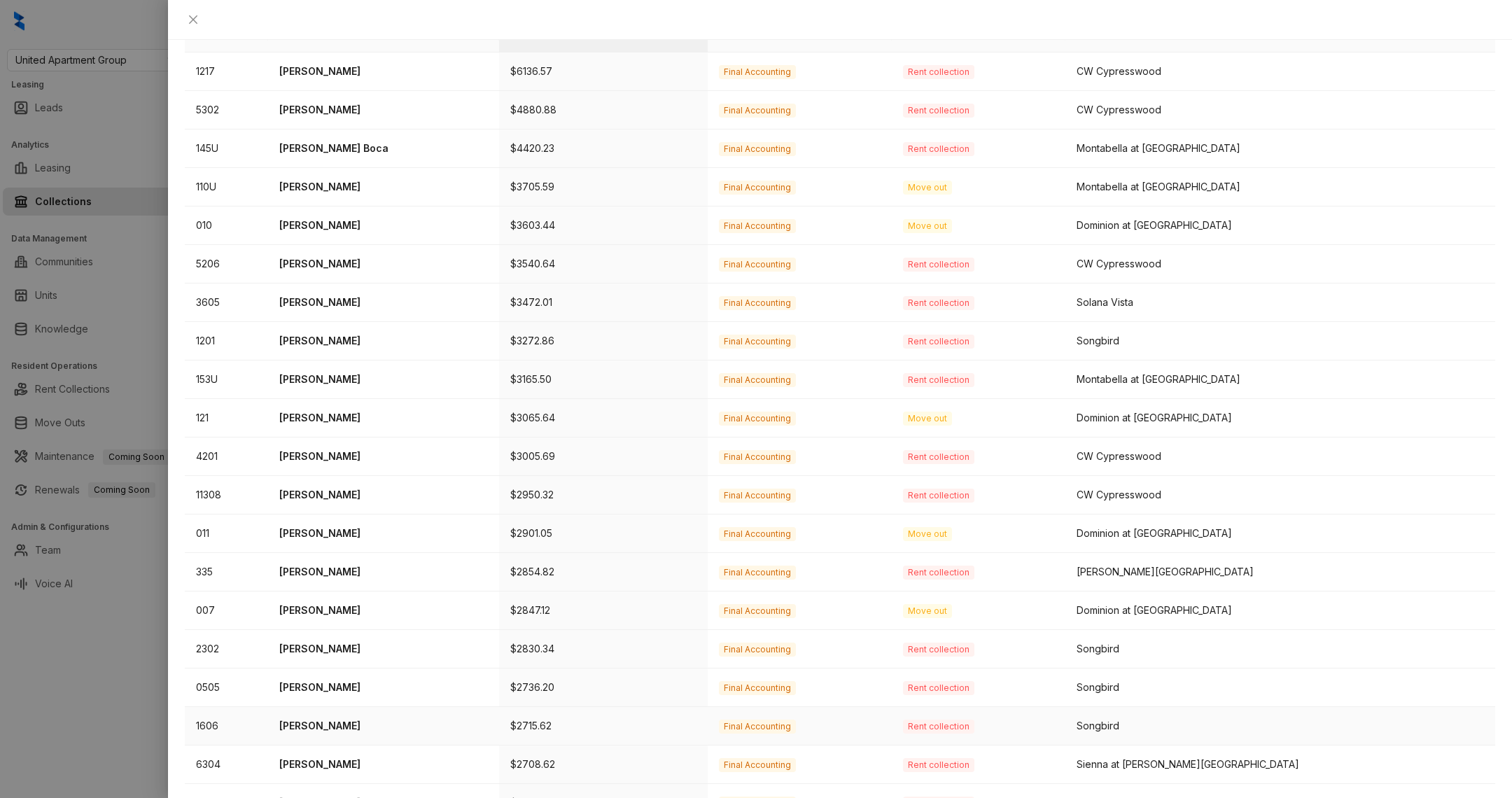
click at [331, 718] on p "Alexis Rosas" at bounding box center [384, 725] width 209 height 15
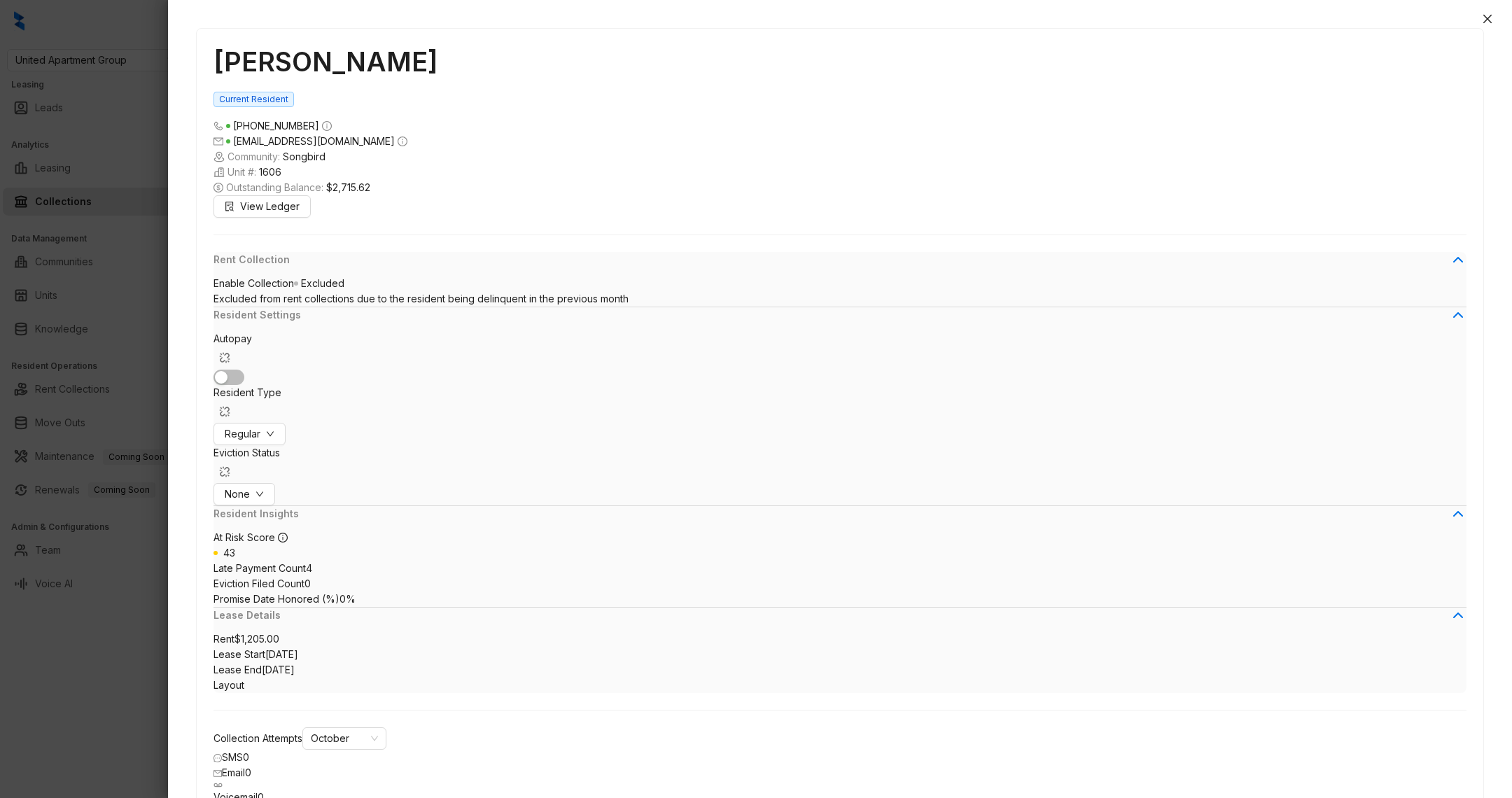
click at [68, 693] on div at bounding box center [756, 399] width 1512 height 798
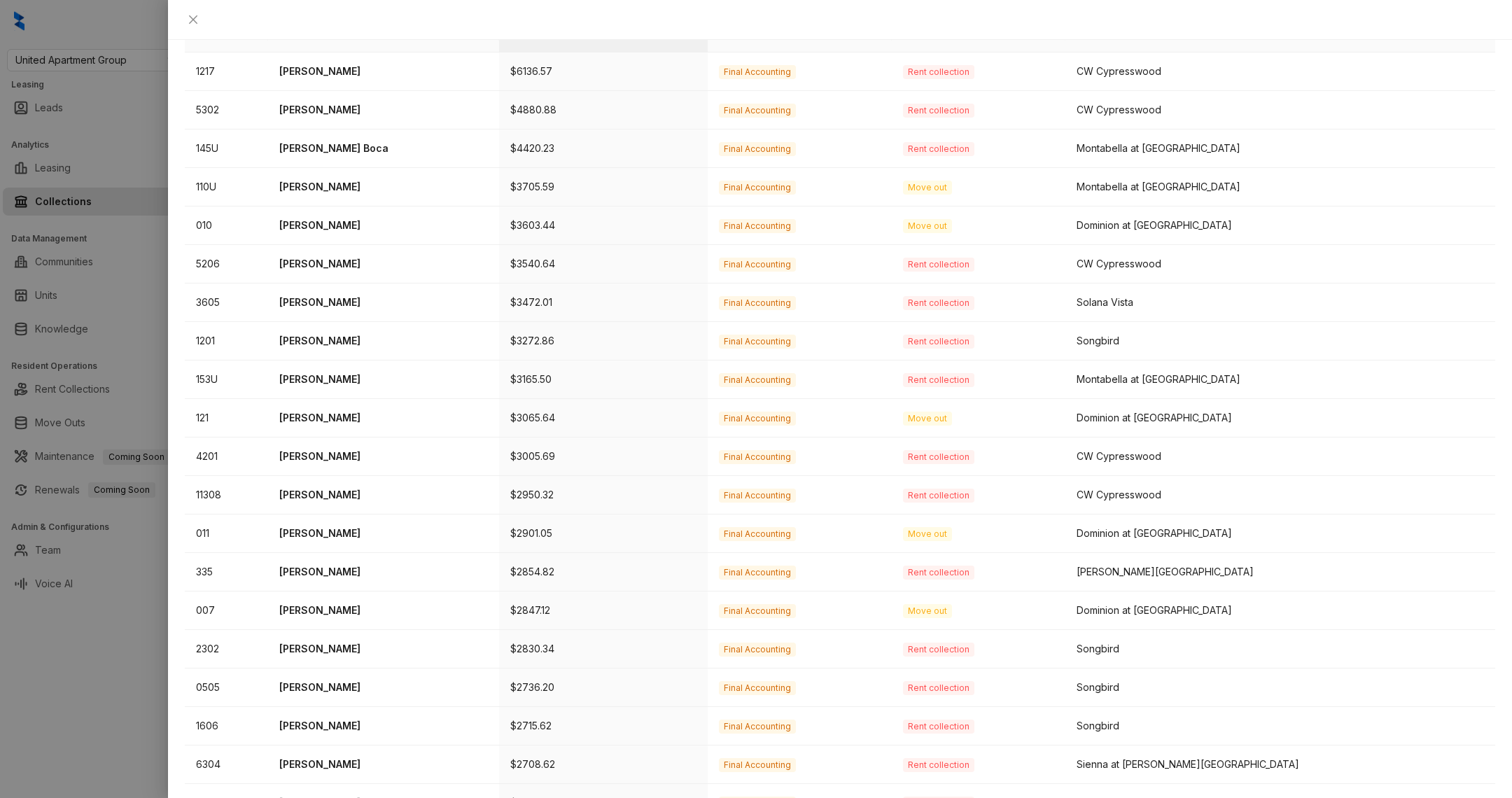
click at [107, 744] on div at bounding box center [756, 399] width 1512 height 798
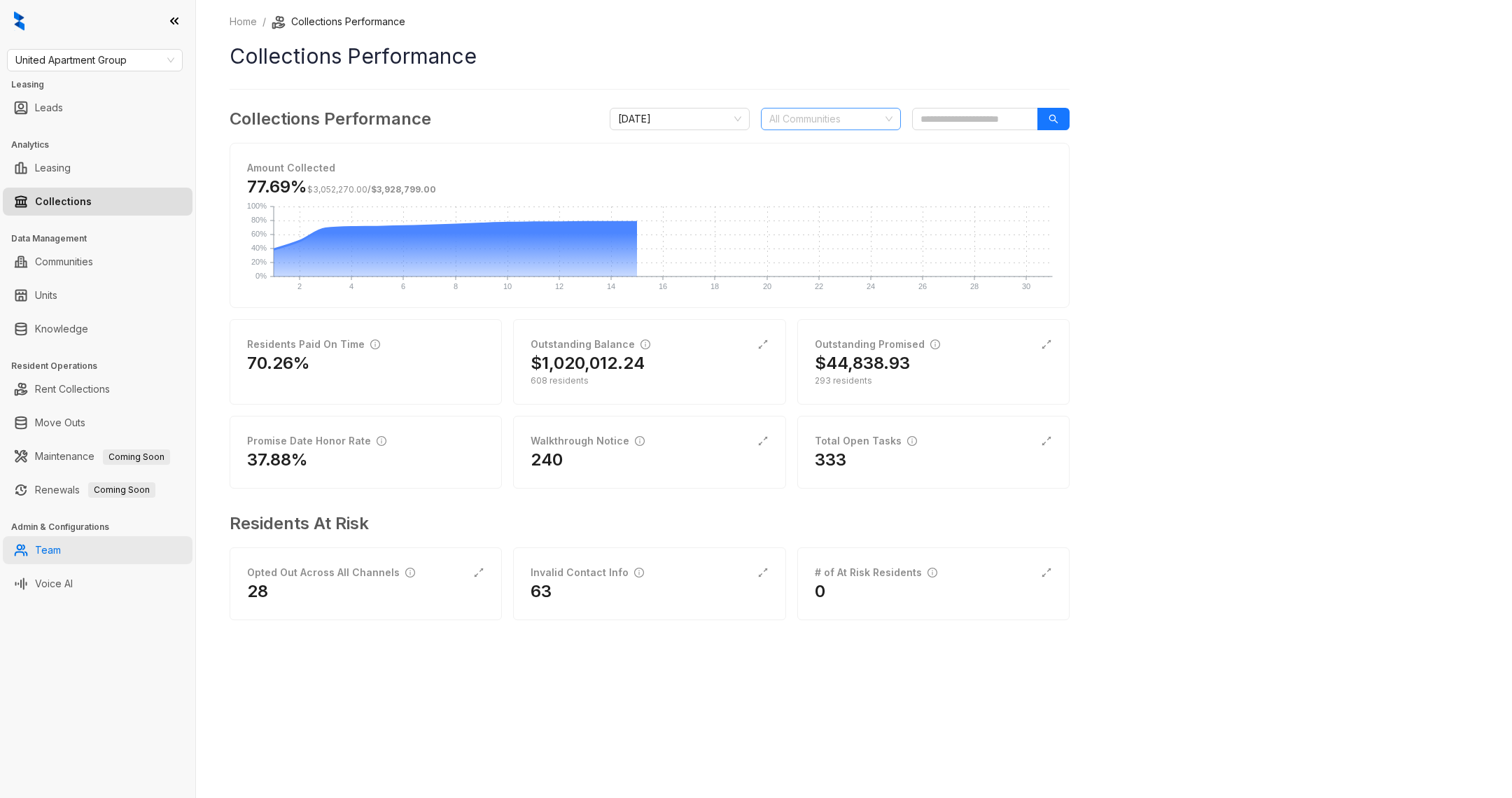
click at [61, 544] on link "Team" at bounding box center [47, 550] width 26 height 28
click at [61, 554] on link "Team" at bounding box center [47, 550] width 26 height 28
click at [55, 550] on link "Team" at bounding box center [47, 550] width 26 height 28
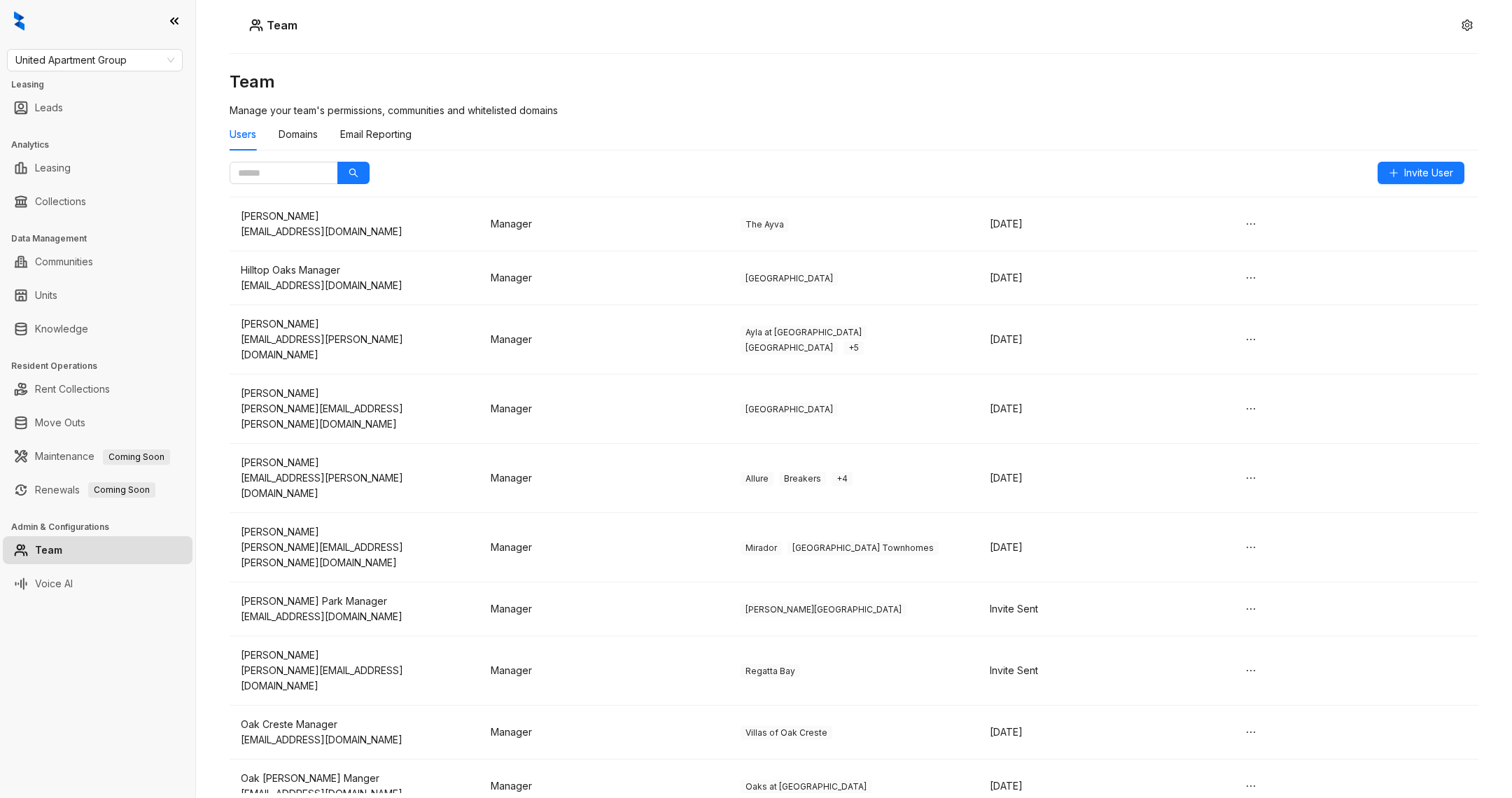
scroll to position [2522, 0]
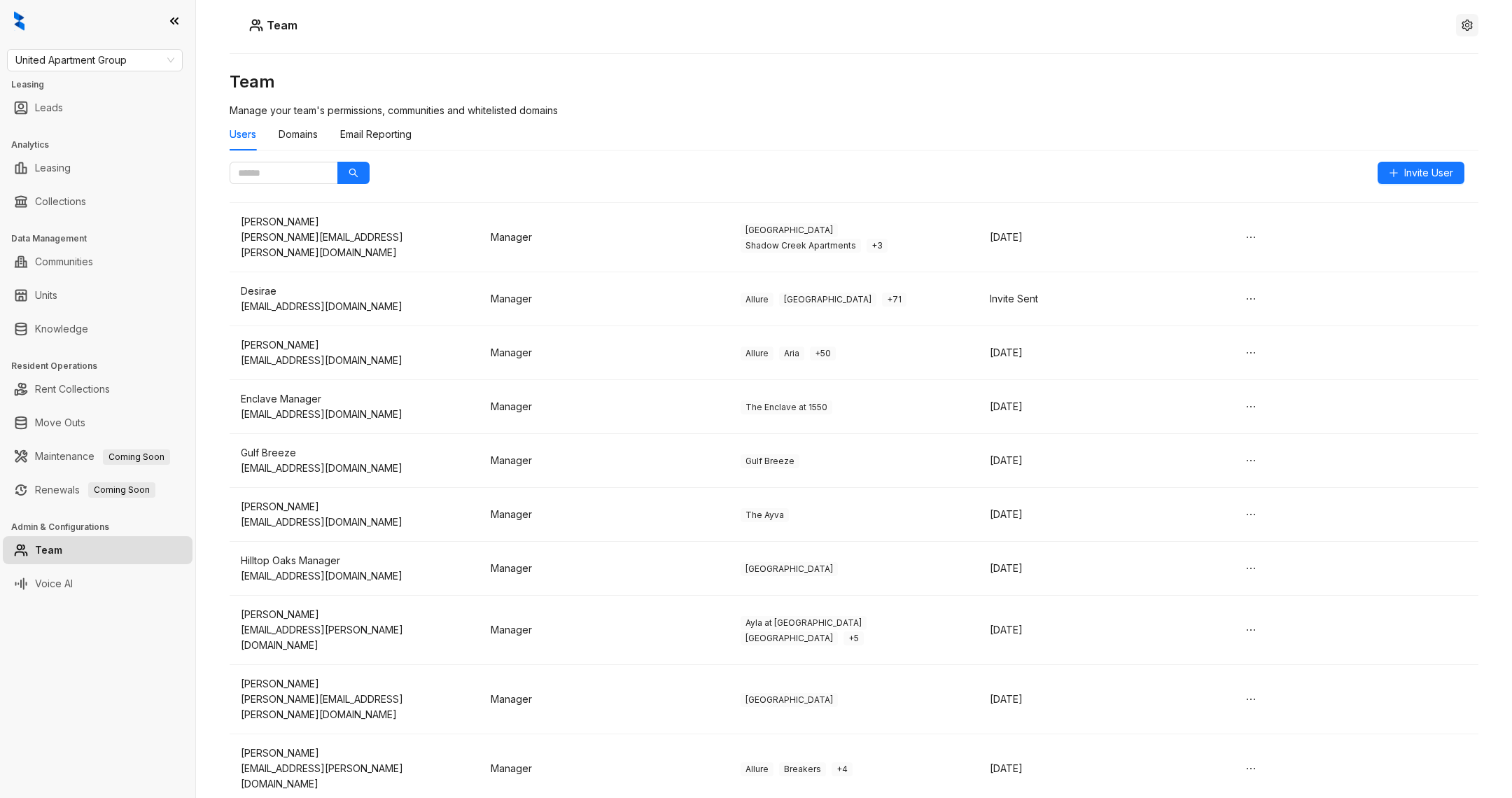
click at [1460, 27] on button "button" at bounding box center [1468, 25] width 22 height 22
click at [1473, 61] on span "Logout" at bounding box center [1468, 64] width 32 height 15
click at [1458, 60] on span "Logout" at bounding box center [1468, 64] width 32 height 15
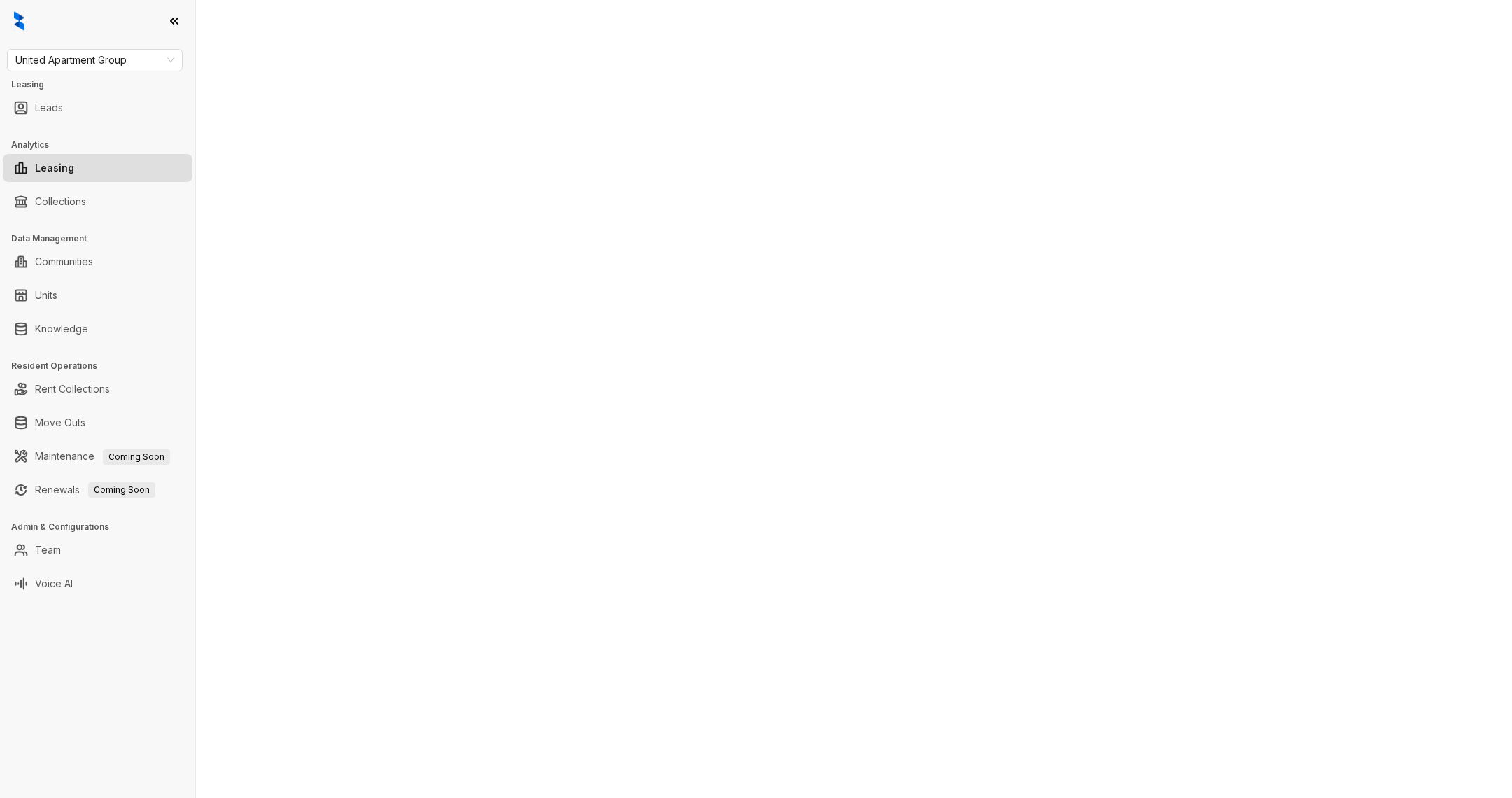
select select "******"
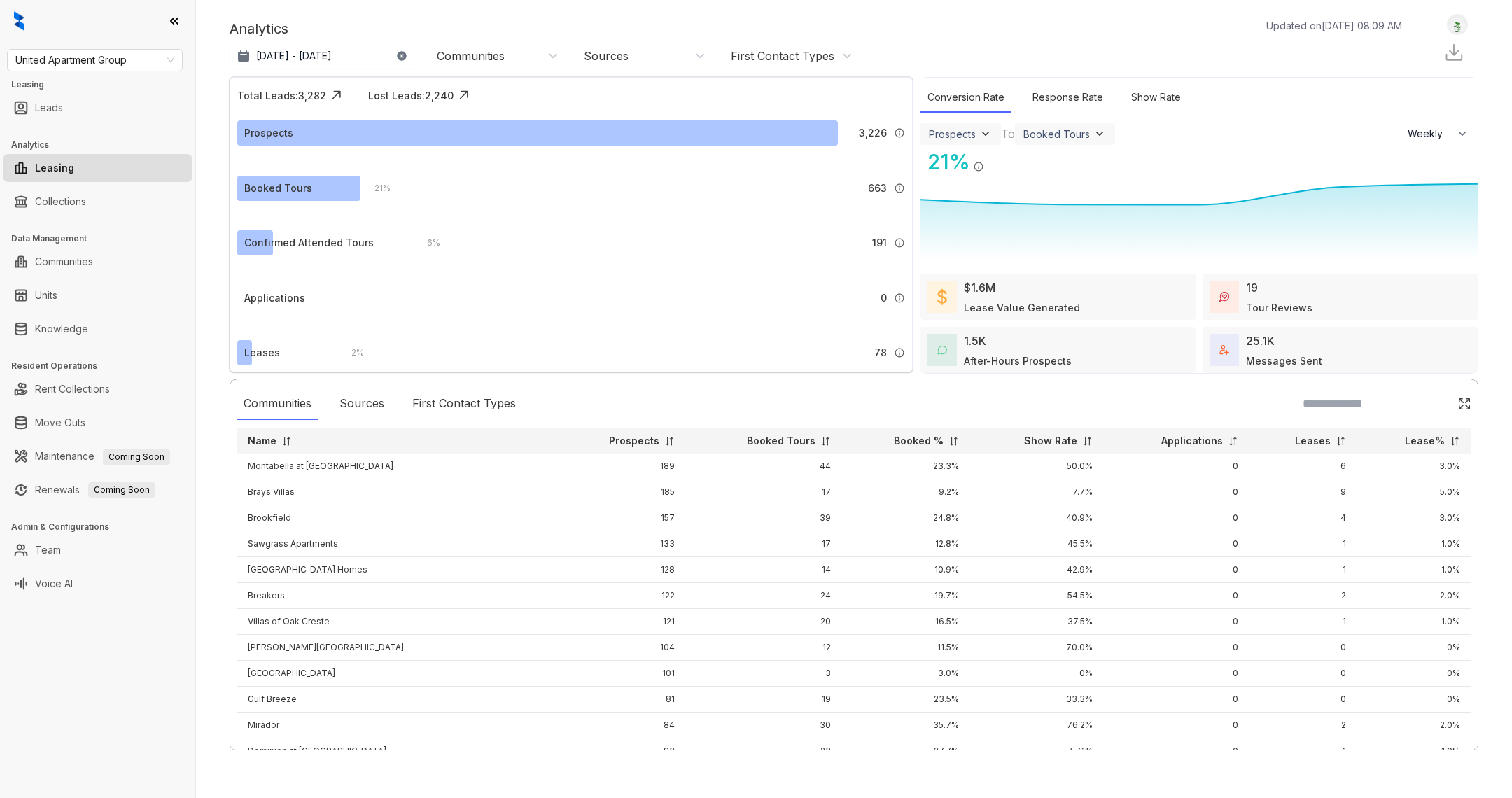
select select "******"
click at [1457, 26] on img at bounding box center [1457, 25] width 20 height 15
click at [1397, 54] on div "Logout" at bounding box center [1422, 48] width 86 height 19
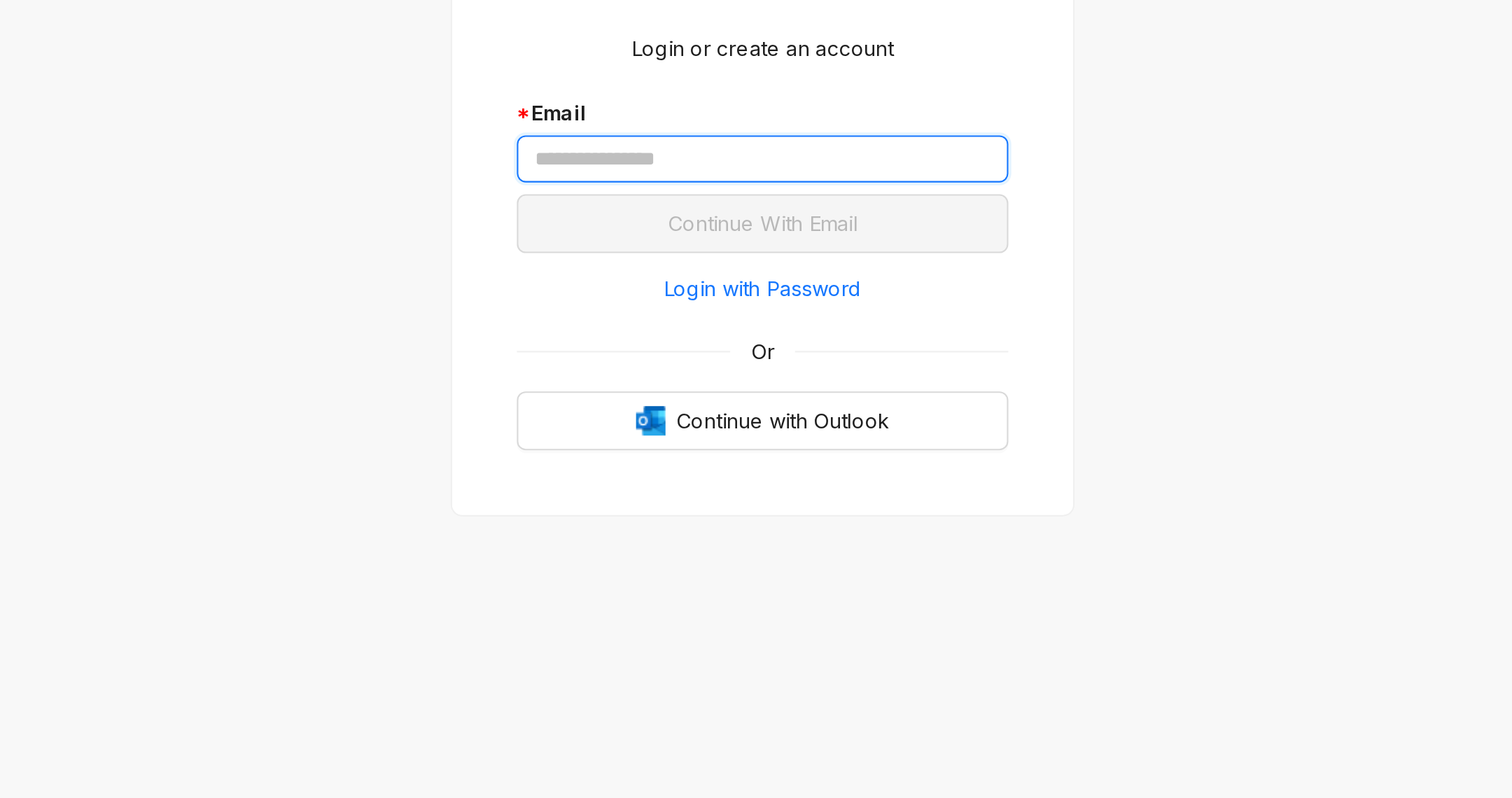
click at [745, 387] on input "text" at bounding box center [756, 397] width 234 height 22
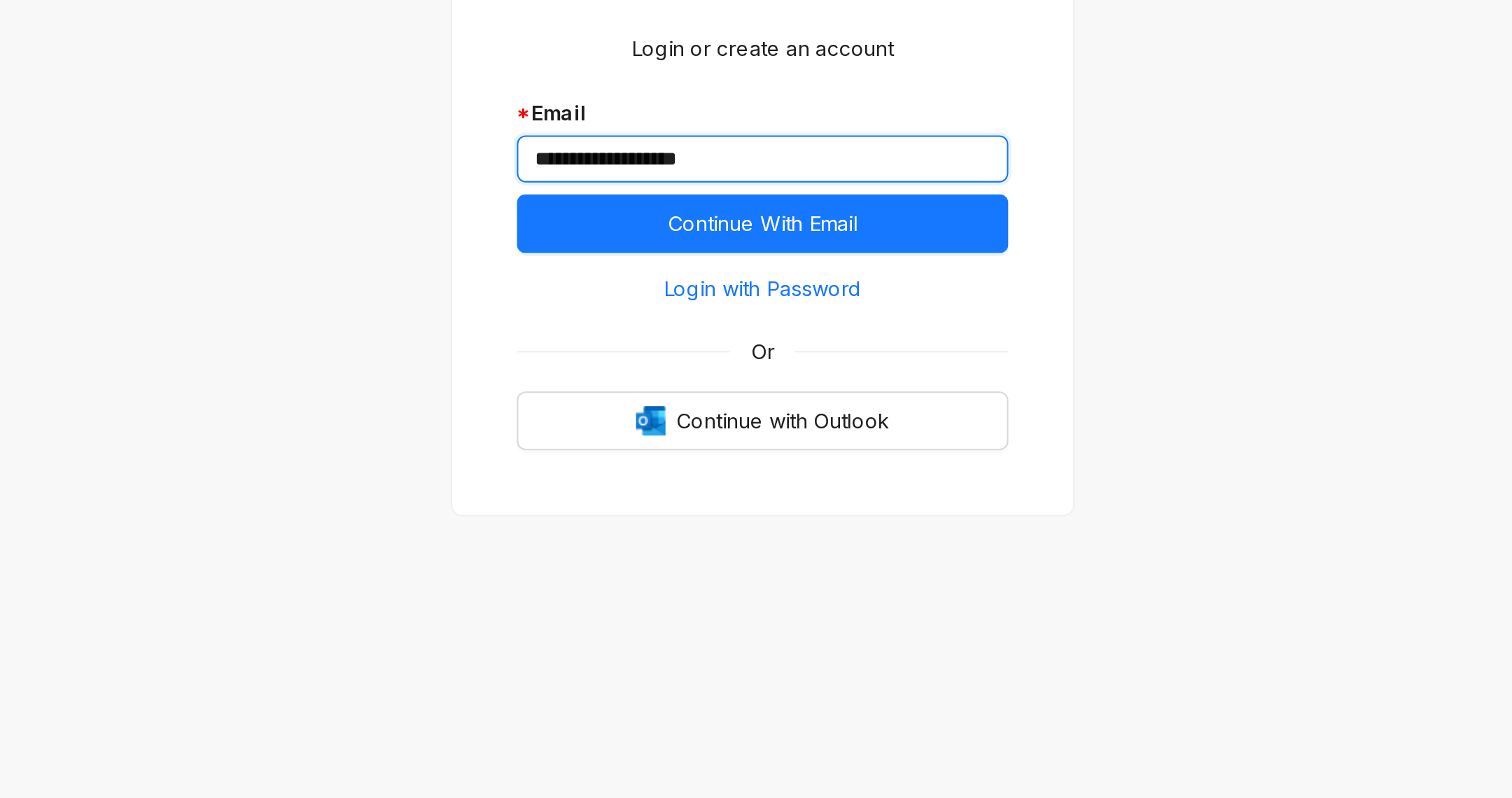
type input "**********"
click at [639, 414] on button "Continue With Email" at bounding box center [756, 428] width 234 height 28
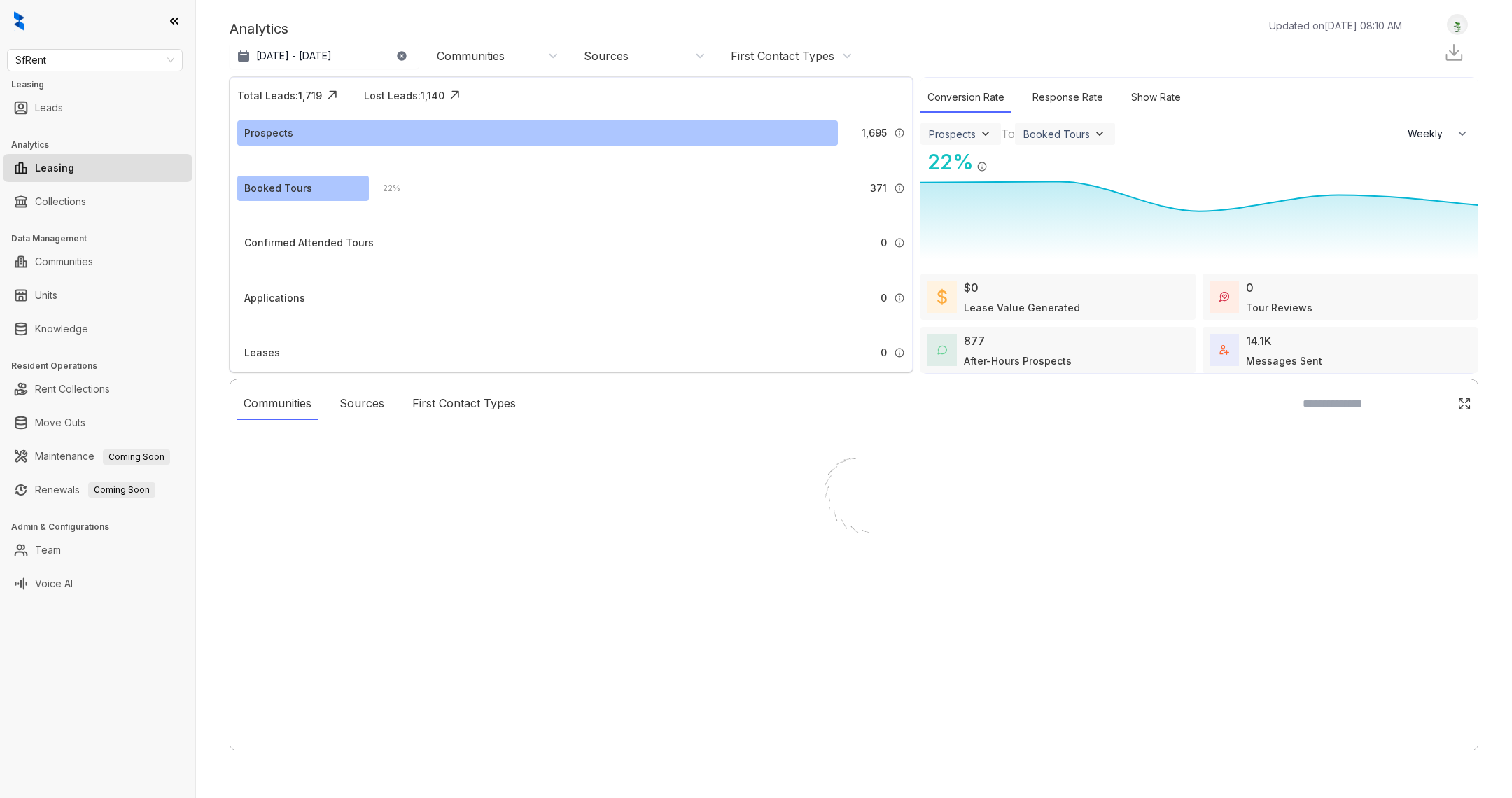
select select "******"
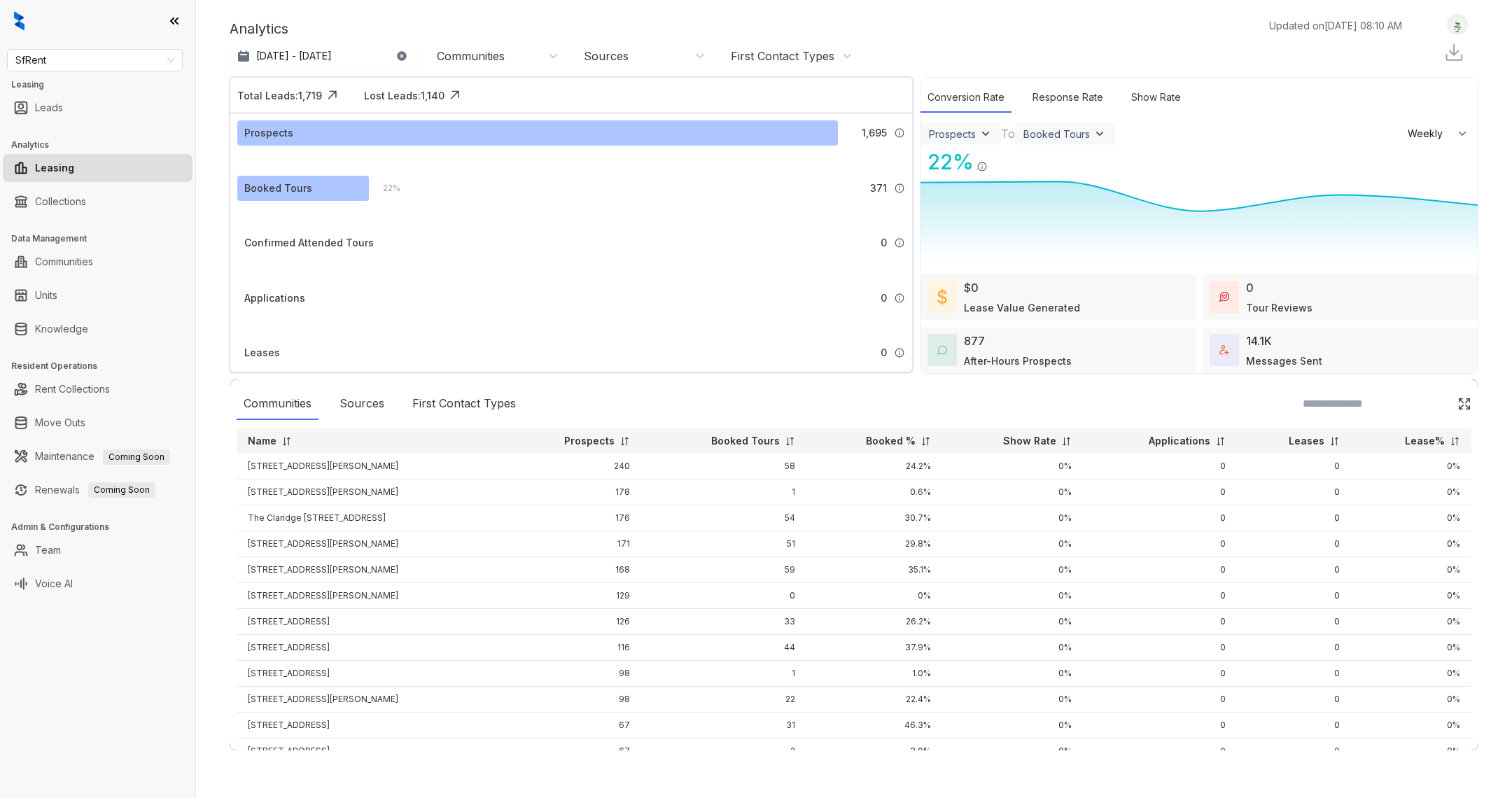
click at [168, 34] on div at bounding box center [97, 21] width 196 height 42
click at [170, 23] on icon at bounding box center [174, 21] width 14 height 14
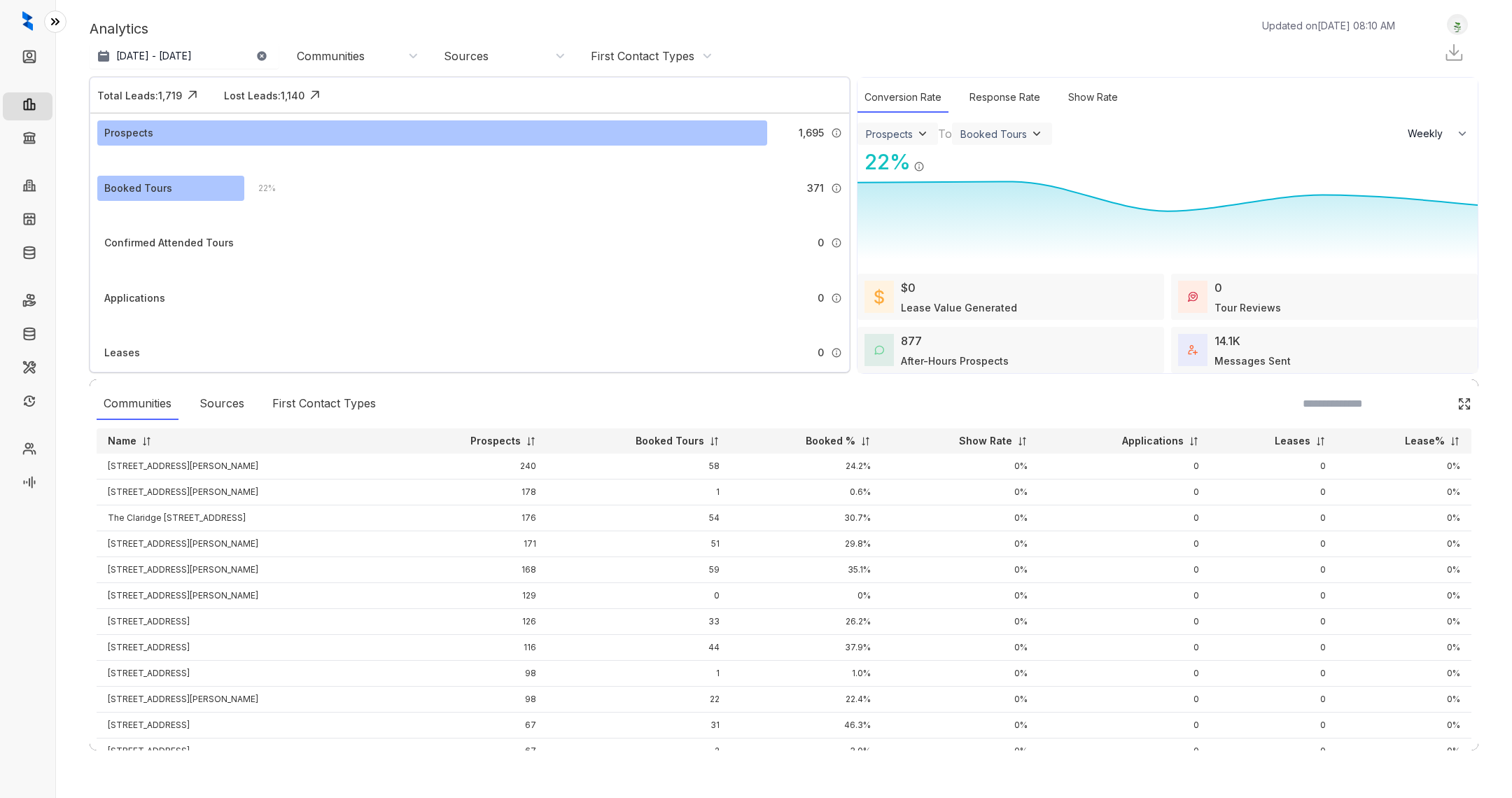
click at [53, 24] on icon at bounding box center [55, 21] width 14 height 14
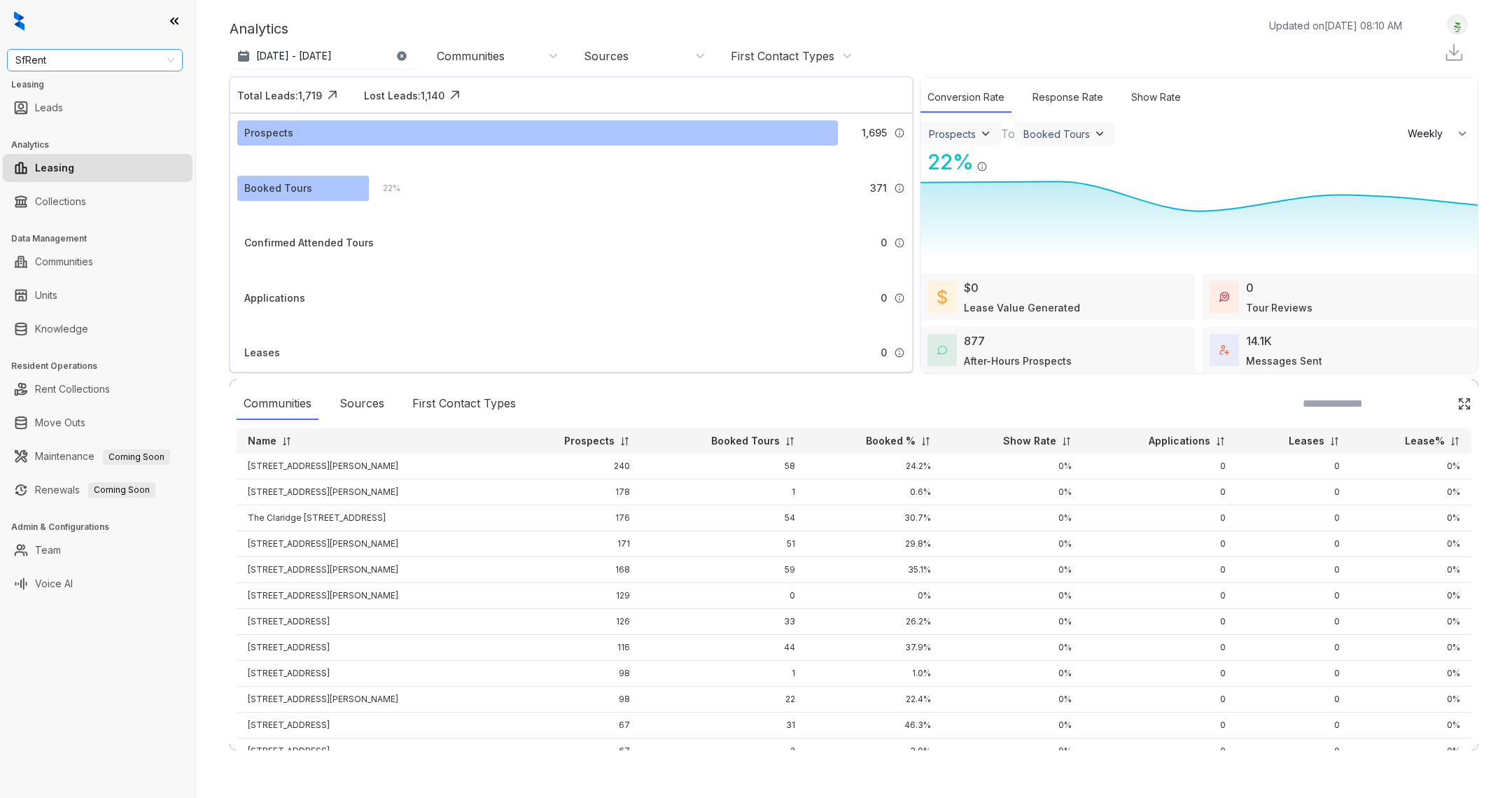
click at [58, 52] on span "SfRent" at bounding box center [94, 60] width 159 height 21
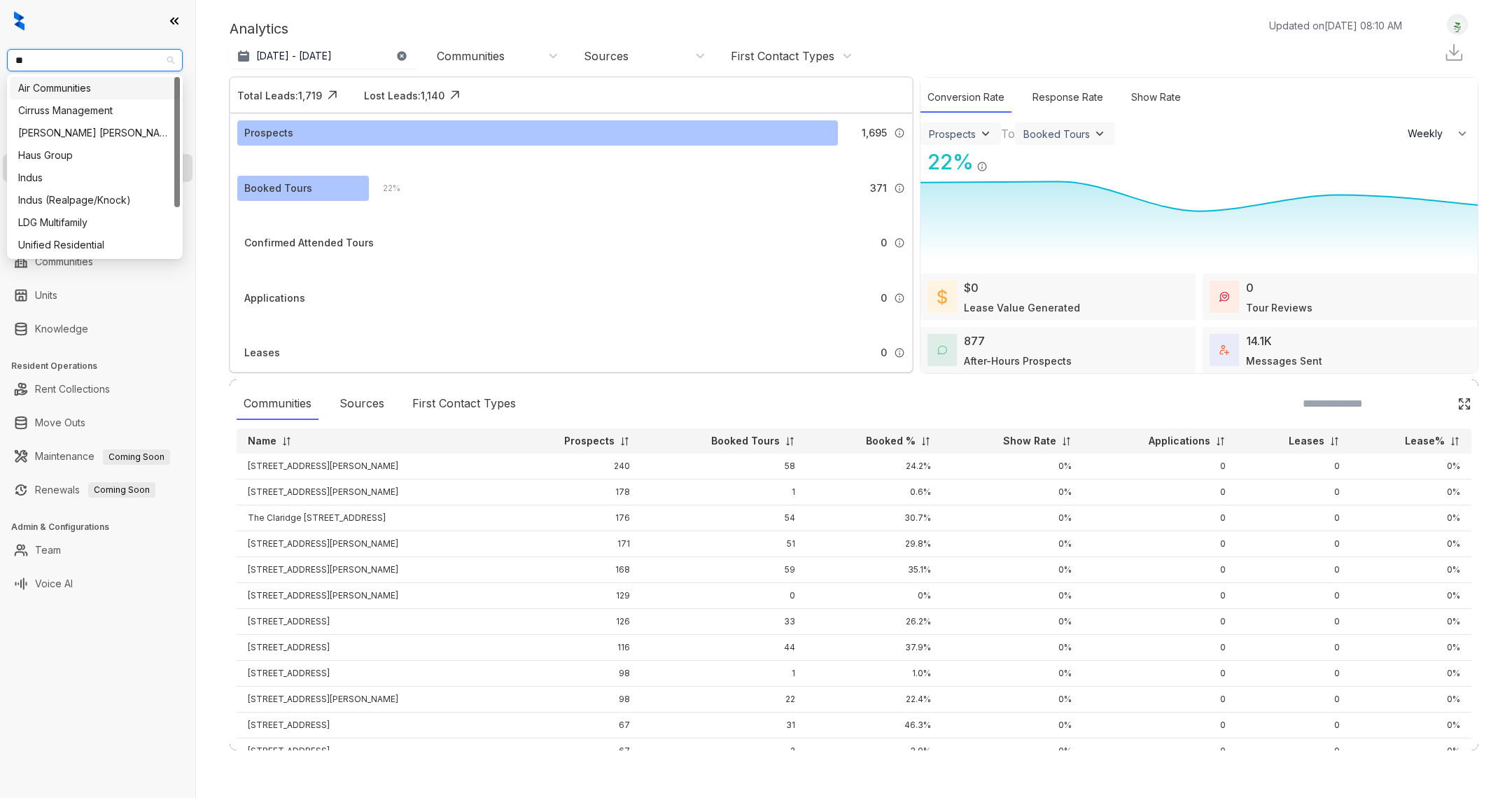
type input "***"
click at [94, 131] on div "United Apartment Group" at bounding box center [95, 133] width 153 height 15
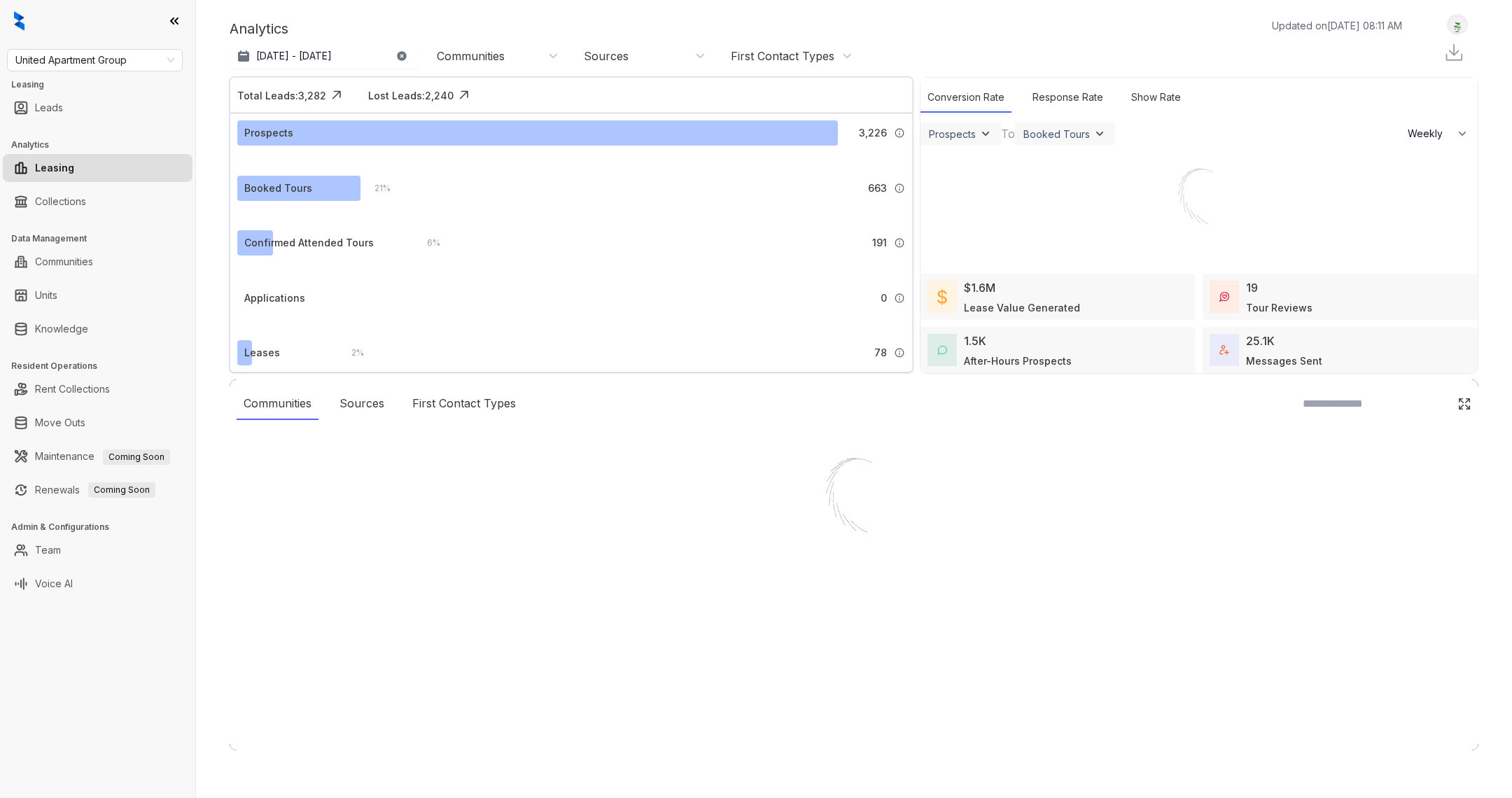
select select "******"
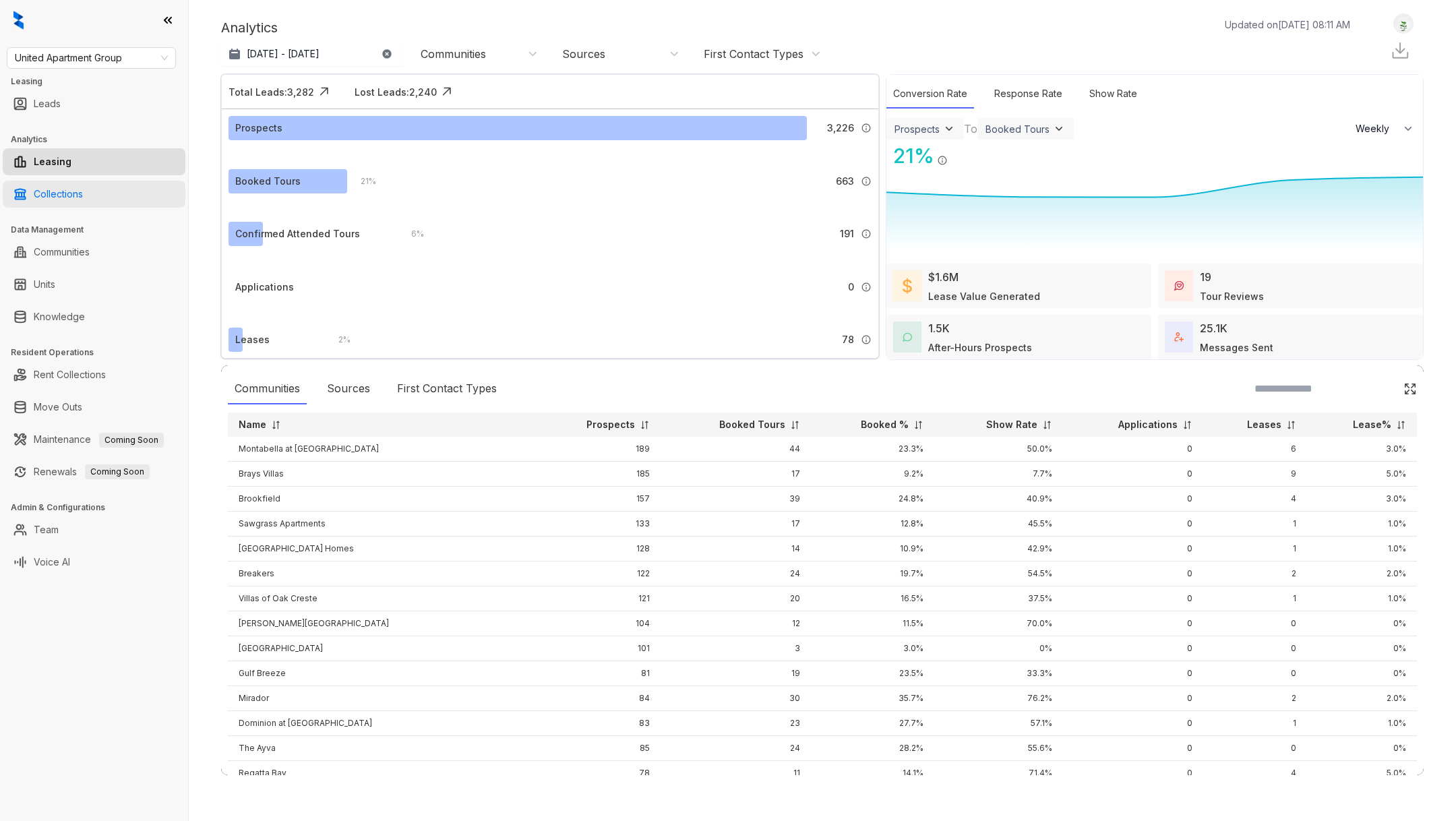
click at [83, 193] on link "Collections" at bounding box center [58, 194] width 49 height 27
